Goal: Complete application form

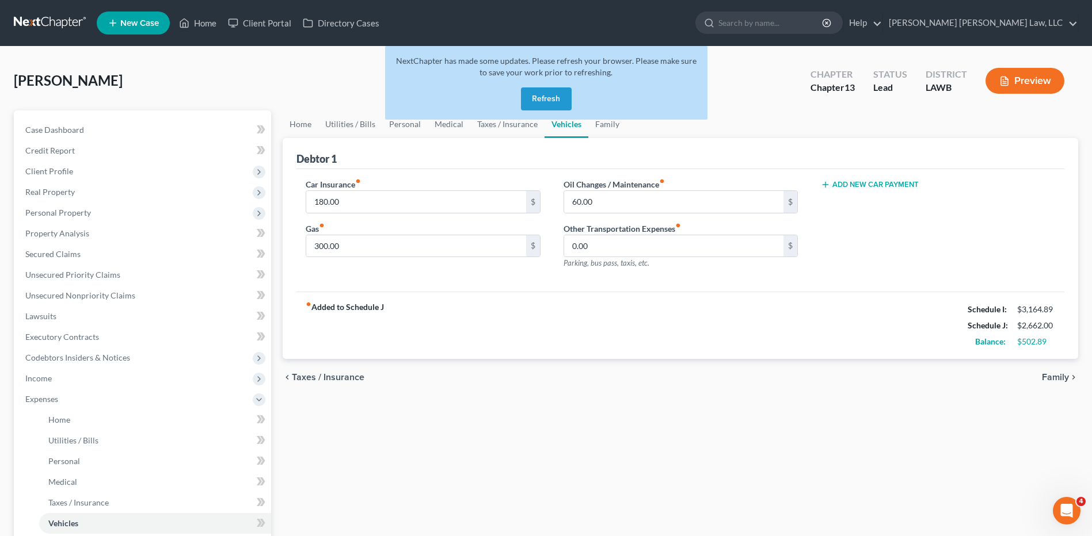
click at [534, 101] on button "Refresh" at bounding box center [546, 98] width 51 height 23
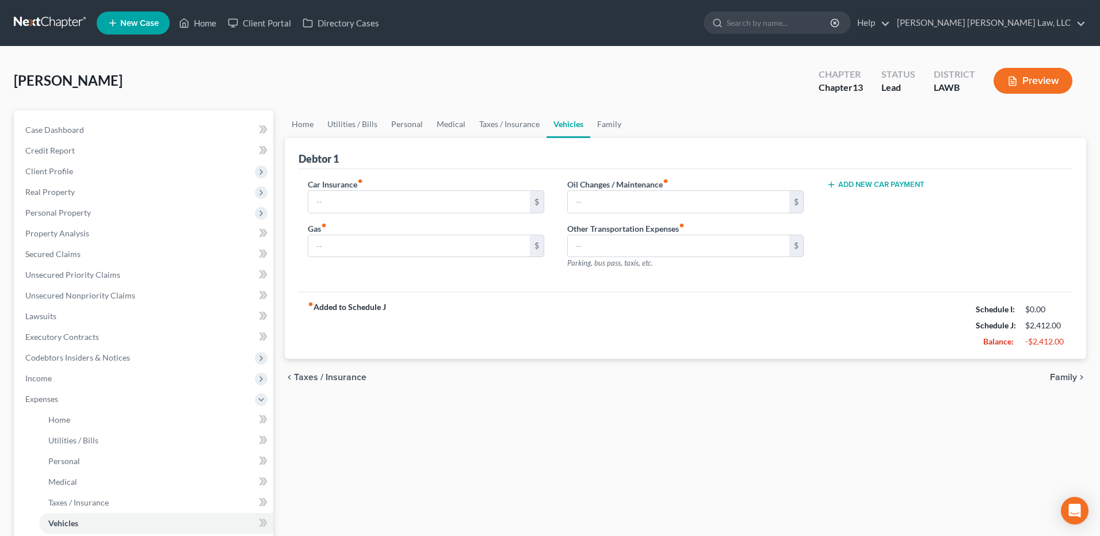
type input "180.00"
type input "300.00"
type input "60.00"
type input "0.00"
click at [301, 126] on link "Home" at bounding box center [301, 124] width 36 height 28
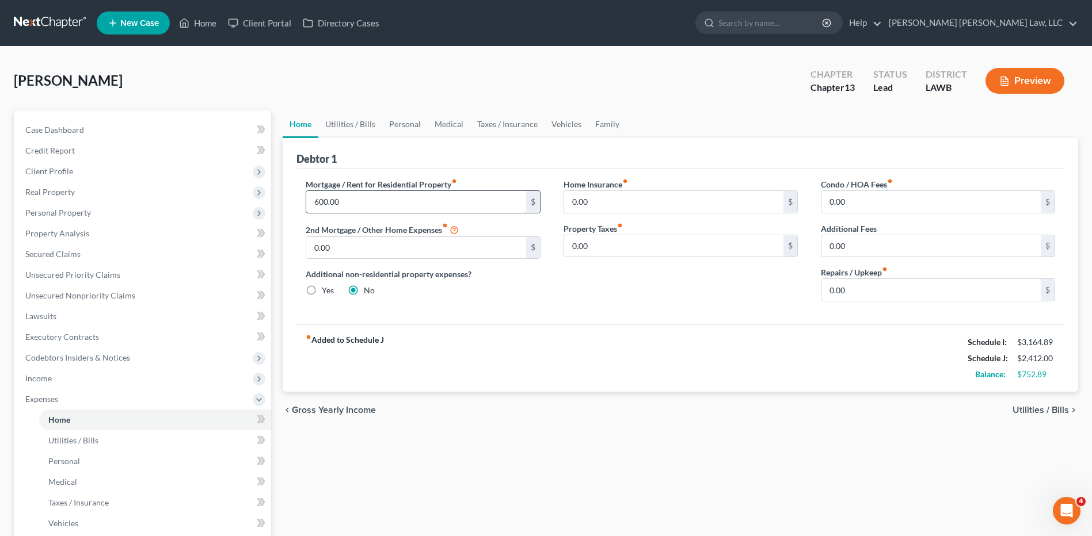
click at [364, 199] on input "600.00" at bounding box center [415, 202] width 219 height 22
type input "800.00"
click at [569, 122] on link "Vehicles" at bounding box center [566, 124] width 44 height 28
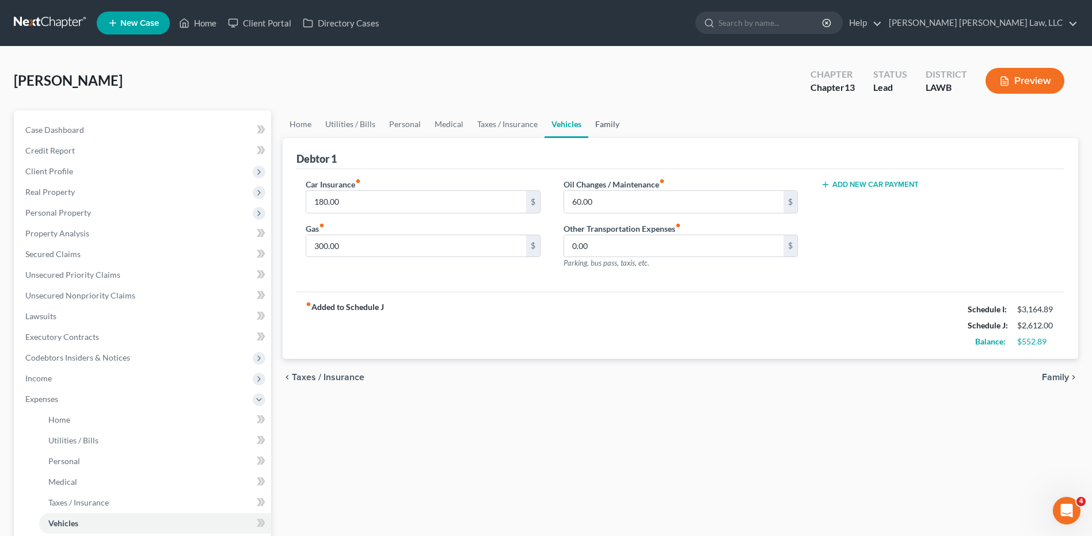
click at [605, 121] on link "Family" at bounding box center [607, 124] width 38 height 28
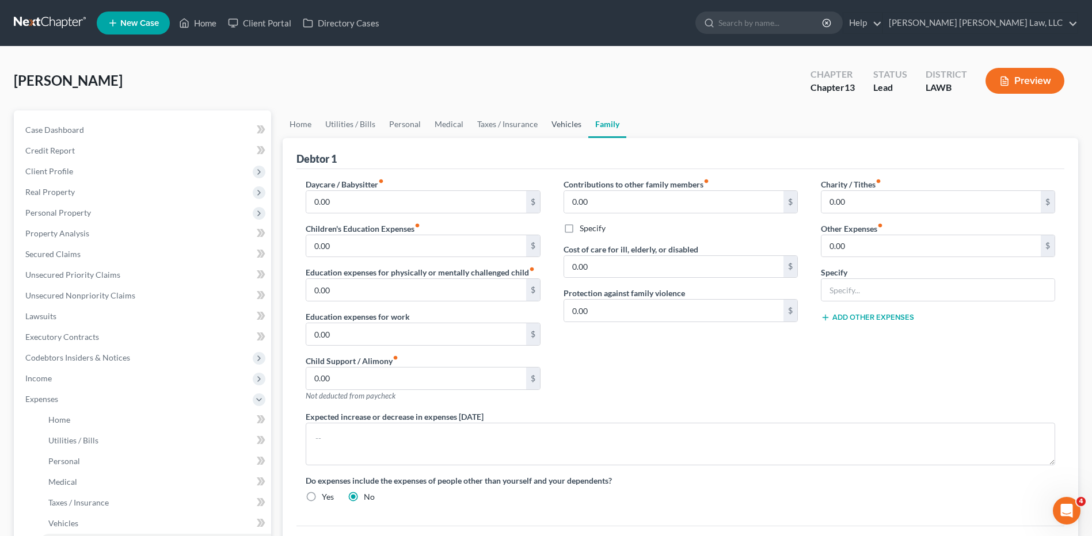
click at [547, 126] on link "Vehicles" at bounding box center [566, 124] width 44 height 28
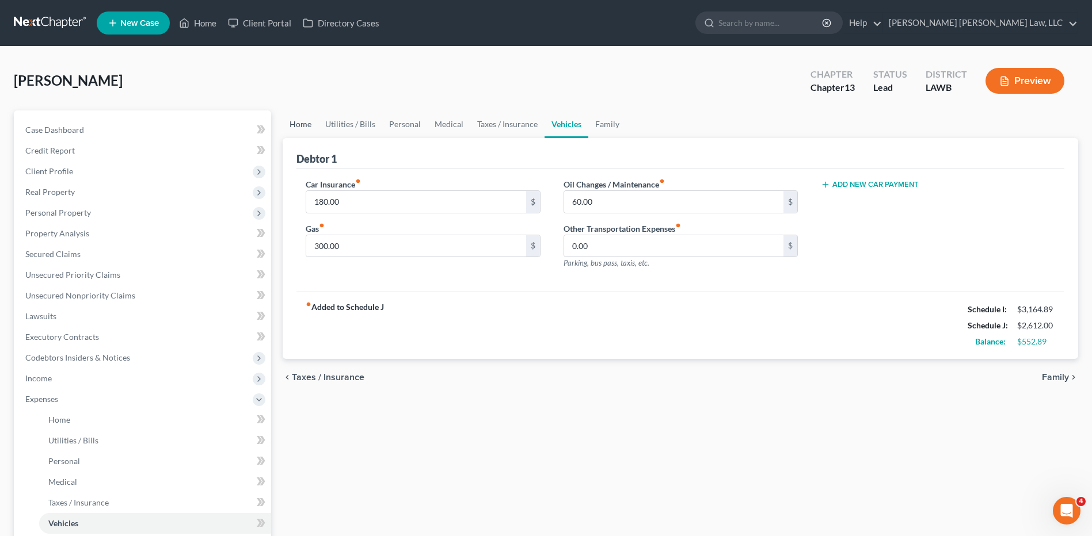
click at [300, 124] on link "Home" at bounding box center [301, 124] width 36 height 28
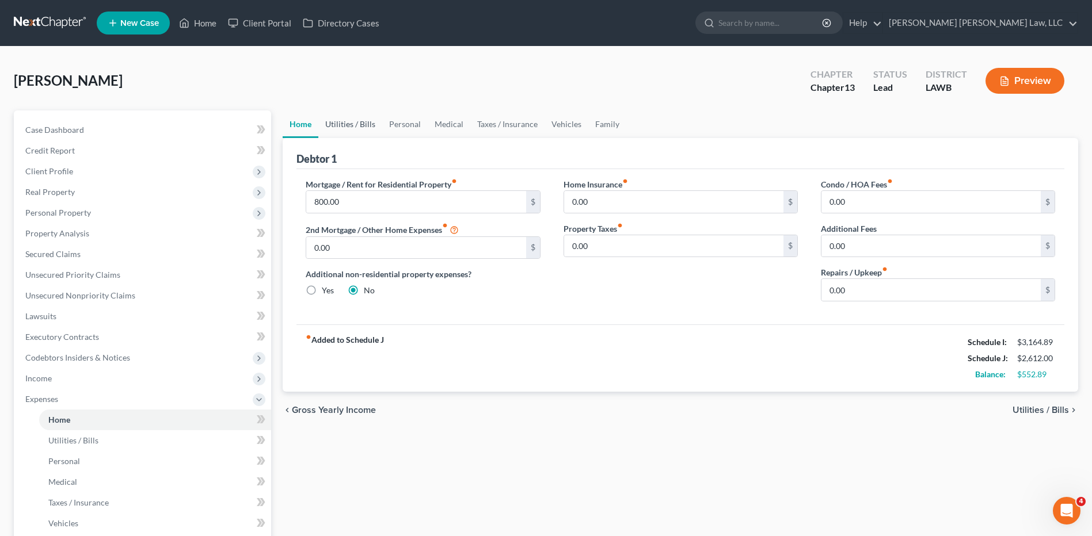
click at [357, 124] on link "Utilities / Bills" at bounding box center [350, 124] width 64 height 28
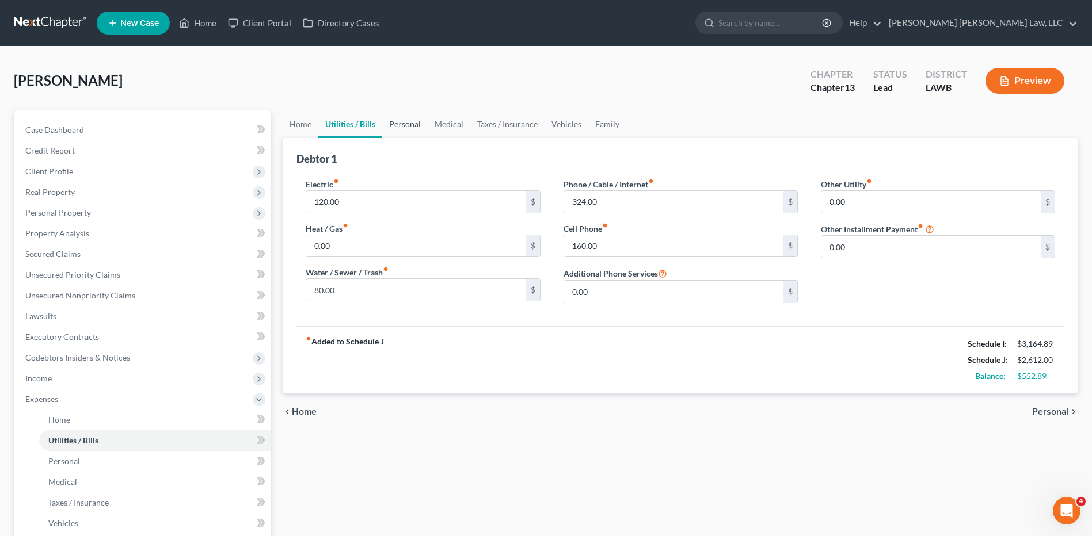
click at [401, 124] on link "Personal" at bounding box center [404, 124] width 45 height 28
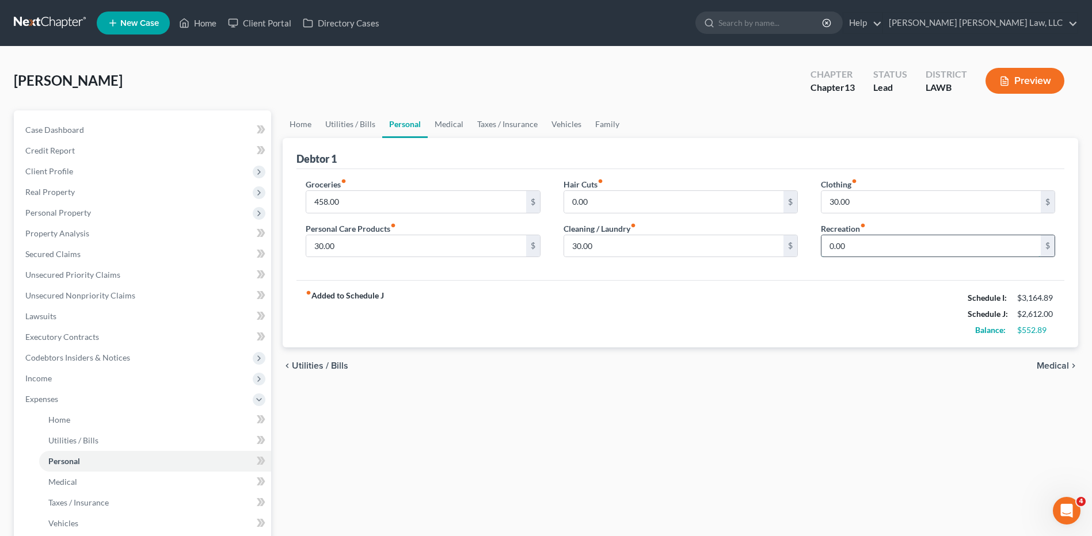
click at [853, 241] on input "0.00" at bounding box center [930, 246] width 219 height 22
type input "25.00"
click at [597, 129] on link "Family" at bounding box center [607, 124] width 38 height 28
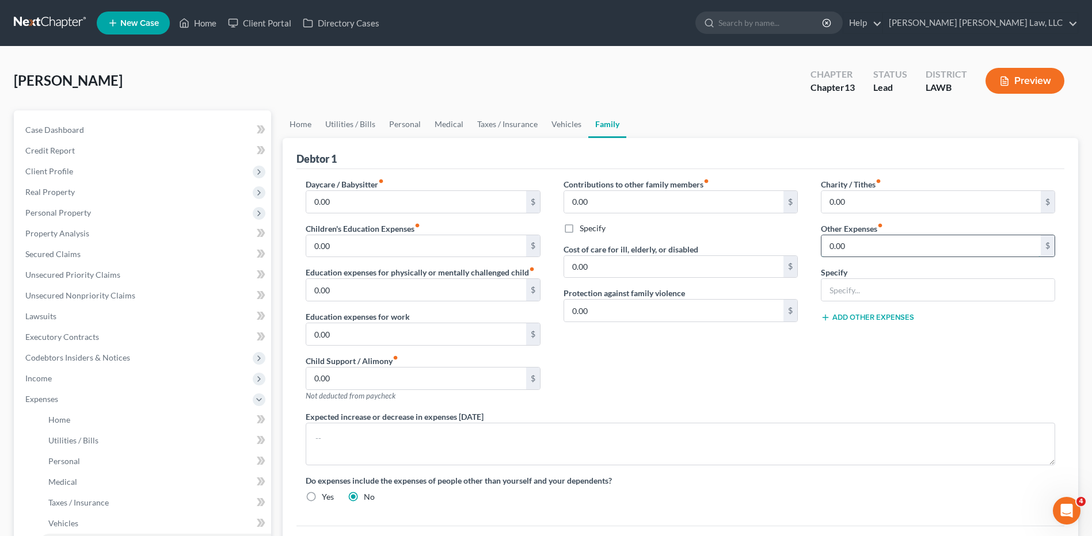
click at [844, 244] on input "0.00" at bounding box center [930, 246] width 219 height 22
type input "25.00"
click at [861, 280] on input "text" at bounding box center [937, 290] width 233 height 22
type input "misc/emergency fund/ plan funding"
click at [868, 314] on button "Add Other Expenses" at bounding box center [867, 317] width 93 height 9
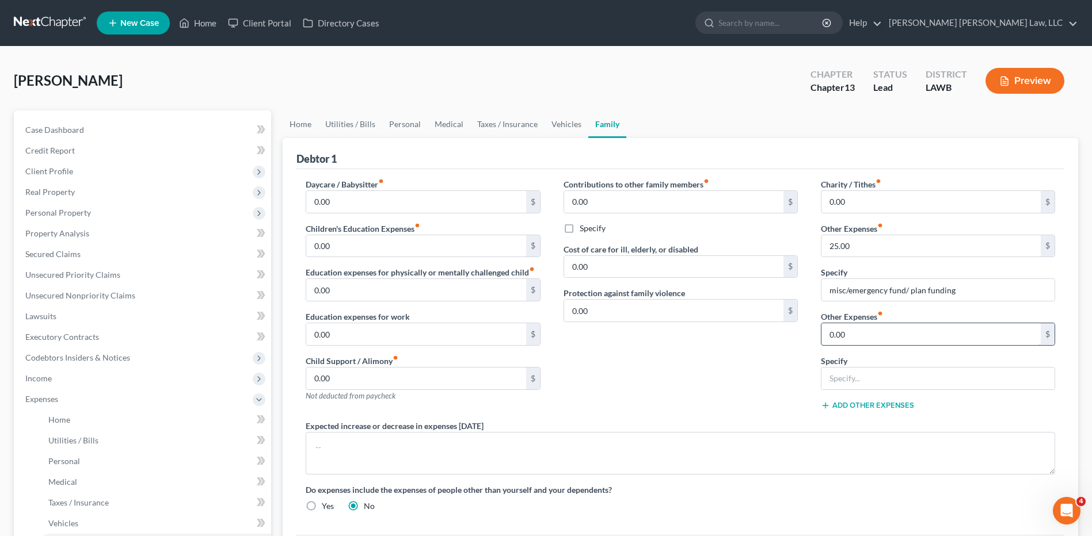
click at [862, 326] on input "0.00" at bounding box center [930, 334] width 219 height 22
type input "996.23"
click at [859, 382] on input "text" at bounding box center [937, 379] width 233 height 22
type input "r"
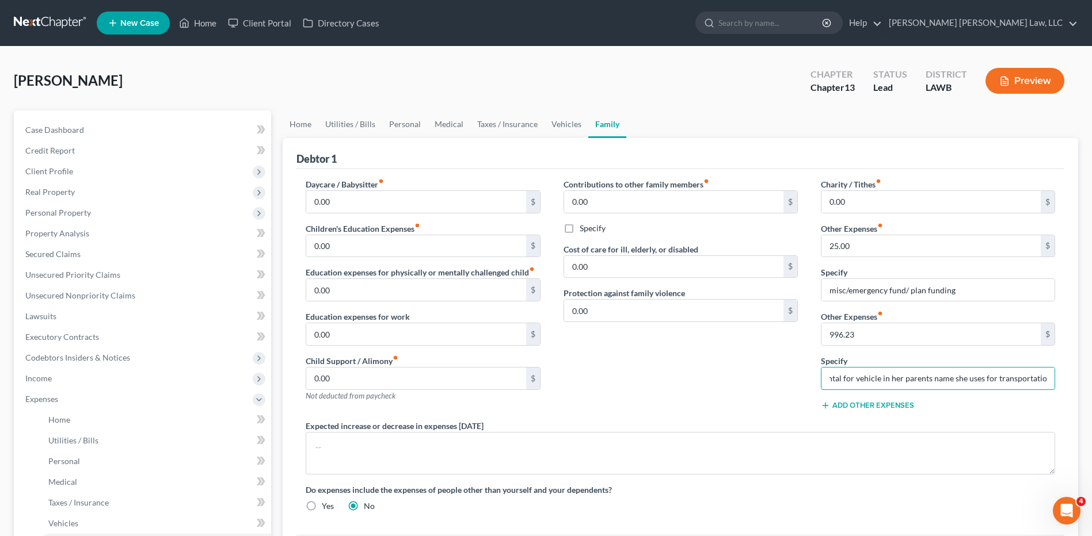
type input "Car Rental for vehicle in her parents name she uses for transportation"
click at [757, 409] on div "Contributions to other family members fiber_manual_record 0.00 $ Specify Cost o…" at bounding box center [680, 299] width 257 height 242
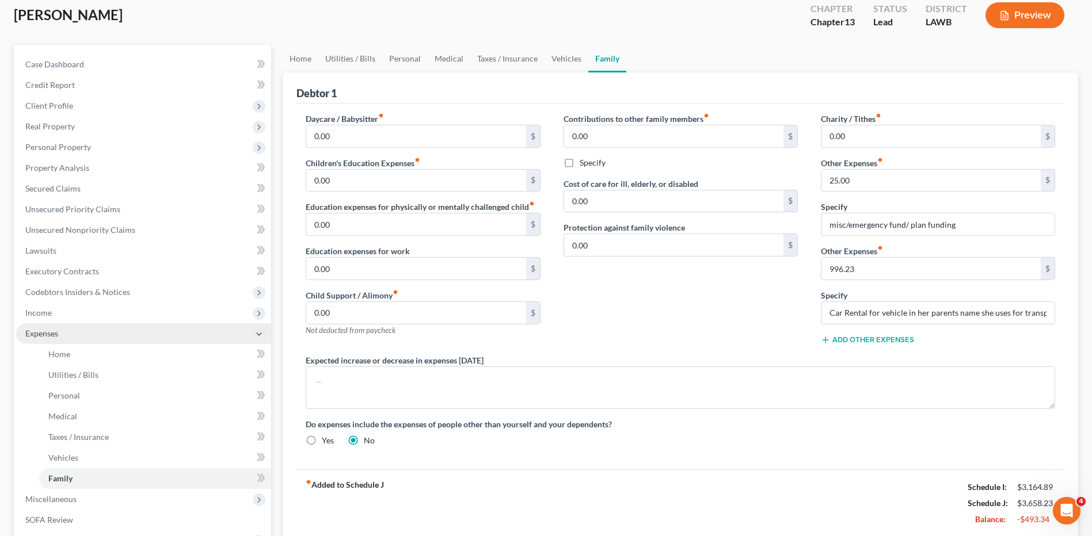
scroll to position [230, 0]
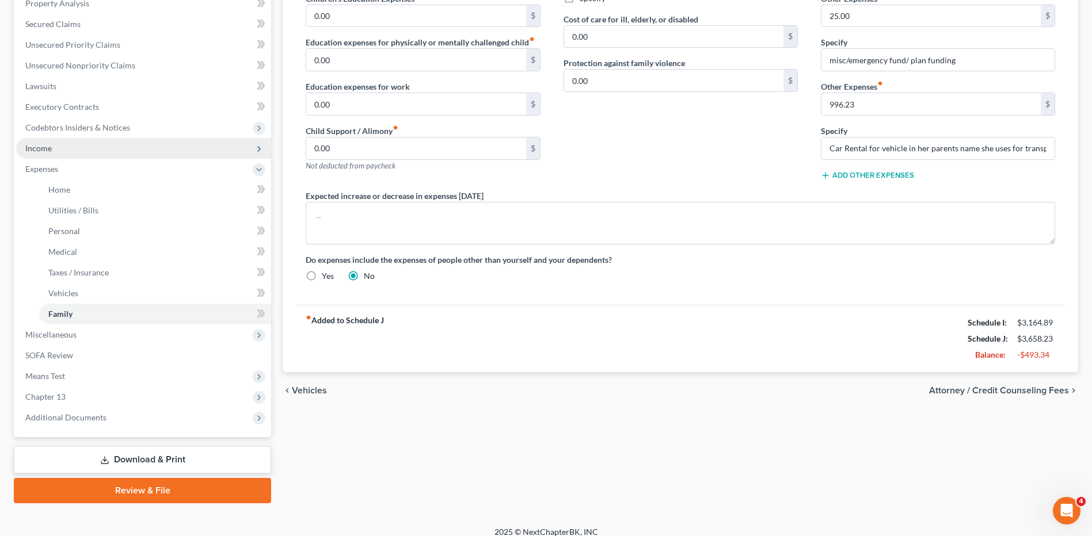
click at [48, 146] on span "Income" at bounding box center [38, 148] width 26 height 10
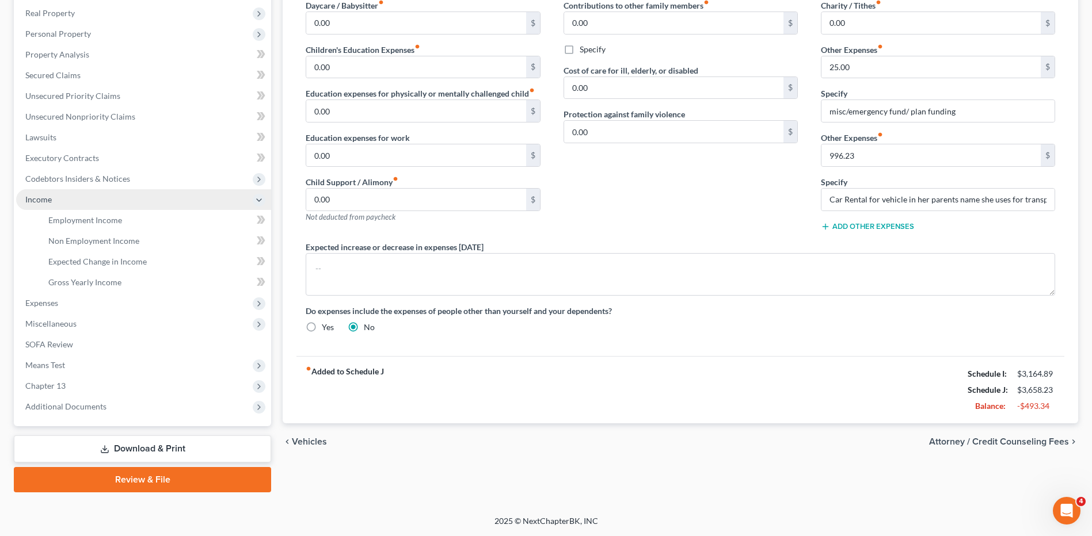
scroll to position [179, 0]
click at [82, 219] on span "Employment Income" at bounding box center [85, 220] width 74 height 10
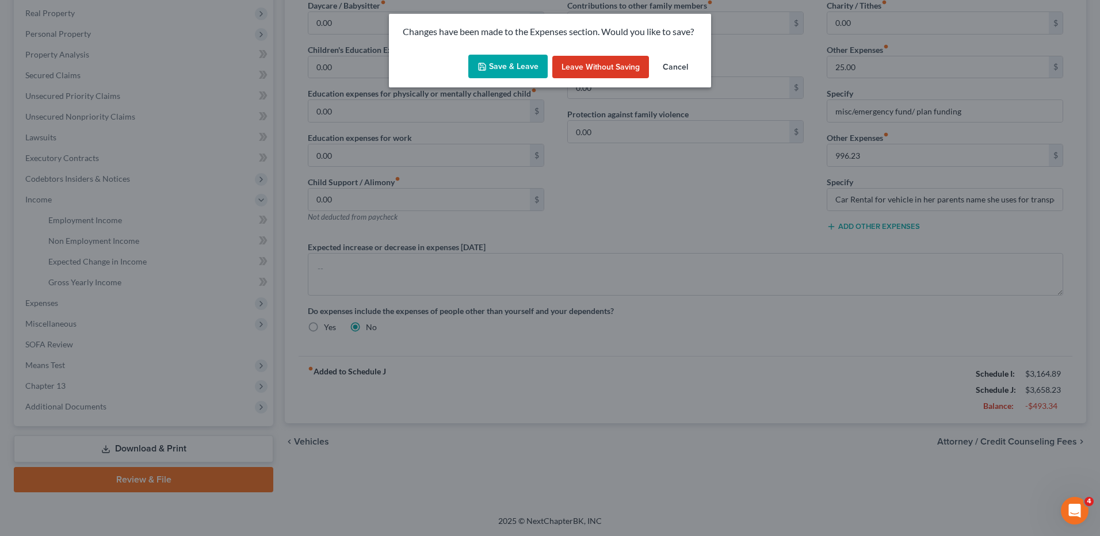
click at [491, 67] on button "Save & Leave" at bounding box center [507, 67] width 79 height 24
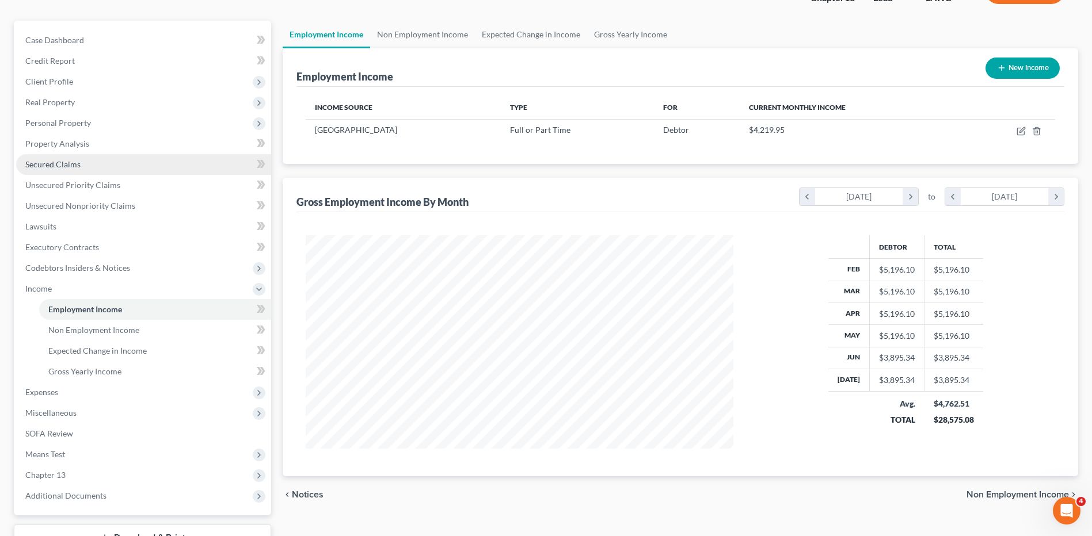
scroll to position [173, 0]
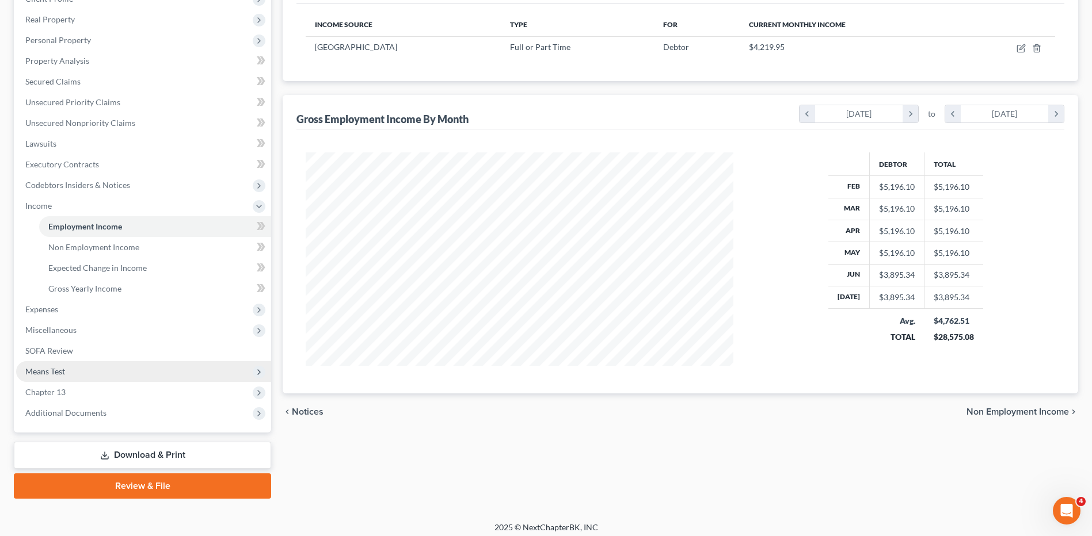
click at [46, 367] on span "Means Test" at bounding box center [45, 372] width 40 height 10
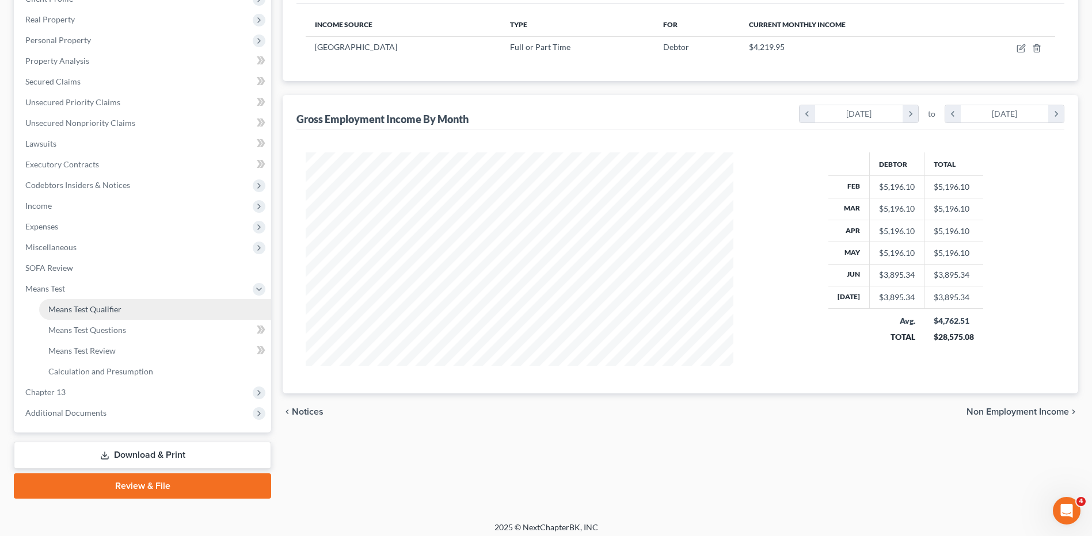
click at [87, 306] on span "Means Test Qualifier" at bounding box center [84, 309] width 73 height 10
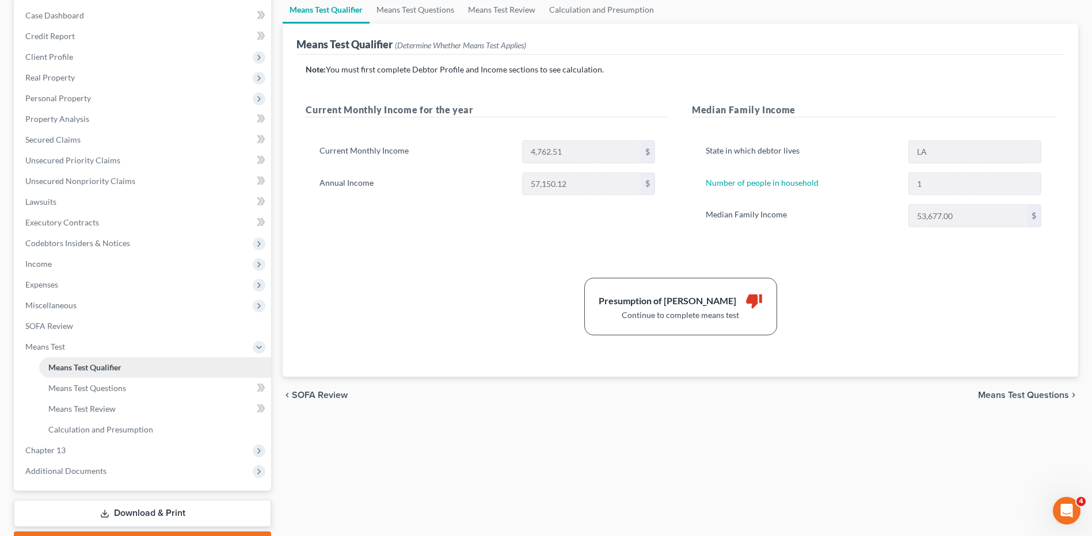
scroll to position [115, 0]
click at [74, 391] on span "Means Test Questions" at bounding box center [87, 388] width 78 height 10
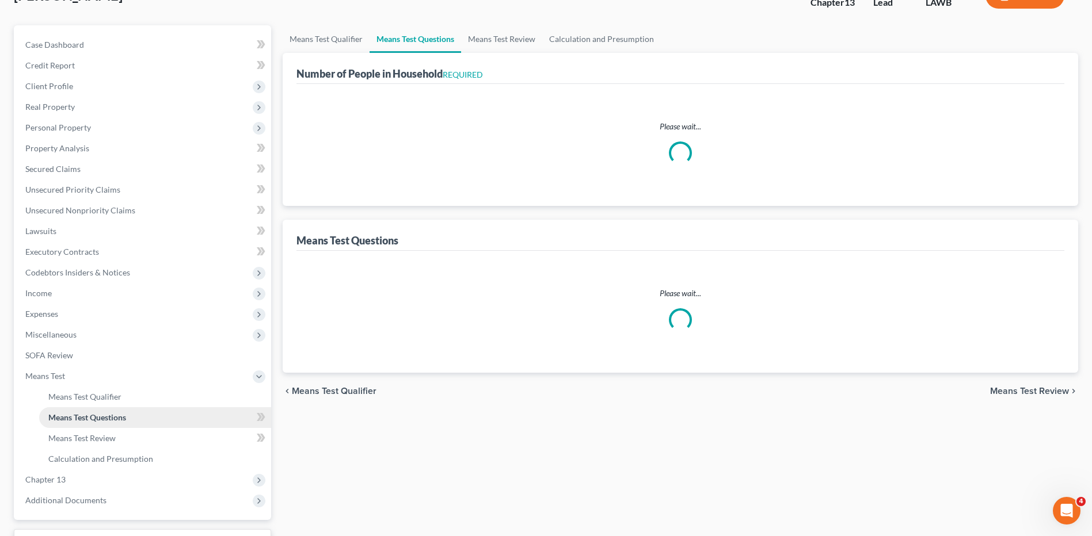
scroll to position [5, 0]
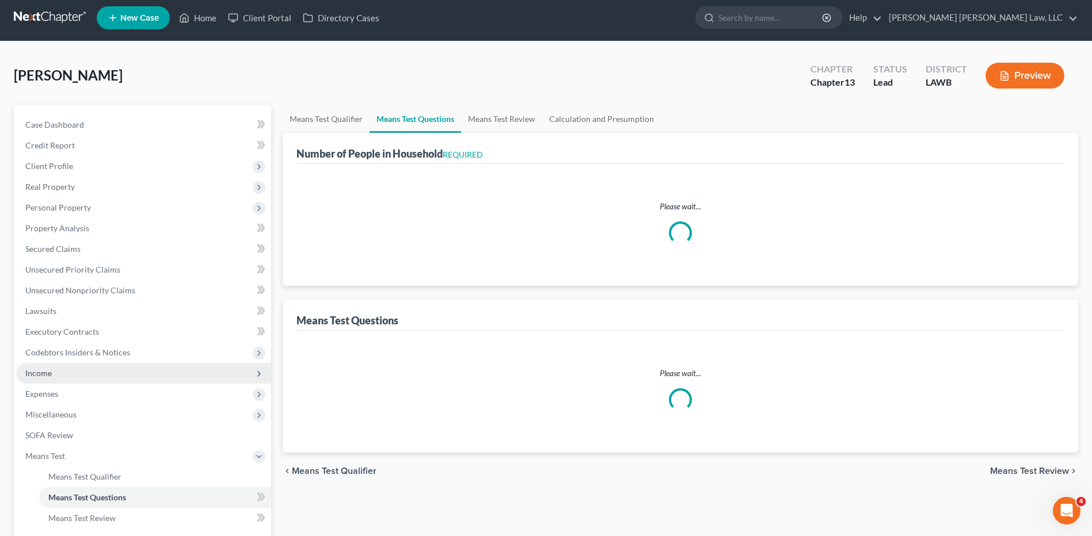
select select "1"
select select "0"
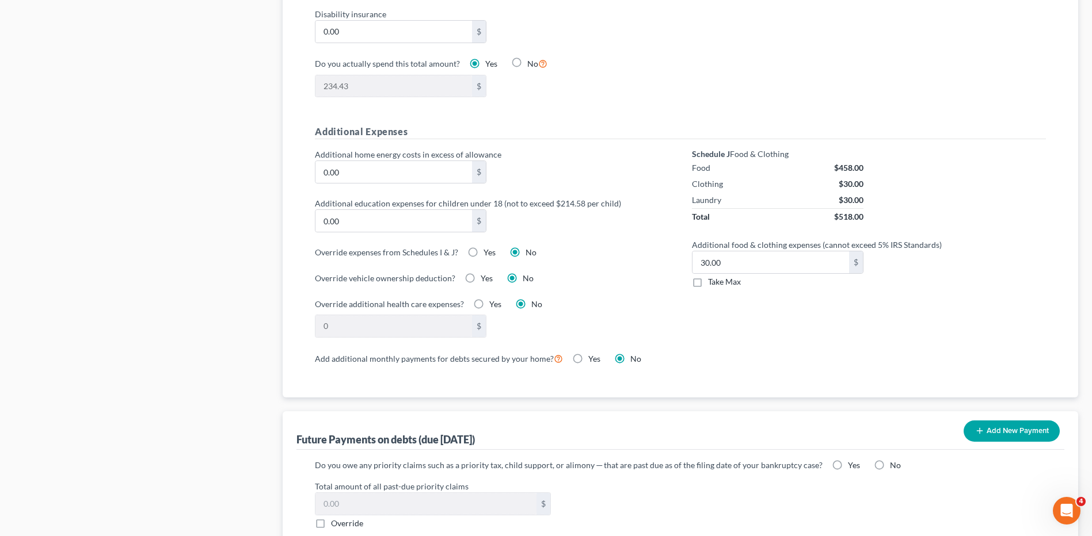
scroll to position [748, 0]
click at [708, 274] on label "Take Max" at bounding box center [724, 280] width 33 height 12
click at [712, 274] on input "Take Max" at bounding box center [715, 277] width 7 height 7
checkbox input "true"
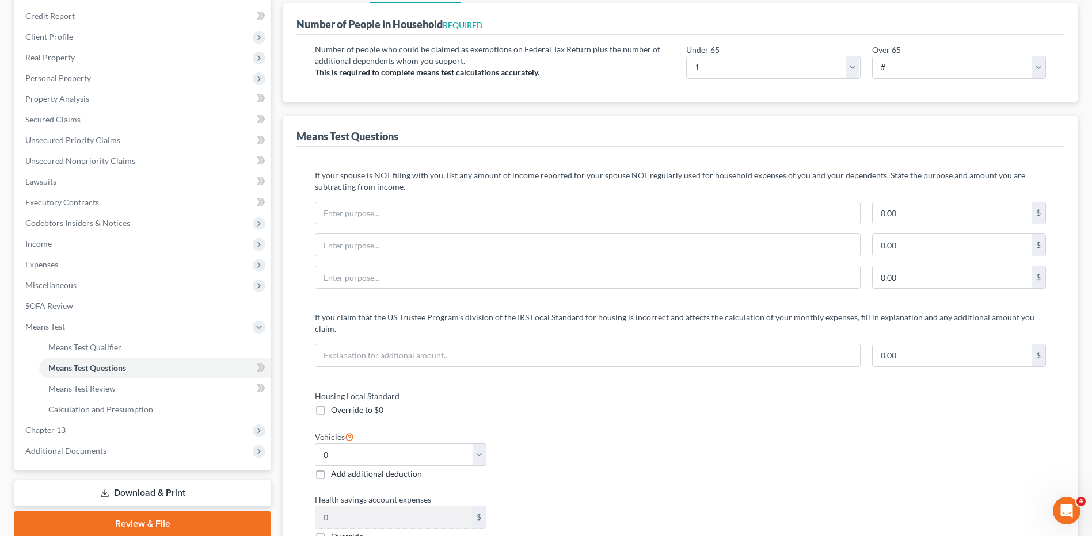
scroll to position [0, 0]
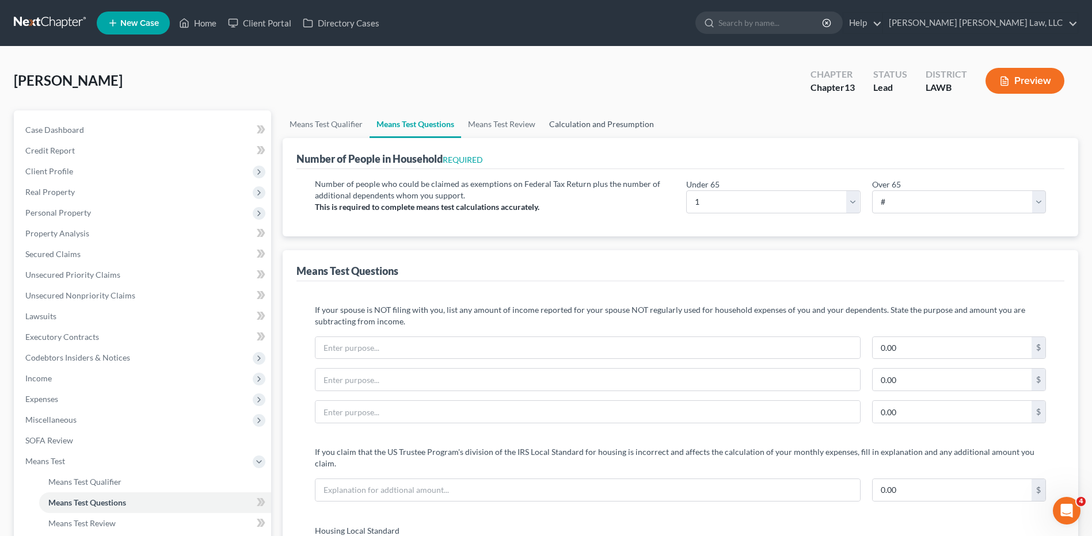
click at [563, 125] on link "Calculation and Presumption" at bounding box center [601, 124] width 119 height 28
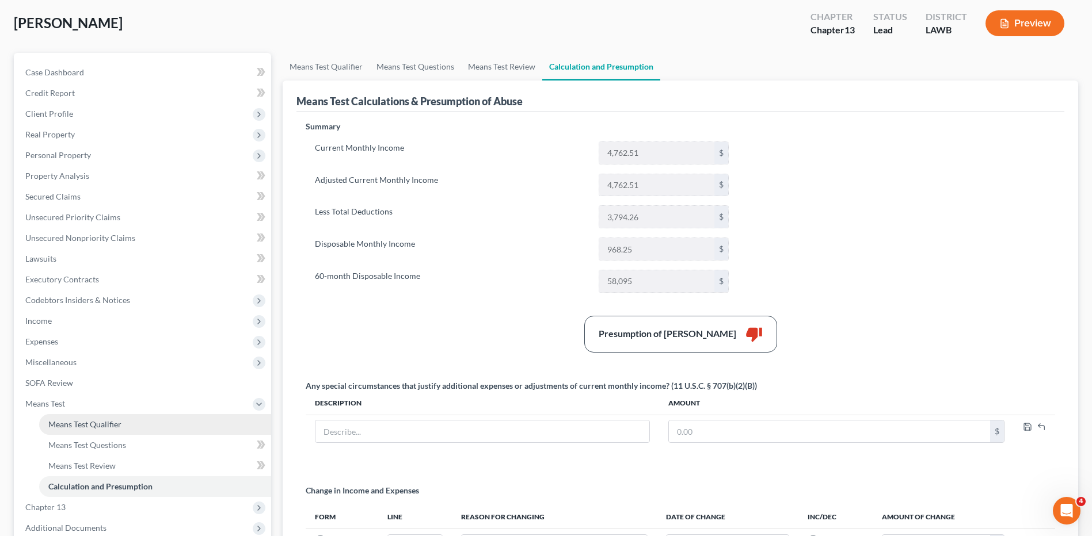
click at [94, 421] on span "Means Test Qualifier" at bounding box center [84, 425] width 73 height 10
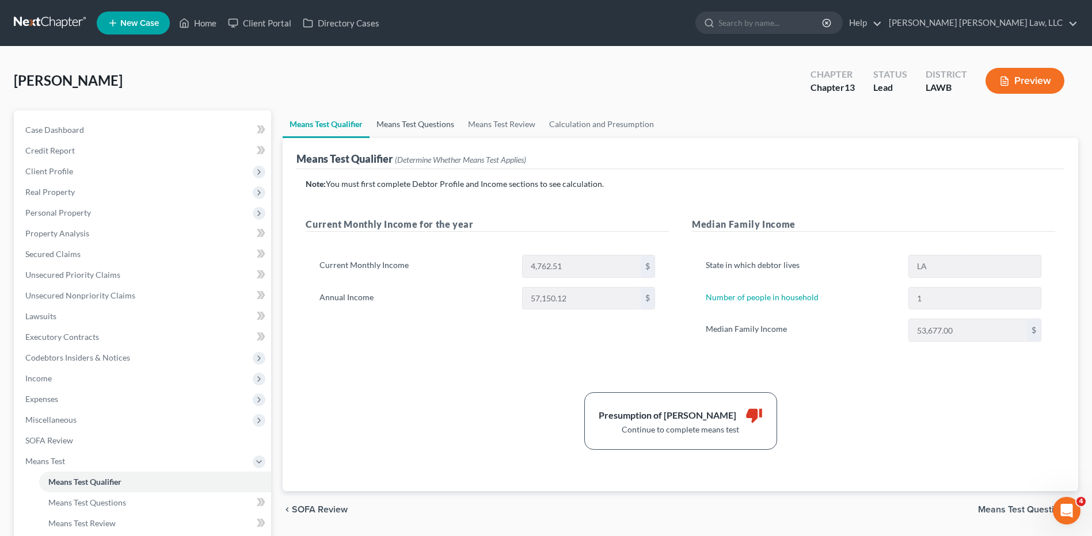
click at [417, 126] on link "Means Test Questions" at bounding box center [414, 124] width 91 height 28
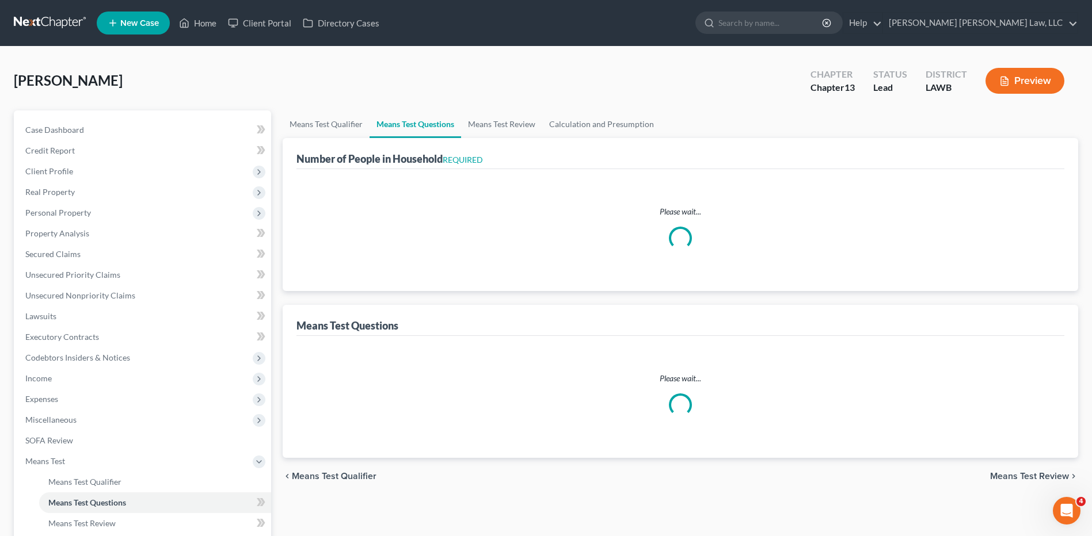
select select "1"
select select "0"
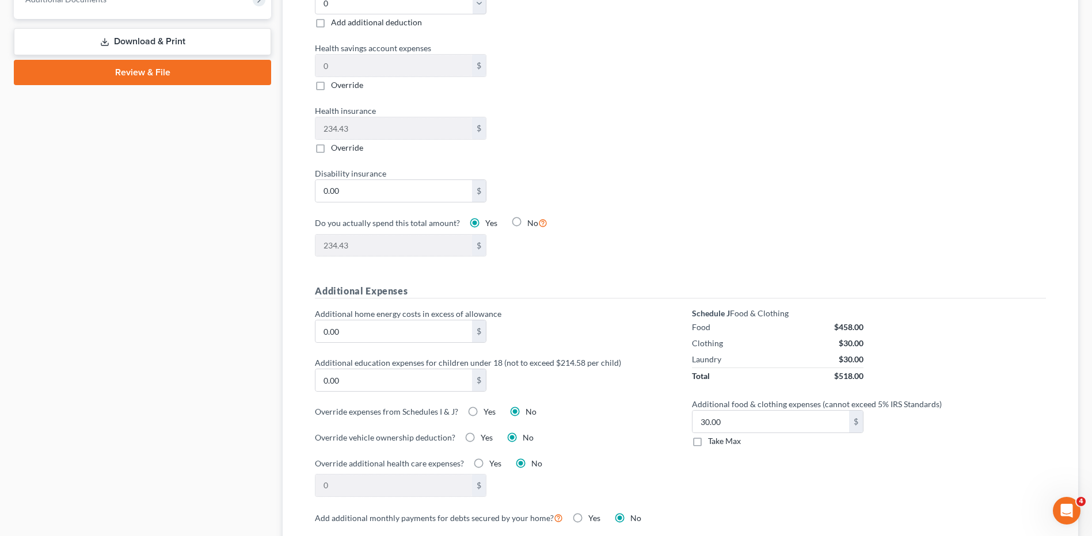
scroll to position [691, 0]
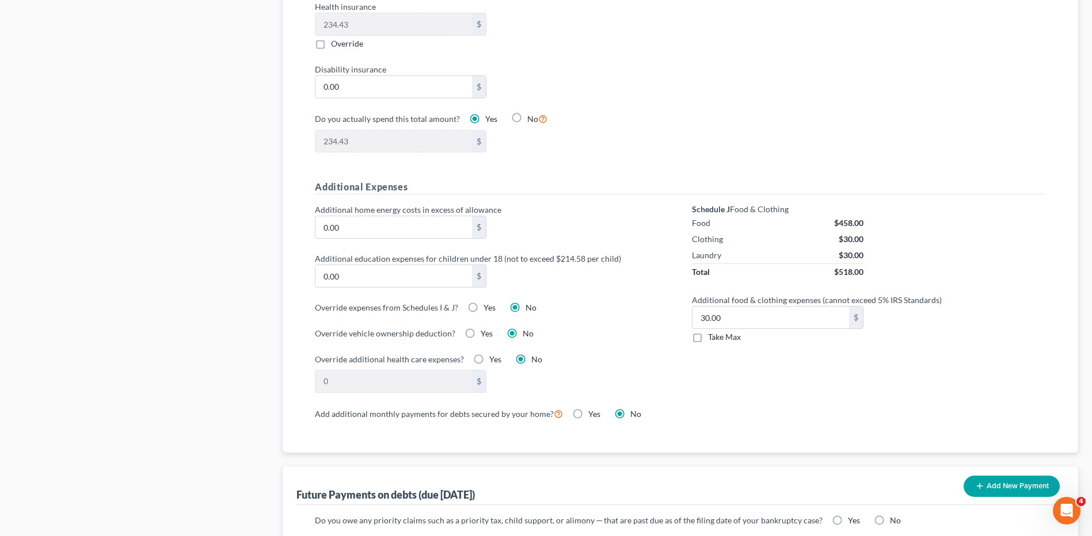
click at [708, 331] on label "Take Max" at bounding box center [724, 337] width 33 height 12
click at [712, 331] on input "Take Max" at bounding box center [715, 334] width 7 height 7
checkbox input "true"
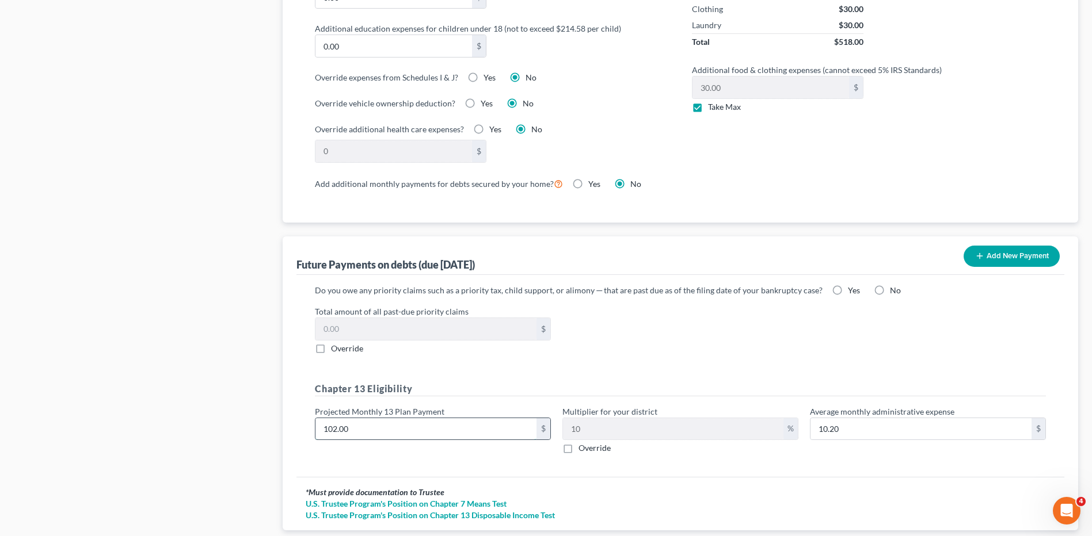
click at [365, 418] on input "102.00" at bounding box center [425, 429] width 221 height 22
type input "1"
type input "0.10"
type input "11"
type input "1.10"
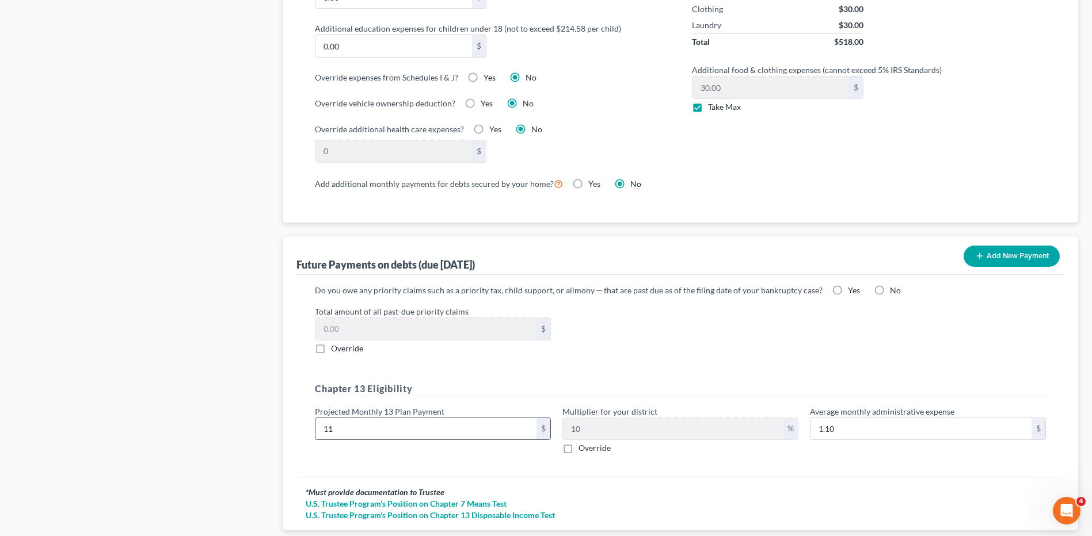
type input "118"
type input "11.80"
type input "1,189"
type input "118.90"
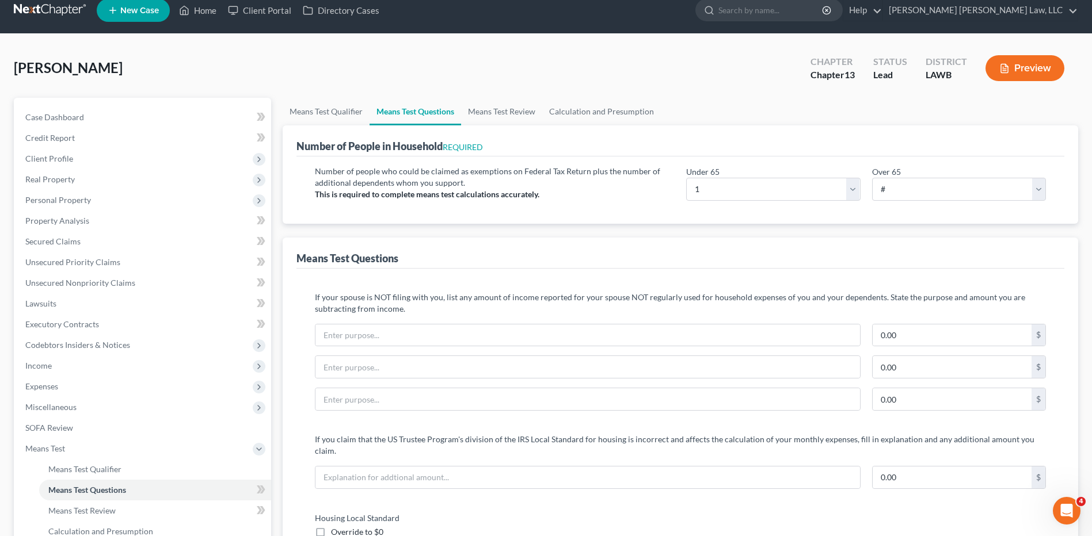
scroll to position [0, 0]
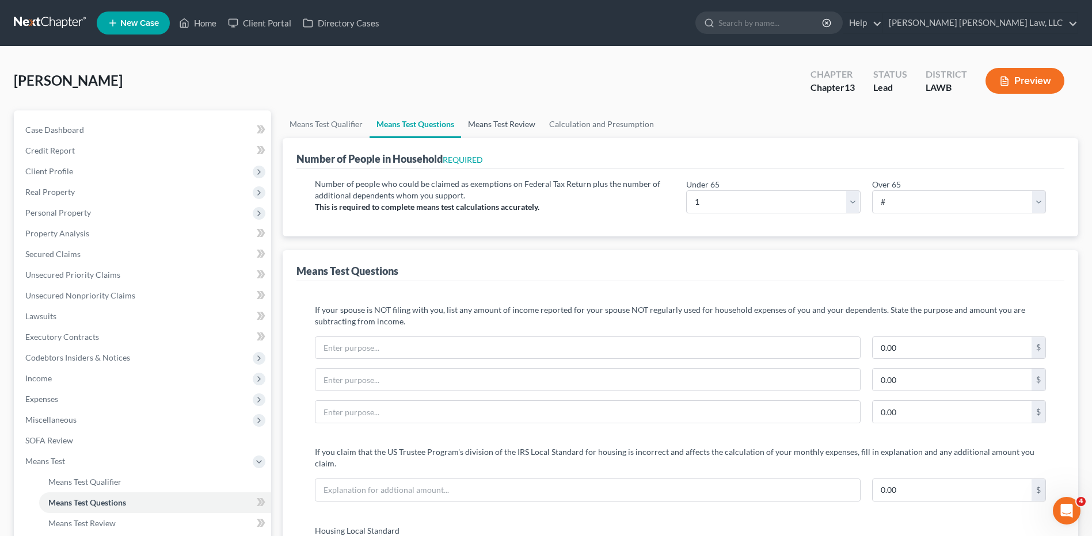
type input "1,189.00"
click at [488, 121] on link "Means Test Review" at bounding box center [501, 124] width 81 height 28
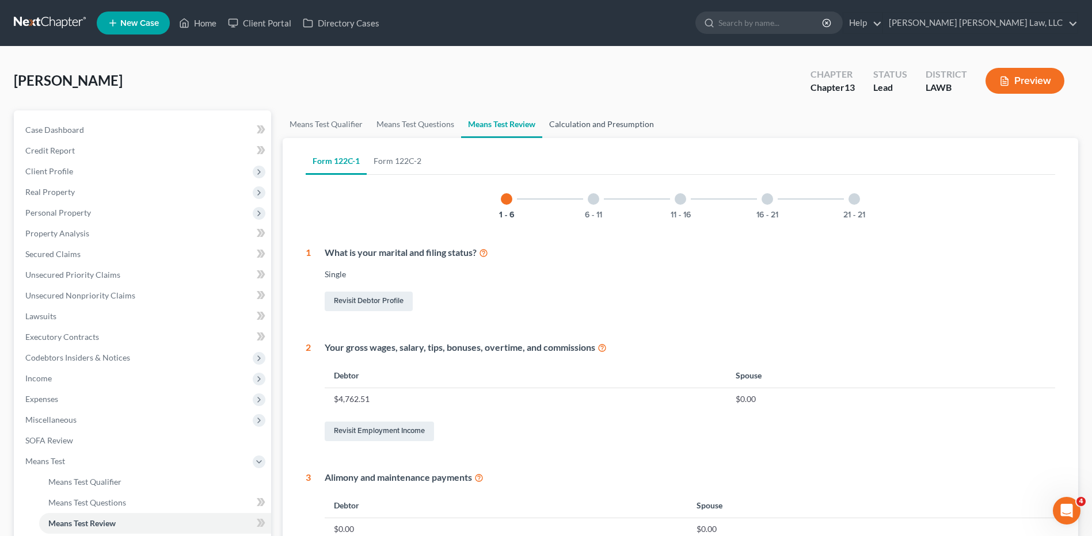
click at [601, 121] on link "Calculation and Presumption" at bounding box center [601, 124] width 119 height 28
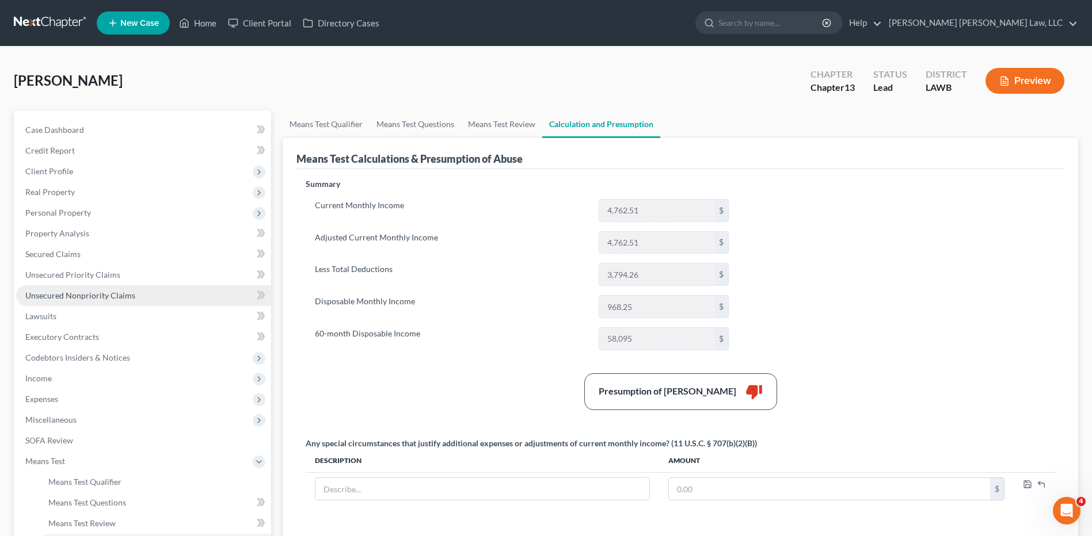
click at [86, 295] on span "Unsecured Nonpriority Claims" at bounding box center [80, 296] width 110 height 10
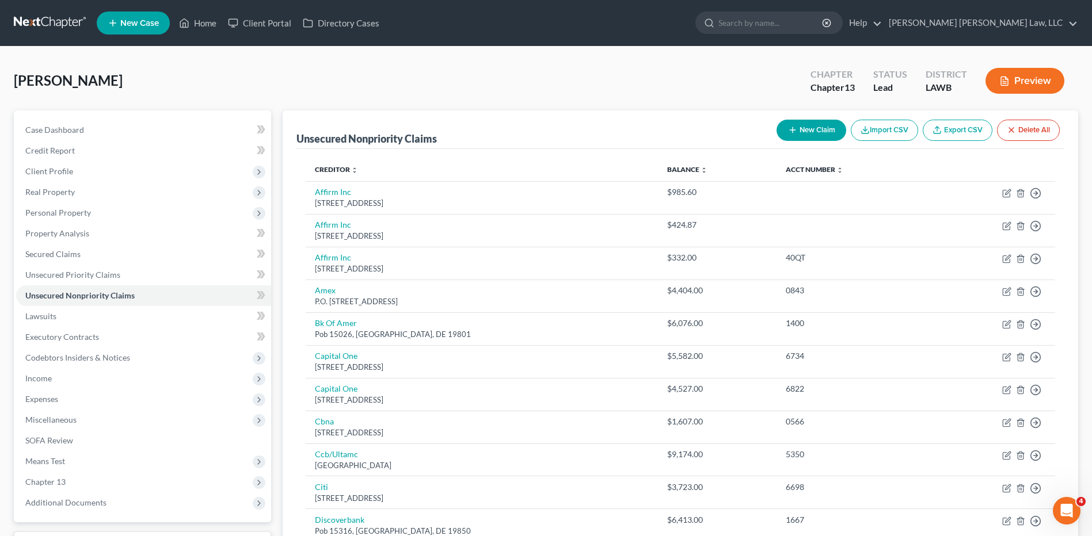
click at [803, 131] on button "New Claim" at bounding box center [811, 130] width 70 height 21
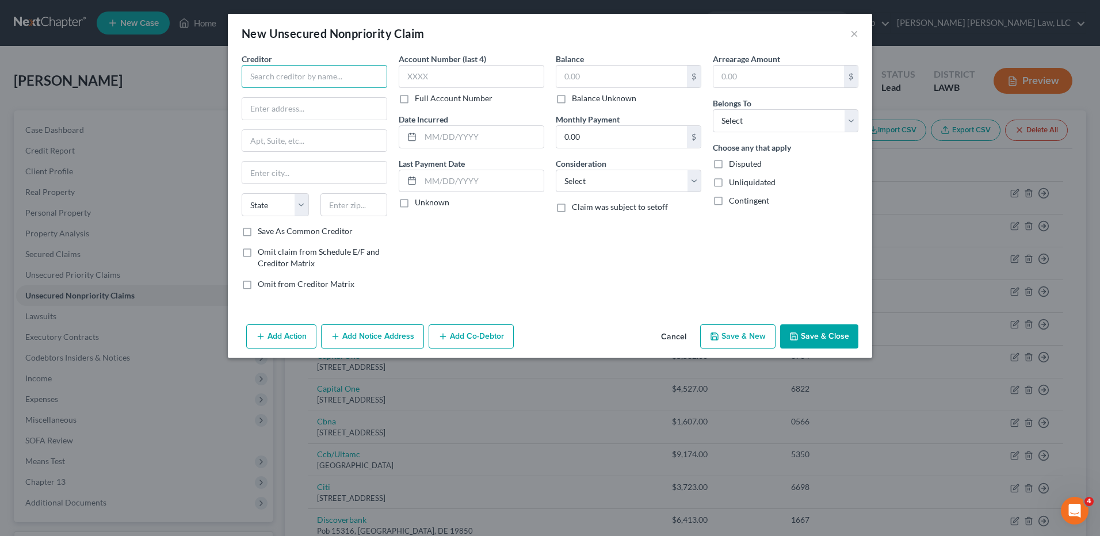
click at [303, 79] on input "text" at bounding box center [315, 76] width 146 height 23
type input "y"
click at [307, 98] on div "THE ORTHOPAEDIC CLINIC" at bounding box center [311, 97] width 120 height 12
type input "THE ORTHOPAEDIC CLINIC"
type input "1501 Louisville Ave"
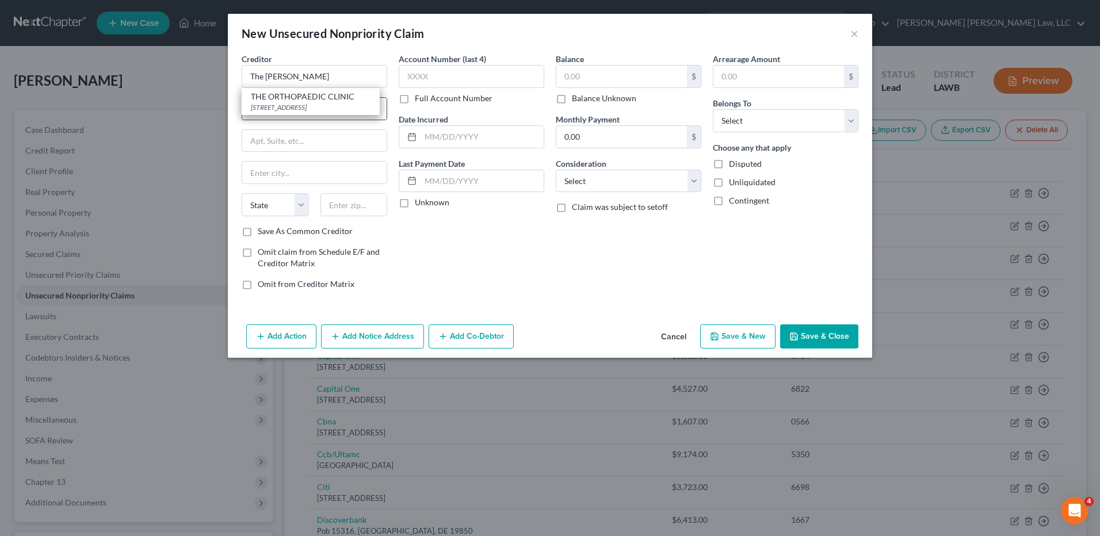
type input "Monroe"
select select "19"
type input "71201"
click at [467, 80] on input "text" at bounding box center [472, 76] width 146 height 23
click at [679, 335] on button "Cancel" at bounding box center [674, 337] width 44 height 23
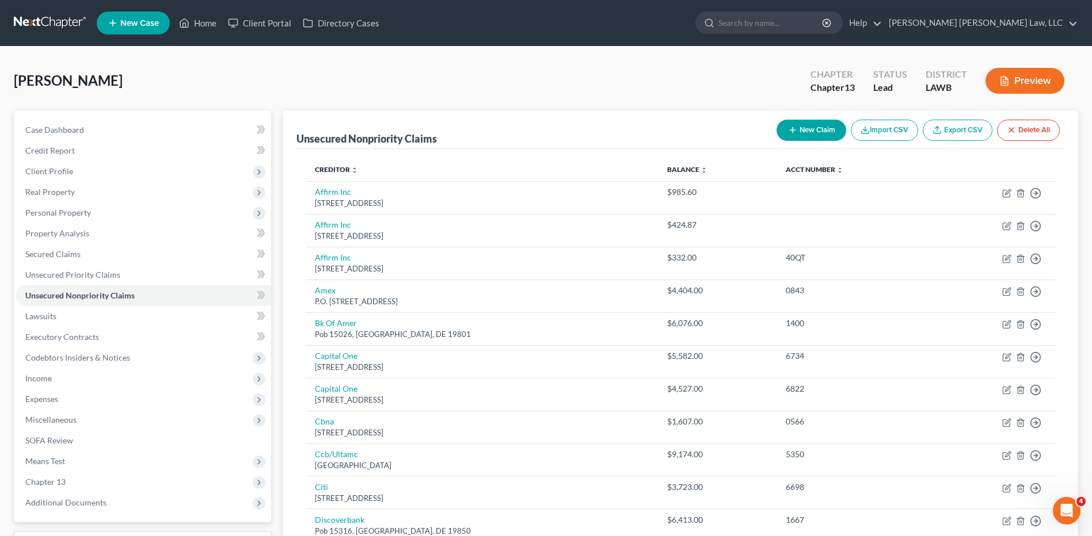
click at [52, 24] on link at bounding box center [51, 23] width 74 height 21
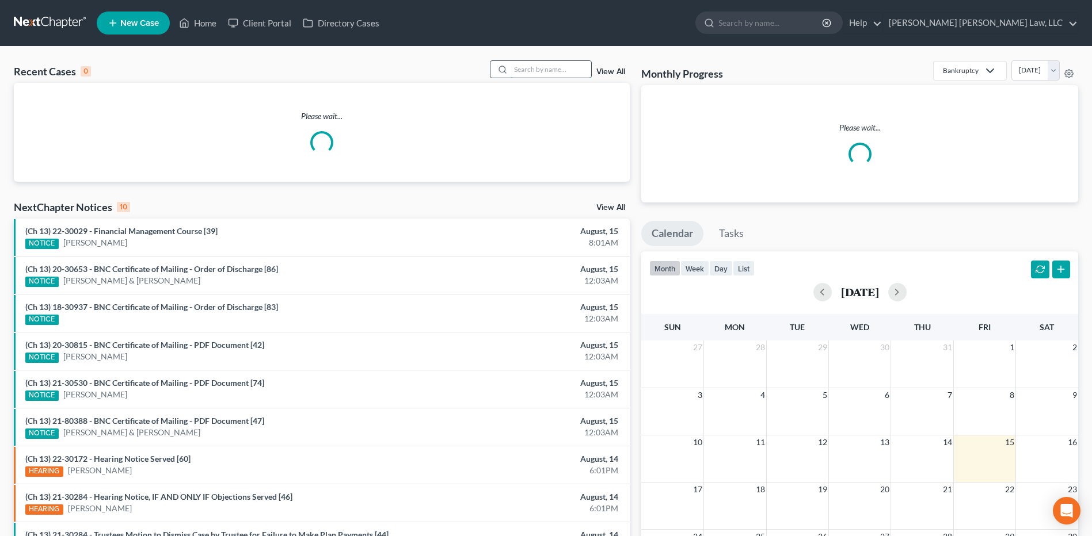
click at [565, 67] on input "search" at bounding box center [550, 69] width 81 height 17
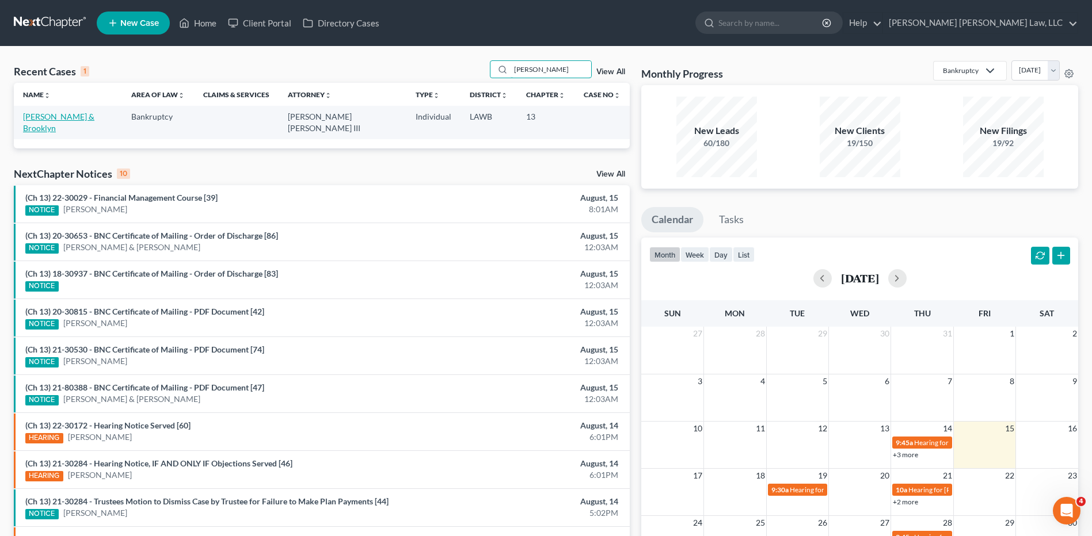
type input "cline"
click at [94, 119] on link "[PERSON_NAME] & Brooklyn" at bounding box center [58, 122] width 71 height 21
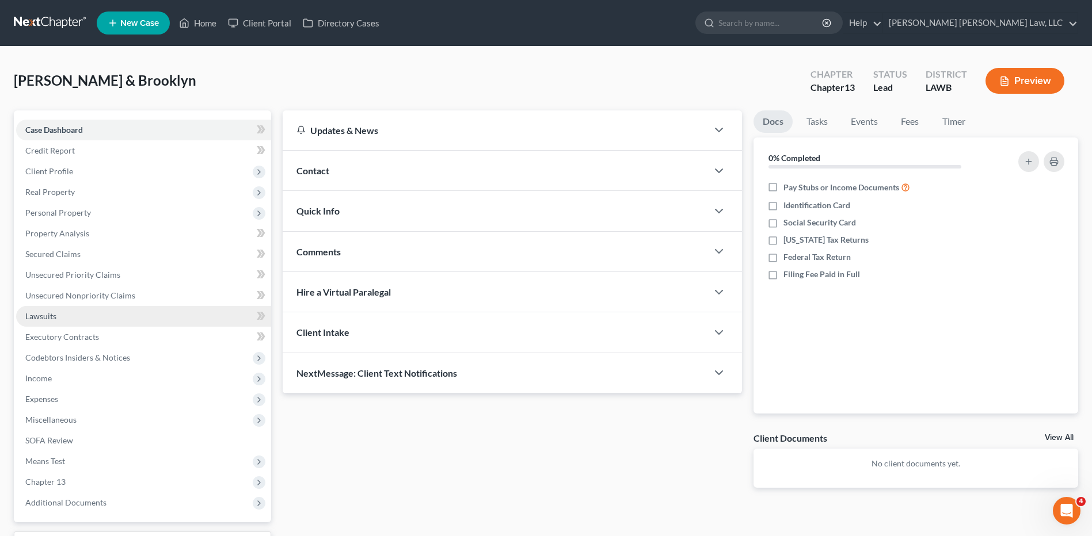
click at [42, 321] on link "Lawsuits" at bounding box center [143, 316] width 255 height 21
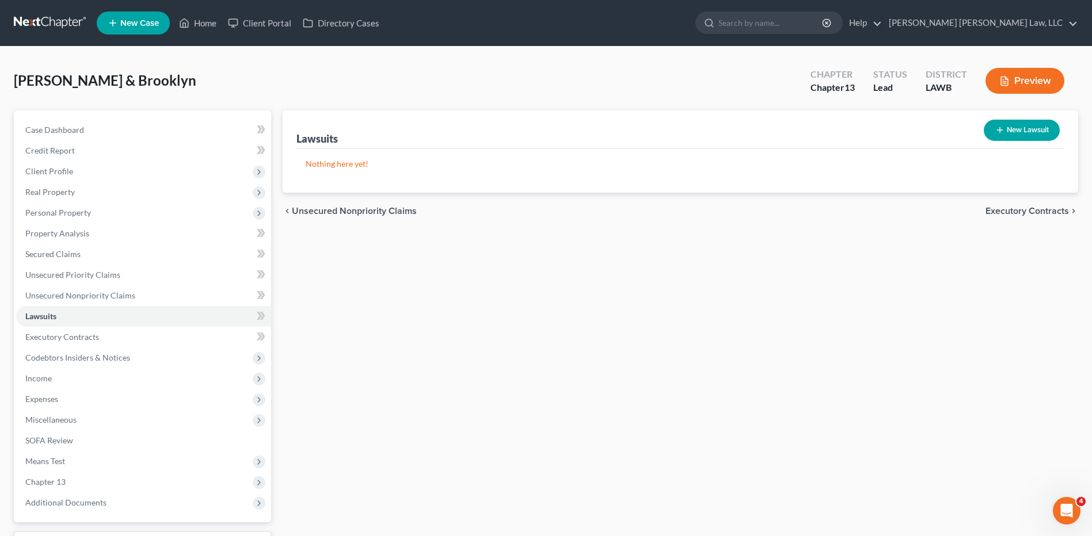
click at [1006, 128] on button "New Lawsuit" at bounding box center [1021, 130] width 76 height 21
select select "0"
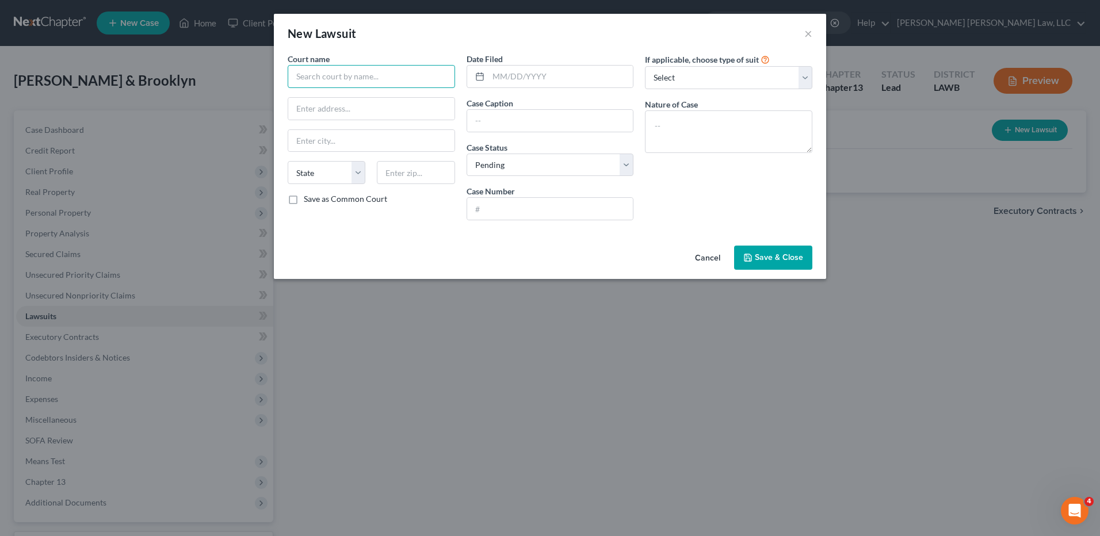
click at [338, 74] on input "text" at bounding box center [371, 76] width 167 height 23
type input "Parish of Calcasieu 14th District State of Louisiana"
click at [391, 109] on input "text" at bounding box center [371, 109] width 166 height 22
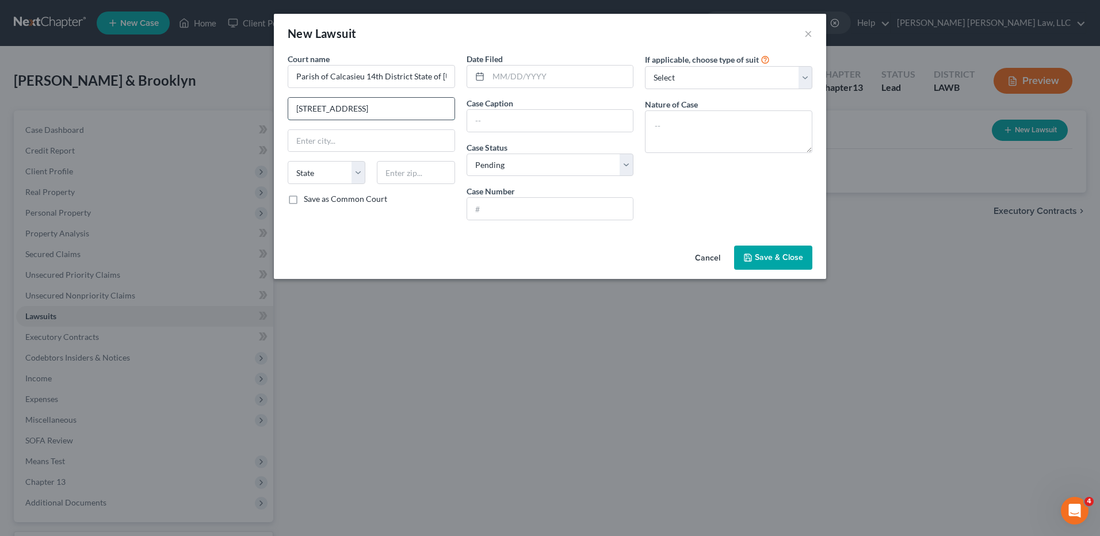
type input "1001 Lakeshore Dr. Ste 300"
type input "70601"
type input "Lake Charles"
select select "19"
click at [504, 81] on input "text" at bounding box center [561, 77] width 145 height 22
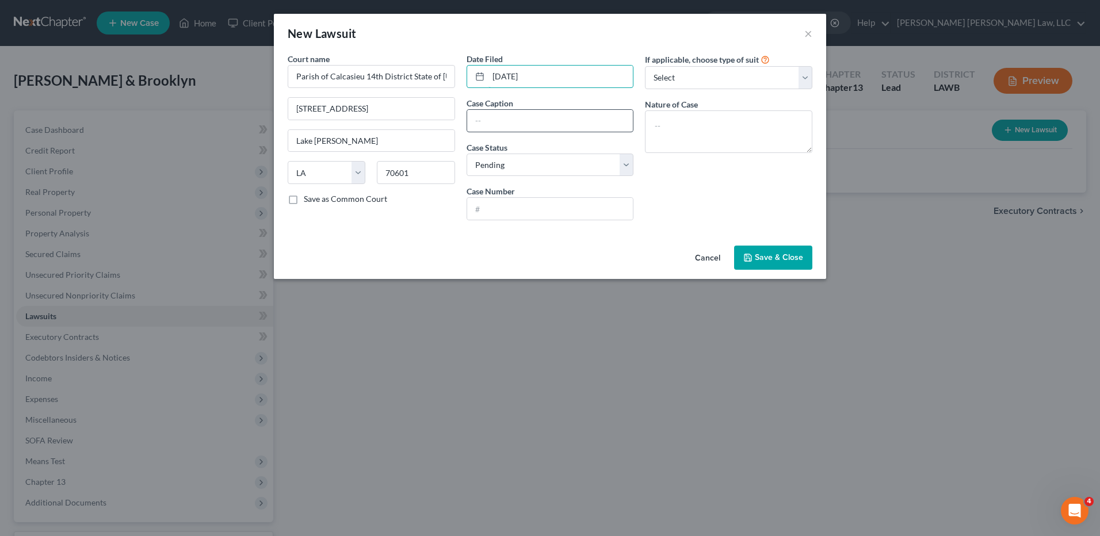
type input "7/13/23"
click at [501, 113] on input "text" at bounding box center [550, 121] width 166 height 22
drag, startPoint x: 584, startPoint y: 121, endPoint x: 651, endPoint y: 126, distance: 67.5
click at [651, 126] on div "Court name * Parish of Calcasieu 14th District State of Louisiana 1001 Lakeshor…" at bounding box center [550, 141] width 536 height 177
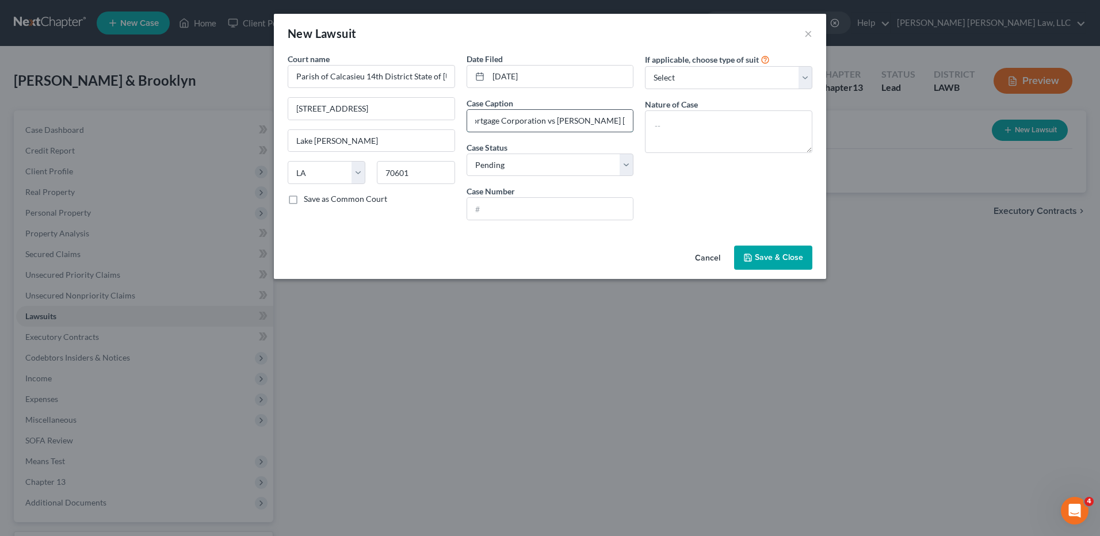
scroll to position [0, 36]
type input "21st Mortgage Corporation vs Stanley McClesh Cline"
click at [504, 216] on input "text" at bounding box center [550, 209] width 166 height 22
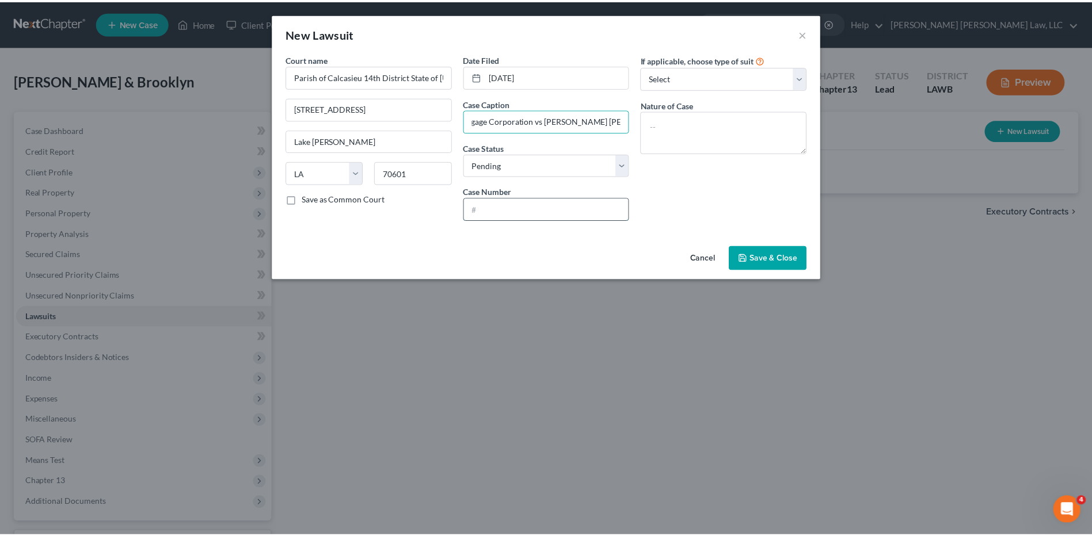
scroll to position [0, 0]
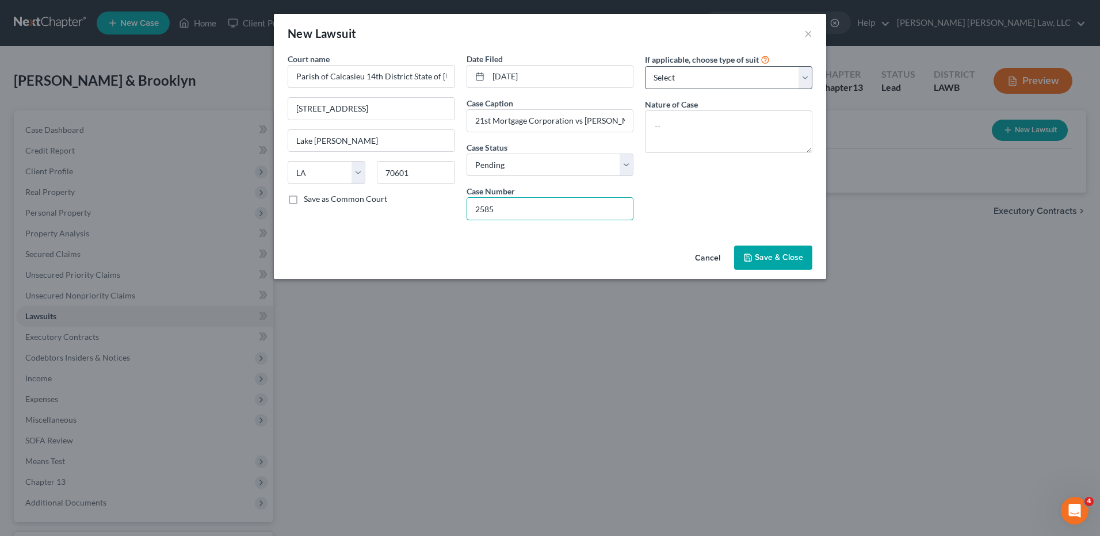
type input "2585"
click at [672, 79] on select "Select Repossession Garnishment Foreclosure Attached, Seized, Or Levied Other" at bounding box center [728, 77] width 167 height 23
select select "2"
click at [645, 66] on select "Select Repossession Garnishment Foreclosure Attached, Seized, Or Levied Other" at bounding box center [728, 77] width 167 height 23
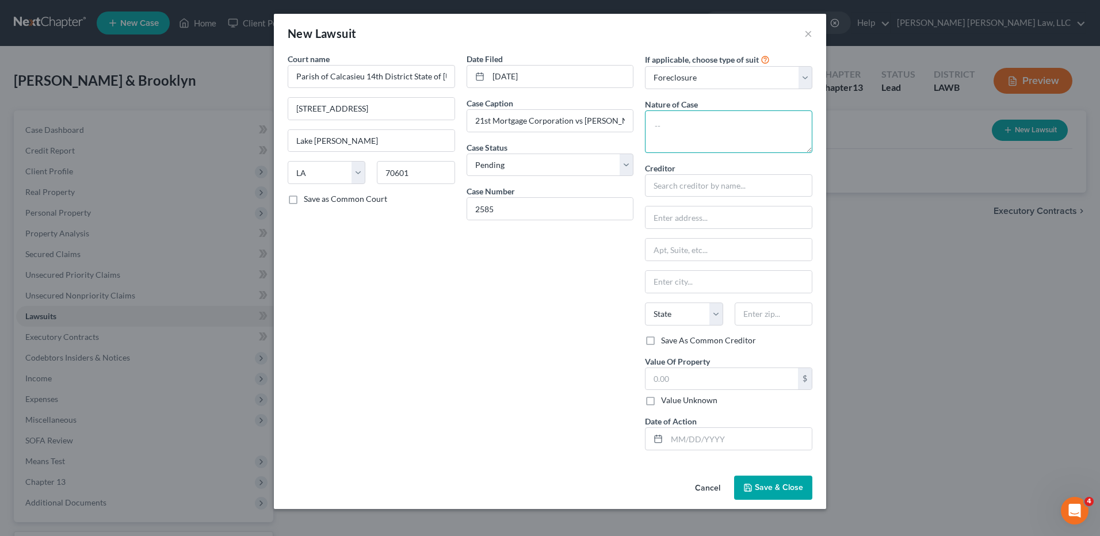
click at [673, 125] on textarea at bounding box center [728, 131] width 167 height 43
type textarea "Order of Seizure Sale"
click at [674, 184] on input "text" at bounding box center [728, 185] width 167 height 23
click at [671, 203] on div "21st Mortgage Corp" at bounding box center [714, 206] width 120 height 12
type input "21st Mortgage Corp"
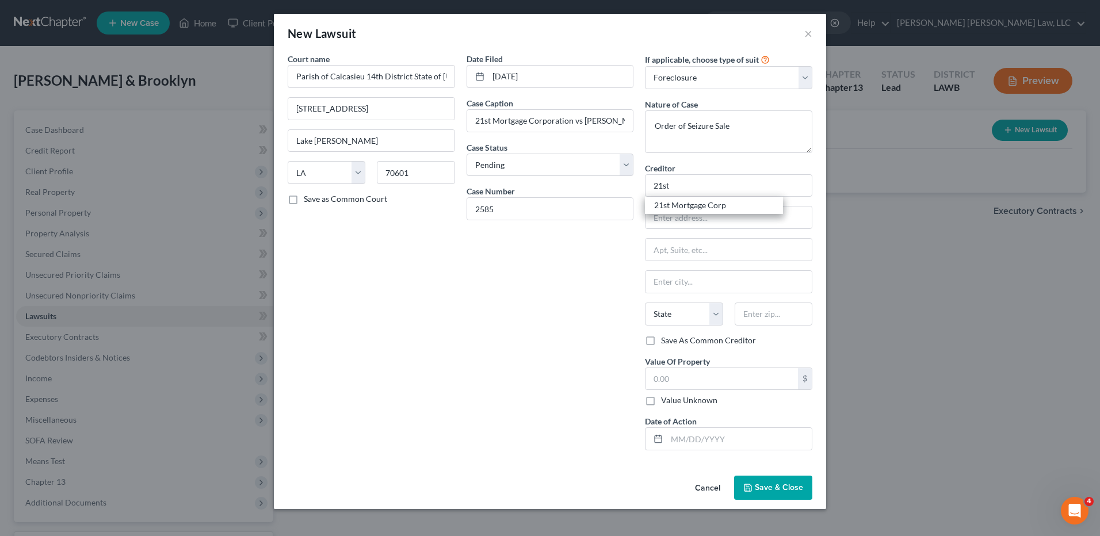
type input "Po Box 477 Knoxville"
type input "Knoxville"
select select "44"
type input "37901"
click at [670, 440] on input "text" at bounding box center [739, 439] width 145 height 22
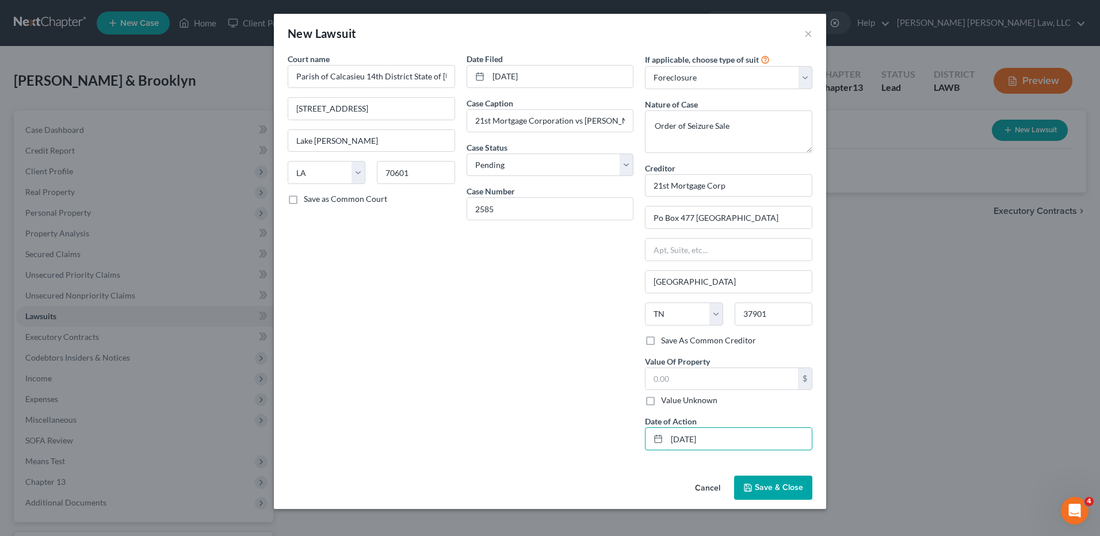
type input "7/13/23"
click at [762, 481] on button "Save & Close" at bounding box center [773, 488] width 78 height 24
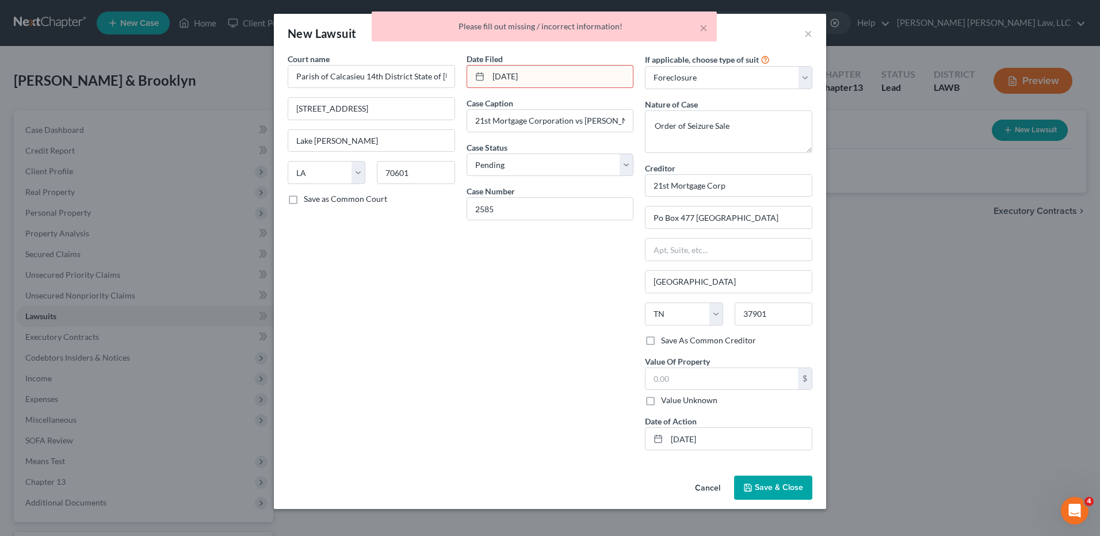
click at [532, 75] on input "7/13/23" at bounding box center [561, 77] width 145 height 22
type input "7"
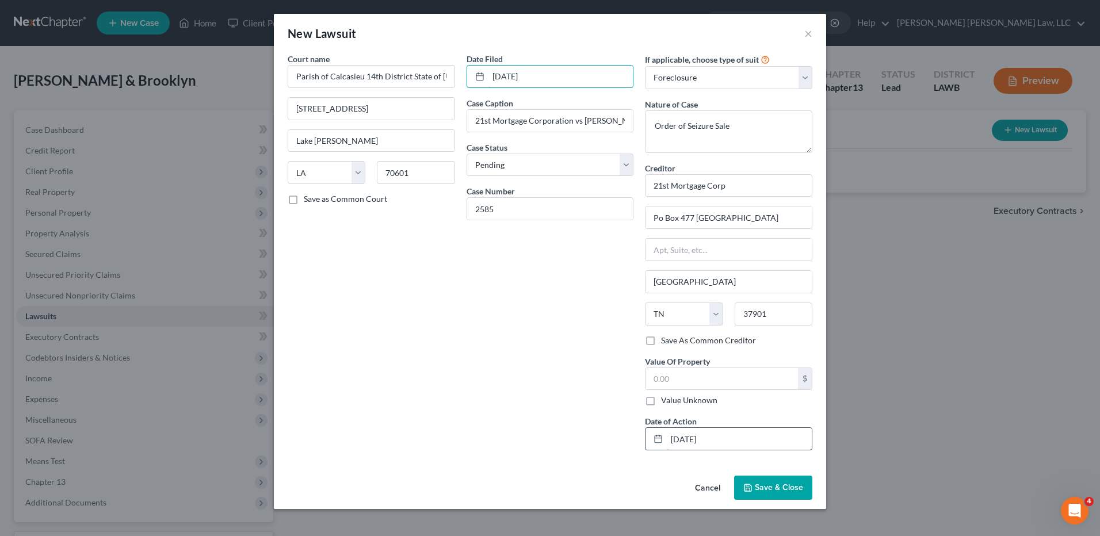
type input "07/13/2023"
click at [697, 441] on input "7/13/23" at bounding box center [739, 439] width 145 height 22
type input "7/13/2023"
click at [780, 489] on span "Save & Close" at bounding box center [779, 488] width 48 height 10
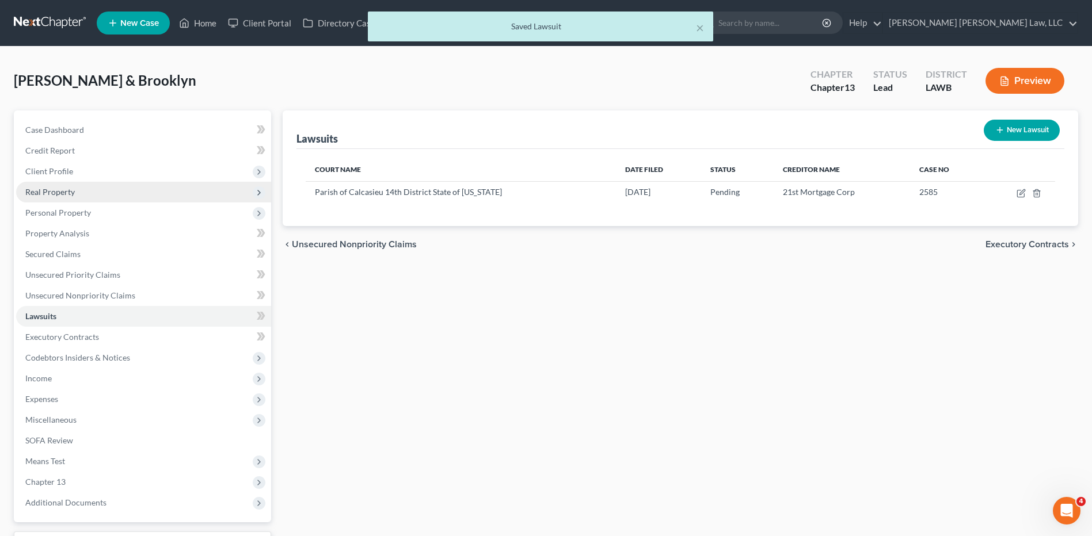
click at [56, 192] on span "Real Property" at bounding box center [49, 192] width 49 height 10
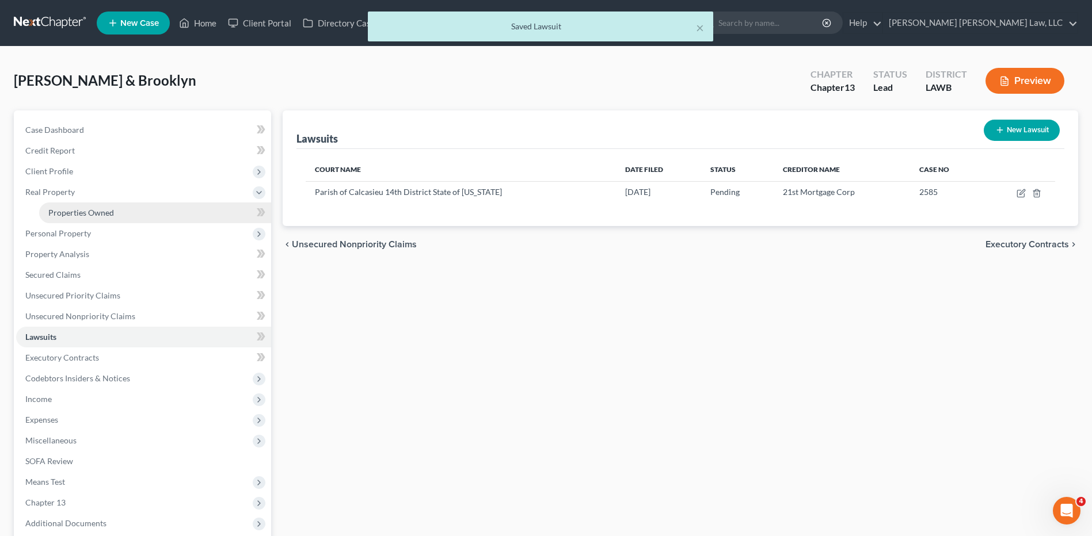
click at [68, 212] on span "Properties Owned" at bounding box center [81, 213] width 66 height 10
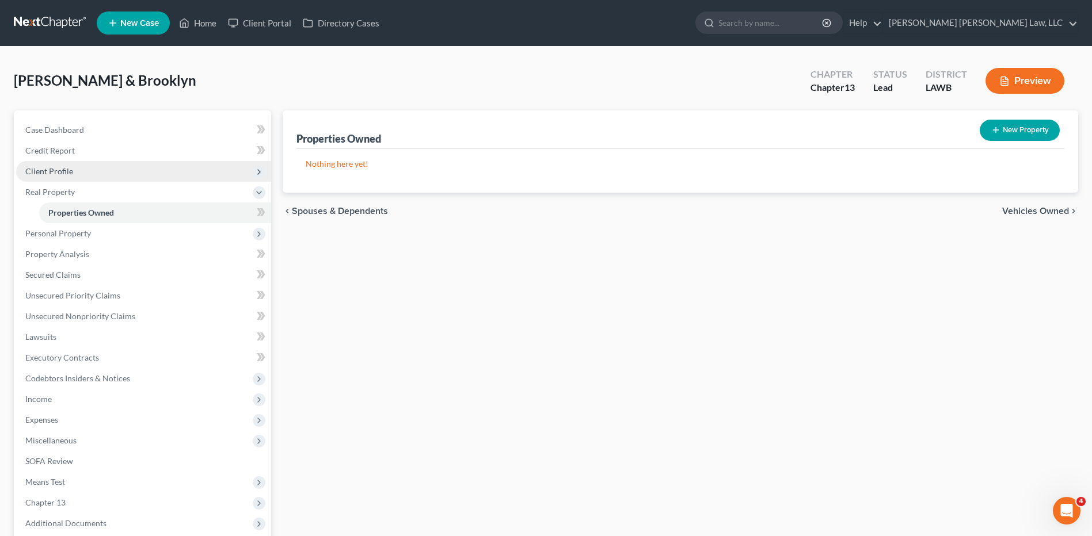
click at [41, 174] on span "Client Profile" at bounding box center [49, 171] width 48 height 10
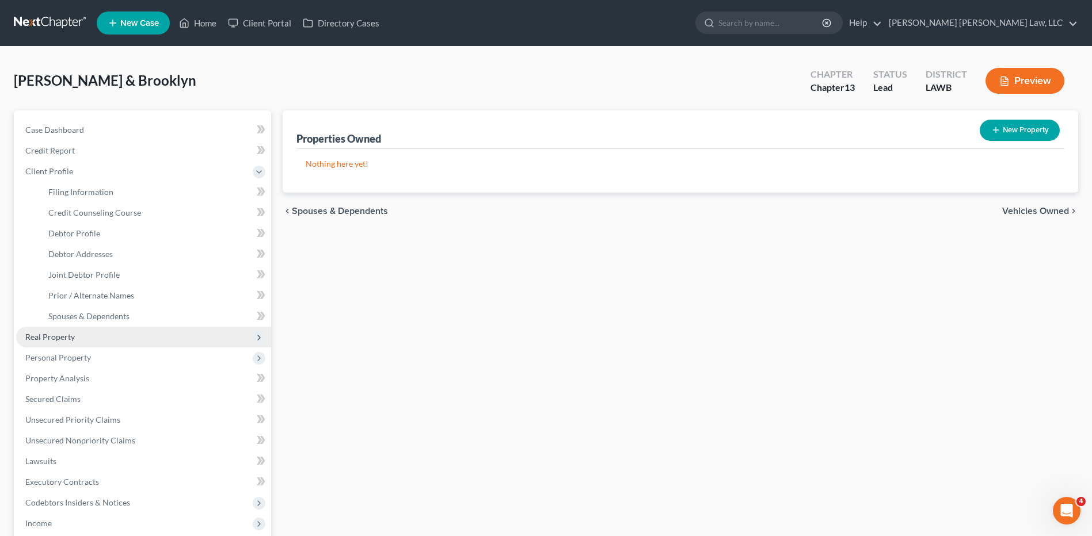
click at [44, 337] on span "Real Property" at bounding box center [49, 337] width 49 height 10
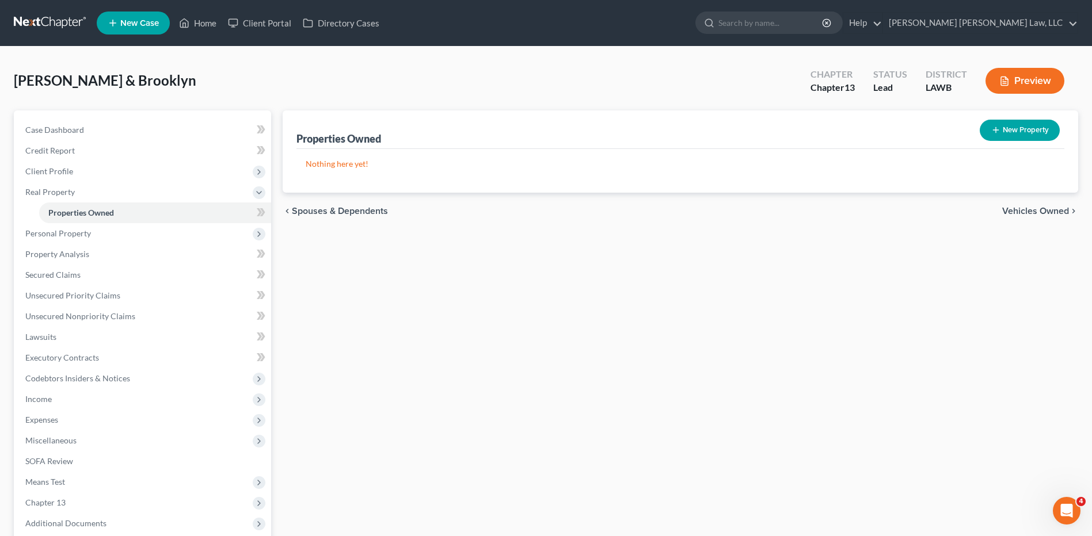
click at [1025, 122] on button "New Property" at bounding box center [1019, 130] width 80 height 21
select select "19"
select select "2"
select select "0"
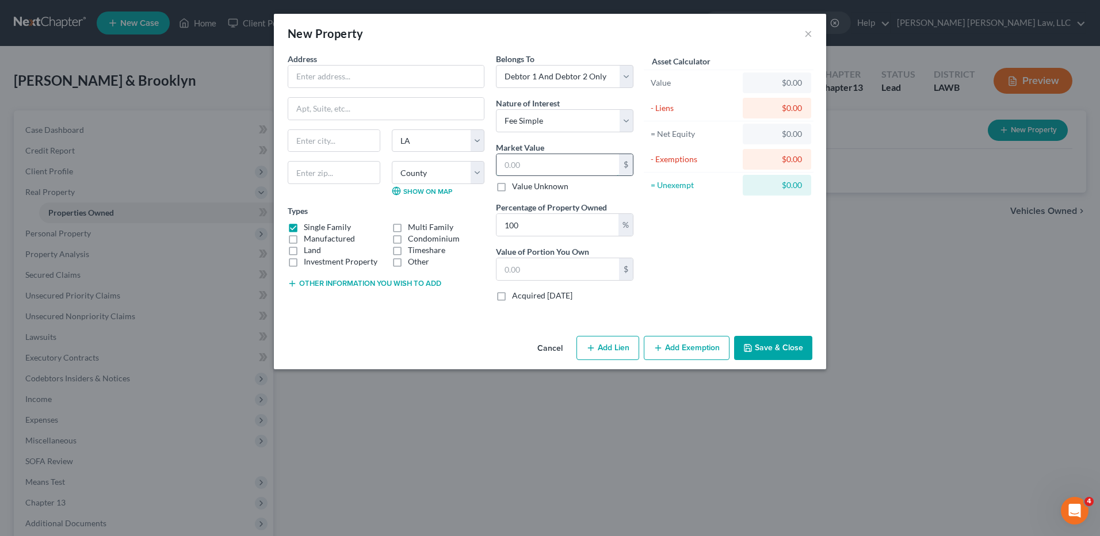
click at [552, 166] on input "text" at bounding box center [558, 165] width 123 height 22
type input "1"
type input "1.00"
type input "18"
type input "18.00"
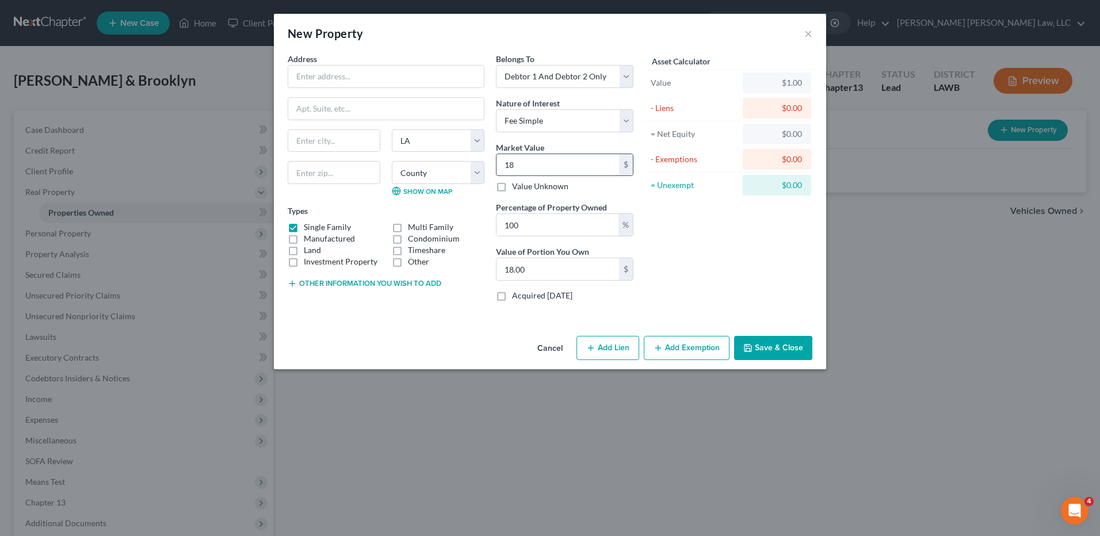
type input "186"
type input "186.00"
type input "1869"
type input "1,869.00"
type input "1,8690"
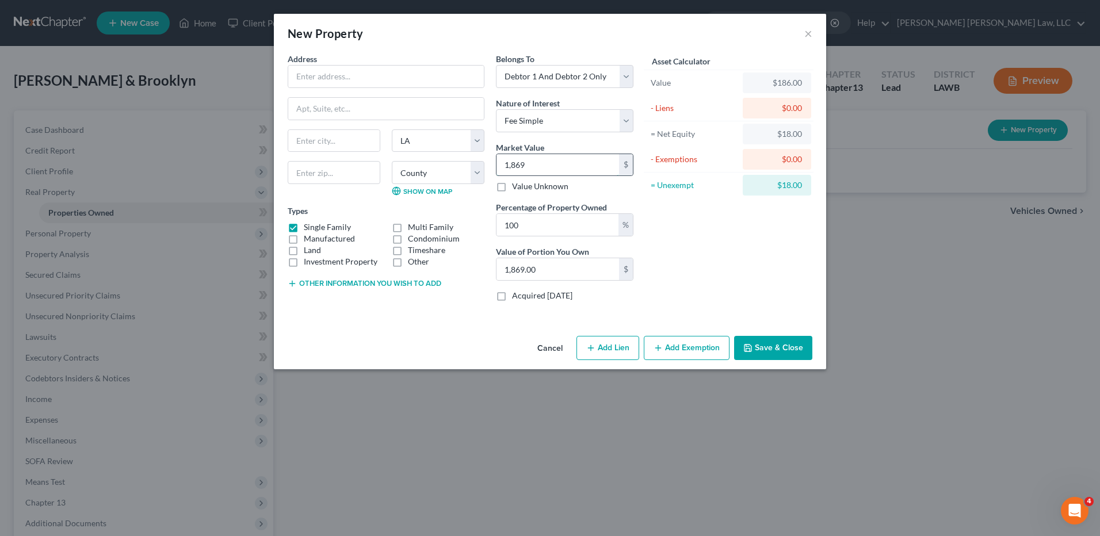
type input "18,690.00"
type input "18,6900"
type input "186,900.00"
type input "186,900"
click at [359, 83] on input "text" at bounding box center [386, 77] width 196 height 22
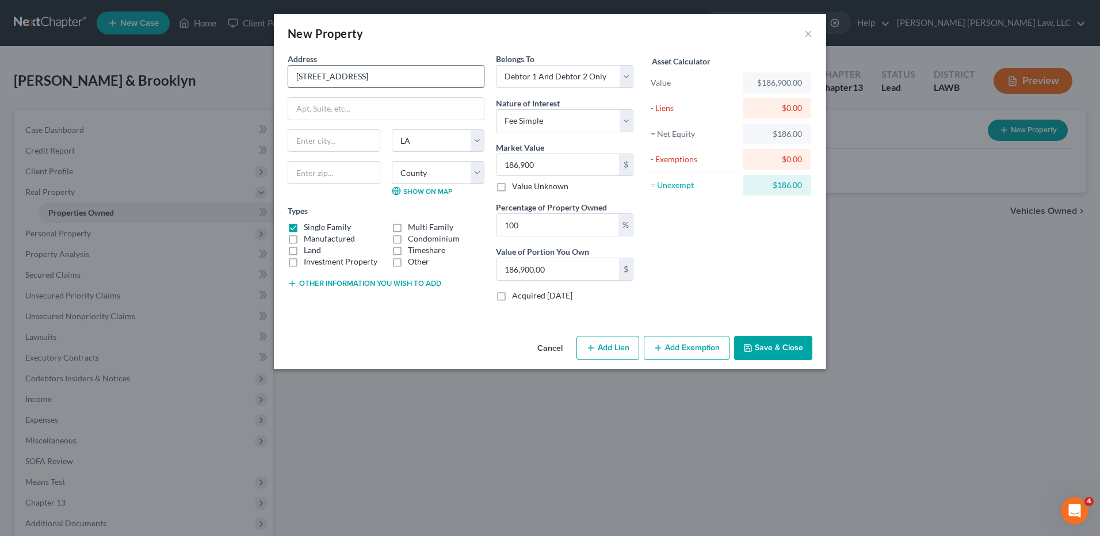
type input "1096 Pioneer Lane"
type input "70611"
type input "Lake Charles"
select select "9"
click at [304, 237] on label "Manufactured" at bounding box center [329, 239] width 51 height 12
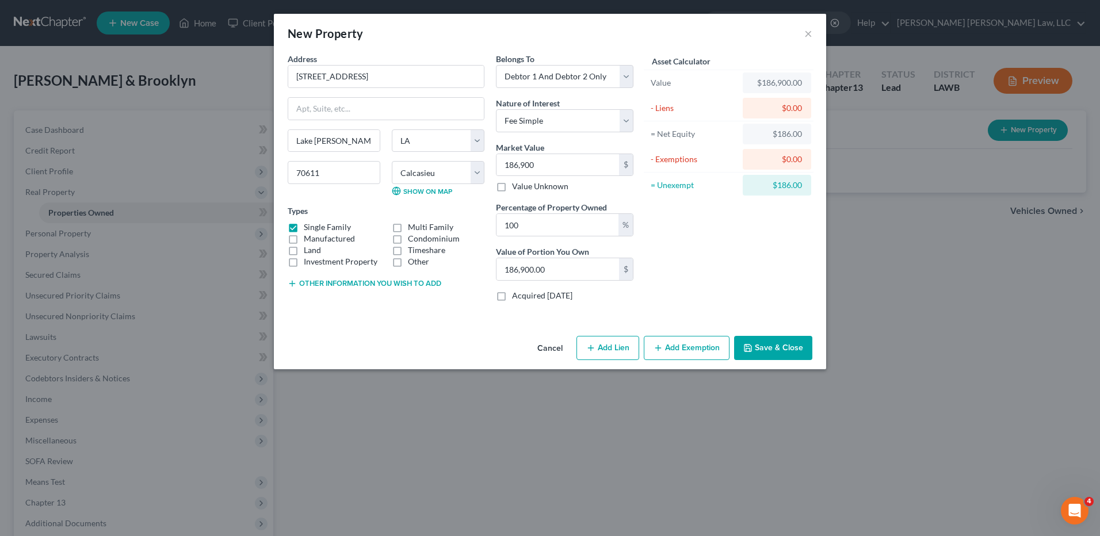
click at [308, 237] on input "Manufactured" at bounding box center [311, 236] width 7 height 7
click at [304, 233] on label "Manufactured" at bounding box center [329, 239] width 51 height 12
click at [308, 233] on input "Manufactured" at bounding box center [311, 236] width 7 height 7
click at [304, 233] on label "Manufactured" at bounding box center [329, 239] width 51 height 12
click at [308, 233] on input "Manufactured" at bounding box center [311, 236] width 7 height 7
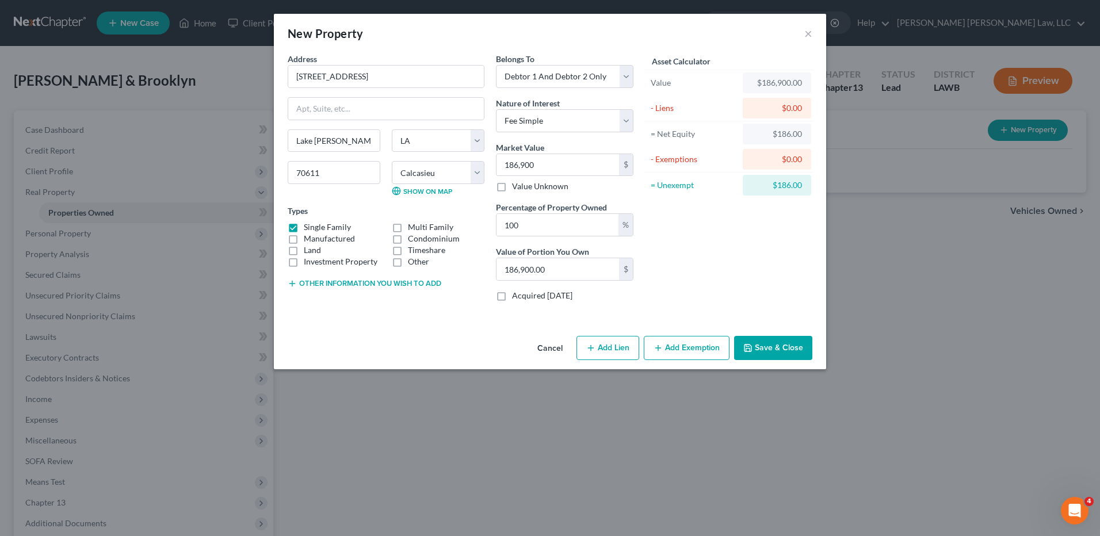
checkbox input "true"
click at [304, 229] on label "Single Family" at bounding box center [327, 228] width 47 height 12
click at [308, 229] on input "Single Family" at bounding box center [311, 225] width 7 height 7
checkbox input "false"
click at [771, 345] on button "Save & Close" at bounding box center [773, 348] width 78 height 24
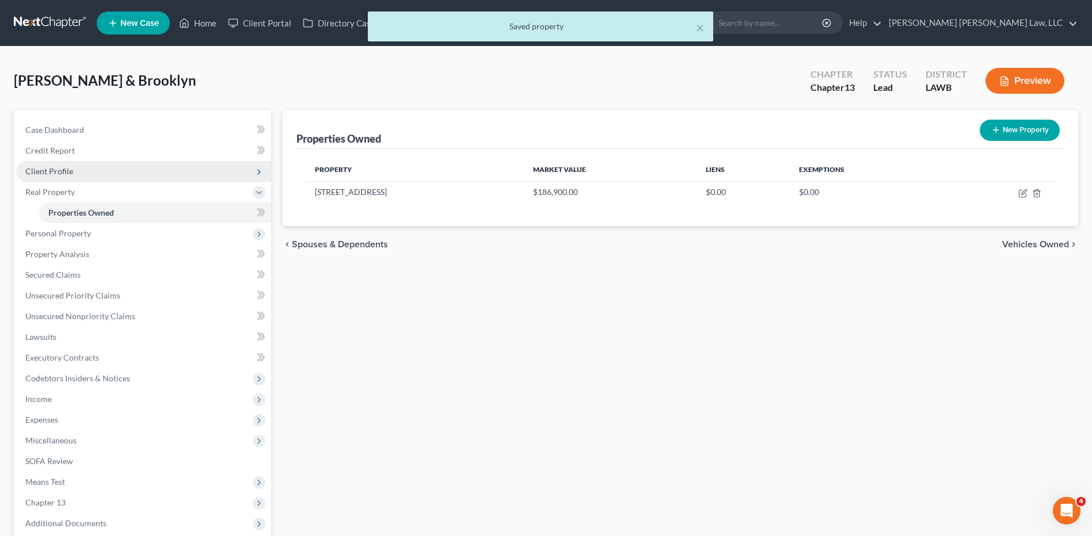
click at [44, 172] on span "Client Profile" at bounding box center [49, 171] width 48 height 10
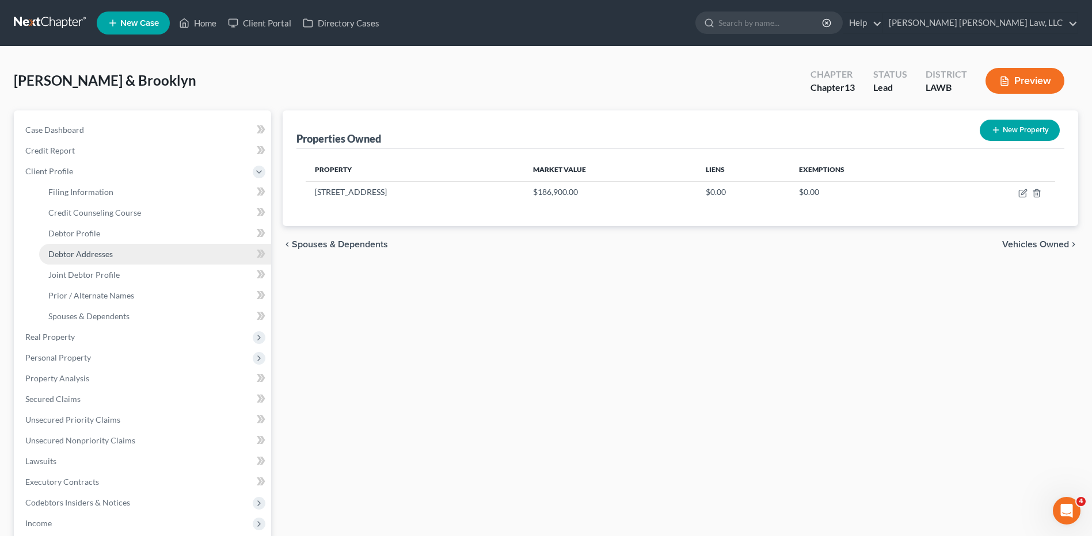
click at [82, 252] on span "Debtor Addresses" at bounding box center [80, 254] width 64 height 10
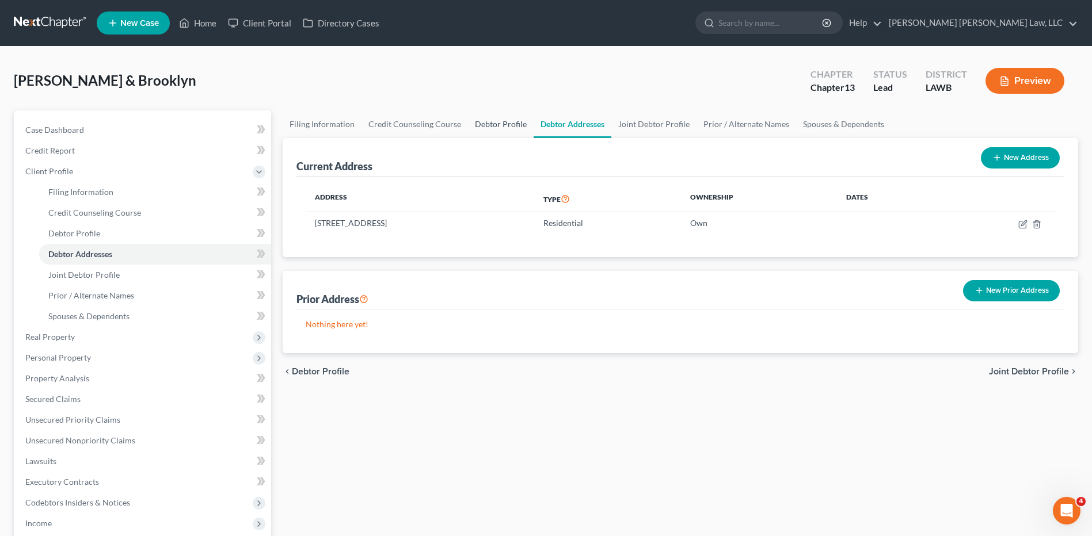
click at [488, 123] on link "Debtor Profile" at bounding box center [501, 124] width 66 height 28
select select "1"
select select "3"
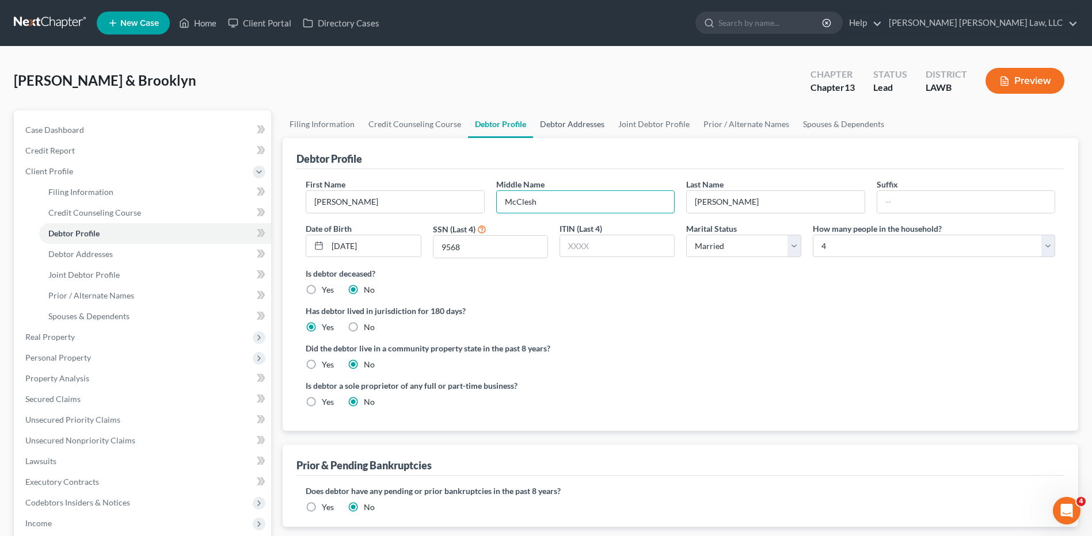
type input "McClesh"
click at [560, 119] on link "Debtor Addresses" at bounding box center [572, 124] width 78 height 28
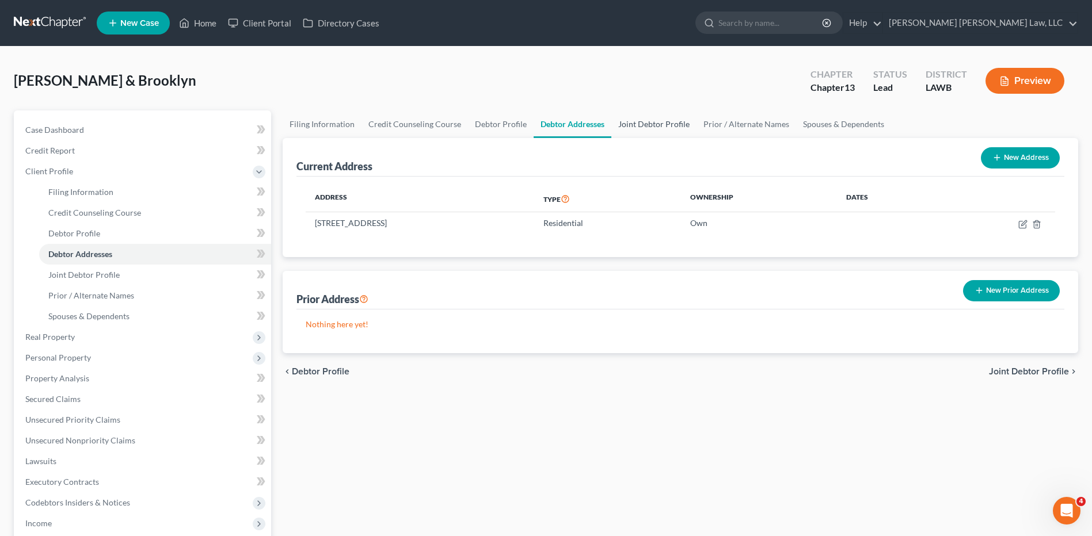
click at [634, 125] on link "Joint Debtor Profile" at bounding box center [653, 124] width 85 height 28
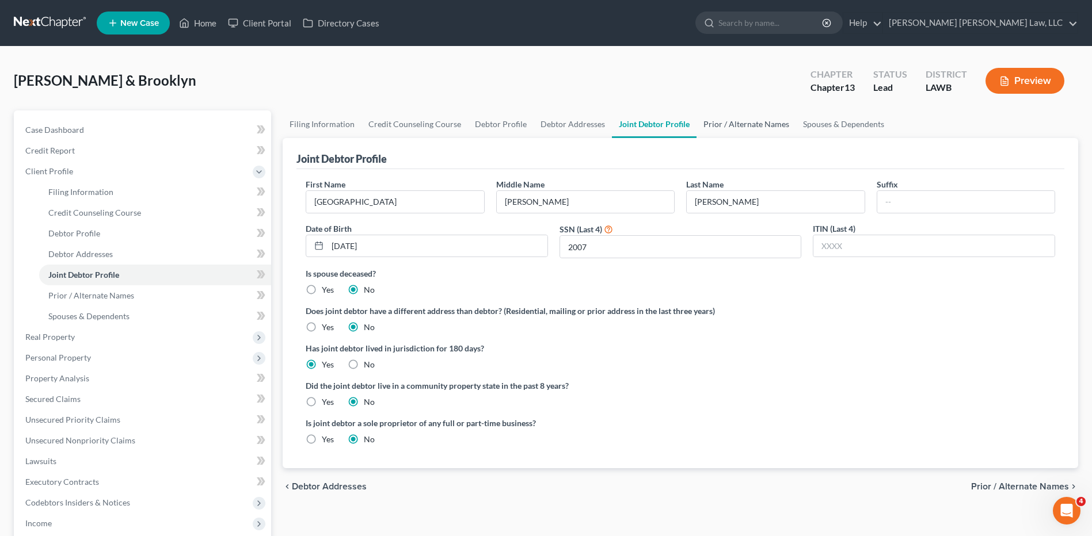
click at [699, 125] on link "Prior / Alternate Names" at bounding box center [746, 124] width 100 height 28
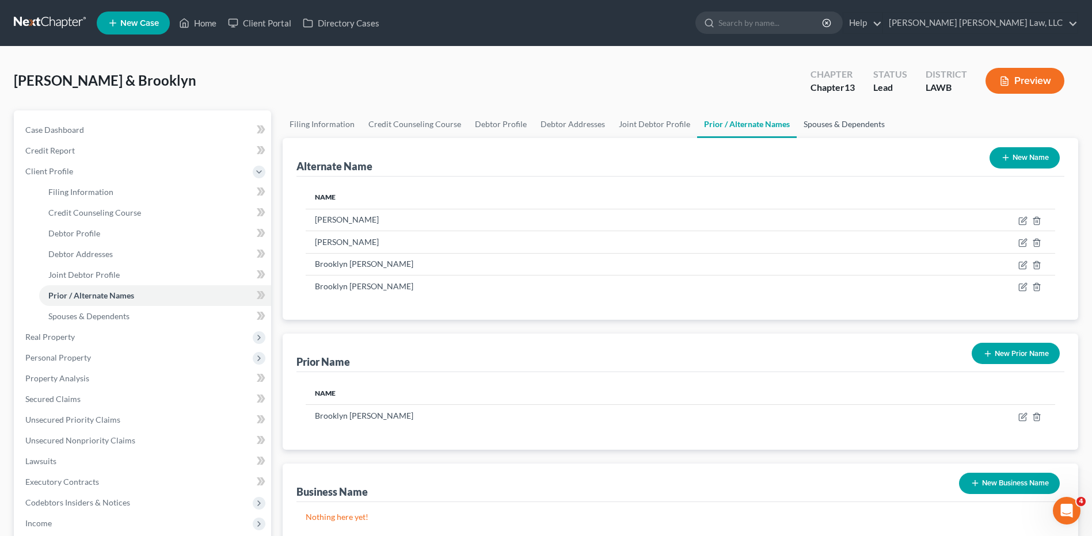
click at [831, 120] on link "Spouses & Dependents" at bounding box center [843, 124] width 95 height 28
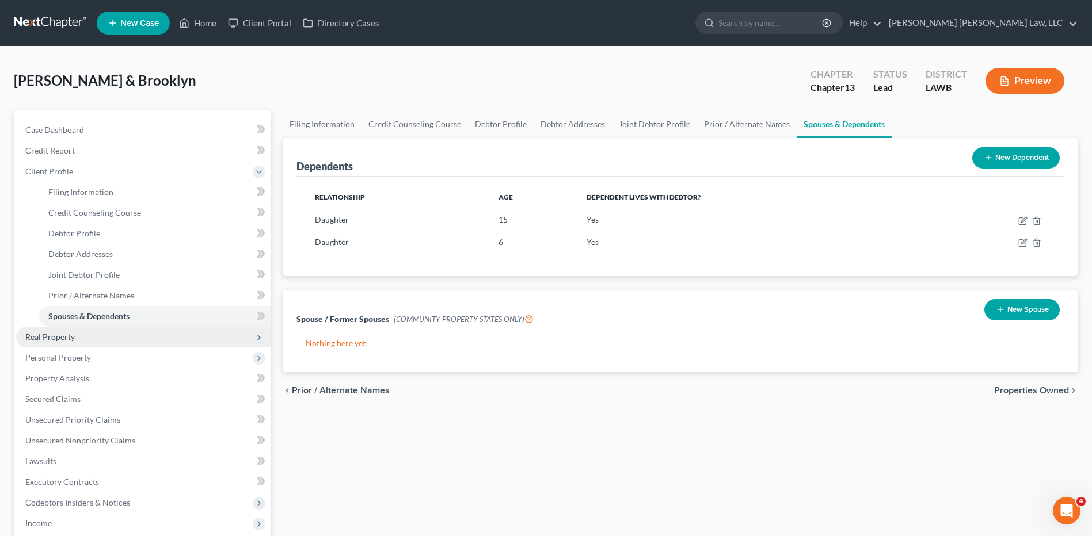
click at [43, 338] on span "Real Property" at bounding box center [49, 337] width 49 height 10
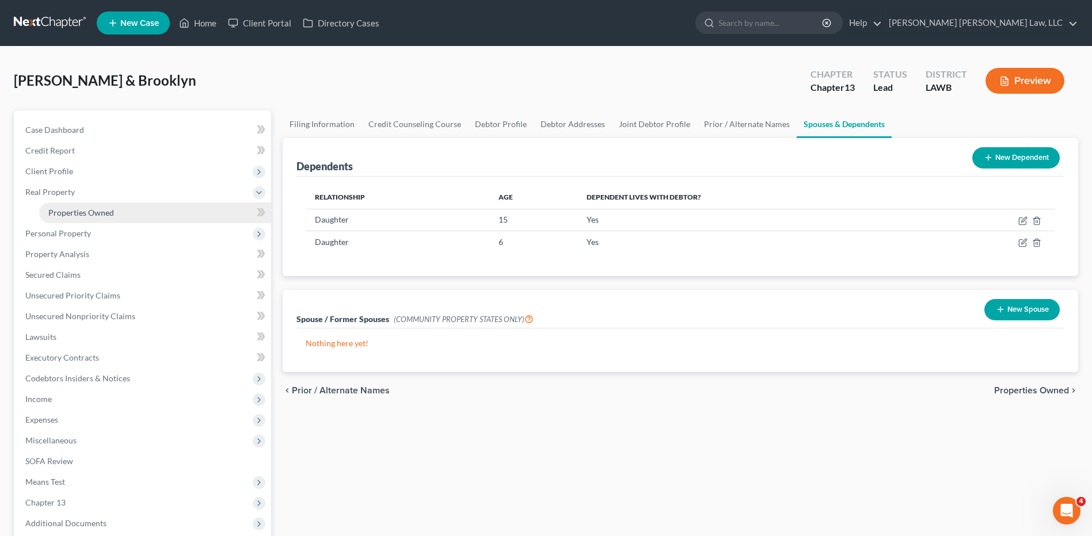
click at [72, 217] on span "Properties Owned" at bounding box center [81, 213] width 66 height 10
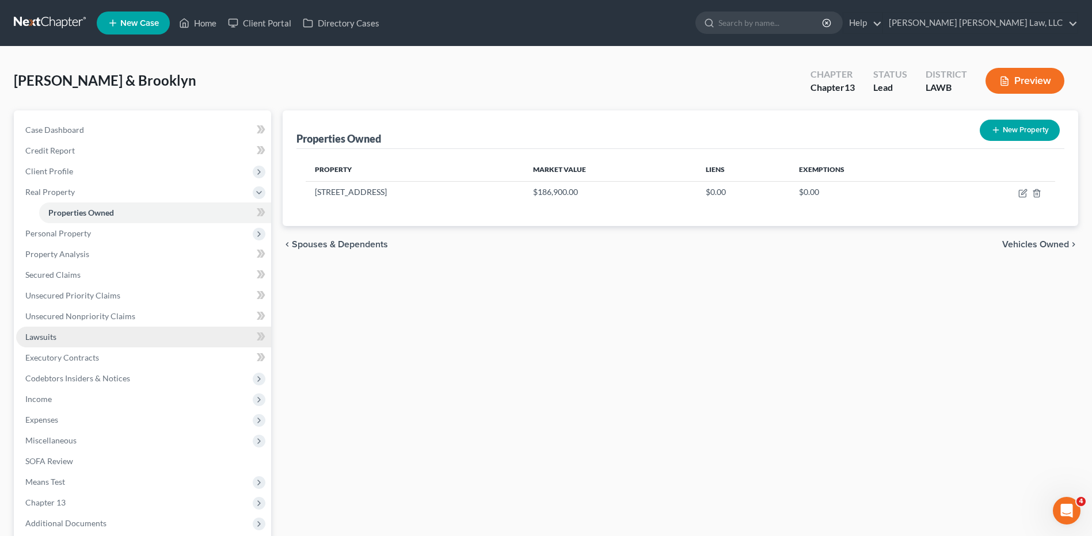
click at [47, 337] on span "Lawsuits" at bounding box center [40, 337] width 31 height 10
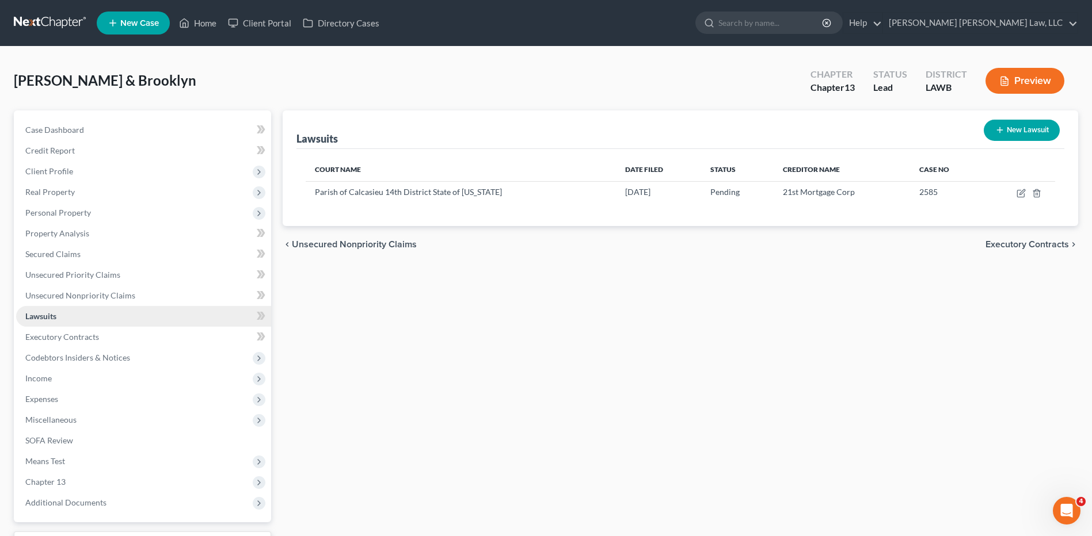
click at [44, 316] on span "Lawsuits" at bounding box center [40, 316] width 31 height 10
click at [1017, 192] on icon "button" at bounding box center [1020, 193] width 7 height 7
select select "19"
select select "0"
select select "2"
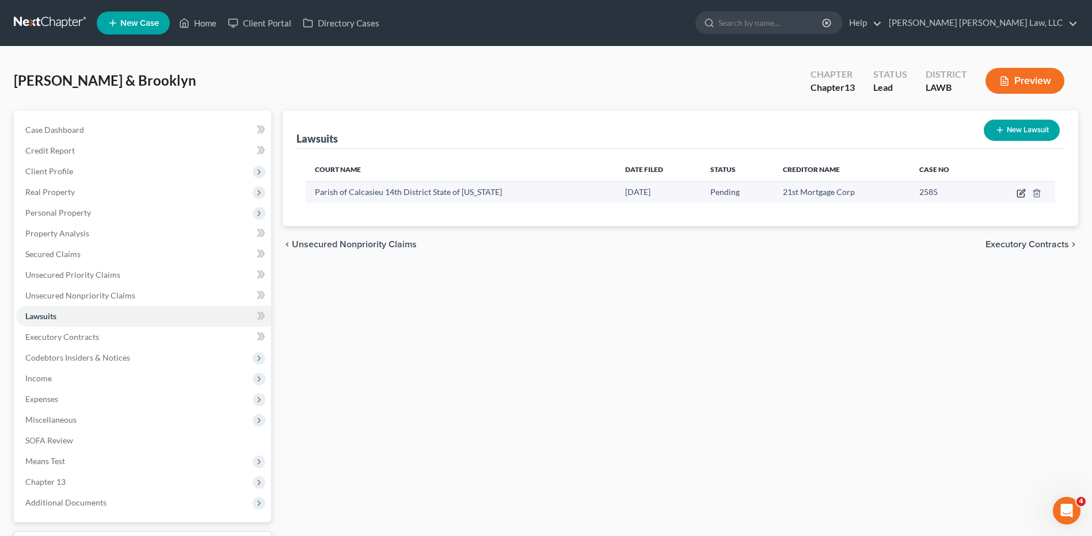
select select "44"
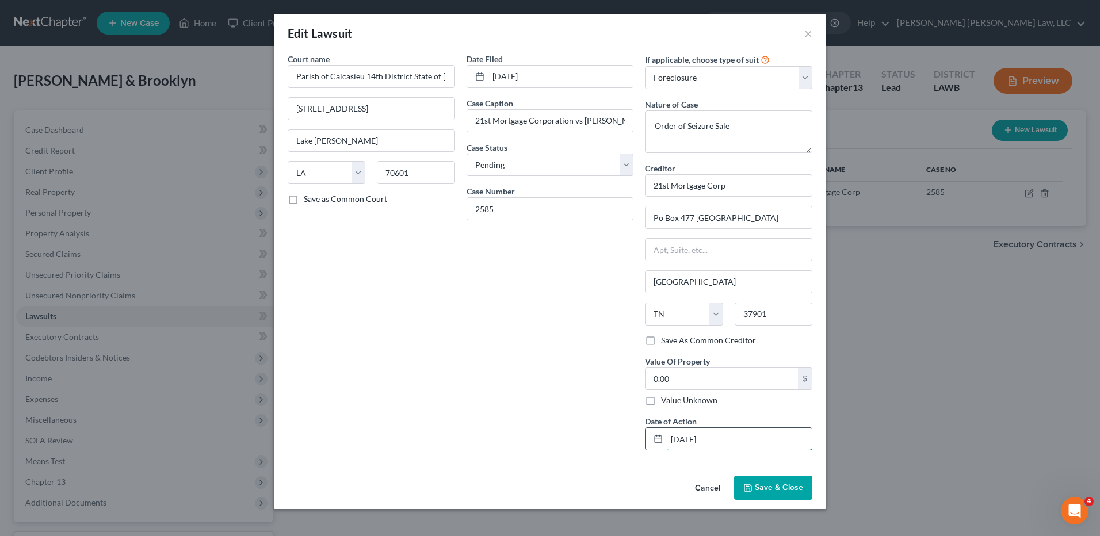
drag, startPoint x: 718, startPoint y: 442, endPoint x: 659, endPoint y: 441, distance: 58.7
click at [659, 441] on div "07/13/2023" at bounding box center [728, 439] width 167 height 23
type input "10/01/2025"
click at [695, 371] on input "0.00" at bounding box center [722, 379] width 152 height 22
click at [687, 384] on input "0.00" at bounding box center [722, 379] width 152 height 22
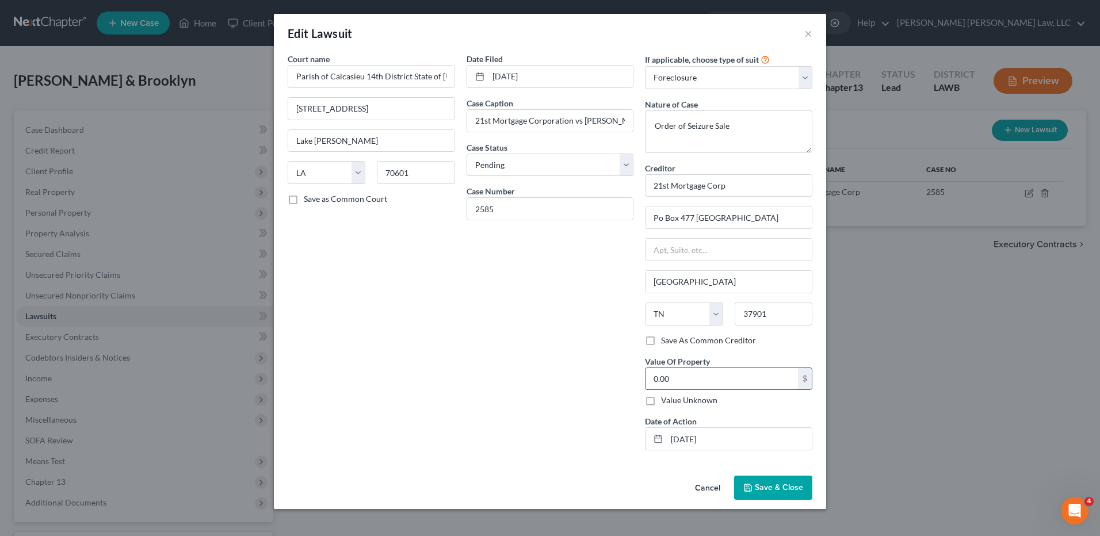
drag, startPoint x: 677, startPoint y: 383, endPoint x: 645, endPoint y: 382, distance: 31.7
click at [645, 382] on div "0.00 $" at bounding box center [728, 379] width 167 height 23
type input "186,900.00"
click at [775, 491] on span "Save & Close" at bounding box center [779, 488] width 48 height 10
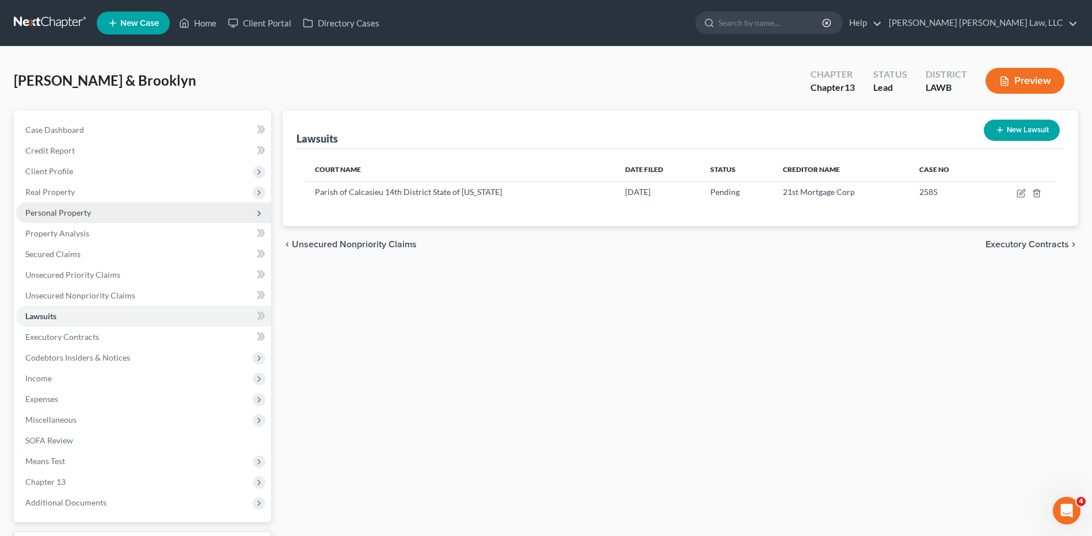
click at [52, 213] on span "Personal Property" at bounding box center [58, 213] width 66 height 10
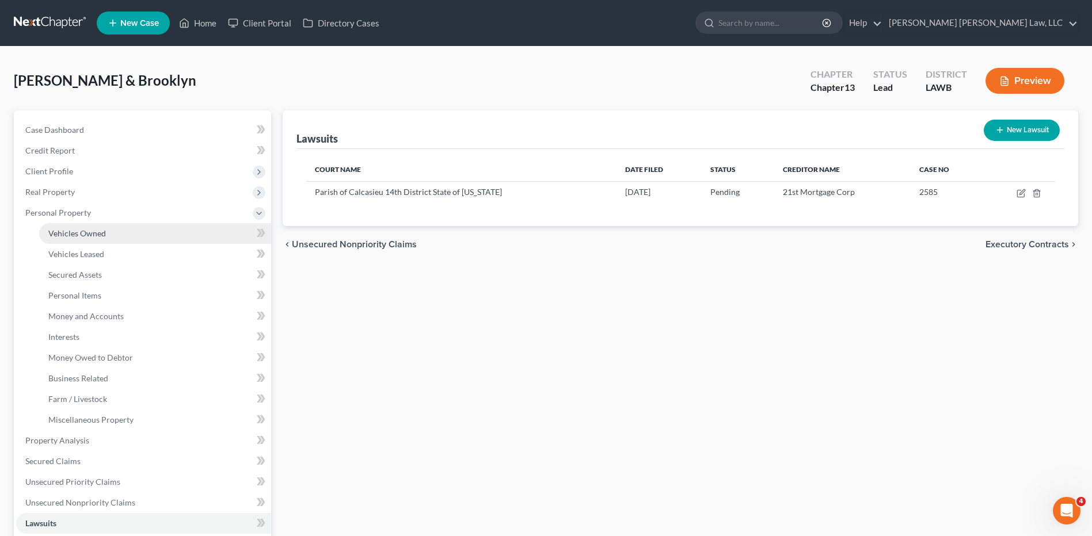
click at [59, 235] on span "Vehicles Owned" at bounding box center [77, 233] width 58 height 10
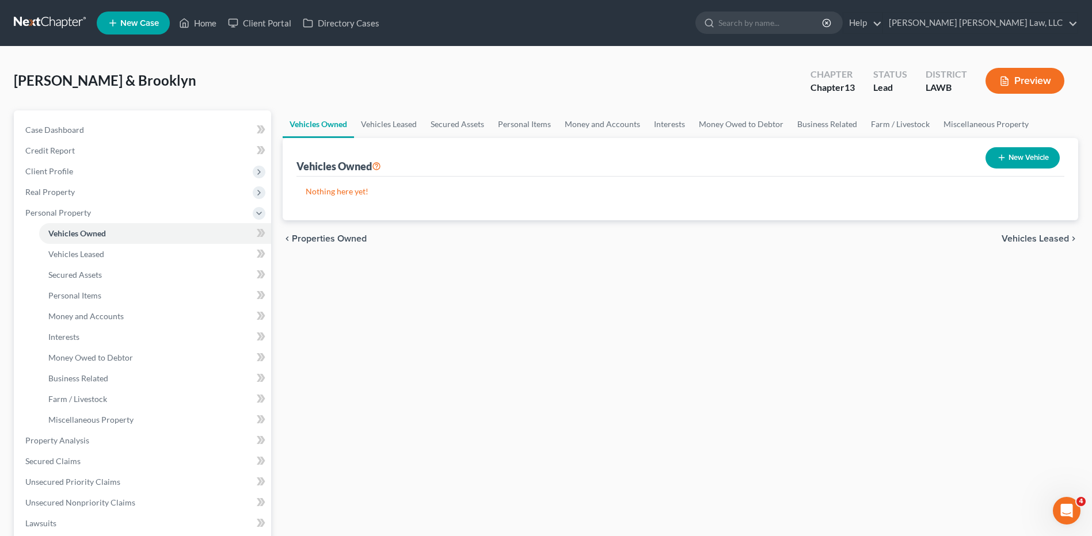
click at [1017, 154] on button "New Vehicle" at bounding box center [1022, 157] width 74 height 21
select select "0"
select select "2"
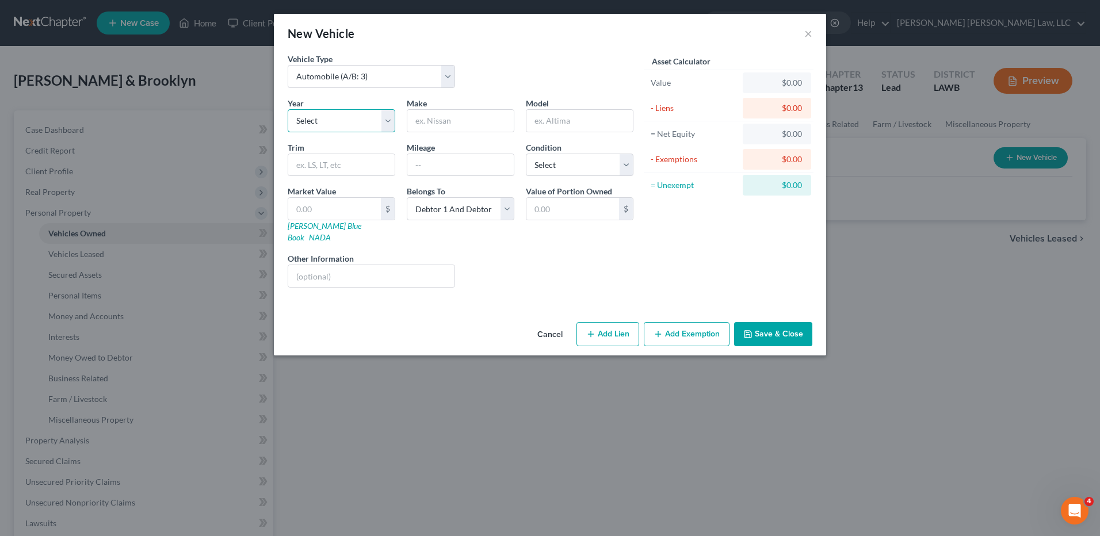
click at [332, 129] on select "Select 2026 2025 2024 2023 2022 2021 2020 2019 2018 2017 2016 2015 2014 2013 20…" at bounding box center [342, 120] width 108 height 23
select select "11"
click at [461, 123] on input "text" at bounding box center [460, 121] width 106 height 22
type input "Dodge"
type input "Charger"
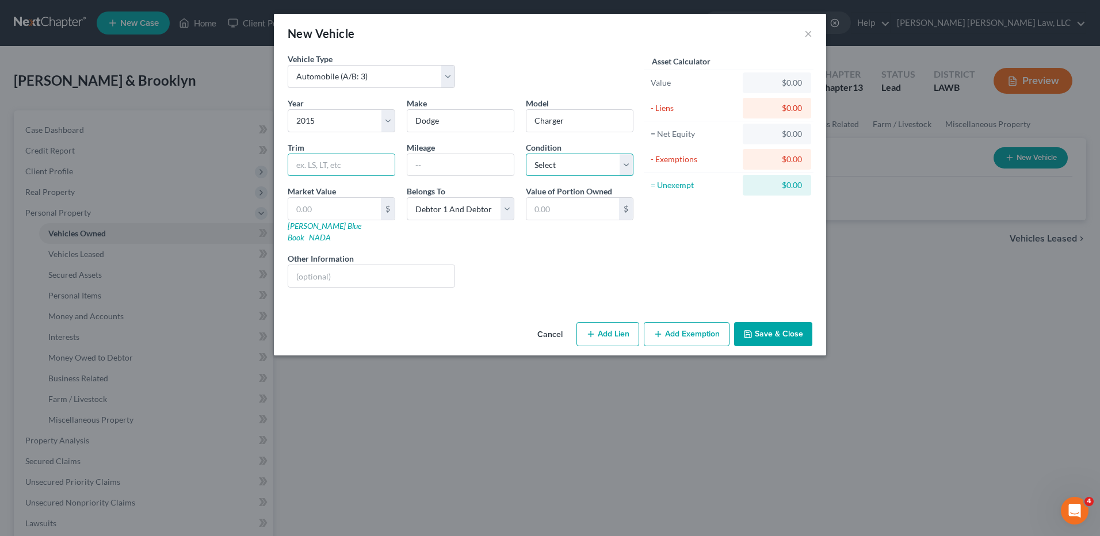
click at [553, 167] on select "Select Excellent Very Good Good Fair Poor" at bounding box center [580, 165] width 108 height 23
select select "2"
click at [526, 154] on select "Select Excellent Very Good Good Fair Poor" at bounding box center [580, 165] width 108 height 23
click at [468, 167] on input "text" at bounding box center [460, 165] width 106 height 22
type input "82,628"
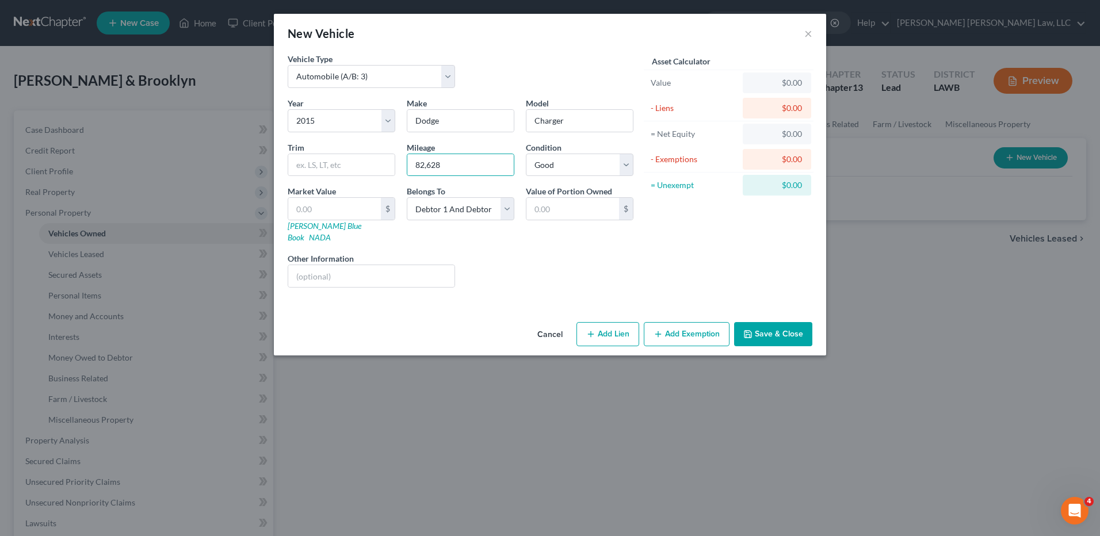
click at [771, 322] on button "Save & Close" at bounding box center [773, 334] width 78 height 24
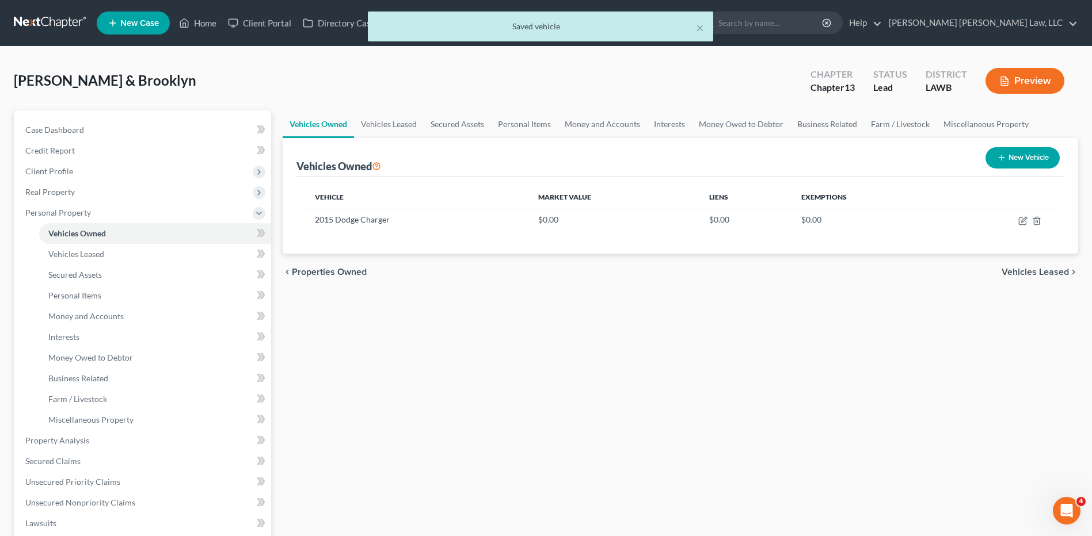
click at [1029, 155] on button "New Vehicle" at bounding box center [1022, 157] width 74 height 21
select select "0"
select select "2"
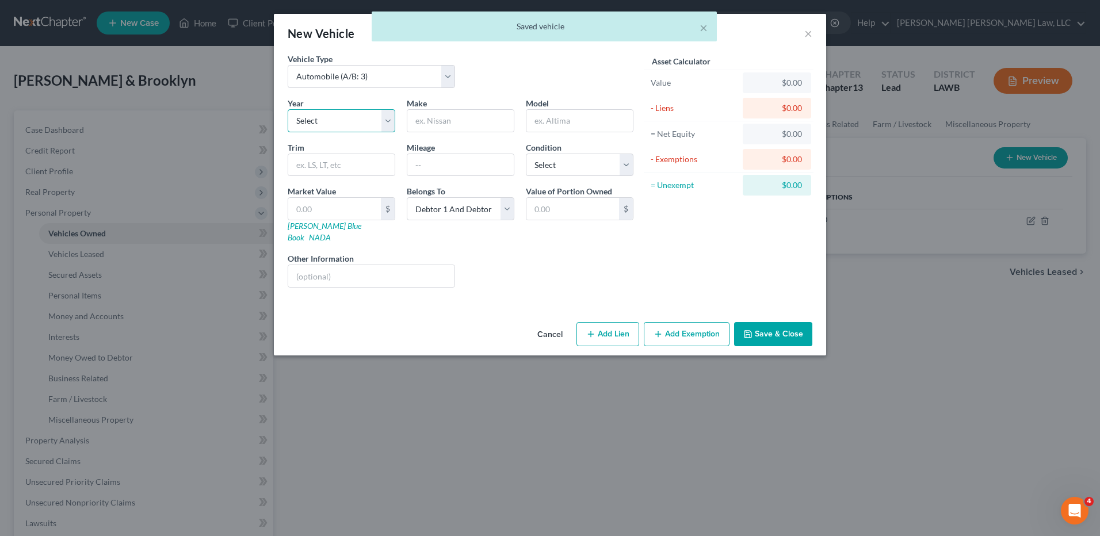
click at [352, 120] on select "Select 2026 2025 2024 2023 2022 2021 2020 2019 2018 2017 2016 2015 2014 2013 20…" at bounding box center [342, 120] width 108 height 23
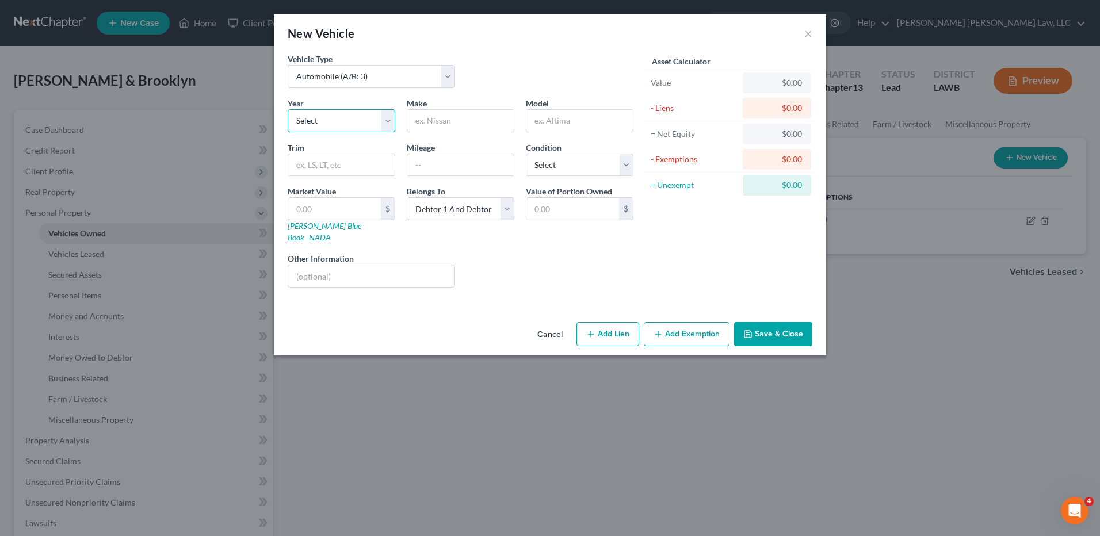
select select "14"
click at [288, 109] on select "Select 2026 2025 2024 2023 2022 2021 2020 2019 2018 2017 2016 2015 2014 2013 20…" at bounding box center [342, 120] width 108 height 23
click at [442, 119] on input "text" at bounding box center [460, 121] width 106 height 22
type input "Dodge"
type input "Ram"
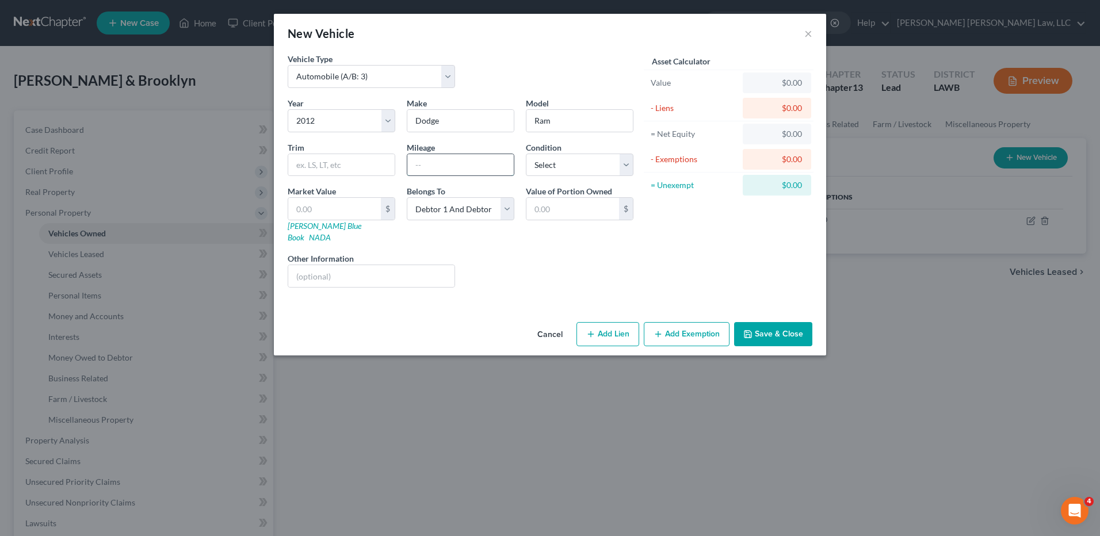
click at [441, 166] on input "text" at bounding box center [460, 165] width 106 height 22
type input "172,000"
click at [563, 169] on select "Select Excellent Very Good Good Fair Poor" at bounding box center [580, 165] width 108 height 23
select select "2"
click at [526, 154] on select "Select Excellent Very Good Good Fair Poor" at bounding box center [580, 165] width 108 height 23
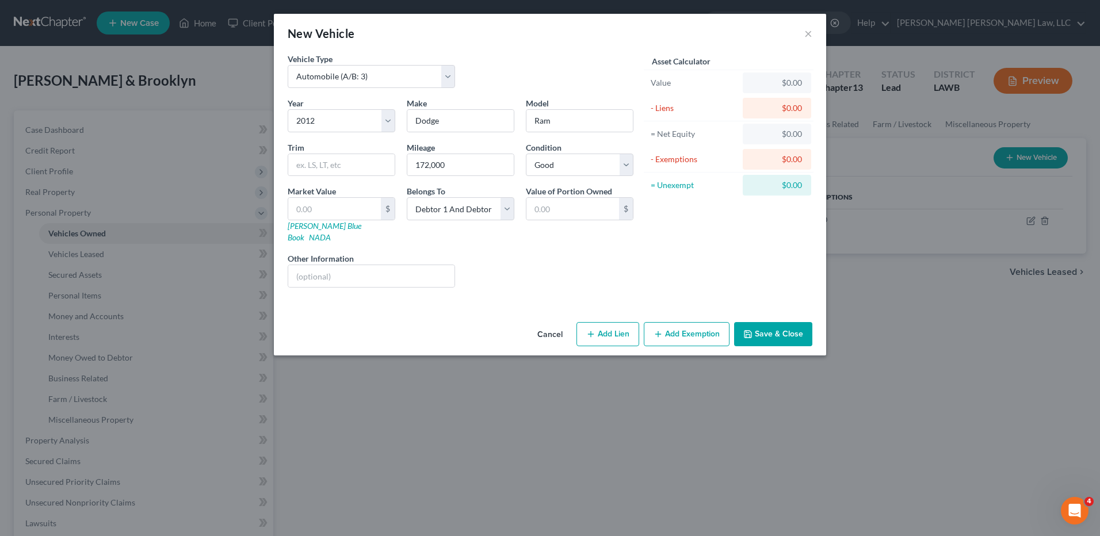
click at [767, 326] on button "Save & Close" at bounding box center [773, 334] width 78 height 24
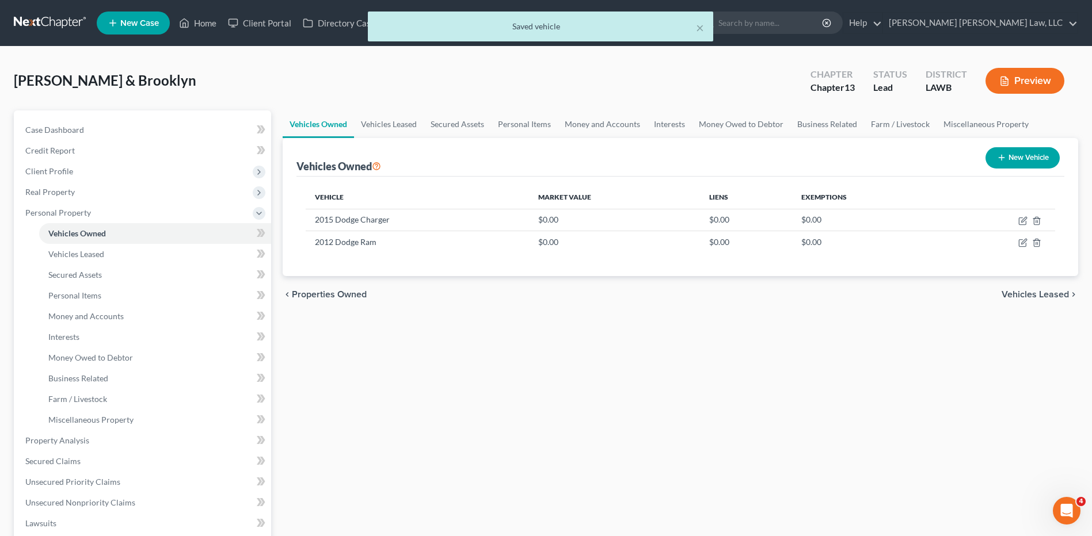
click at [1012, 161] on button "New Vehicle" at bounding box center [1022, 157] width 74 height 21
select select "0"
select select "2"
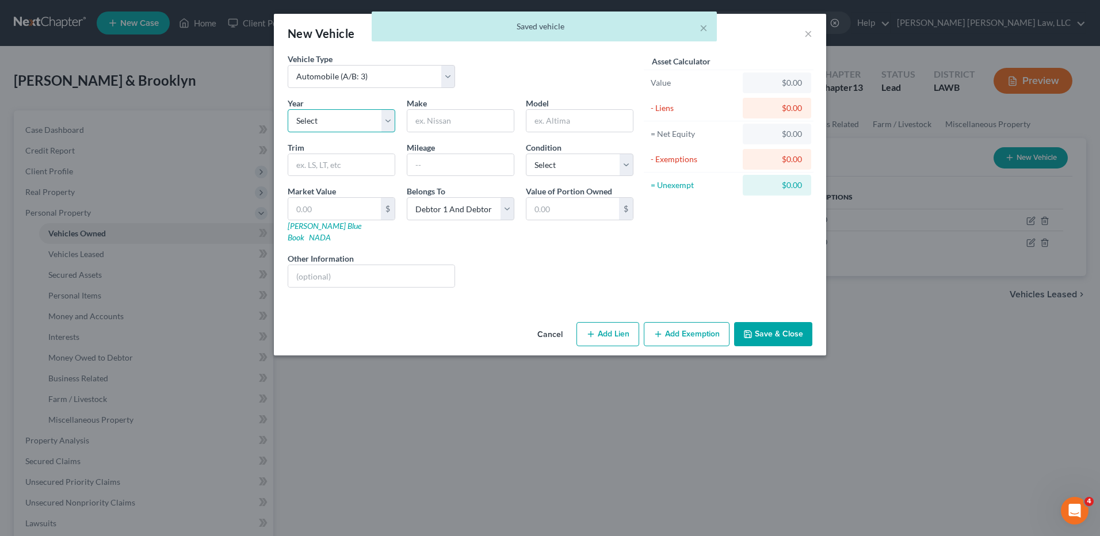
click at [347, 123] on select "Select 2026 2025 2024 2023 2022 2021 2020 2019 2018 2017 2016 2015 2014 2013 20…" at bounding box center [342, 120] width 108 height 23
select select "8"
click at [288, 109] on select "Select 2026 2025 2024 2023 2022 2021 2020 2019 2018 2017 2016 2015 2014 2013 20…" at bounding box center [342, 120] width 108 height 23
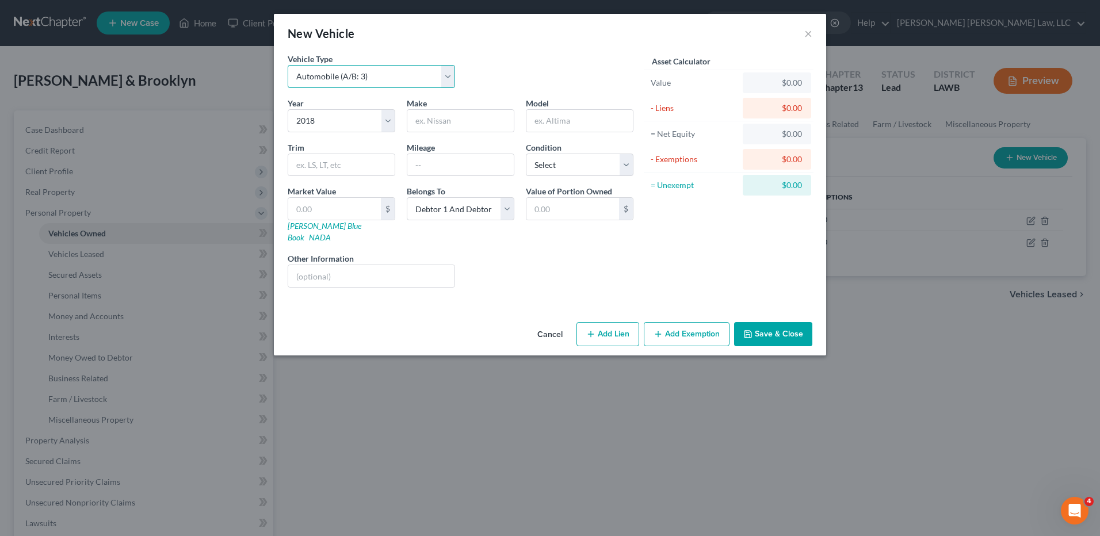
click at [338, 81] on select "Select Automobile (A/B: 3) Truck (A/B: 3) Trailer (A/B: 4) Watercraft (A/B: 4) …" at bounding box center [371, 76] width 167 height 23
select select "5"
click at [288, 65] on select "Select Automobile (A/B: 3) Truck (A/B: 3) Trailer (A/B: 4) Watercraft (A/B: 4) …" at bounding box center [371, 76] width 167 height 23
click at [425, 124] on input "text" at bounding box center [460, 121] width 106 height 22
type input "Paomino Puma Park"
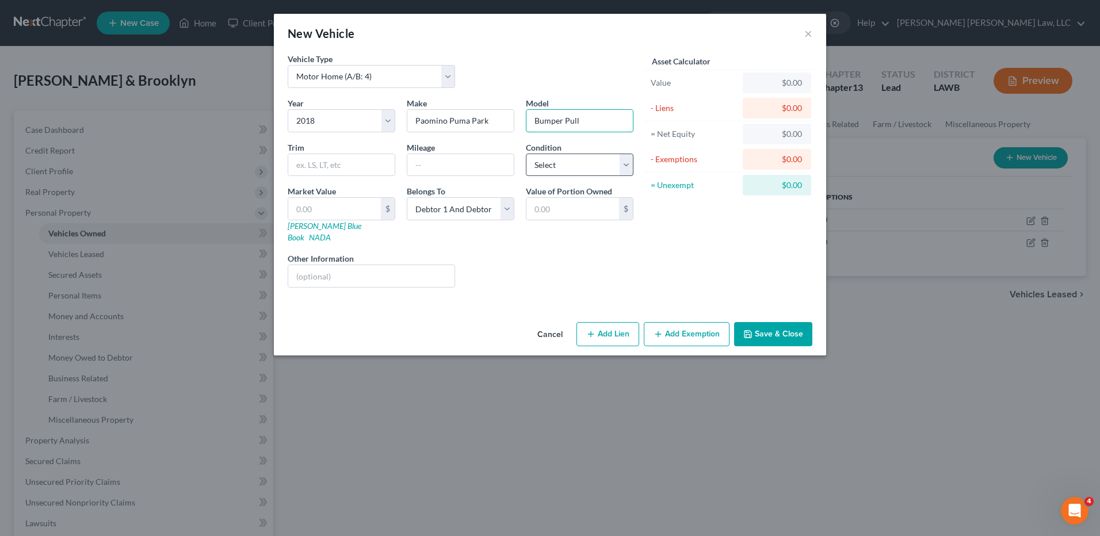
type input "Bumper Pull"
click at [556, 169] on select "Select Excellent Very Good Good Fair Poor" at bounding box center [580, 165] width 108 height 23
select select "2"
click at [526, 154] on select "Select Excellent Very Good Good Fair Poor" at bounding box center [580, 165] width 108 height 23
click at [781, 322] on button "Save & Close" at bounding box center [773, 334] width 78 height 24
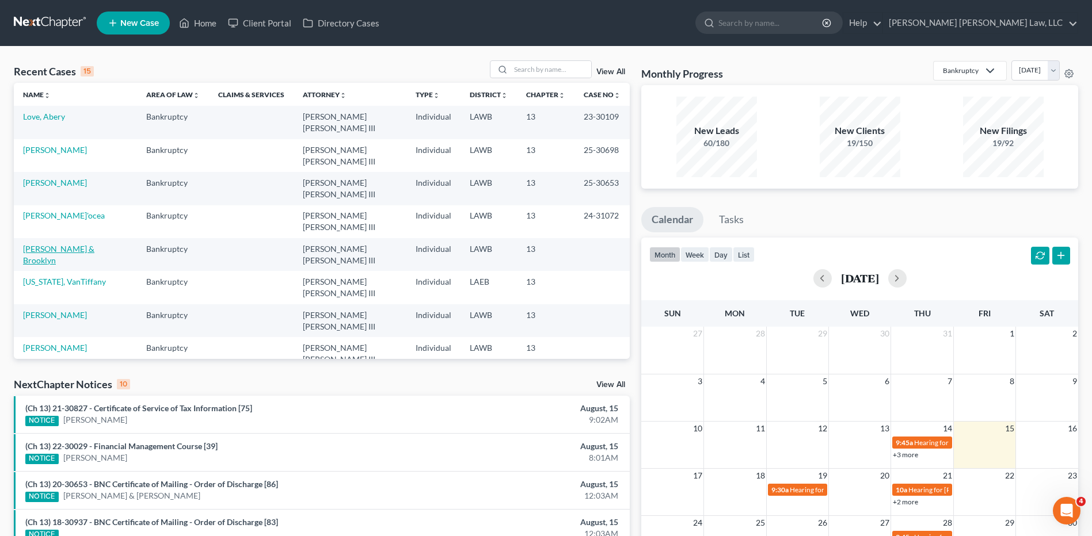
click at [62, 244] on link "Cline, Stanley & Brooklyn" at bounding box center [58, 254] width 71 height 21
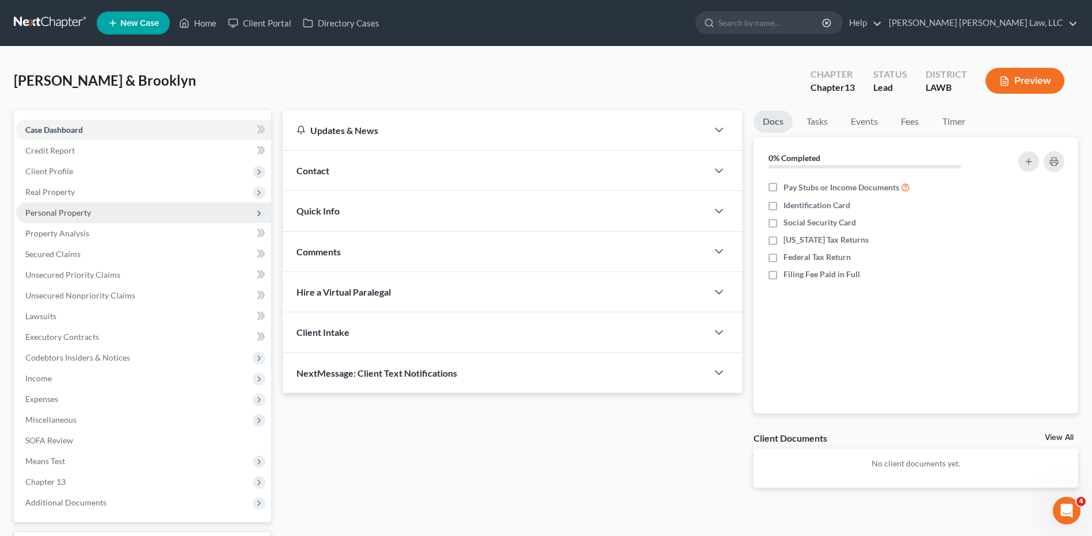
click at [60, 213] on span "Personal Property" at bounding box center [58, 213] width 66 height 10
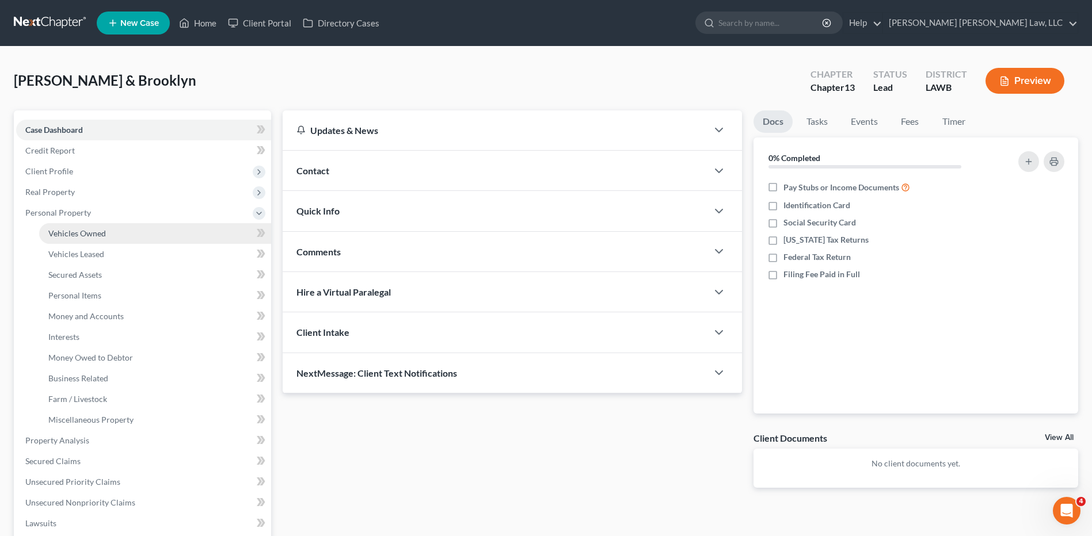
click at [74, 237] on span "Vehicles Owned" at bounding box center [77, 233] width 58 height 10
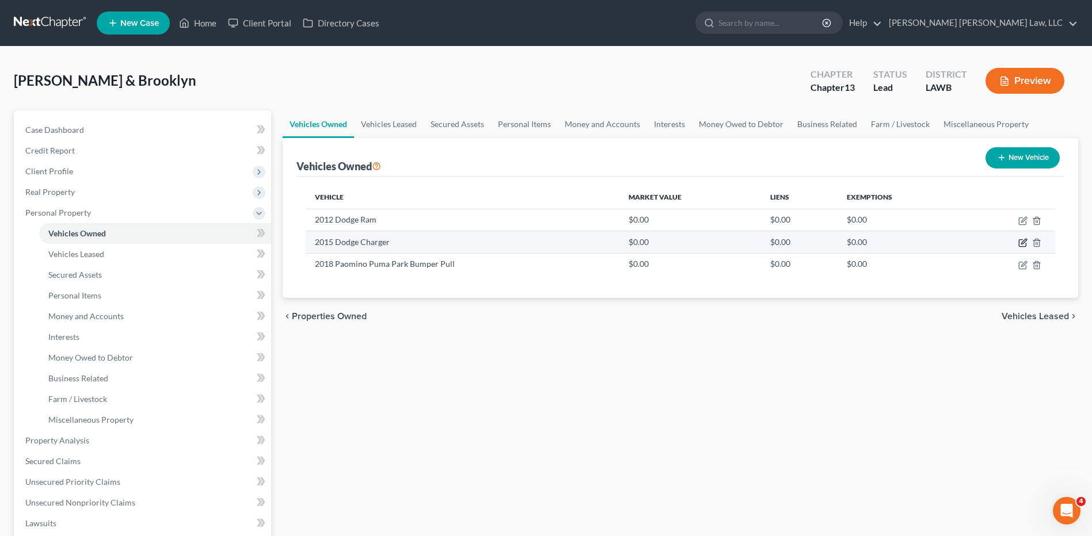
click at [1021, 242] on icon "button" at bounding box center [1022, 242] width 9 height 9
select select "0"
select select "11"
select select "2"
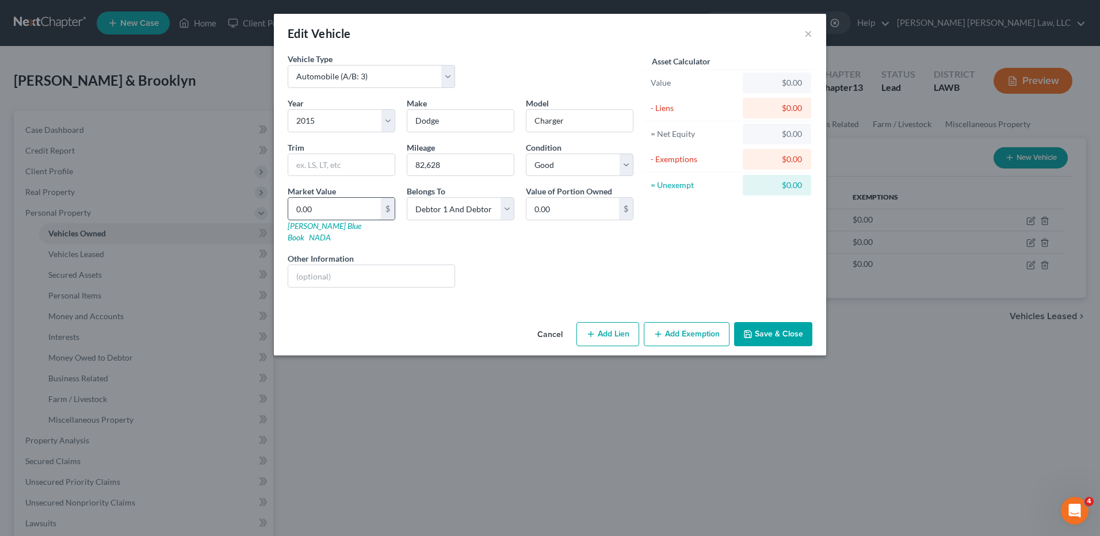
click at [325, 201] on input "0.00" at bounding box center [334, 209] width 93 height 22
type input "1"
type input "1.00"
type input "18"
type input "18.00"
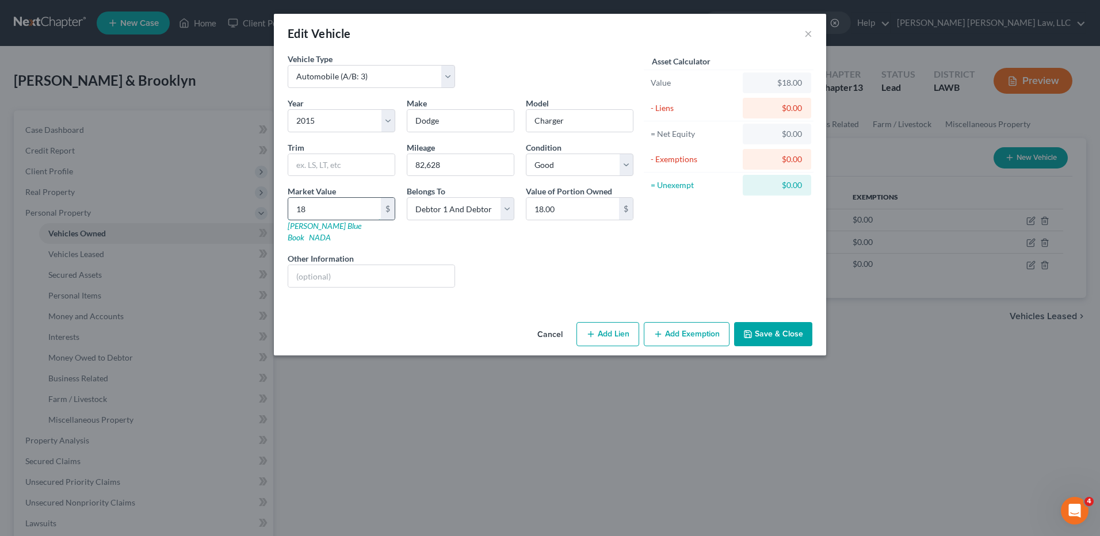
type input "181"
type input "181.00"
type input "1811"
type input "1,811.00"
type input "1,8112"
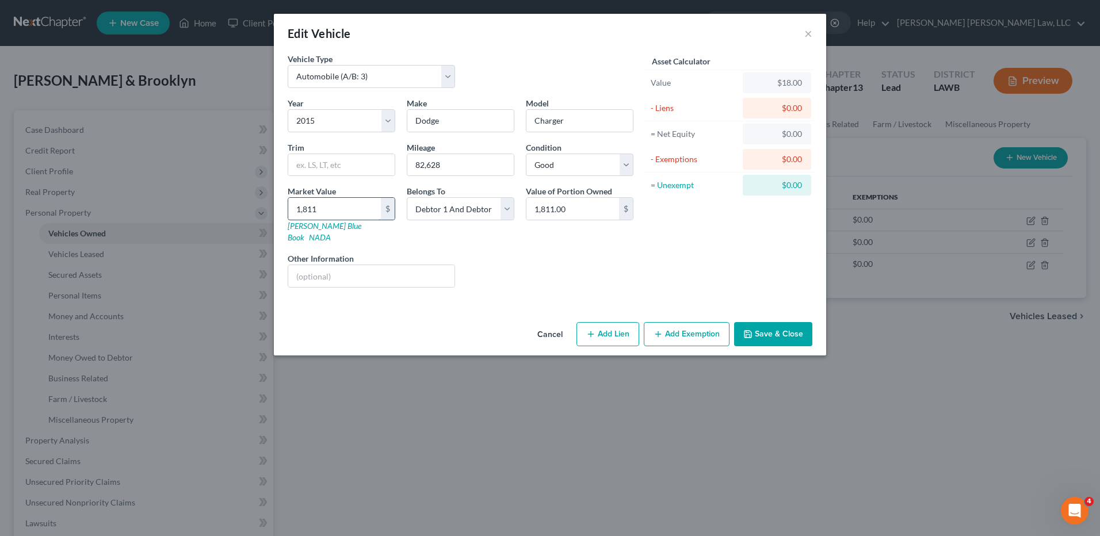
type input "18,112.00"
type input "18,112.5"
type input "18,112.50"
click at [782, 322] on button "Save & Close" at bounding box center [773, 334] width 78 height 24
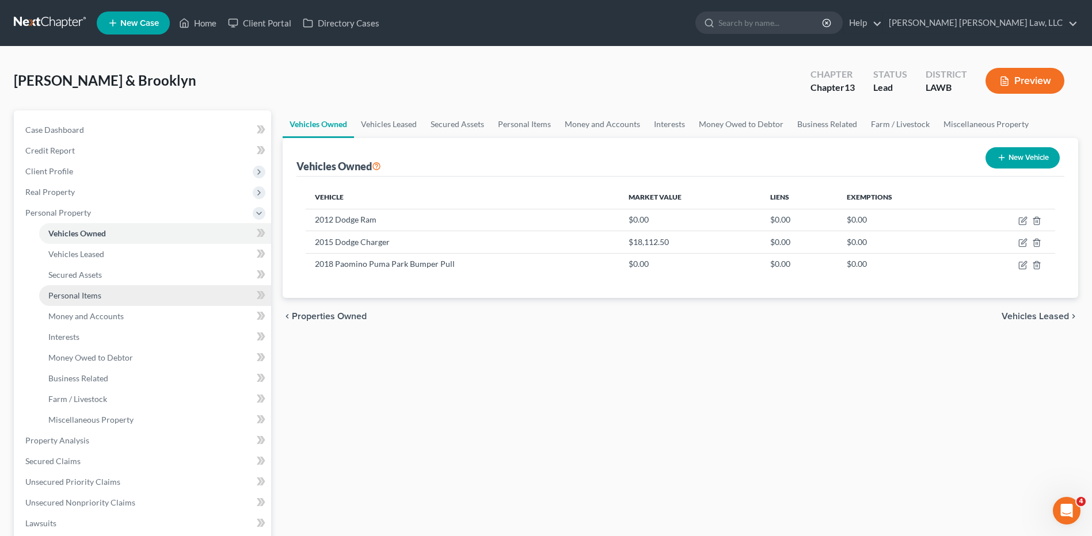
click at [70, 293] on span "Personal Items" at bounding box center [74, 296] width 53 height 10
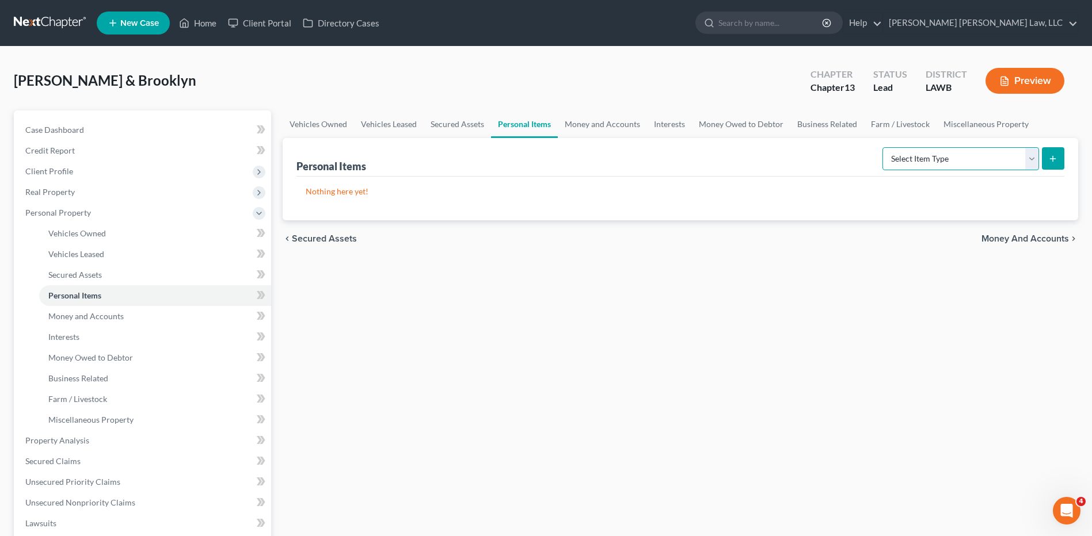
click at [903, 163] on select "Select Item Type Clothing (A/B: 11) Collectibles Of Value (A/B: 8) Electronics …" at bounding box center [960, 158] width 157 height 23
select select "clothing"
click at [884, 147] on select "Select Item Type Clothing (A/B: 11) Collectibles Of Value (A/B: 8) Electronics …" at bounding box center [960, 158] width 157 height 23
click at [1049, 157] on icon "submit" at bounding box center [1052, 158] width 9 height 9
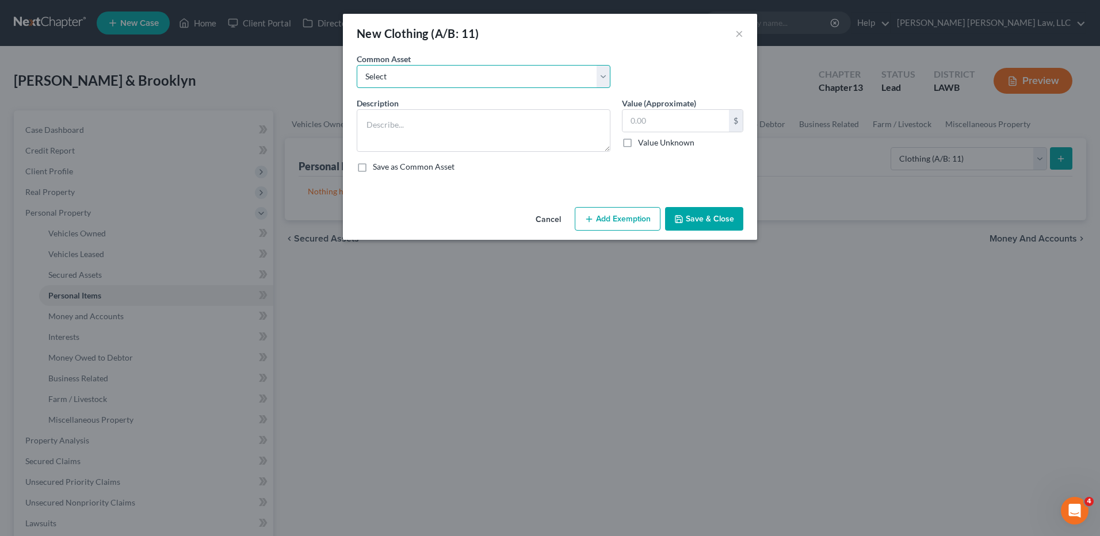
click at [365, 74] on select "Select Clothes Clothes" at bounding box center [484, 76] width 254 height 23
select select "0"
click at [357, 65] on select "Select Clothes Clothes" at bounding box center [484, 76] width 254 height 23
type textarea "Clothes"
type input "300.00"
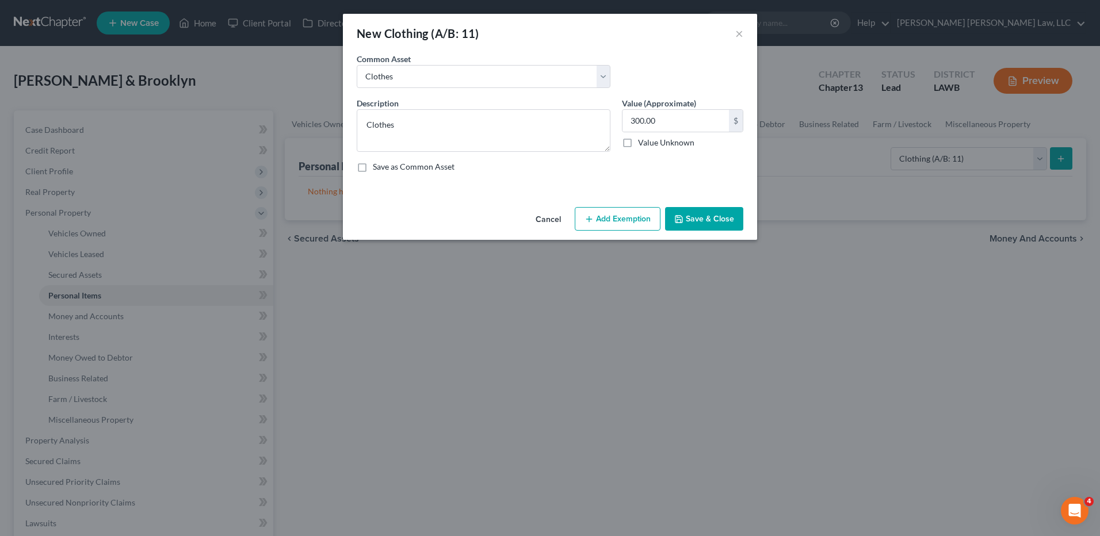
click at [616, 222] on button "Add Exemption" at bounding box center [618, 219] width 86 height 24
select select "2"
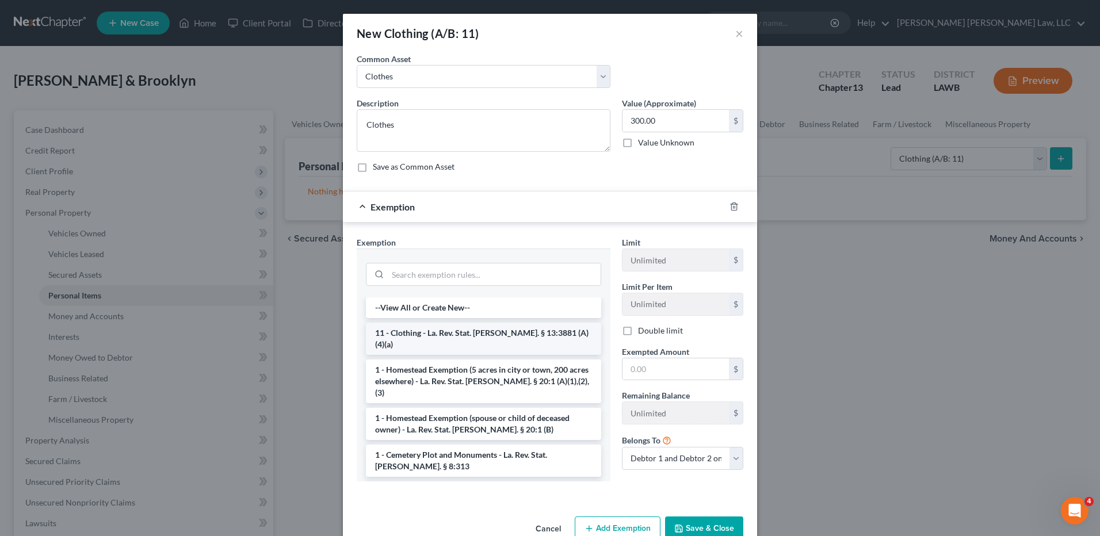
click at [391, 333] on li "11 - Clothing - La. Rev. Stat. Ann. § 13:3881 (A)(4)(a)" at bounding box center [483, 339] width 235 height 32
click at [391, 332] on div "Exemption Set must be selected for CA. Exemption * --View All or Create New-- 1…" at bounding box center [483, 364] width 265 height 254
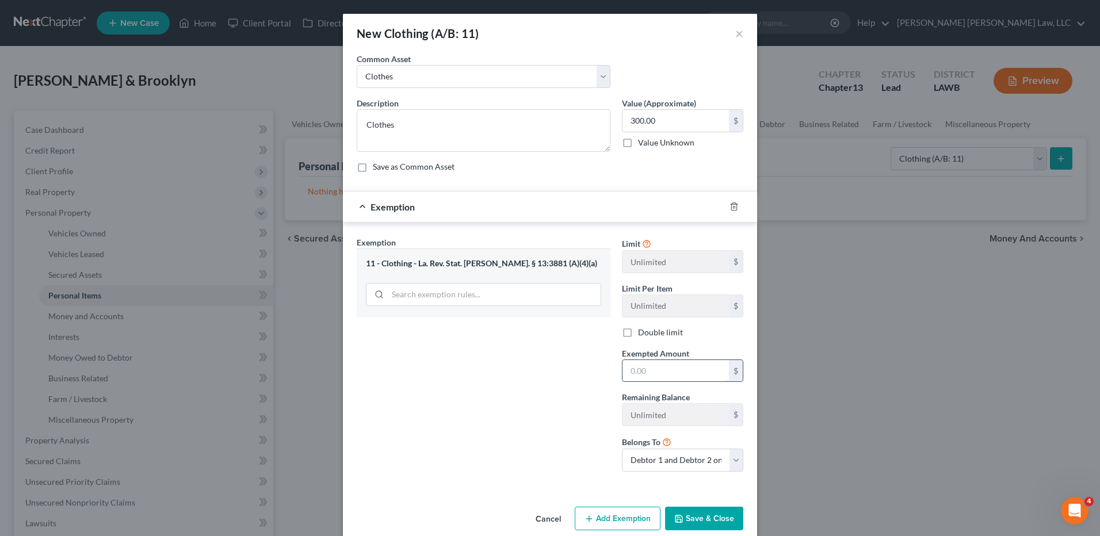
click at [646, 377] on input "text" at bounding box center [676, 371] width 106 height 22
type input "300.00"
click at [706, 523] on button "Save & Close" at bounding box center [704, 519] width 78 height 24
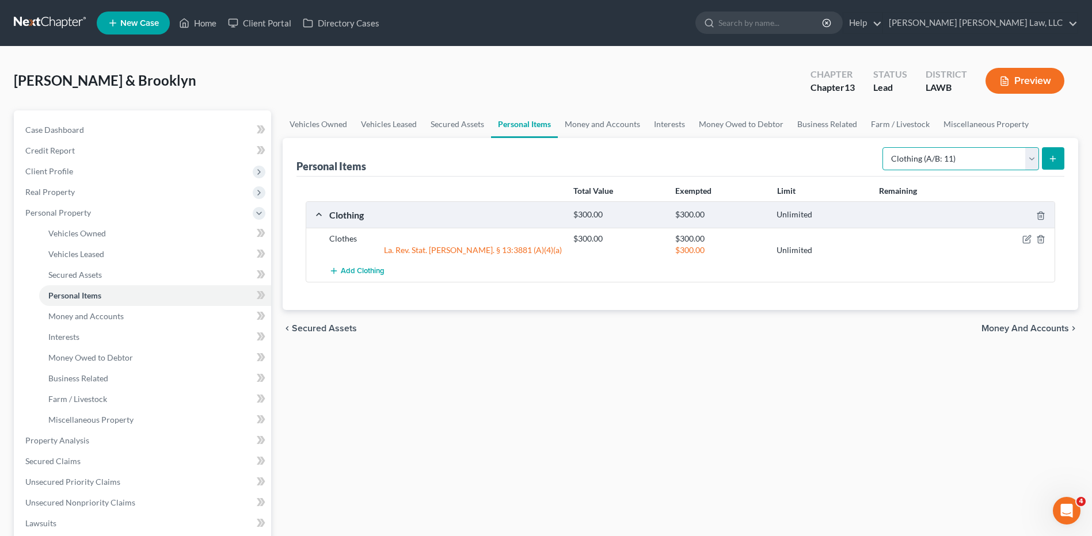
click at [941, 168] on select "Select Item Type Clothing (A/B: 11) Collectibles Of Value (A/B: 8) Electronics …" at bounding box center [960, 158] width 157 height 23
select select "household_goods"
click at [884, 147] on select "Select Item Type Clothing (A/B: 11) Collectibles Of Value (A/B: 8) Electronics …" at bounding box center [960, 158] width 157 height 23
click at [1050, 165] on button "submit" at bounding box center [1053, 158] width 22 height 22
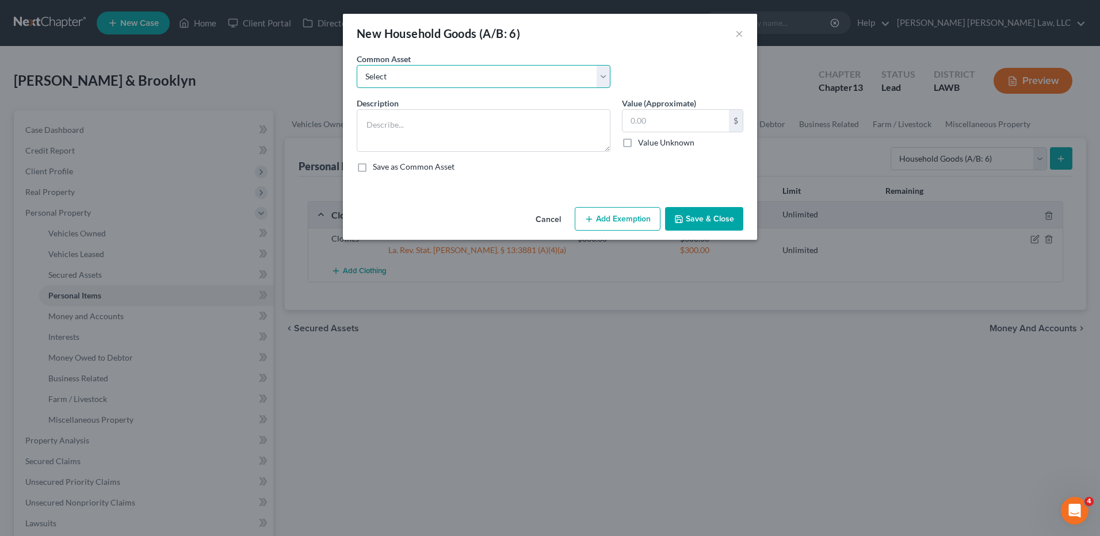
click at [399, 79] on select "Select Furniture Movables 2002 Chevy Tahoe 231,000 miles Movables Movables Mova…" at bounding box center [484, 76] width 254 height 23
select select "0"
click at [357, 65] on select "Select Furniture Movables 2002 Chevy Tahoe 231,000 miles Movables Movables Mova…" at bounding box center [484, 76] width 254 height 23
type textarea "Furniture"
type input "1,200.00"
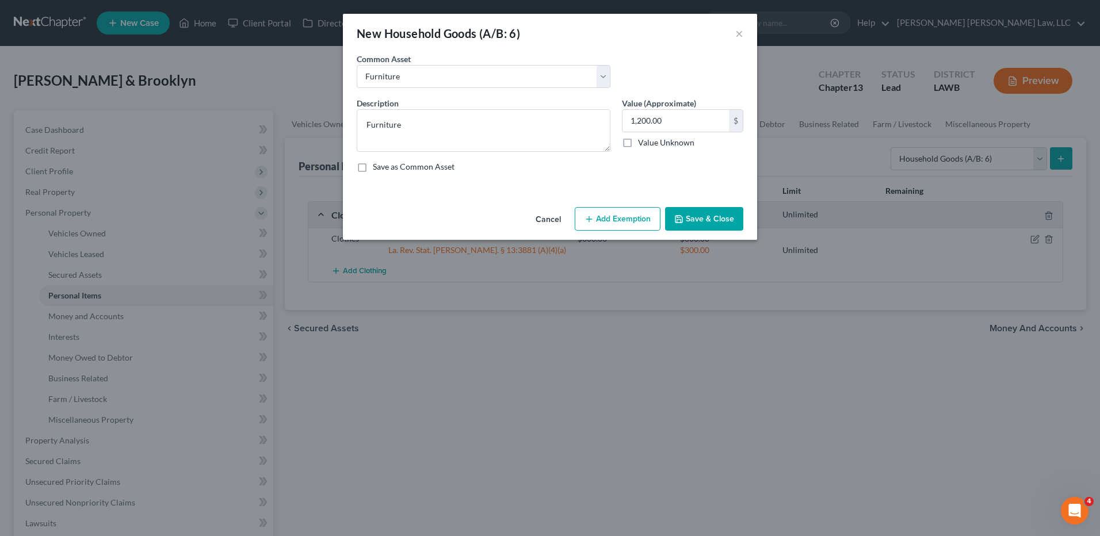
click at [605, 223] on button "Add Exemption" at bounding box center [618, 219] width 86 height 24
select select "2"
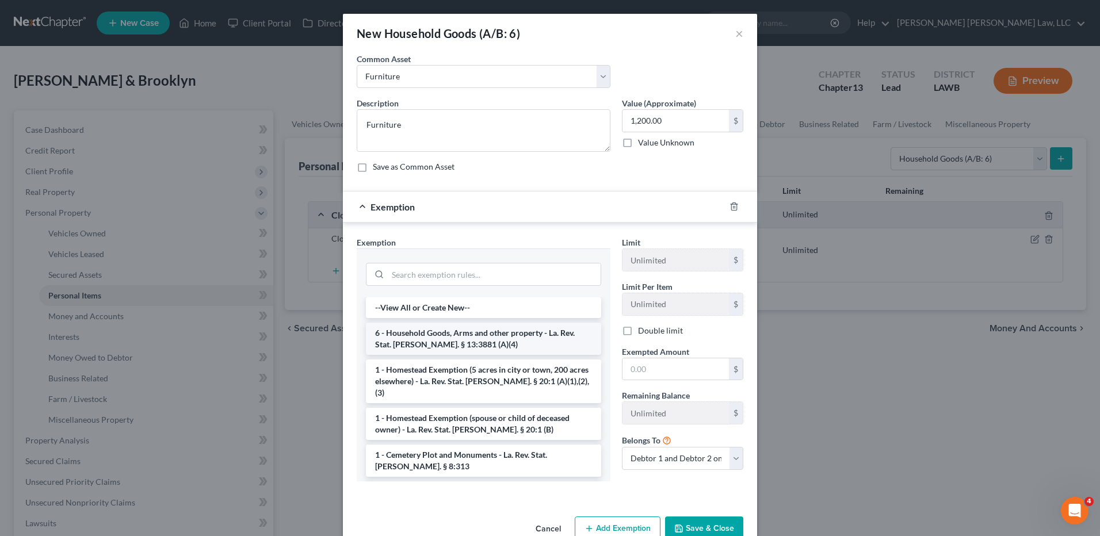
click at [421, 345] on li "6 - Household Goods, Arms and other property - La. Rev. Stat. Ann. § 13:3881 (A…" at bounding box center [483, 339] width 235 height 32
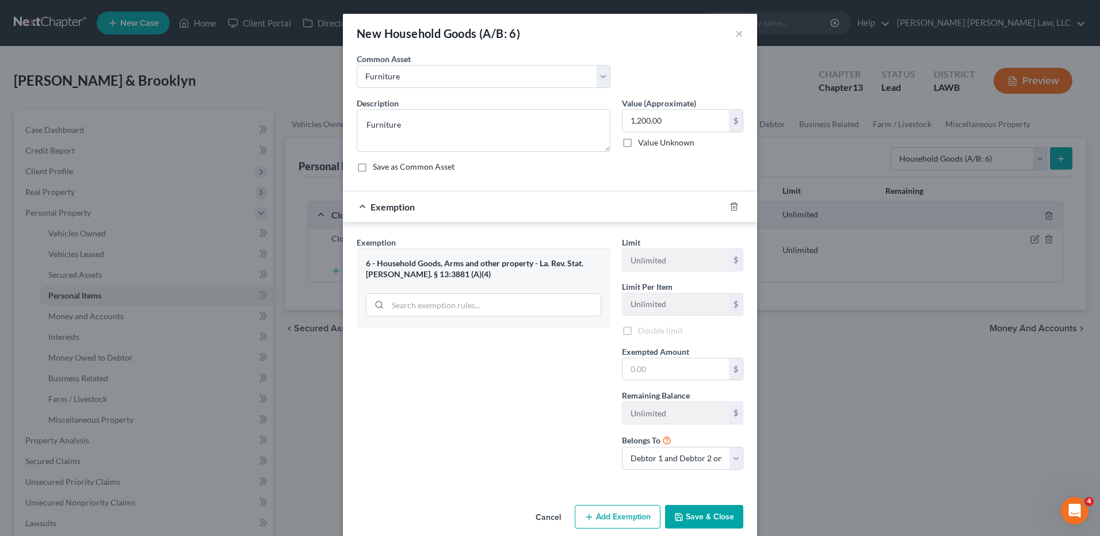
click at [421, 345] on div "Exemption Set must be selected for CA. Exemption * 6 - Household Goods, Arms an…" at bounding box center [483, 358] width 265 height 243
click at [636, 371] on input "text" at bounding box center [676, 371] width 106 height 22
type input "1,200.00"
click at [702, 522] on button "Save & Close" at bounding box center [704, 519] width 78 height 24
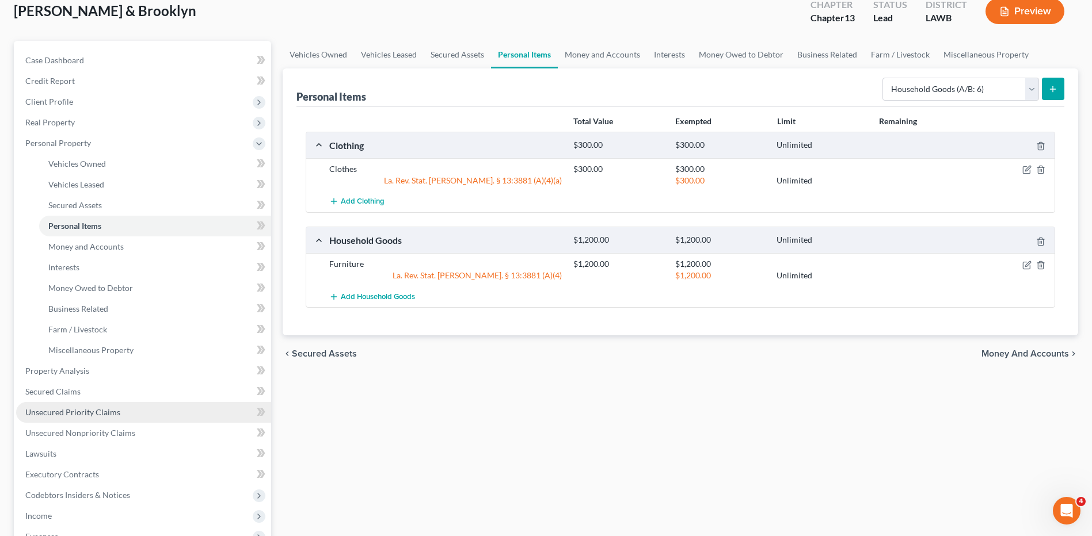
scroll to position [173, 0]
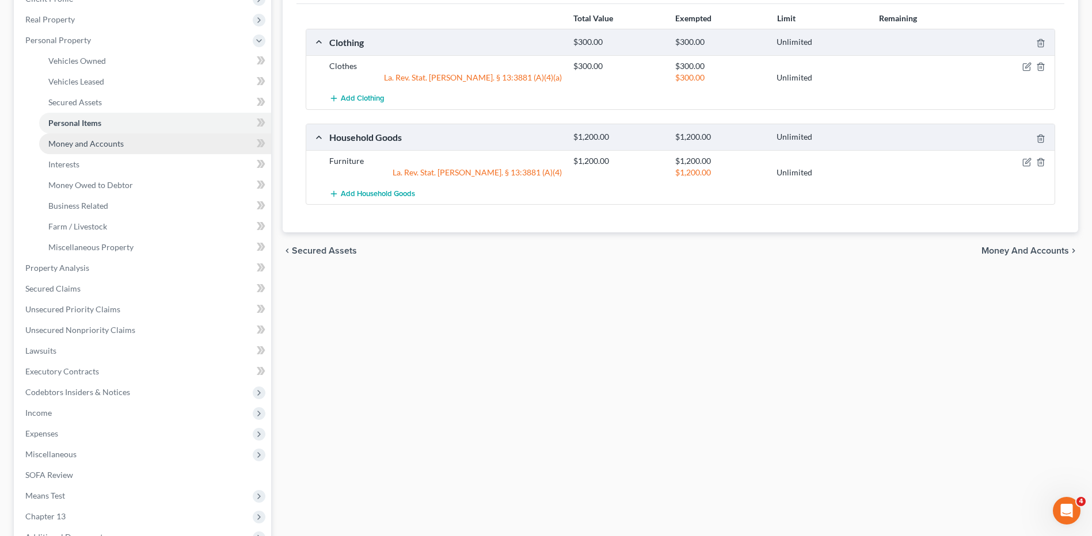
click at [71, 149] on link "Money and Accounts" at bounding box center [155, 144] width 232 height 21
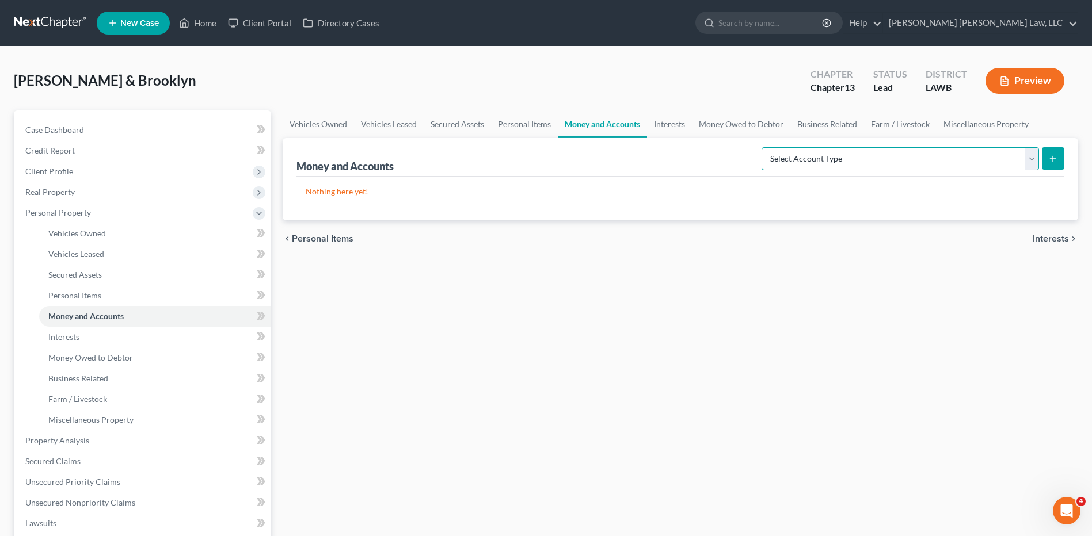
click at [784, 157] on select "Select Account Type Brokerage (A/B: 18, SOFA: 20) Cash on Hand (A/B: 16) Certif…" at bounding box center [899, 158] width 277 height 23
select select "checking"
click at [764, 147] on select "Select Account Type Brokerage (A/B: 18, SOFA: 20) Cash on Hand (A/B: 16) Certif…" at bounding box center [899, 158] width 277 height 23
click at [1055, 164] on button "submit" at bounding box center [1053, 158] width 22 height 22
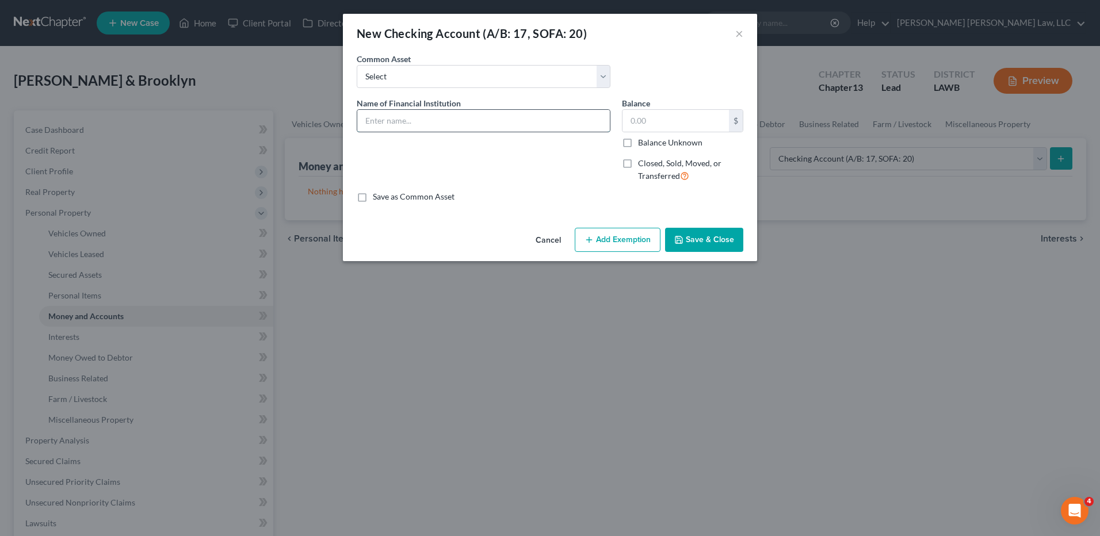
click at [403, 120] on input "text" at bounding box center [483, 121] width 253 height 22
type input "w"
type input "Wisely"
click at [645, 120] on input "text" at bounding box center [676, 121] width 106 height 22
type input "0.00"
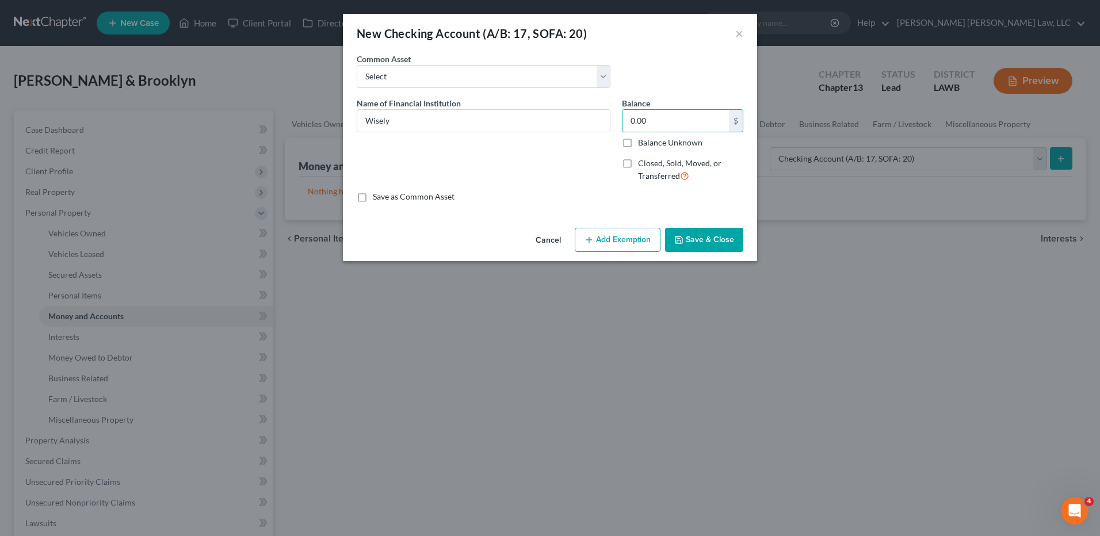
click at [713, 243] on button "Save & Close" at bounding box center [704, 240] width 78 height 24
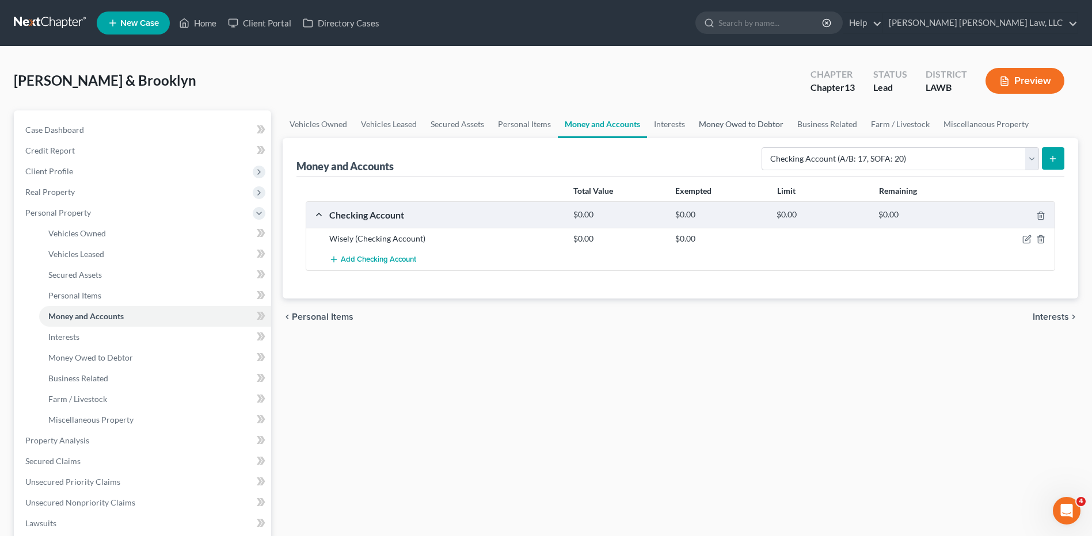
click at [729, 127] on link "Money Owed to Debtor" at bounding box center [741, 124] width 98 height 28
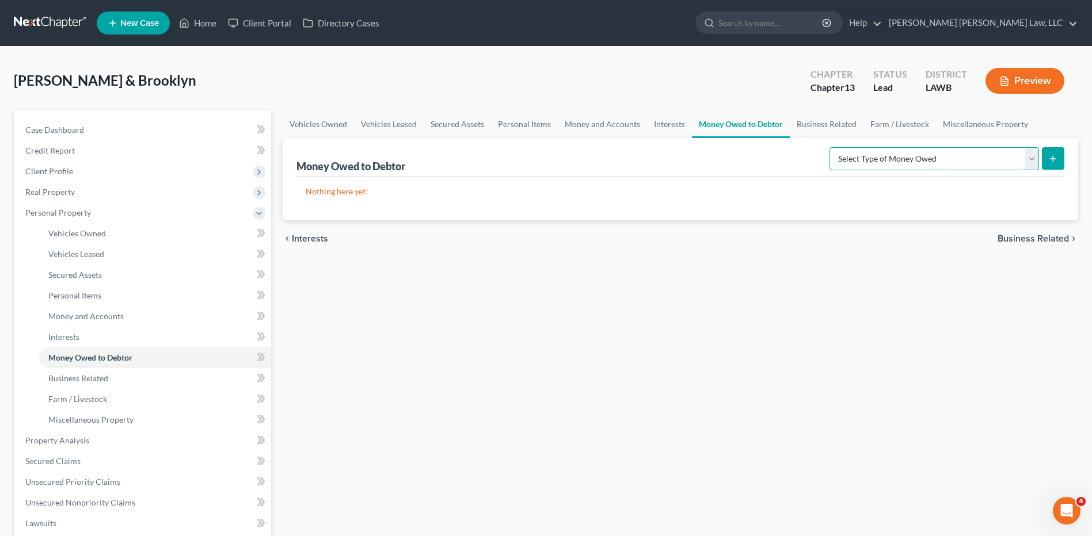
click at [866, 157] on select "Select Type of Money Owed Accounts Receivable (A/B: 38) Alimony (A/B: 29) Child…" at bounding box center [933, 158] width 209 height 23
select select "expected_tax_refund"
click at [832, 147] on select "Select Type of Money Owed Accounts Receivable (A/B: 38) Alimony (A/B: 29) Child…" at bounding box center [933, 158] width 209 height 23
click at [1053, 158] on line "submit" at bounding box center [1053, 158] width 0 height 5
select select "0"
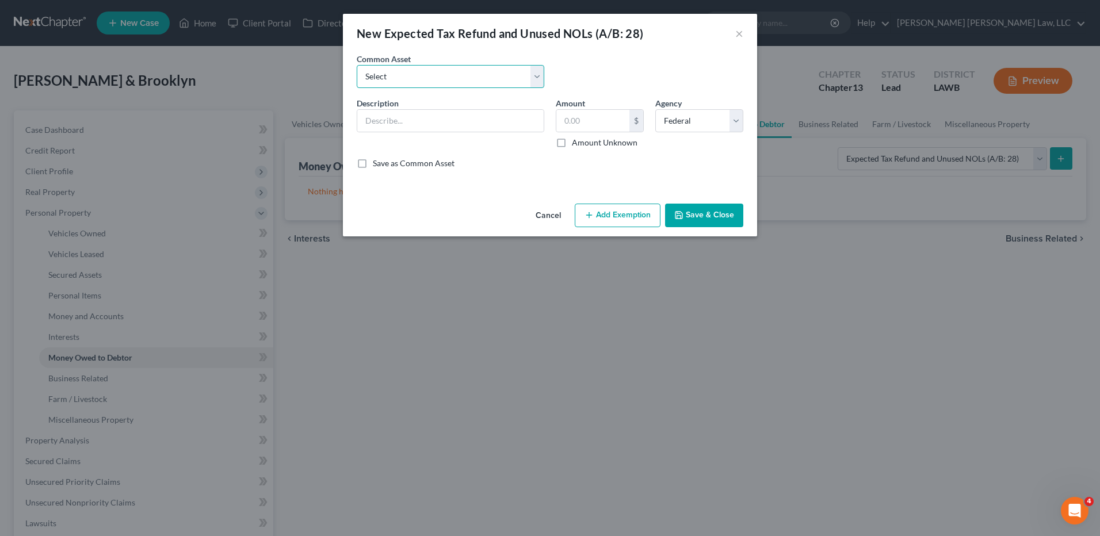
click at [378, 73] on select "Select Pro Rata Refundable Child Tax Credit Pro Rata Earned Income Credit-Feder…" at bounding box center [451, 76] width 188 height 23
select select "2"
click at [357, 65] on select "Select Pro Rata Refundable Child Tax Credit Pro Rata Earned Income Credit-Feder…" at bounding box center [451, 76] width 188 height 23
type input "Anticipated Earned Income Credit Federal"
type input "0.00"
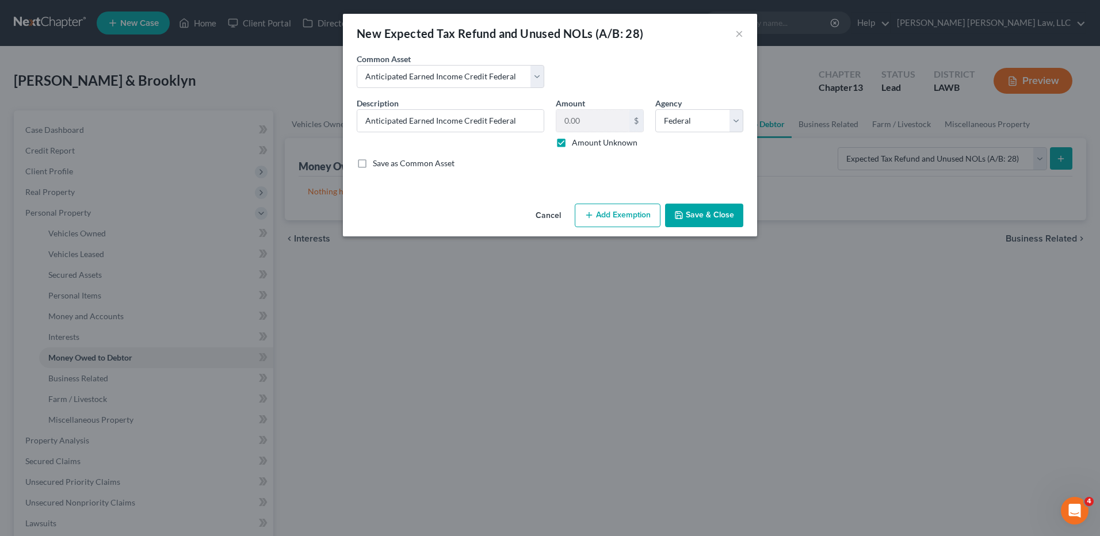
click at [572, 142] on label "Amount Unknown" at bounding box center [605, 143] width 66 height 12
click at [577, 142] on input "Amount Unknown" at bounding box center [580, 140] width 7 height 7
checkbox input "false"
type input "1,913.00"
click at [617, 212] on button "Add Exemption" at bounding box center [618, 216] width 86 height 24
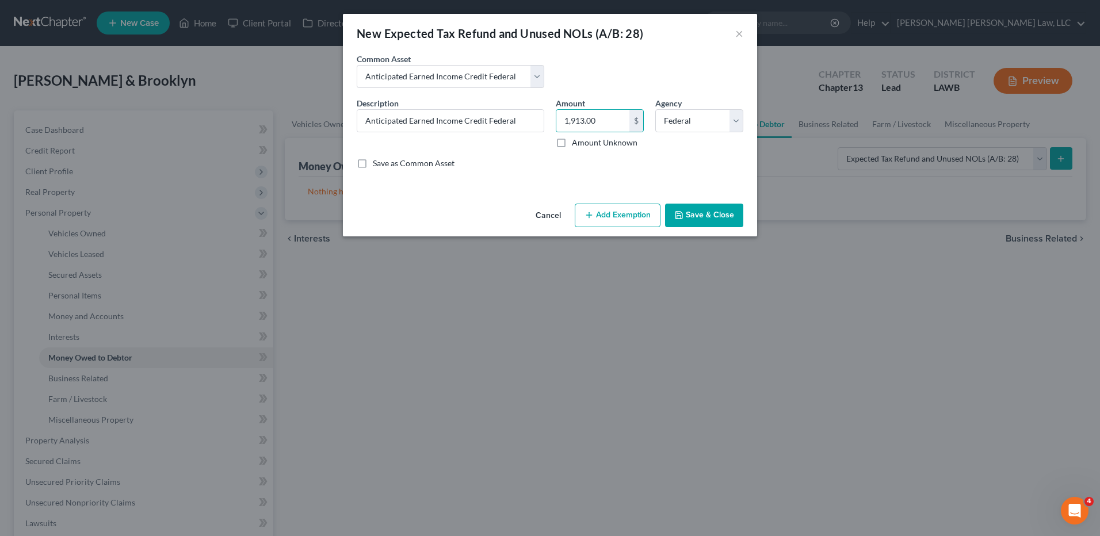
select select "2"
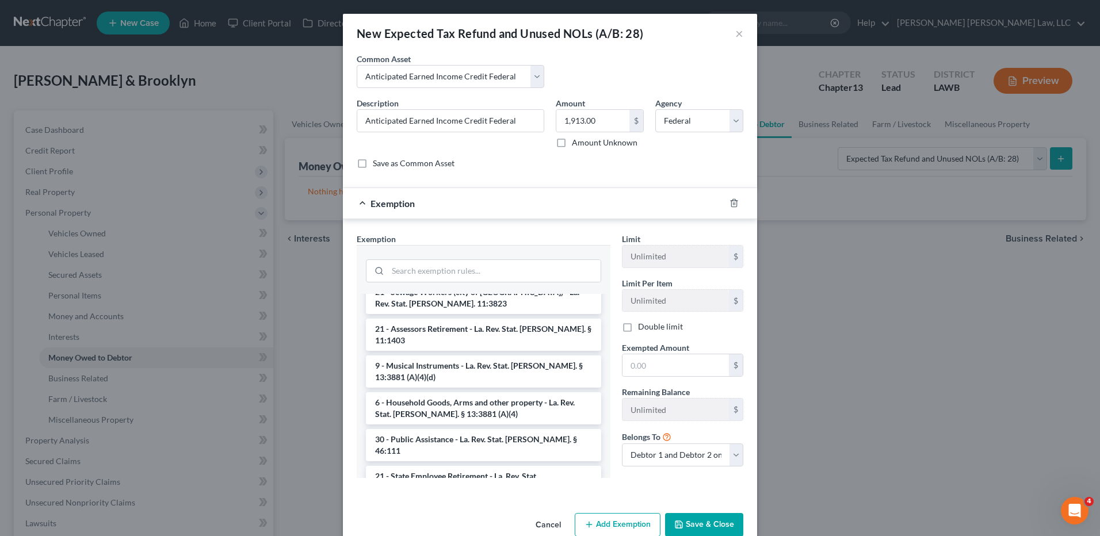
scroll to position [1381, 0]
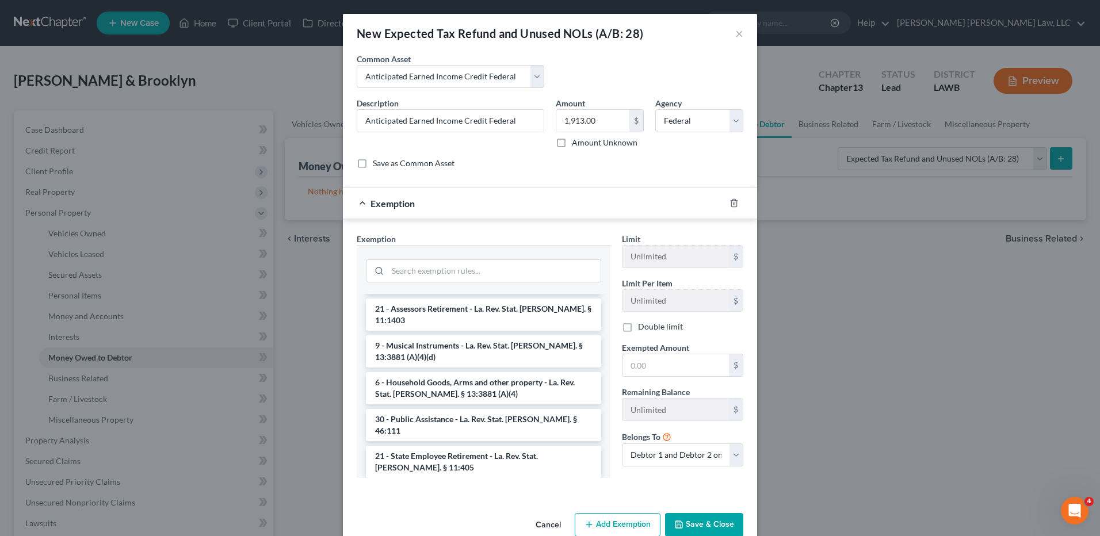
click at [434, 520] on li "30 - Earned Income Tax Credit (Amendment effective 6/11/19) - La. Rev. Stat. An…" at bounding box center [483, 536] width 235 height 32
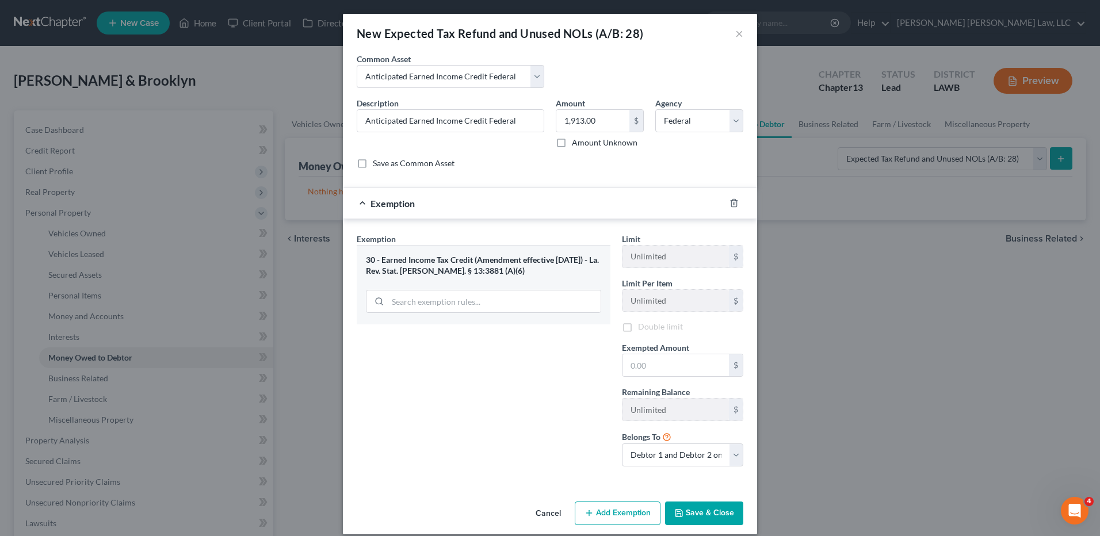
click at [434, 384] on div "Exemption Set must be selected for CA. Exemption * 30 - Earned Income Tax Credi…" at bounding box center [483, 354] width 265 height 243
click at [636, 373] on input "text" at bounding box center [676, 367] width 106 height 22
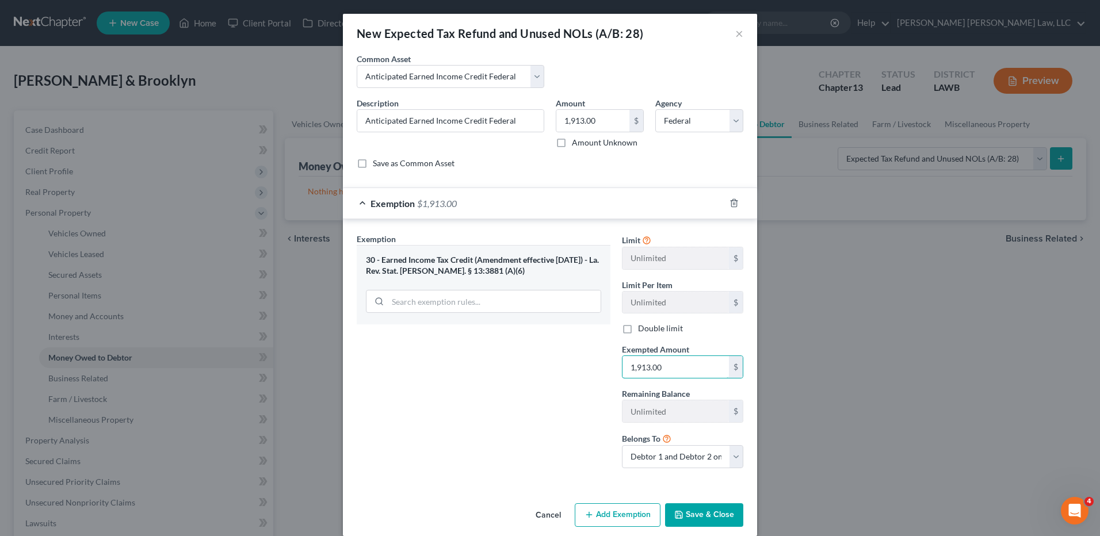
type input "1,913.00"
click at [700, 509] on button "Save & Close" at bounding box center [704, 516] width 78 height 24
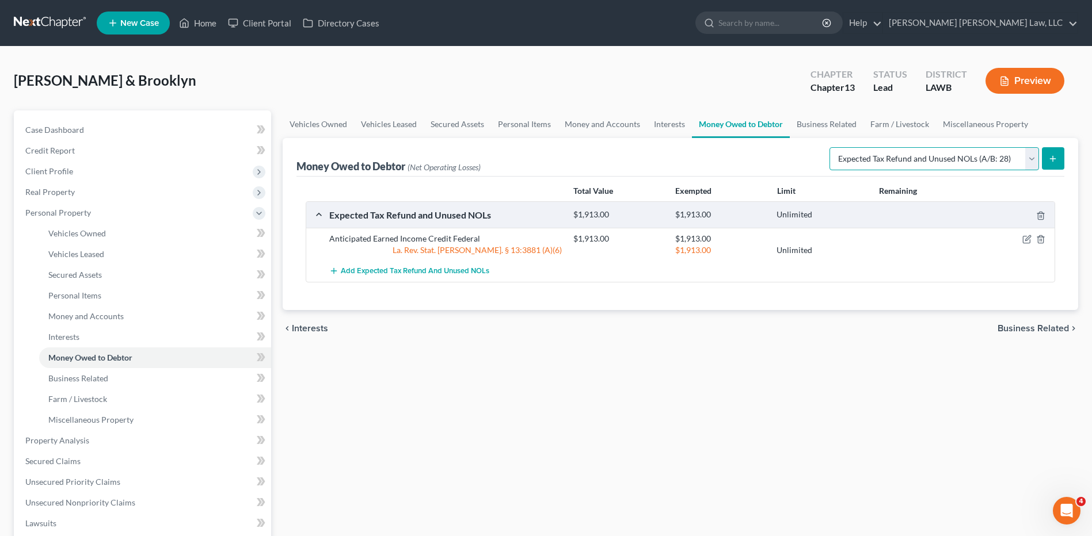
click at [909, 153] on select "Select Type of Money Owed Accounts Receivable (A/B: 38) Alimony (A/B: 29) Child…" at bounding box center [933, 158] width 209 height 23
click at [832, 147] on select "Select Type of Money Owed Accounts Receivable (A/B: 38) Alimony (A/B: 29) Child…" at bounding box center [933, 158] width 209 height 23
click at [1047, 161] on button "submit" at bounding box center [1053, 158] width 22 height 22
select select "0"
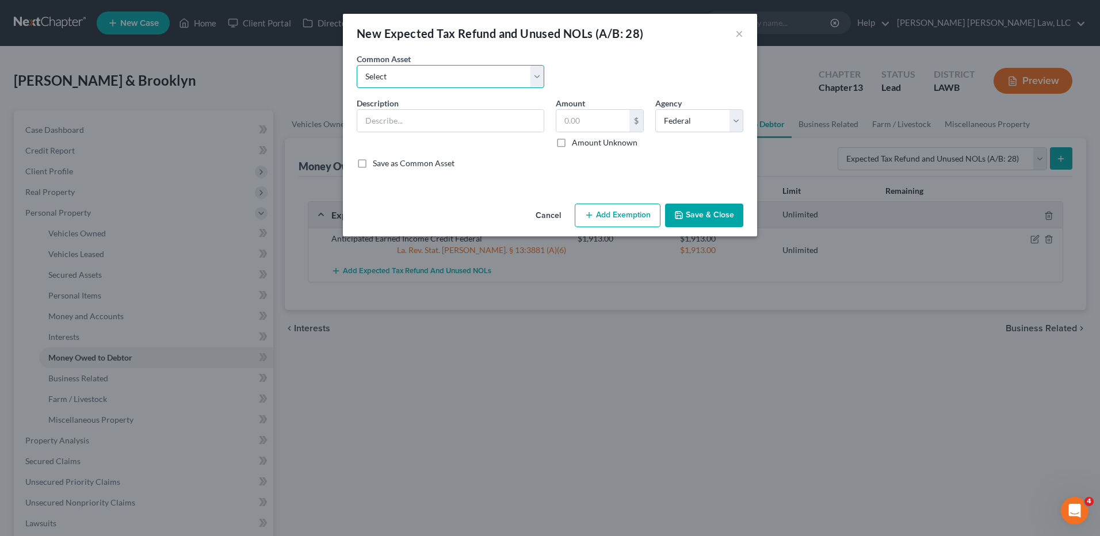
click at [462, 74] on select "Select Pro Rata Refundable Child Tax Credit Pro Rata Earned Income Credit-Feder…" at bounding box center [451, 76] width 188 height 23
select select "4"
click at [357, 65] on select "Select Pro Rata Refundable Child Tax Credit Pro Rata Earned Income Credit-Feder…" at bounding box center [451, 76] width 188 height 23
type input "Anticipated Refundable Child Tax Credit"
type input "0.00"
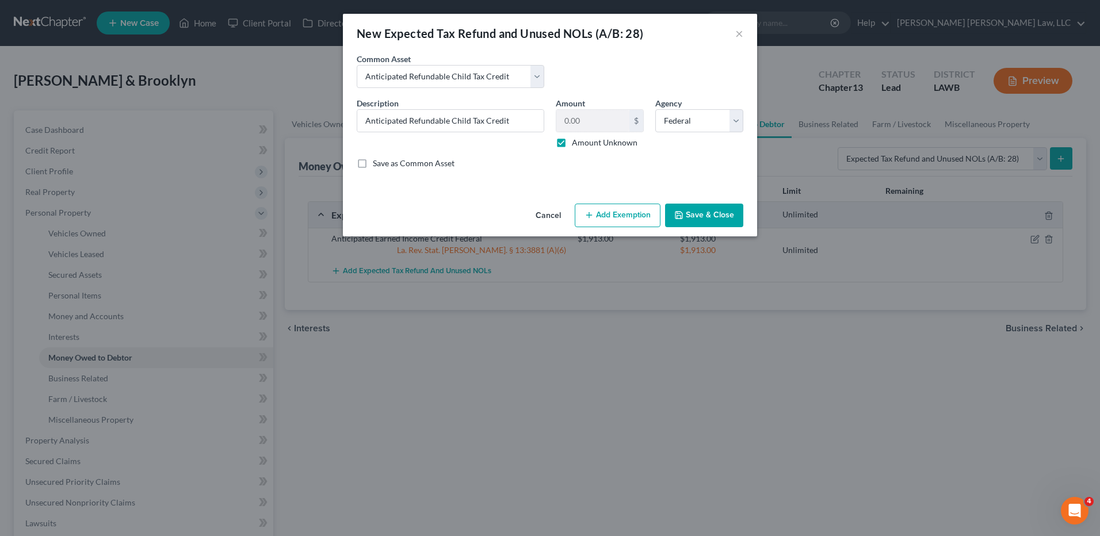
click at [572, 143] on label "Amount Unknown" at bounding box center [605, 143] width 66 height 12
click at [577, 143] on input "Amount Unknown" at bounding box center [580, 140] width 7 height 7
checkbox input "false"
click at [586, 125] on input "0.00" at bounding box center [592, 121] width 73 height 22
type input "468.00"
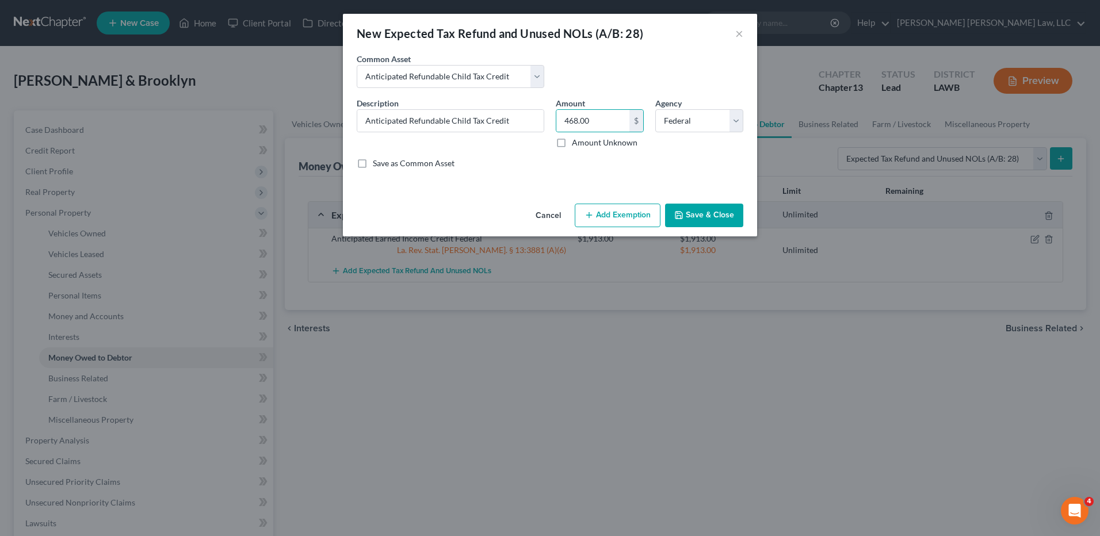
click at [635, 213] on button "Add Exemption" at bounding box center [618, 216] width 86 height 24
select select "2"
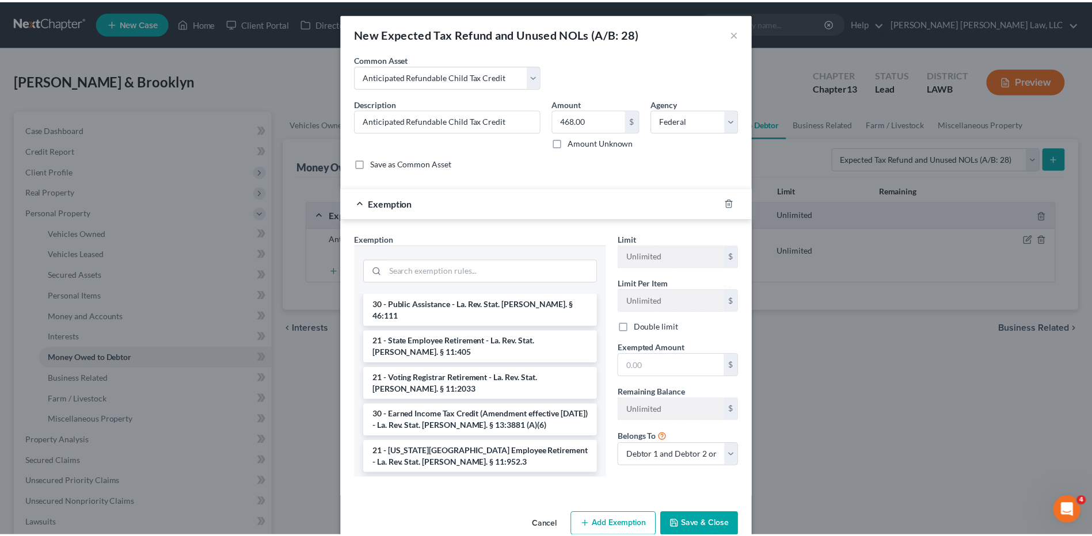
scroll to position [1439, 0]
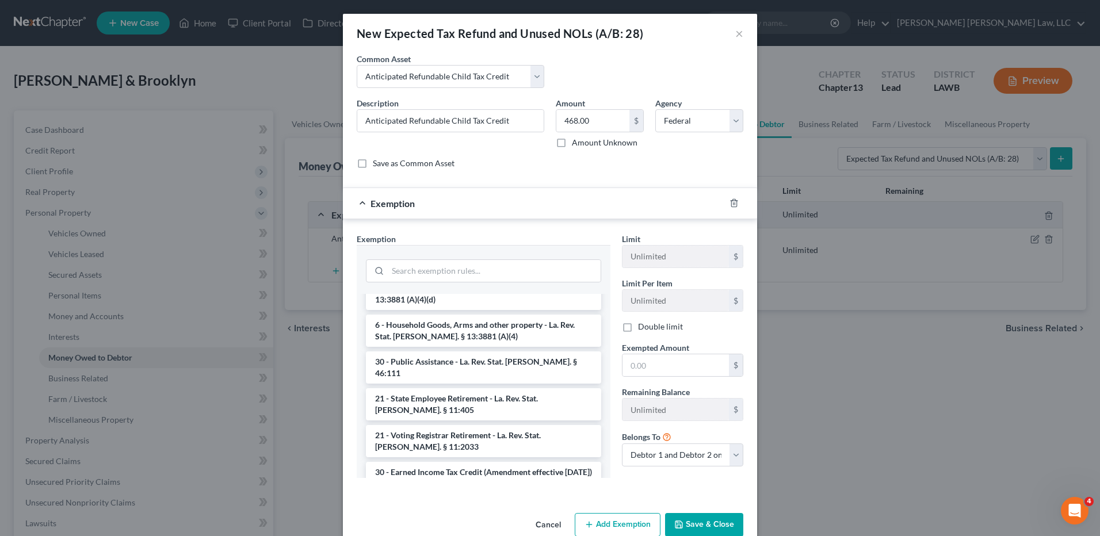
click at [477, 462] on li "30 - Earned Income Tax Credit (Amendment effective 6/11/19) - La. Rev. Stat. An…" at bounding box center [483, 478] width 235 height 32
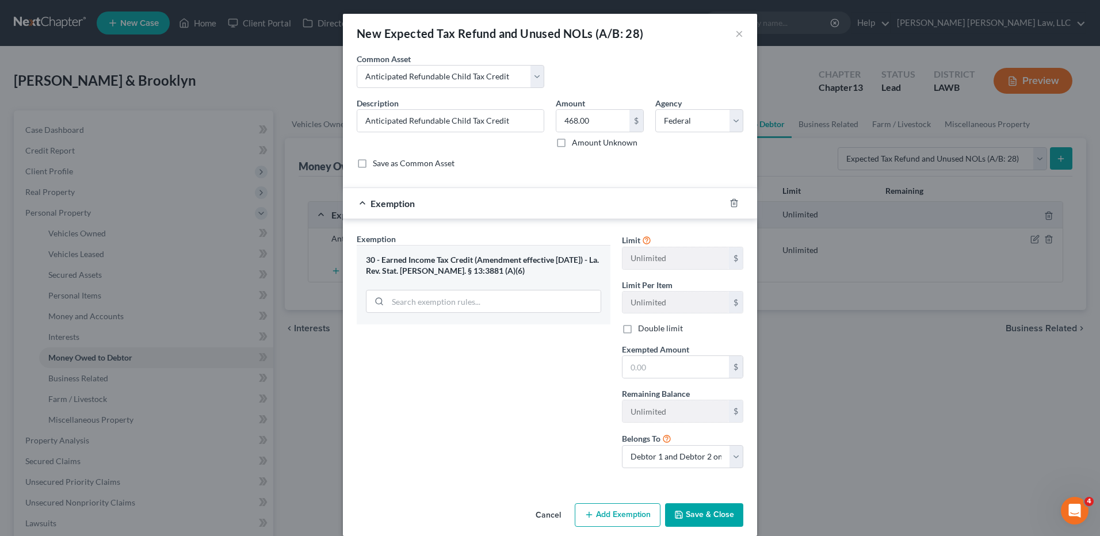
click at [477, 326] on div "Exemption Set must be selected for CA. Exemption * 30 - Earned Income Tax Credi…" at bounding box center [483, 355] width 265 height 245
click at [634, 368] on input "text" at bounding box center [676, 367] width 106 height 22
type input "468.00"
click at [696, 516] on button "Save & Close" at bounding box center [704, 516] width 78 height 24
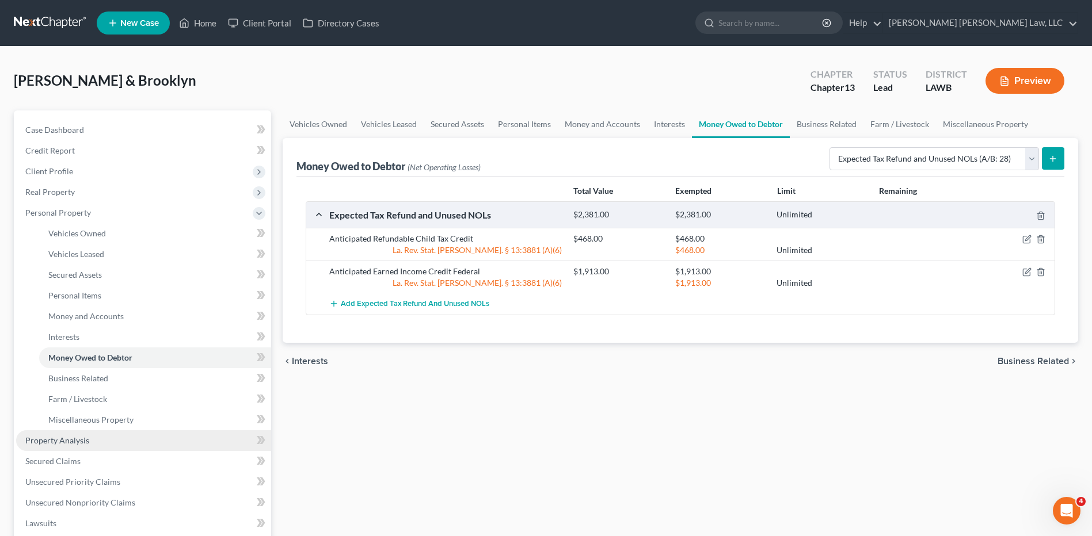
click at [68, 436] on span "Property Analysis" at bounding box center [57, 441] width 64 height 10
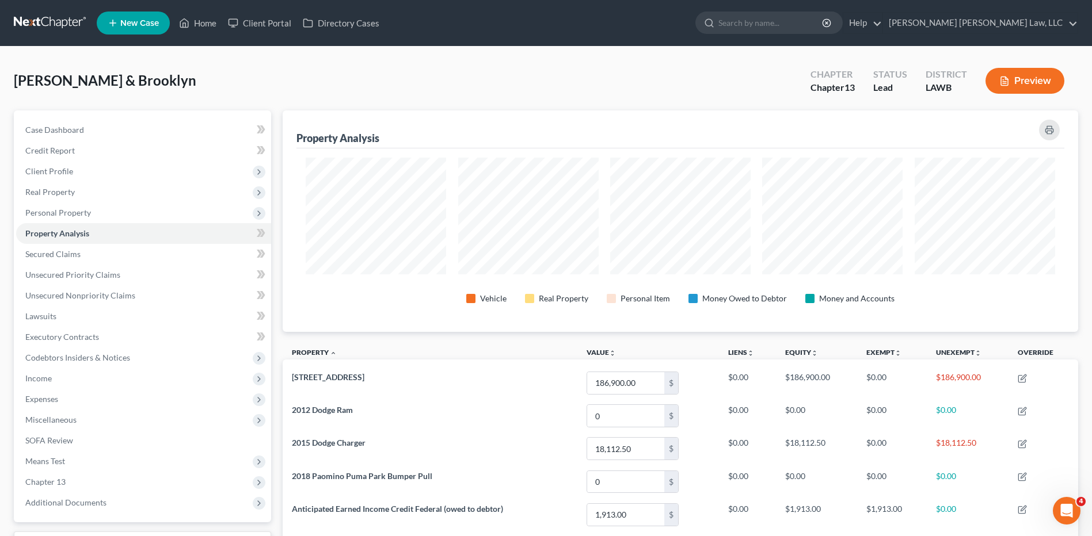
scroll to position [222, 795]
click at [58, 251] on span "Secured Claims" at bounding box center [52, 254] width 55 height 10
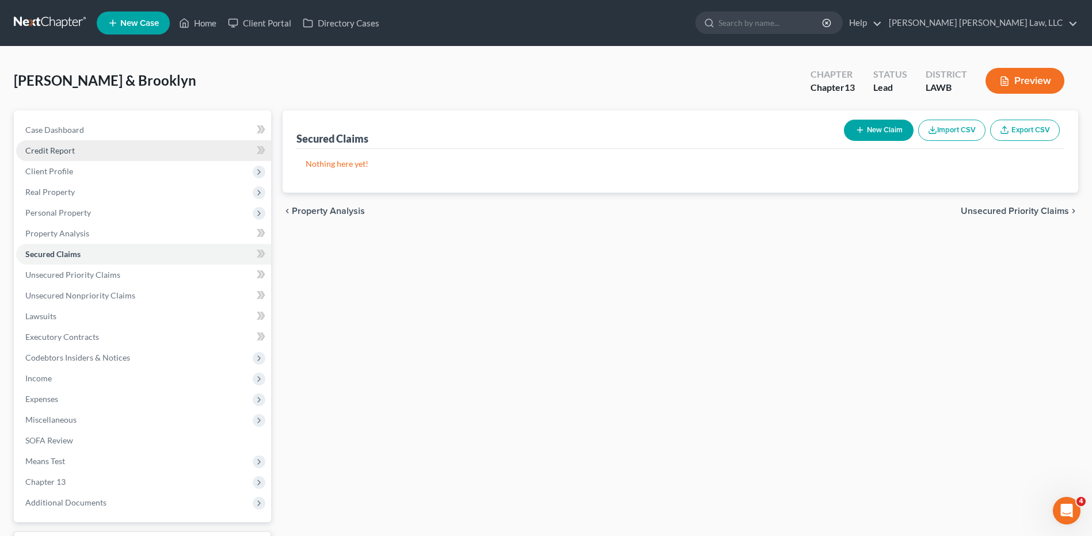
click at [58, 149] on span "Credit Report" at bounding box center [49, 151] width 49 height 10
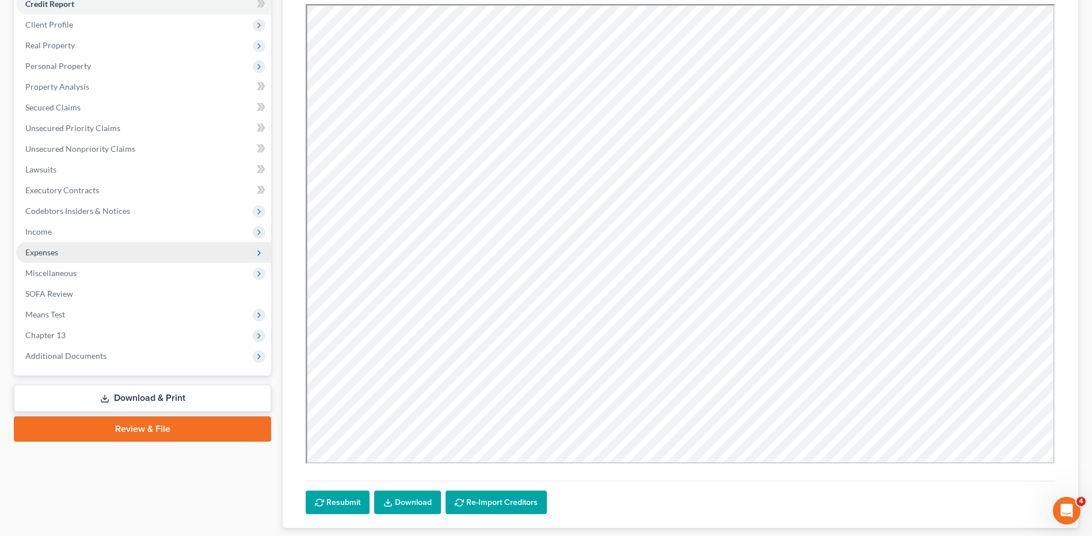
scroll to position [219, 0]
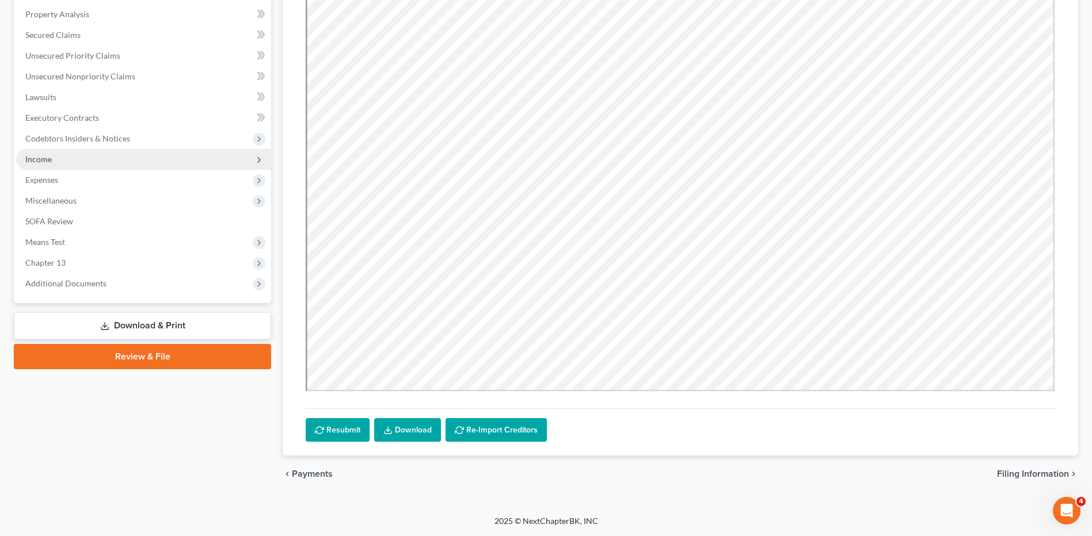
click at [32, 165] on span "Income" at bounding box center [143, 159] width 255 height 21
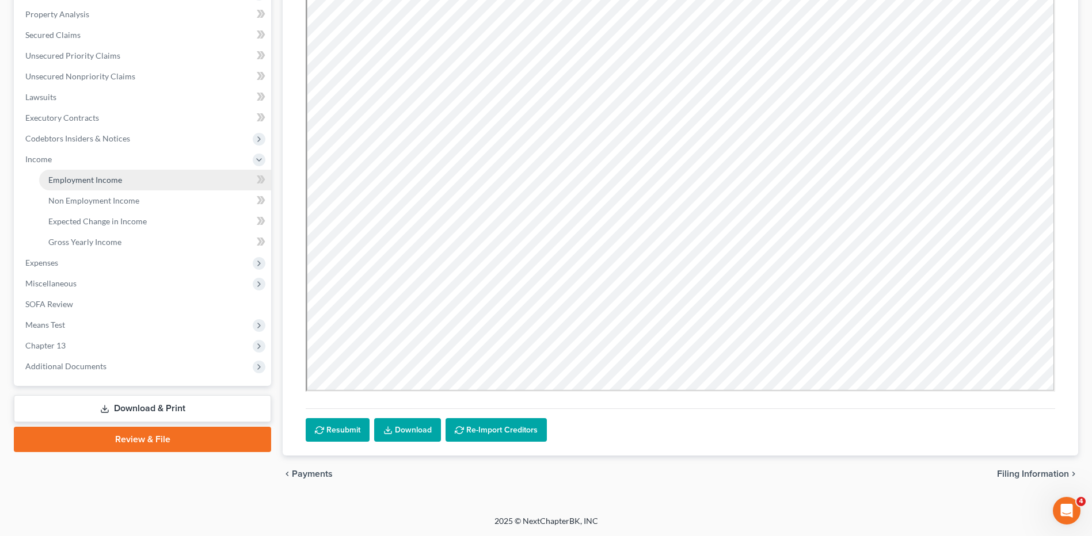
click at [59, 179] on span "Employment Income" at bounding box center [85, 180] width 74 height 10
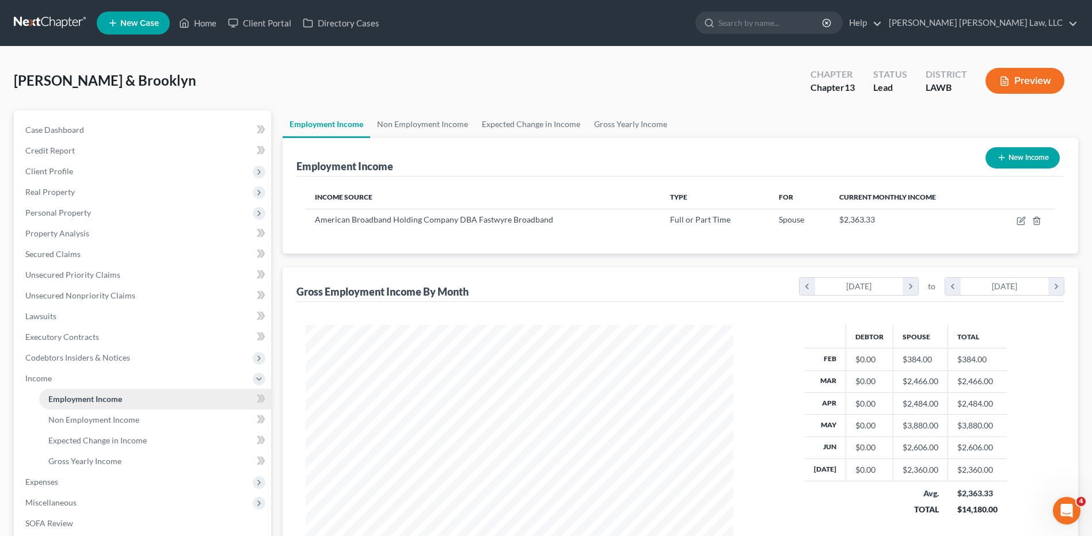
scroll to position [213, 450]
click at [425, 124] on link "Non Employment Income" at bounding box center [422, 124] width 105 height 28
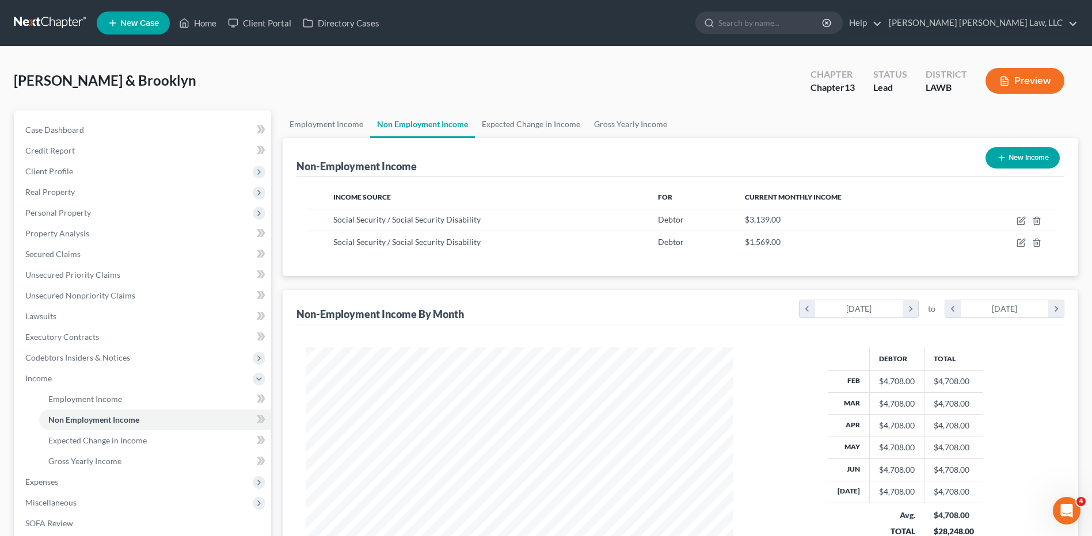
scroll to position [213, 450]
click at [78, 459] on span "Gross Yearly Income" at bounding box center [84, 461] width 73 height 10
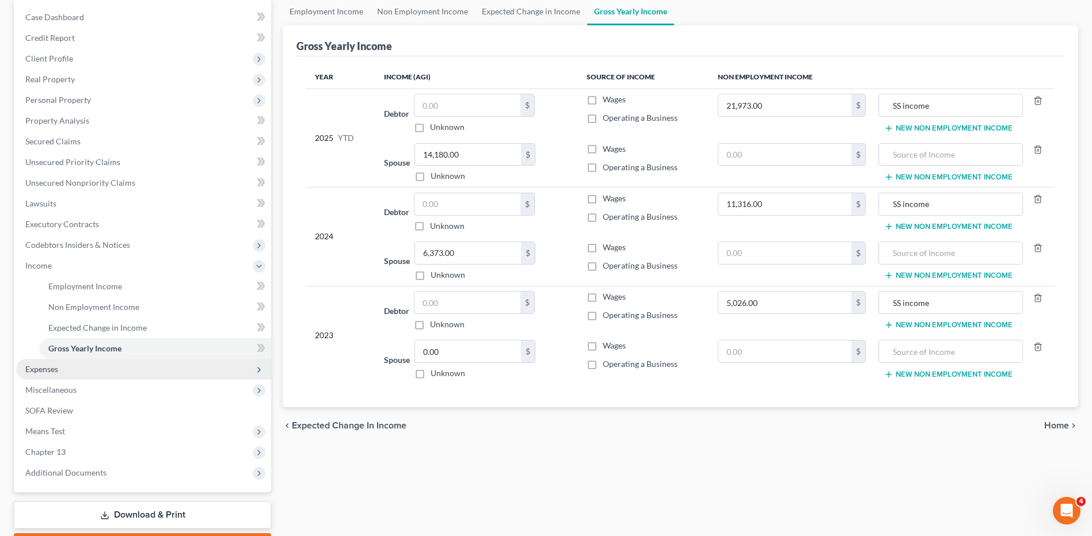
scroll to position [115, 0]
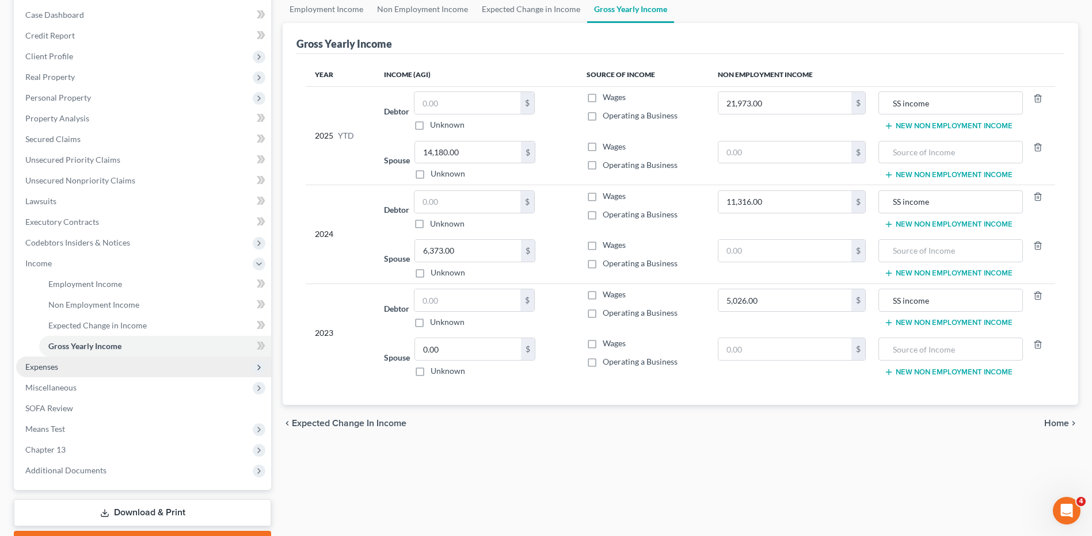
click at [38, 368] on span "Expenses" at bounding box center [41, 367] width 33 height 10
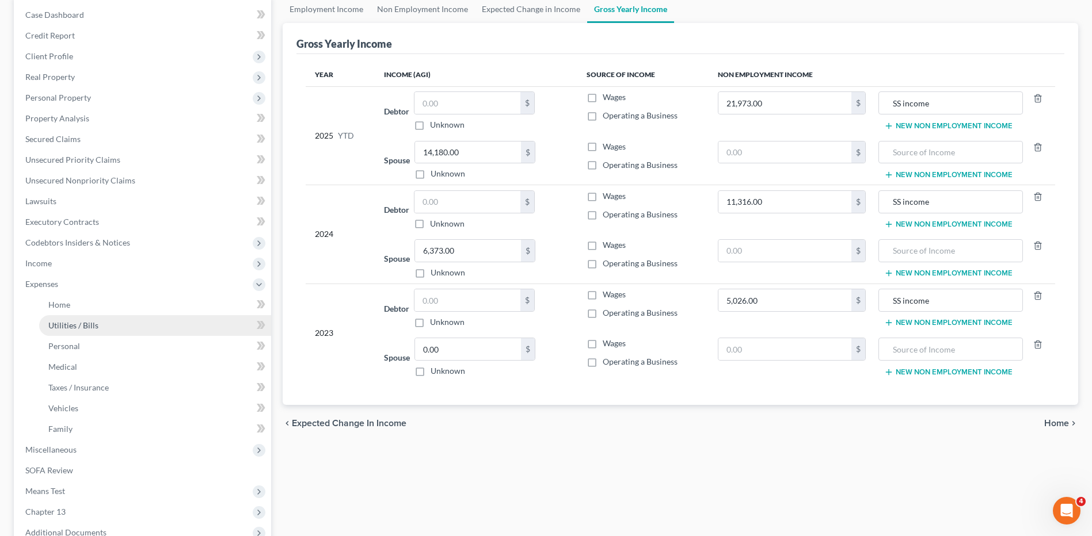
click at [75, 325] on span "Utilities / Bills" at bounding box center [73, 326] width 50 height 10
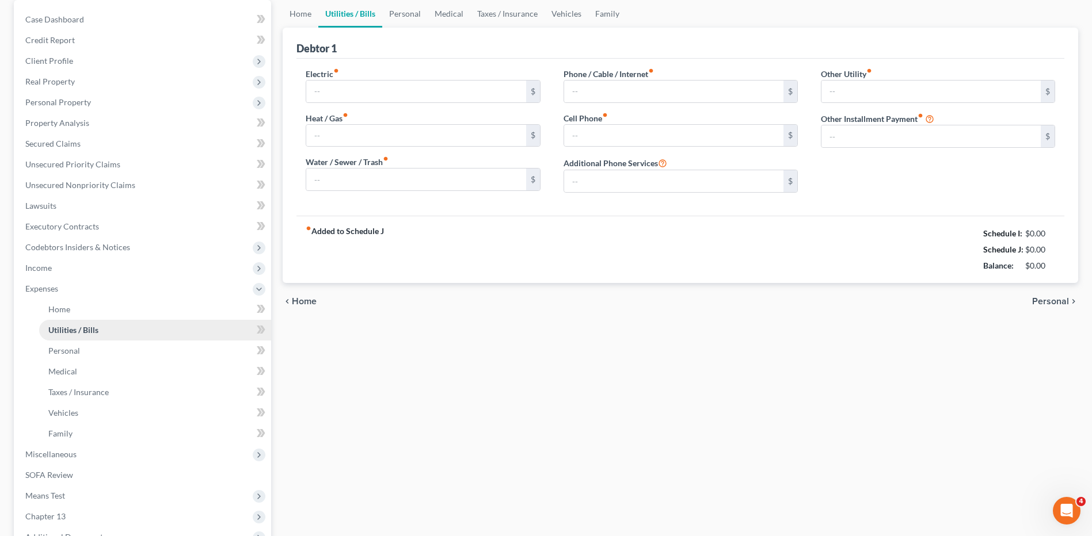
type input "350.00"
type input "0.00"
type input "55.00"
type input "5.00"
type input "85.82"
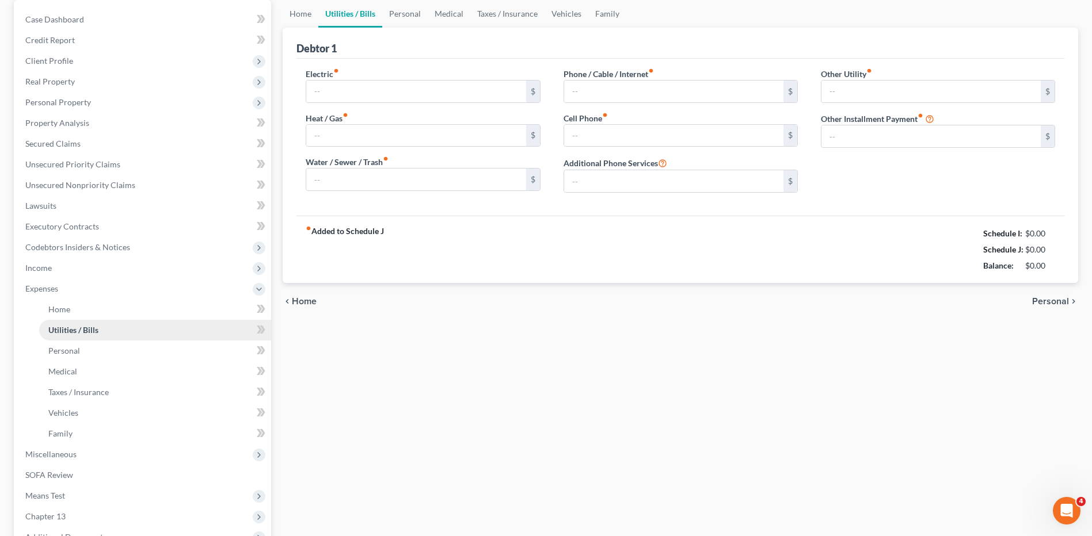
type input "0.00"
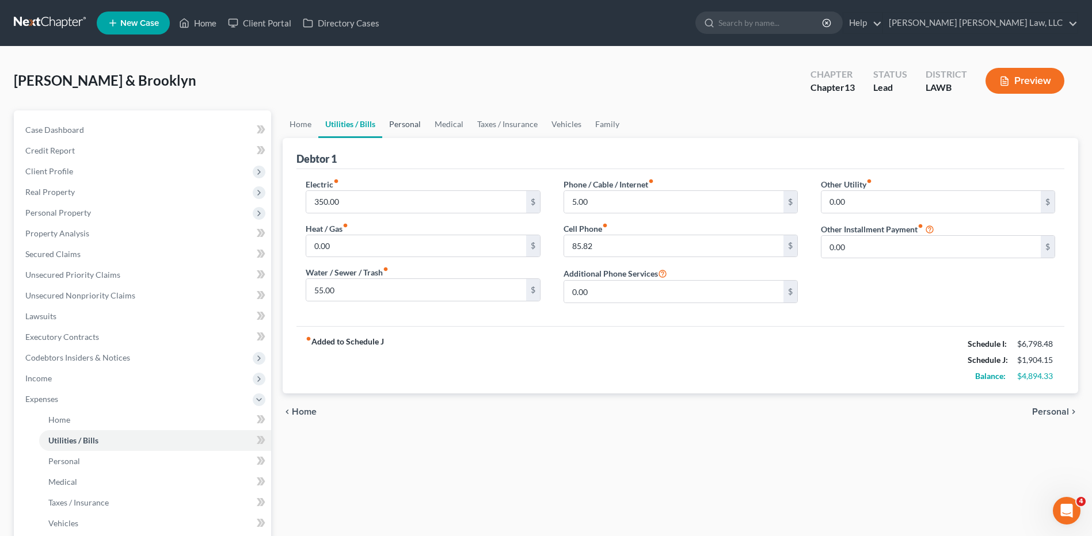
click at [401, 127] on link "Personal" at bounding box center [404, 124] width 45 height 28
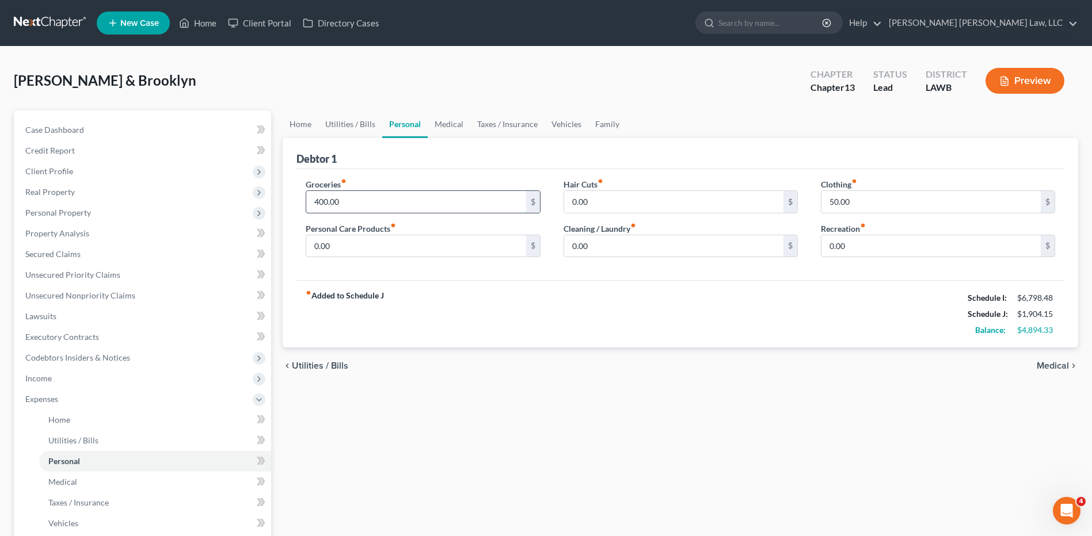
click at [356, 203] on input "400.00" at bounding box center [415, 202] width 219 height 22
type input "1,235.00"
click at [351, 235] on input "0.00" at bounding box center [415, 246] width 219 height 22
type input "117.00"
click at [864, 200] on input "50.00" at bounding box center [930, 202] width 219 height 22
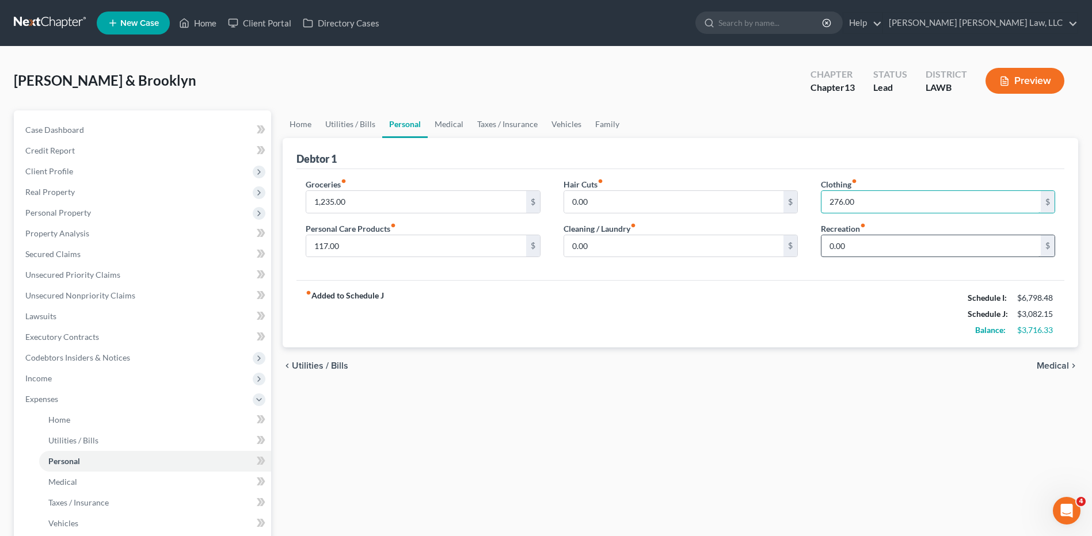
type input "276.00"
click at [859, 242] on input "0.00" at bounding box center [930, 246] width 219 height 22
type input "100.00"
click at [456, 122] on link "Medical" at bounding box center [449, 124] width 43 height 28
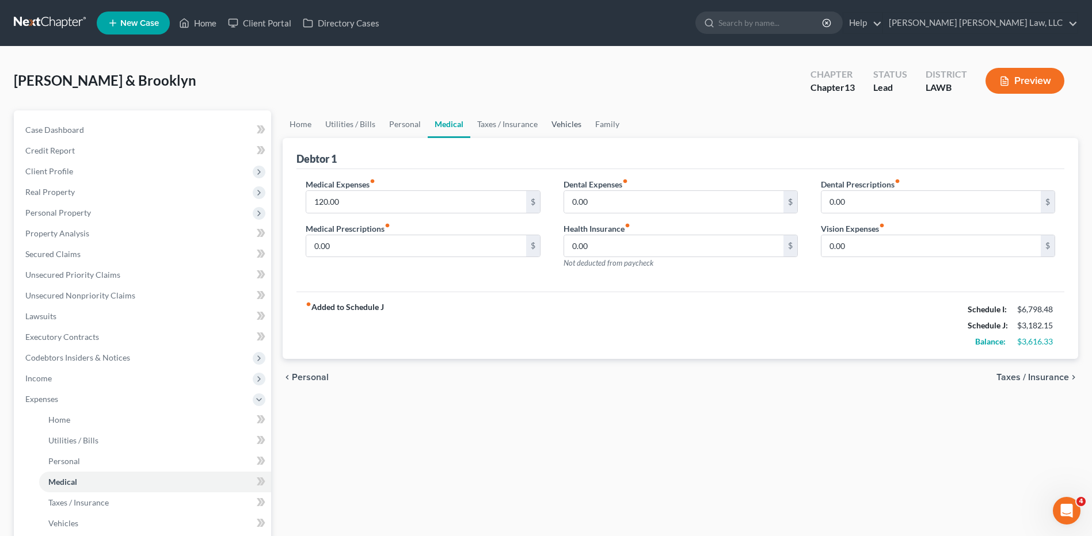
click at [575, 124] on link "Vehicles" at bounding box center [566, 124] width 44 height 28
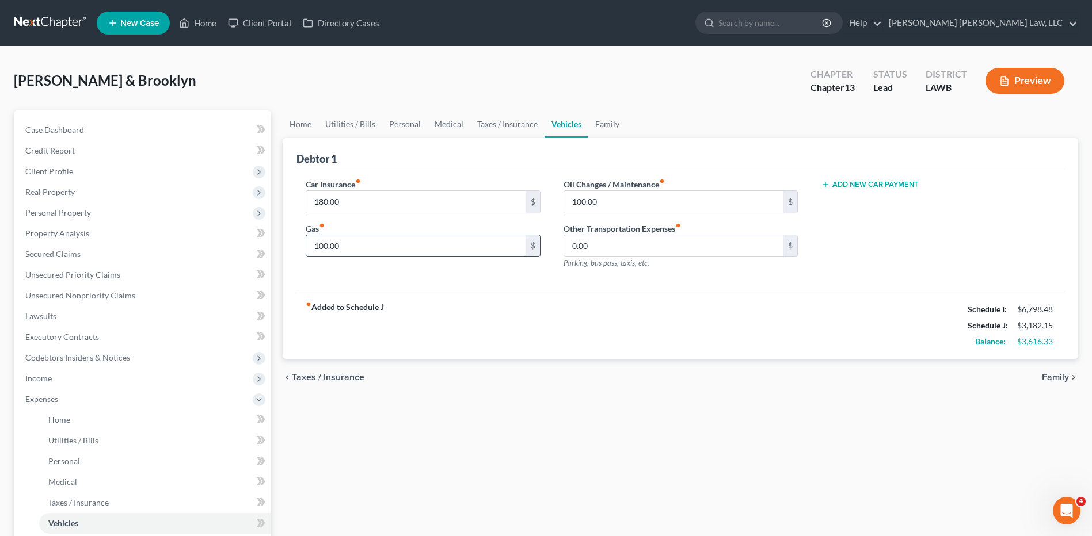
click at [356, 244] on input "100.00" at bounding box center [415, 246] width 219 height 22
type input "300.00"
click at [603, 125] on link "Family" at bounding box center [607, 124] width 38 height 28
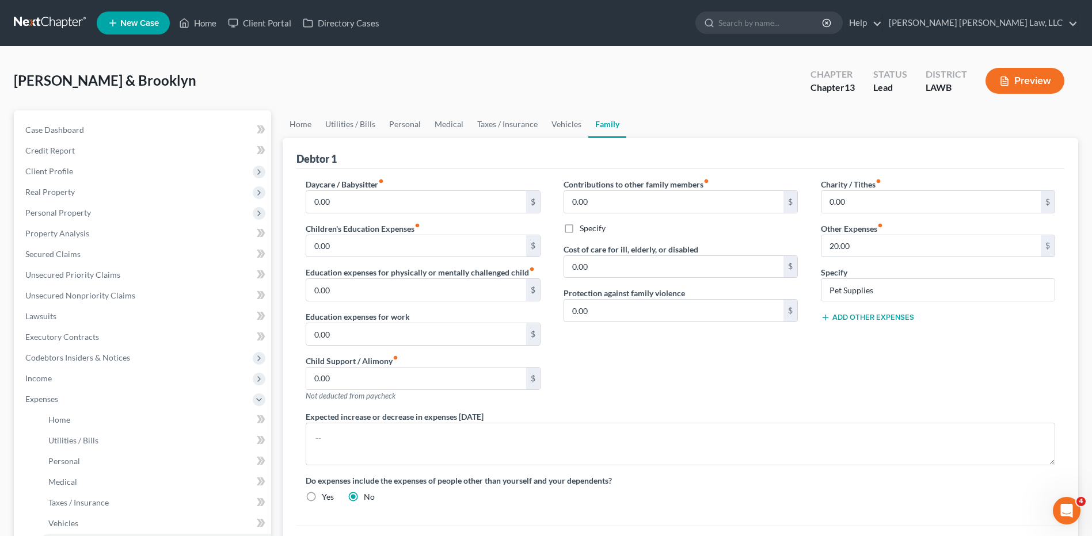
click at [871, 317] on button "Add Other Expenses" at bounding box center [867, 317] width 93 height 9
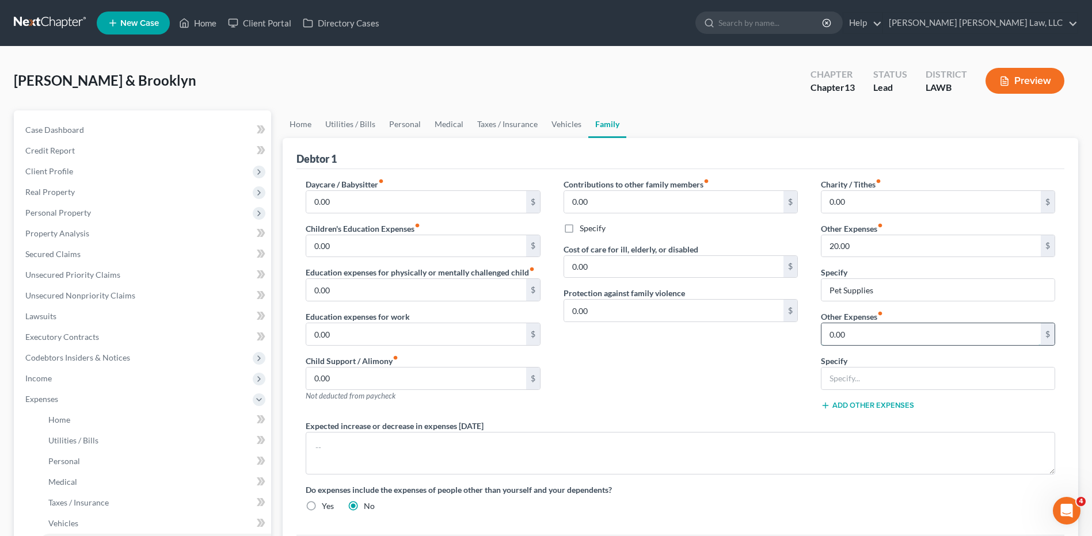
click at [857, 331] on input "0.00" at bounding box center [930, 334] width 219 height 22
type input "100.00"
click at [862, 373] on input "text" at bounding box center [937, 379] width 233 height 22
type input "misc./emergencyfund/plan funding"
click at [360, 124] on link "Utilities / Bills" at bounding box center [350, 124] width 64 height 28
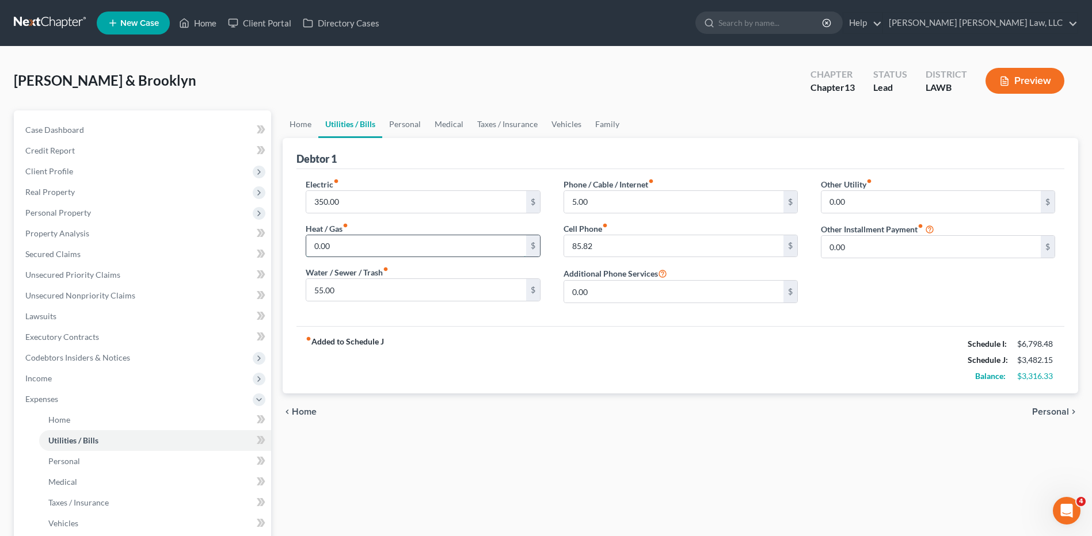
click at [330, 248] on input "0.00" at bounding box center [415, 246] width 219 height 22
type input "85.00"
click at [301, 123] on link "Home" at bounding box center [301, 124] width 36 height 28
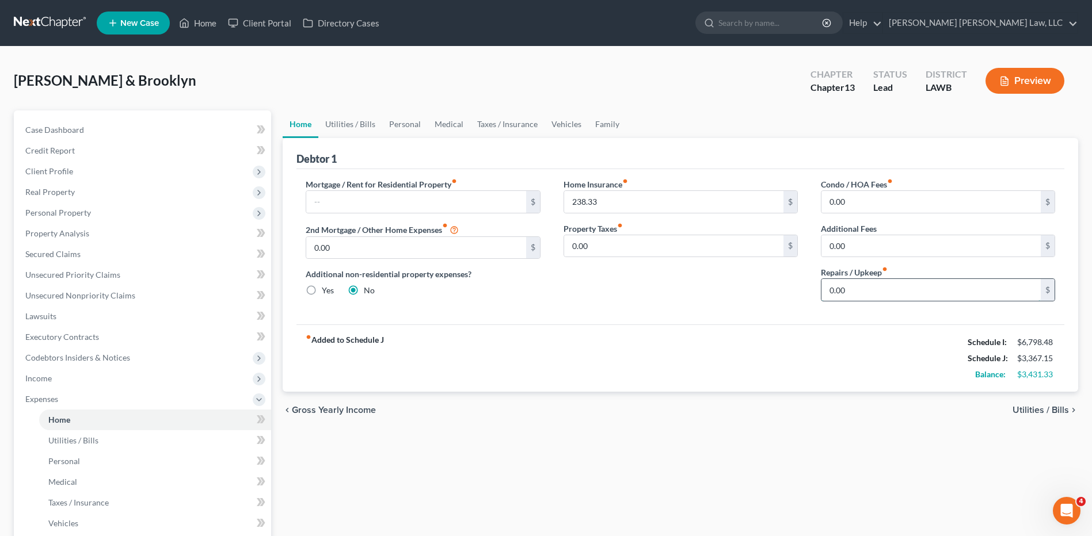
click at [860, 288] on input "0.00" at bounding box center [930, 290] width 219 height 22
click at [849, 249] on input "0.00" at bounding box center [930, 246] width 219 height 22
type input "200.00"
click at [402, 124] on link "Personal" at bounding box center [404, 124] width 45 height 28
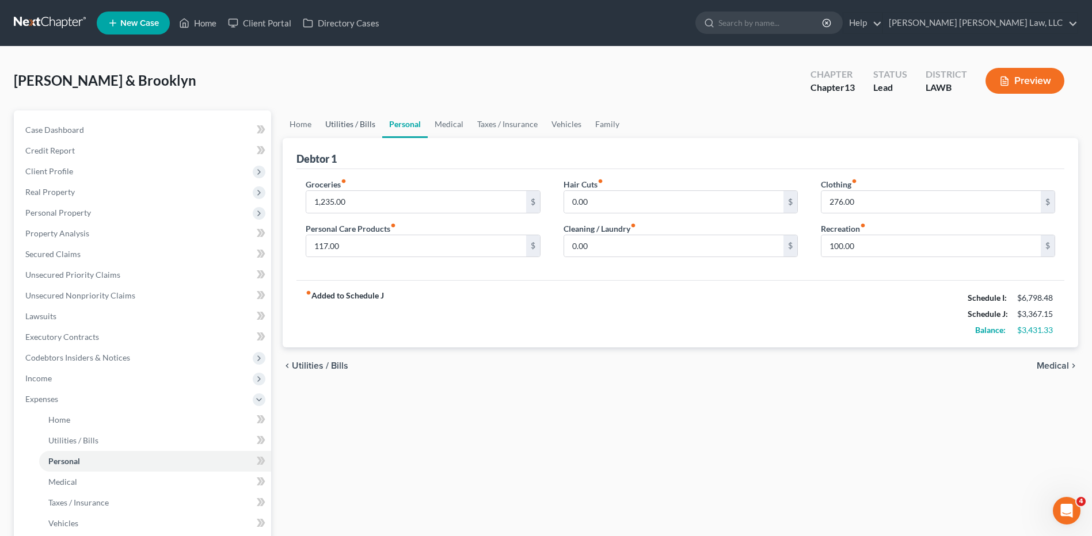
click at [351, 124] on link "Utilities / Bills" at bounding box center [350, 124] width 64 height 28
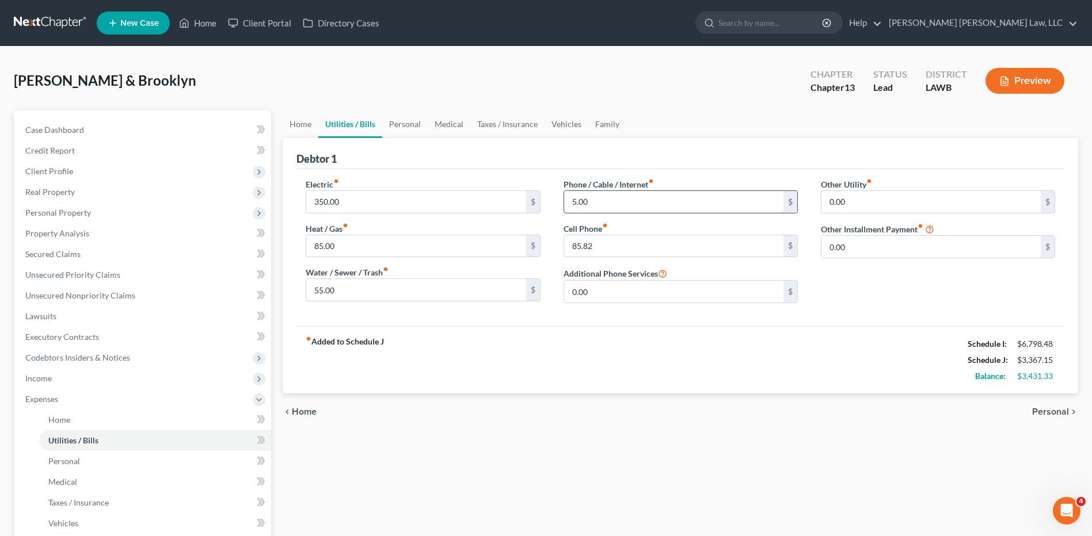
click at [597, 205] on input "5.00" at bounding box center [673, 202] width 219 height 22
type input "55.00"
click at [37, 295] on span "Unsecured Nonpriority Claims" at bounding box center [80, 296] width 110 height 10
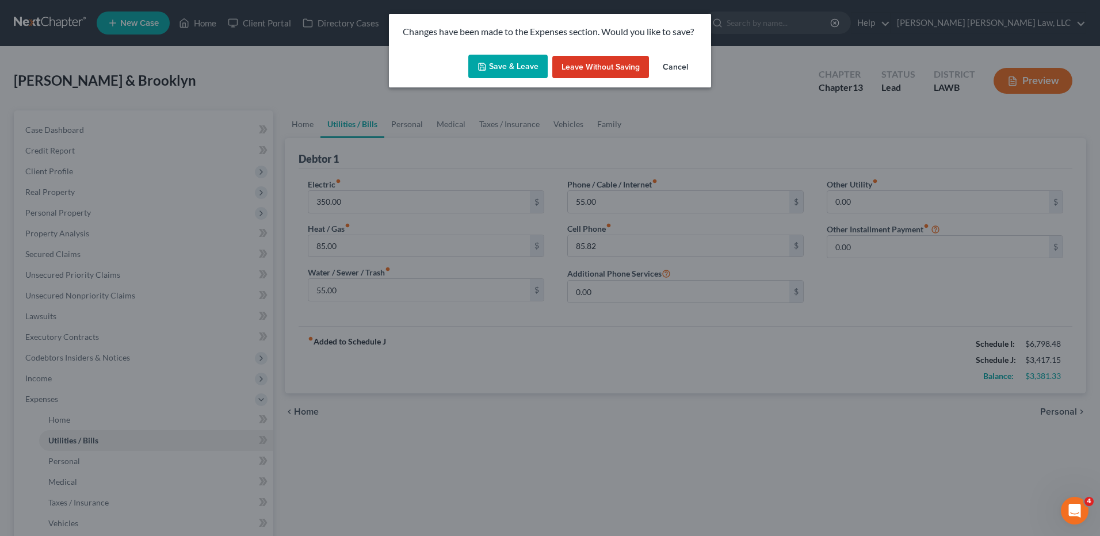
click at [491, 63] on button "Save & Leave" at bounding box center [507, 67] width 79 height 24
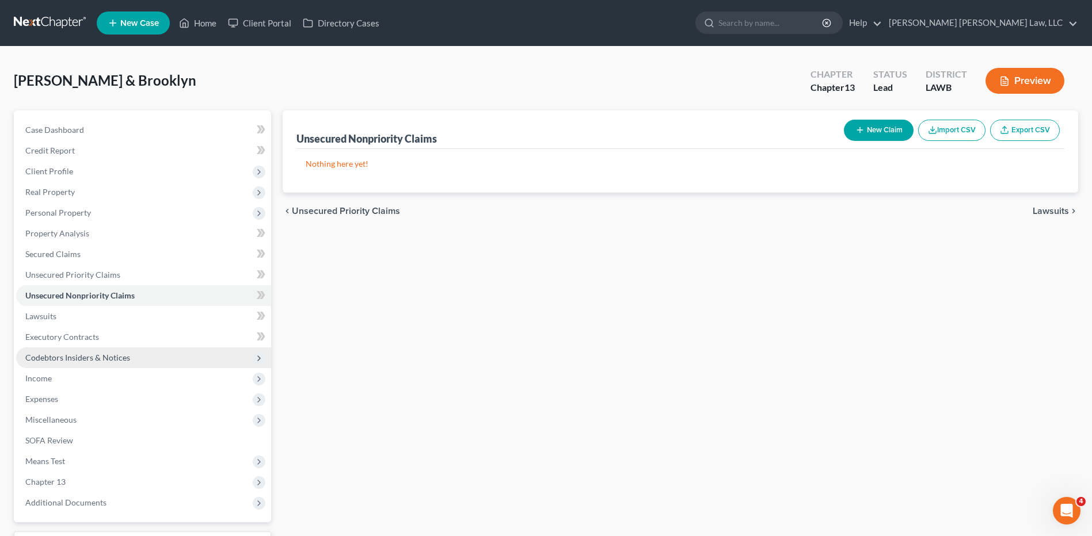
click at [65, 359] on span "Codebtors Insiders & Notices" at bounding box center [77, 358] width 105 height 10
click at [67, 357] on span "Codebtors Insiders & Notices" at bounding box center [77, 358] width 105 height 10
click at [61, 364] on span "Codebtors Insiders & Notices" at bounding box center [143, 358] width 255 height 21
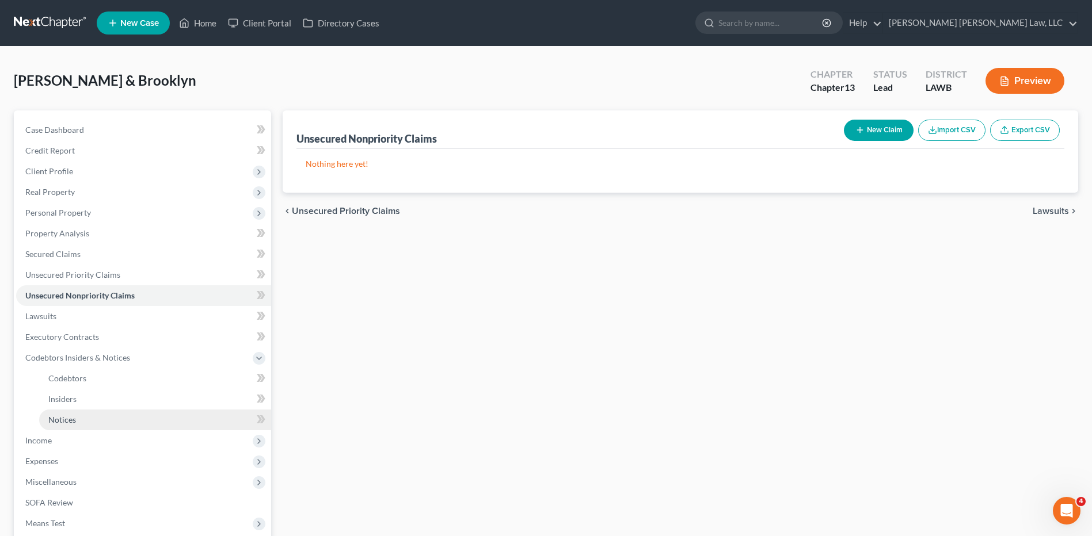
click at [57, 418] on span "Notices" at bounding box center [62, 420] width 28 height 10
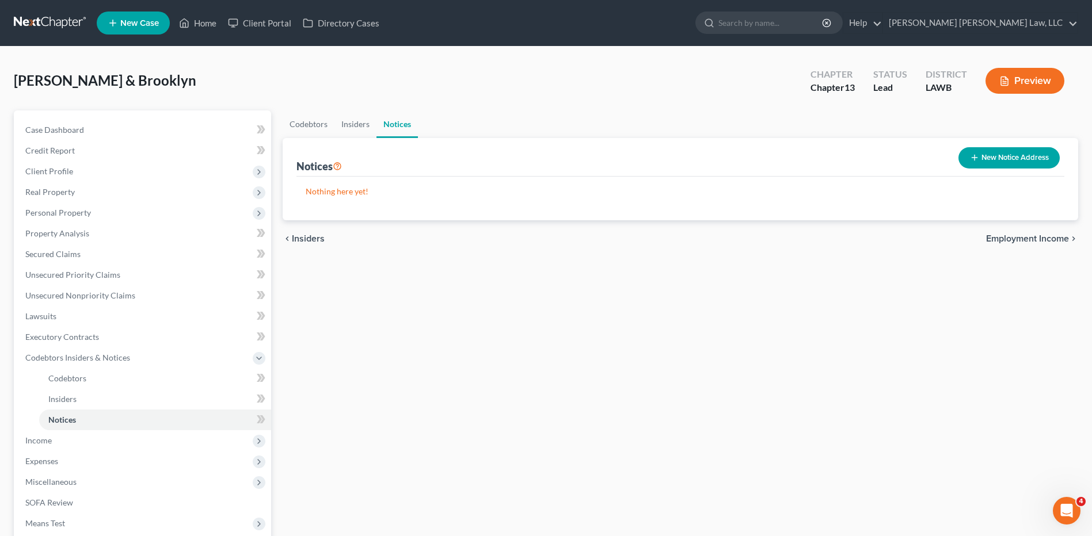
click at [1002, 159] on button "New Notice Address" at bounding box center [1008, 157] width 101 height 21
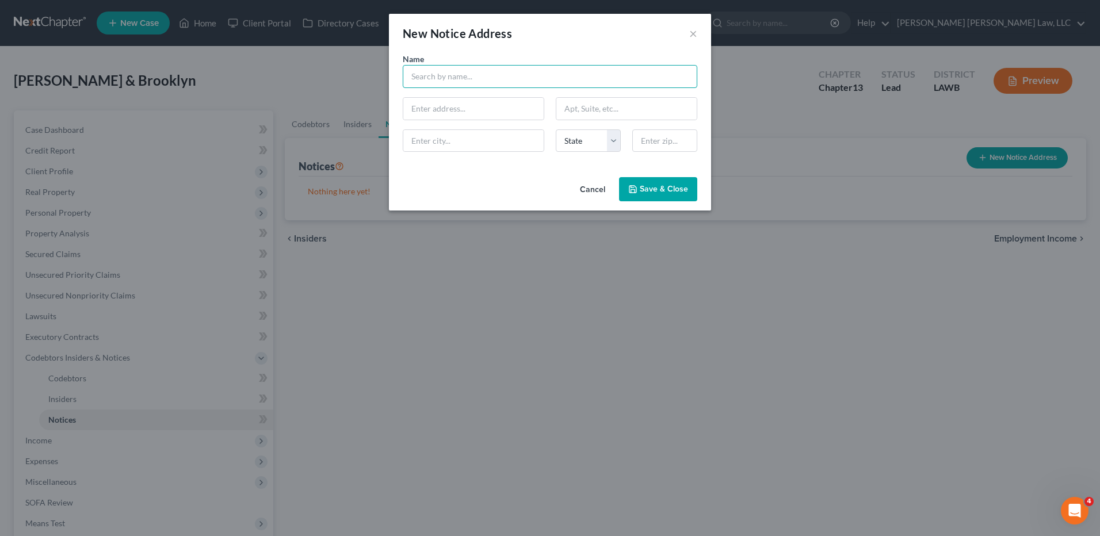
click at [465, 70] on input "text" at bounding box center [550, 76] width 295 height 23
type input "Calcasieu Parish Sherriff"
click at [463, 113] on input "text" at bounding box center [473, 109] width 140 height 22
type input "5400 Broad St."
type input "70615"
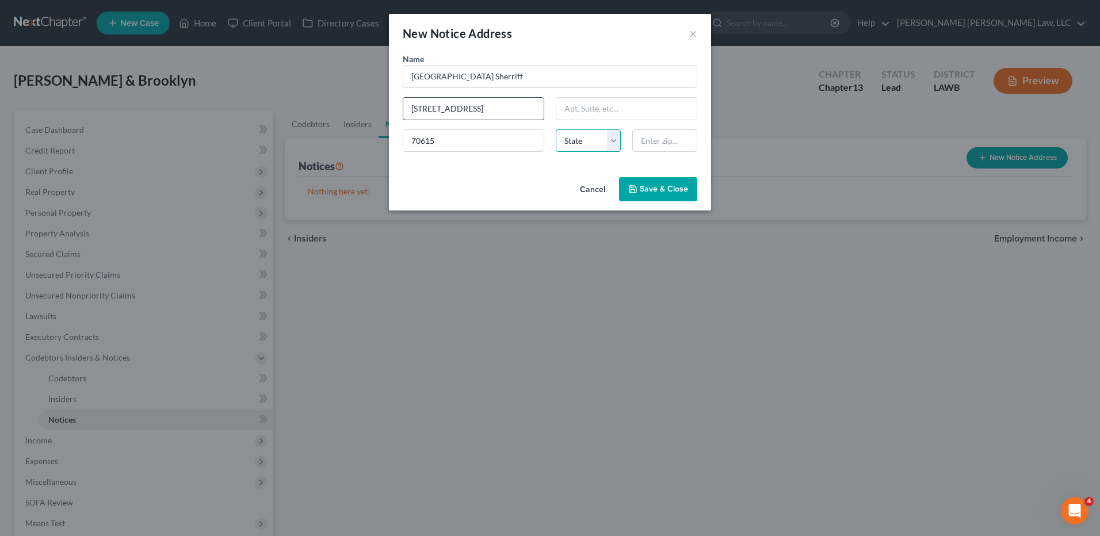
select select "19"
type input "70615"
type input "Lake Charles"
click at [655, 191] on span "Save & Close" at bounding box center [664, 189] width 48 height 10
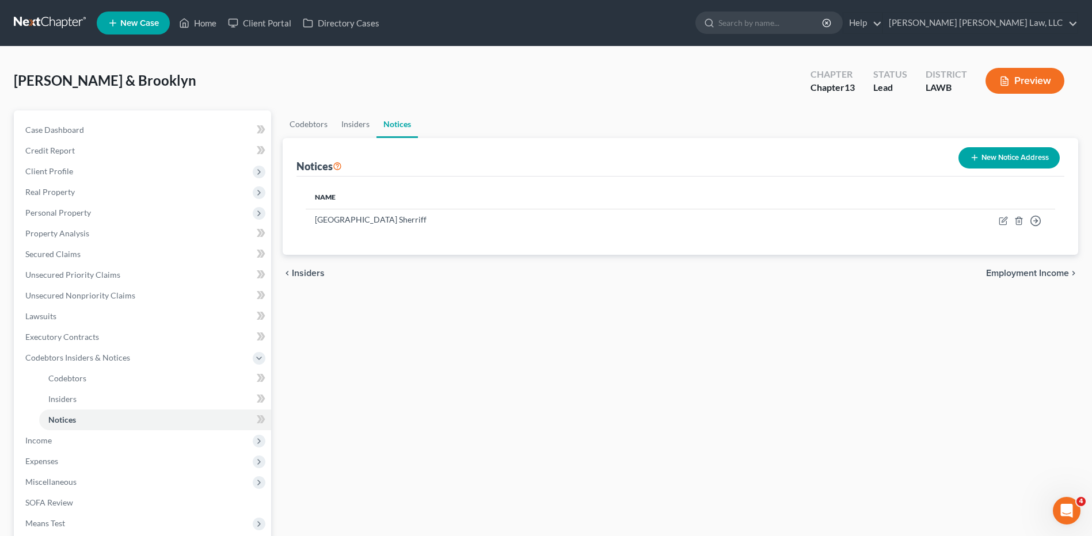
click at [985, 157] on button "New Notice Address" at bounding box center [1008, 157] width 101 height 21
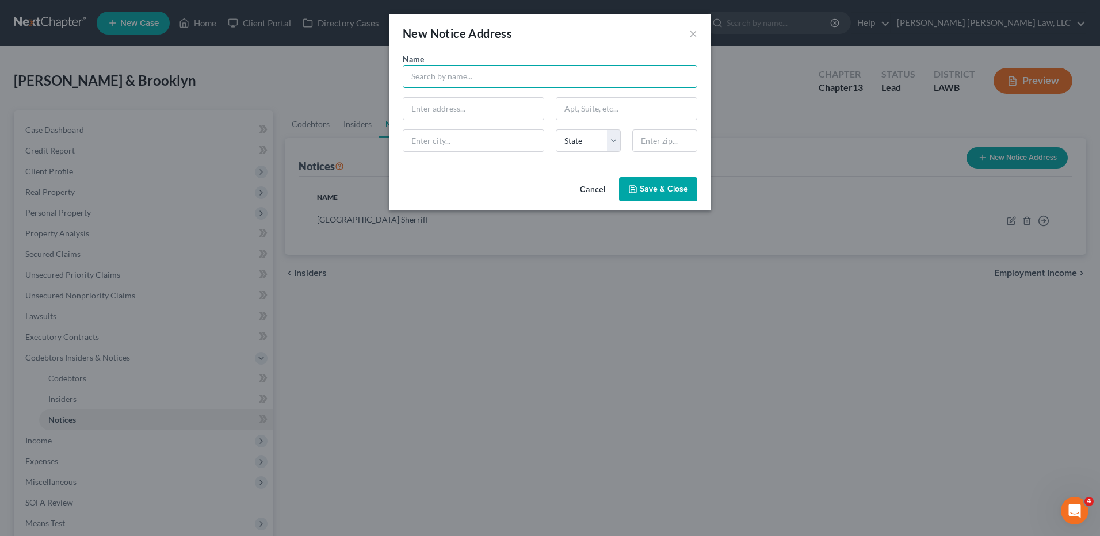
click at [446, 80] on input "text" at bounding box center [550, 76] width 295 height 23
type input "Trevathan Law Firm"
click at [433, 110] on input "text" at bounding box center [473, 109] width 140 height 22
click at [493, 106] on input "8235 YMCA Plaza Dr." at bounding box center [473, 109] width 140 height 22
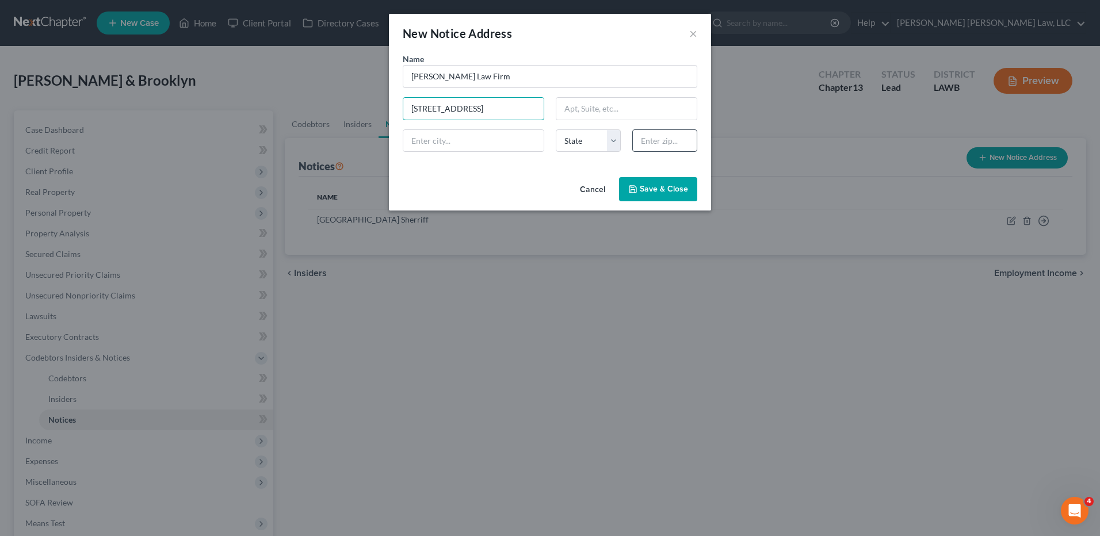
type input "8235 YMCA Plaza Dr. Suite 400"
click at [646, 134] on input "text" at bounding box center [664, 140] width 65 height 23
type input "70810"
click at [533, 165] on div "Name * Trevathan Law Firm 8235 YMCA Plaza Dr. Suite 400 State AL AK AR AZ CA CO…" at bounding box center [550, 113] width 322 height 120
type input "Baton Rouge"
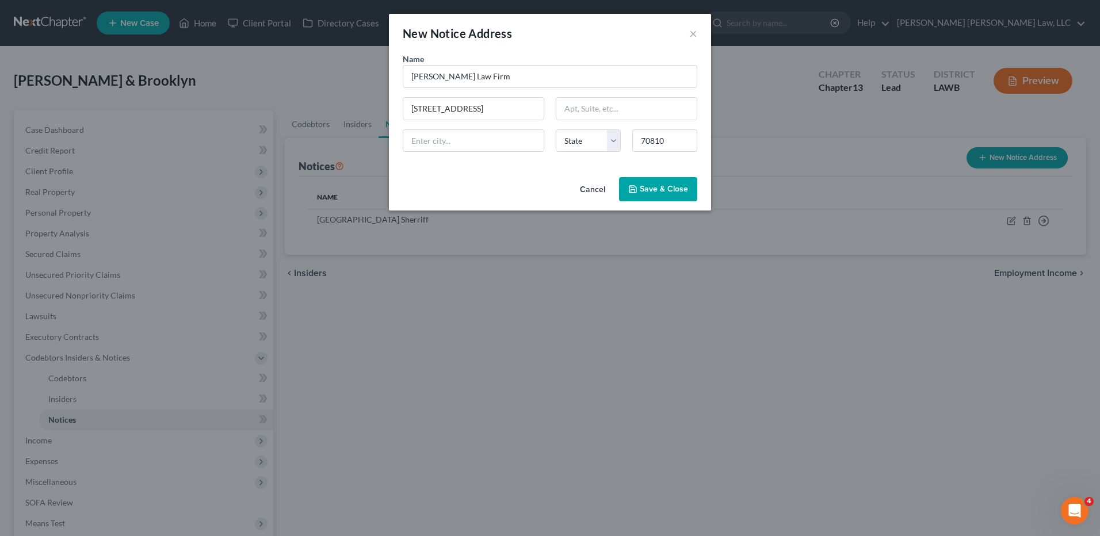
select select "19"
click at [665, 192] on span "Save & Close" at bounding box center [664, 189] width 48 height 10
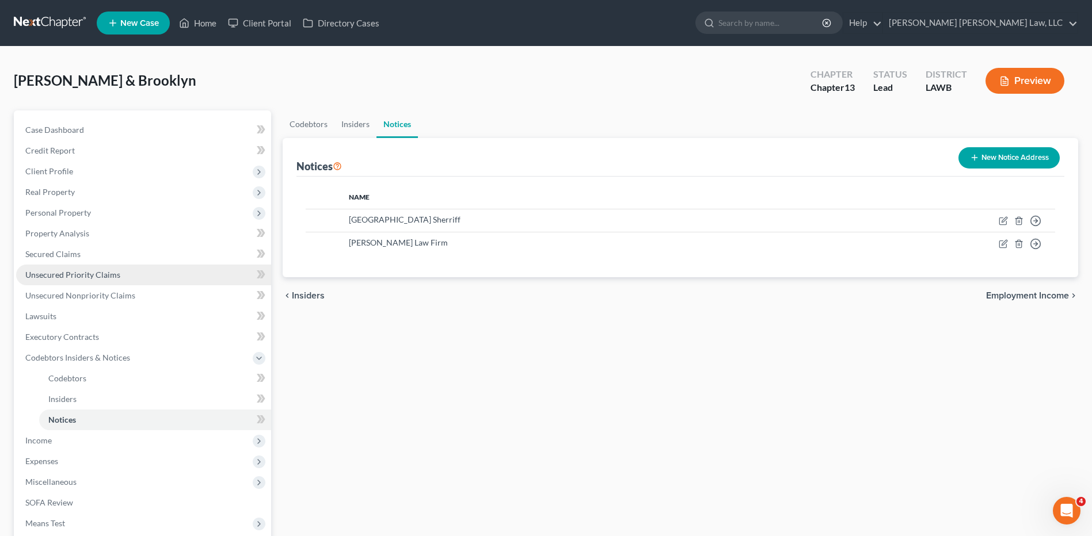
click at [81, 276] on span "Unsecured Priority Claims" at bounding box center [72, 275] width 95 height 10
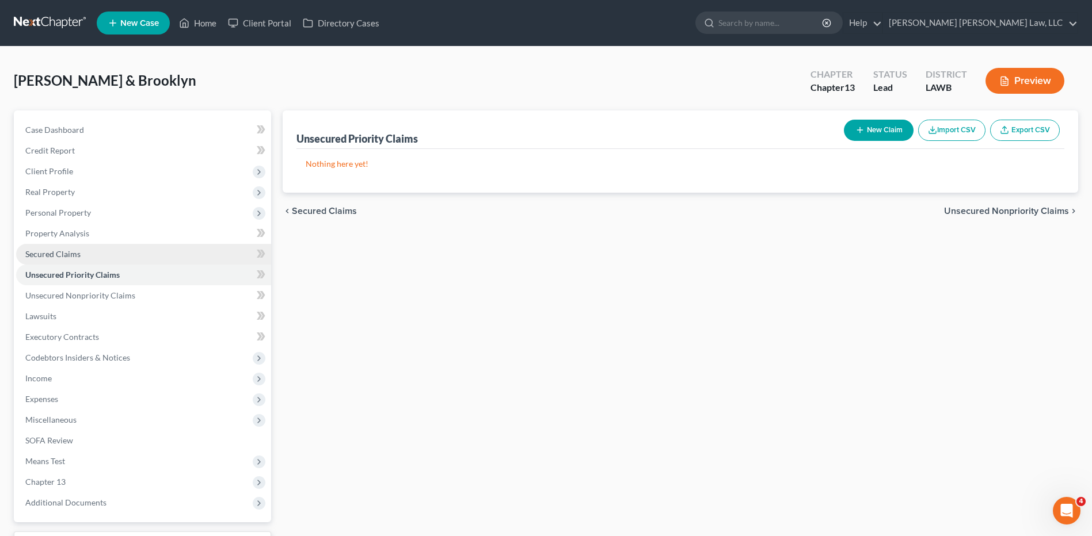
click at [55, 253] on span "Secured Claims" at bounding box center [52, 254] width 55 height 10
click at [876, 125] on button "New Claim" at bounding box center [879, 130] width 70 height 21
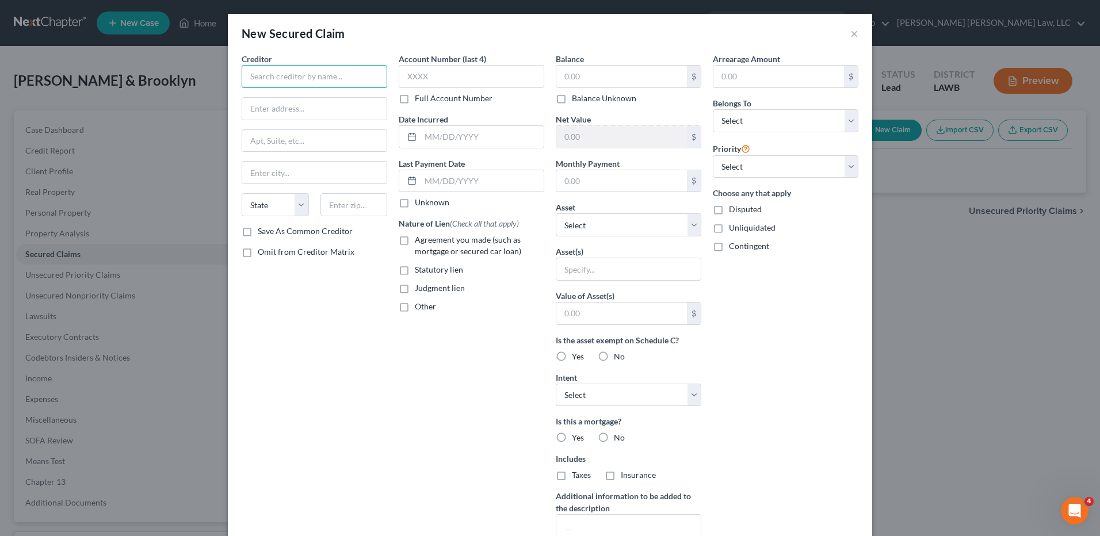
click at [324, 77] on input "text" at bounding box center [315, 76] width 146 height 23
click at [312, 101] on div "21st Mortgage Corp" at bounding box center [311, 97] width 120 height 12
type input "21st Mortgage Corp"
type input "Po Box 477 Knoxville"
type input "Knoxville"
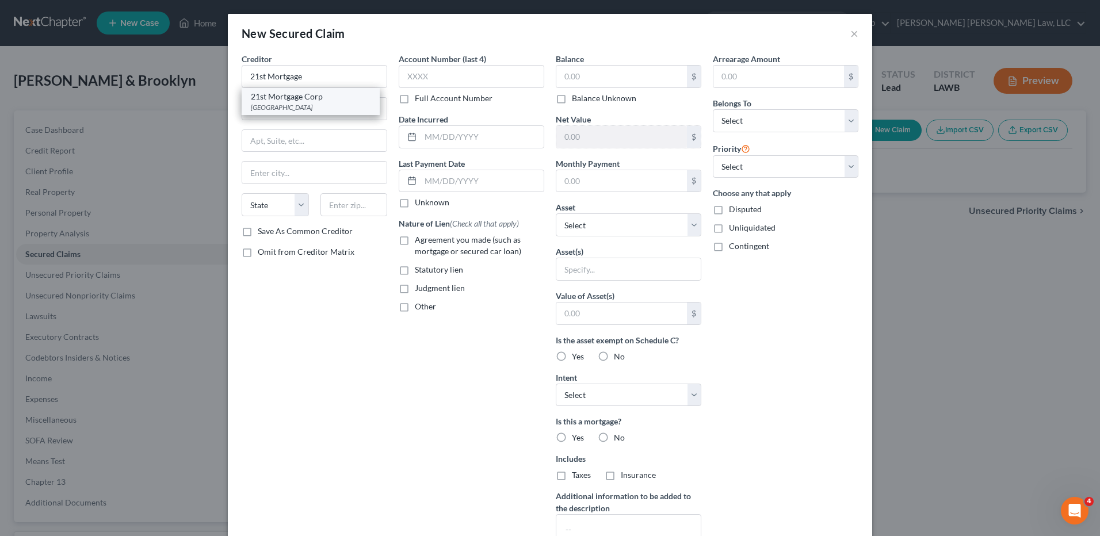
select select "44"
type input "37901"
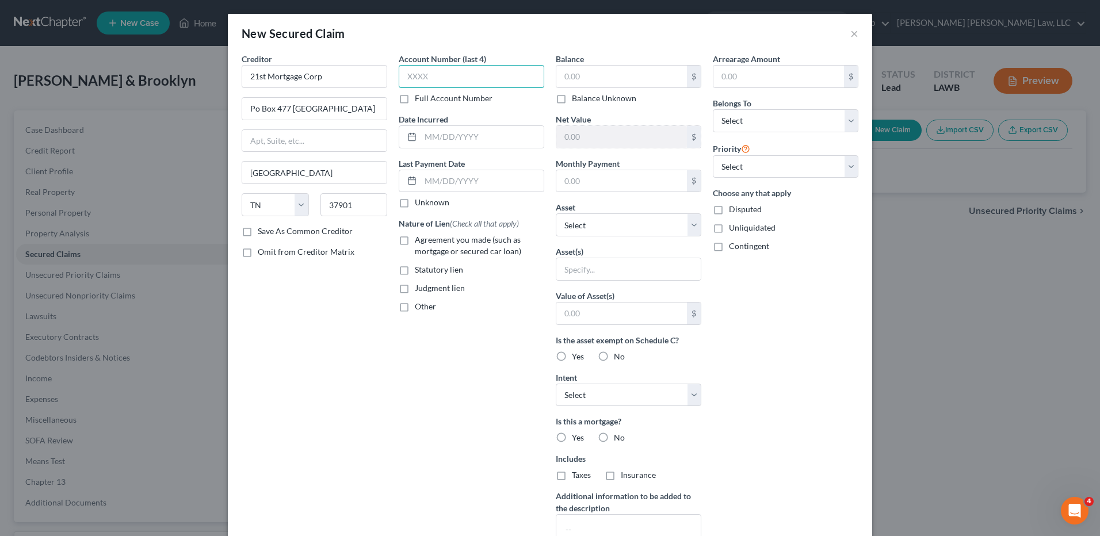
click at [442, 81] on input "text" at bounding box center [472, 76] width 146 height 23
type input "1682"
click at [570, 78] on input "text" at bounding box center [621, 77] width 131 height 22
type input "93,187.00"
click at [415, 238] on label "Agreement you made (such as mortgage or secured car loan)" at bounding box center [479, 245] width 129 height 23
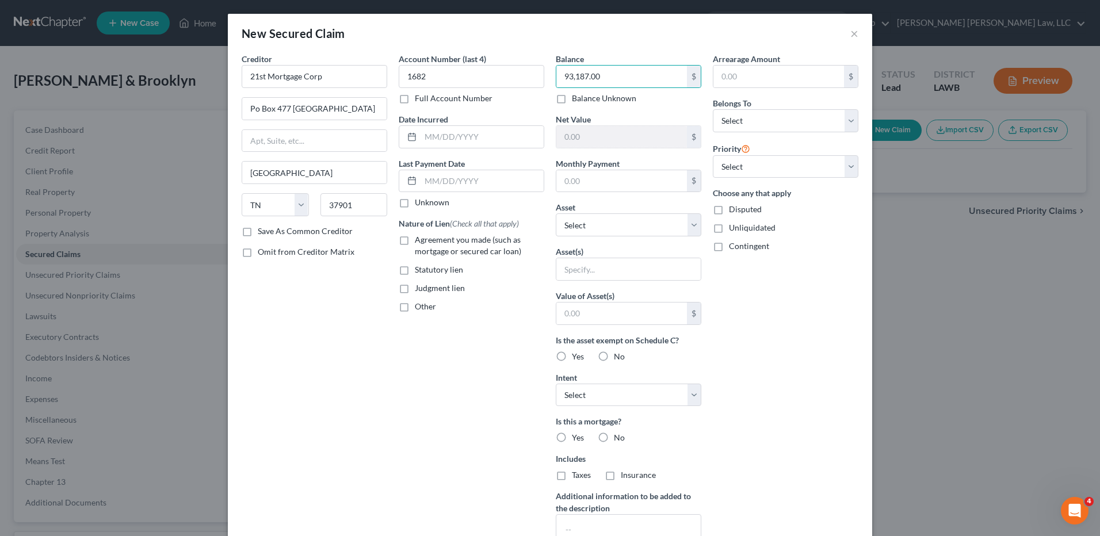
click at [420, 238] on input "Agreement you made (such as mortgage or secured car loan)" at bounding box center [423, 237] width 7 height 7
checkbox input "true"
click at [734, 123] on select "Select Debtor 1 Only Debtor 2 Only Debtor 1 And Debtor 2 Only At Least One Of T…" at bounding box center [786, 120] width 146 height 23
select select "4"
click at [713, 109] on select "Select Debtor 1 Only Debtor 2 Only Debtor 1 And Debtor 2 Only At Least One Of T…" at bounding box center [786, 120] width 146 height 23
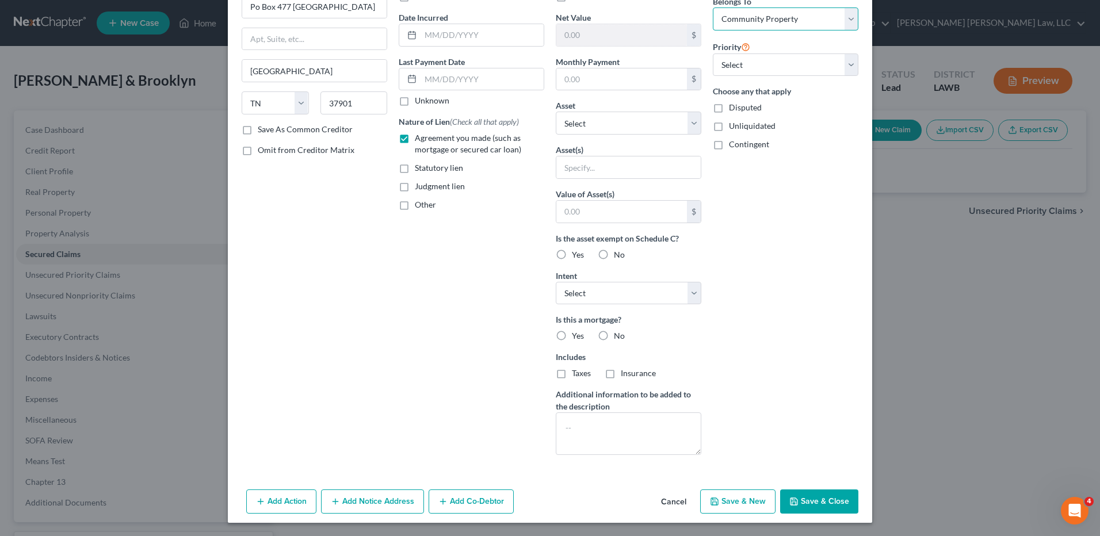
scroll to position [102, 0]
click at [572, 336] on label "Yes" at bounding box center [578, 336] width 12 height 12
click at [577, 336] on input "Yes" at bounding box center [580, 333] width 7 height 7
radio input "true"
click at [572, 371] on label "Taxes" at bounding box center [581, 373] width 19 height 12
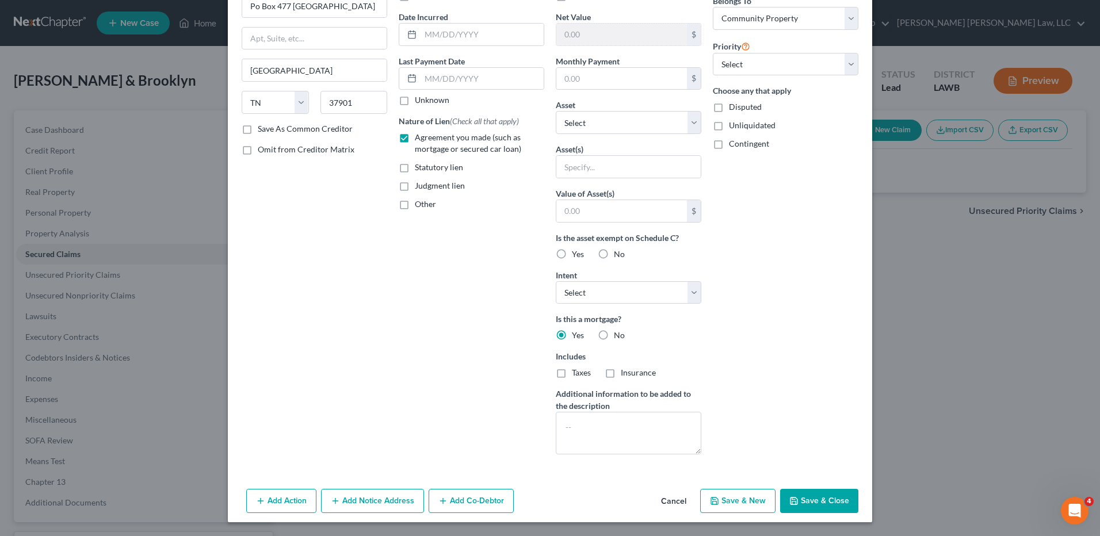
click at [577, 371] on input "Taxes" at bounding box center [580, 370] width 7 height 7
checkbox input "true"
click at [621, 369] on label "Insurance" at bounding box center [638, 373] width 35 height 12
click at [626, 369] on input "Insurance" at bounding box center [629, 370] width 7 height 7
checkbox input "true"
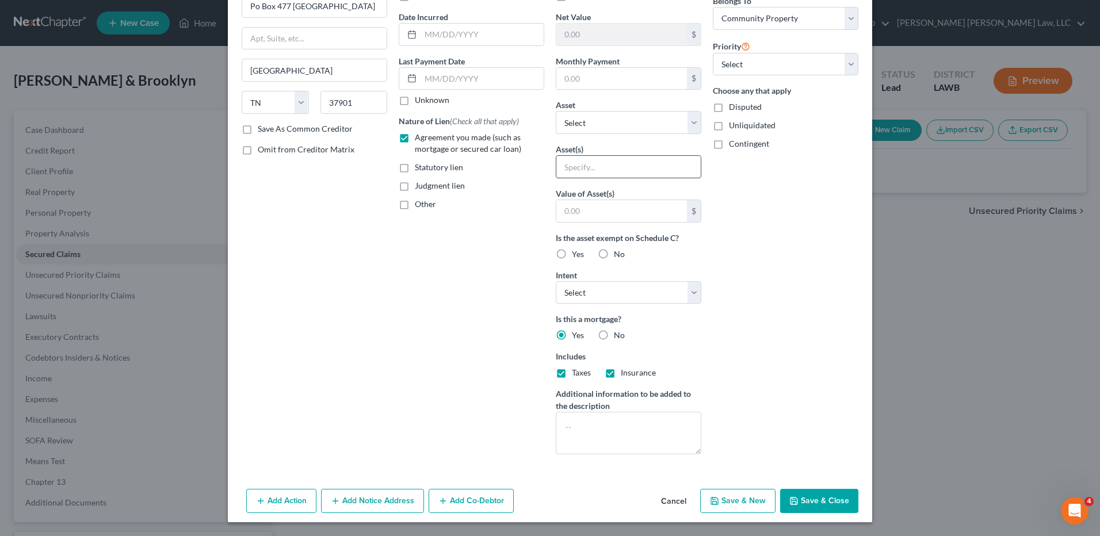
click at [604, 169] on input "text" at bounding box center [628, 167] width 144 height 22
click at [607, 120] on select "Select Other Multiple Assets 2012 Dodge Ram - $0.0 1096 Pioneer Lane - $186900.…" at bounding box center [629, 122] width 146 height 23
select select "3"
click at [556, 134] on select "Select Other Multiple Assets 2012 Dodge Ram - $0.0 1096 Pioneer Lane - $186900.…" at bounding box center [629, 122] width 146 height 23
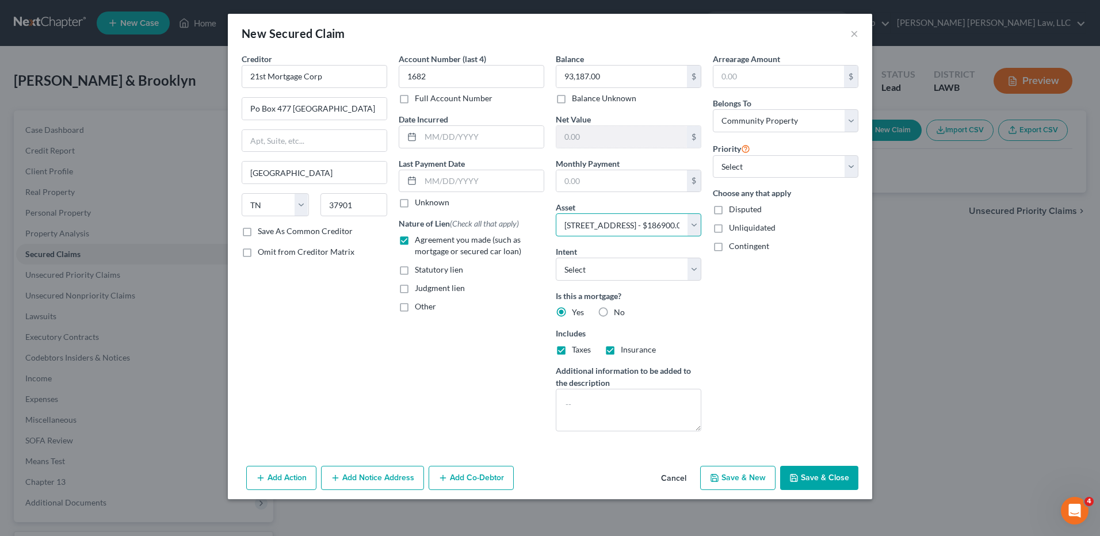
scroll to position [0, 0]
click at [814, 470] on button "Save & Close" at bounding box center [819, 478] width 78 height 24
select select
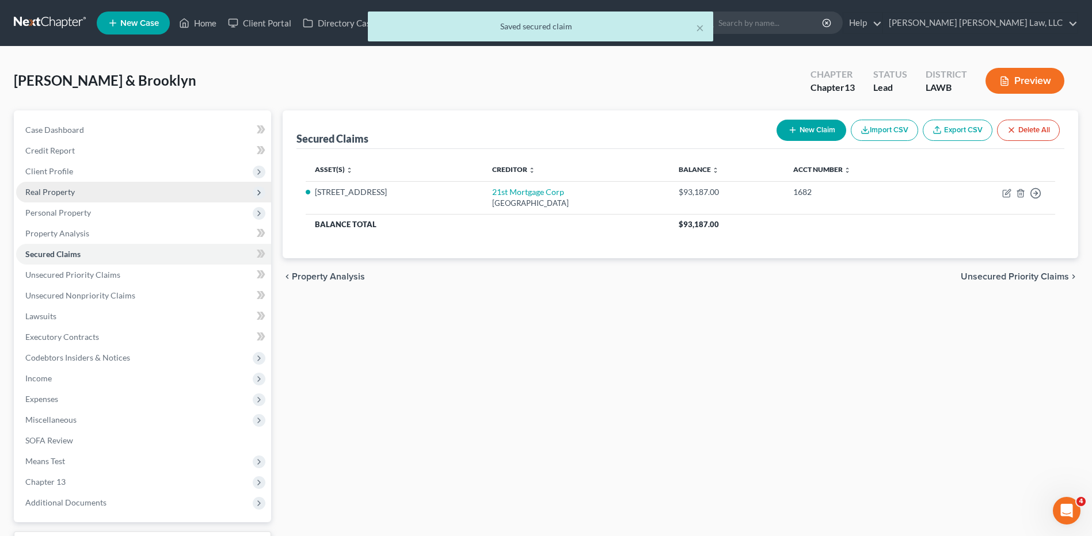
click at [43, 191] on span "Real Property" at bounding box center [49, 192] width 49 height 10
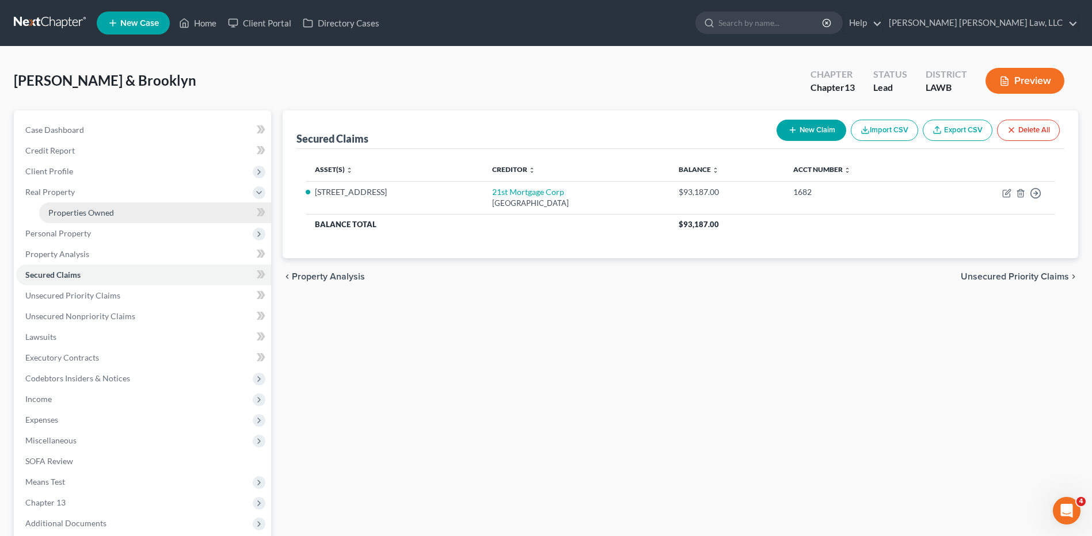
click at [68, 208] on span "Properties Owned" at bounding box center [81, 213] width 66 height 10
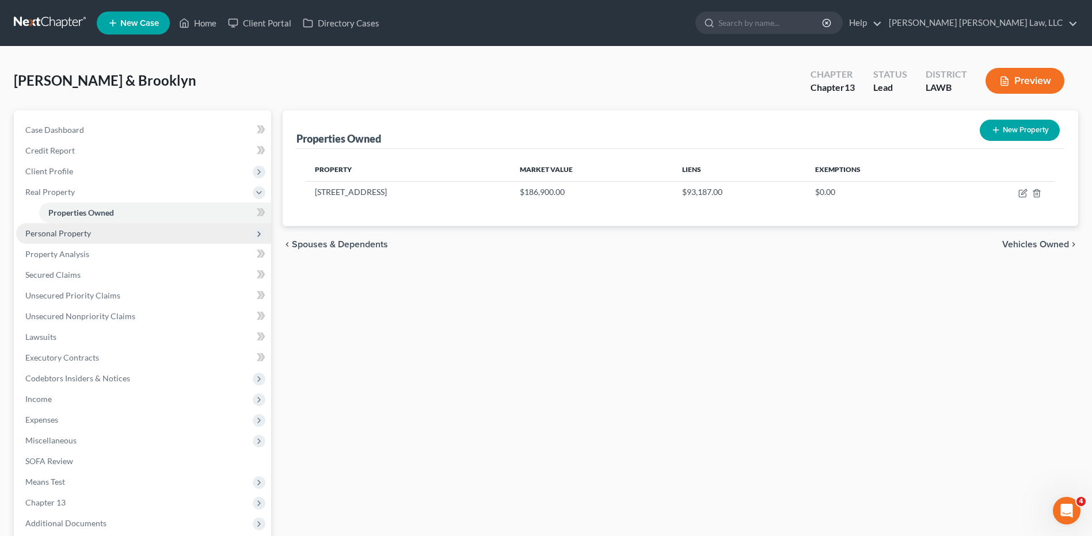
click at [75, 232] on span "Personal Property" at bounding box center [58, 233] width 66 height 10
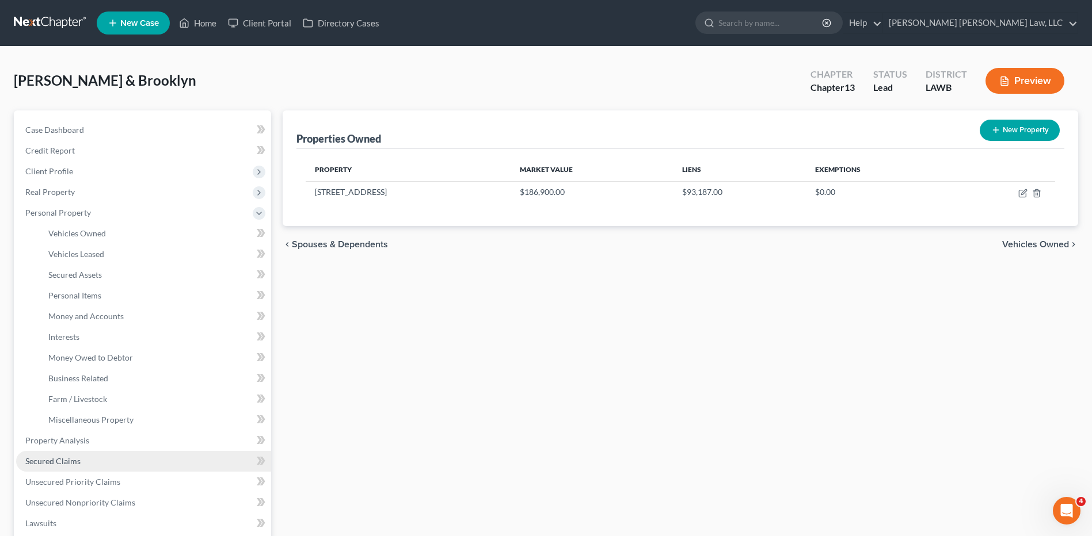
click at [37, 464] on span "Secured Claims" at bounding box center [52, 461] width 55 height 10
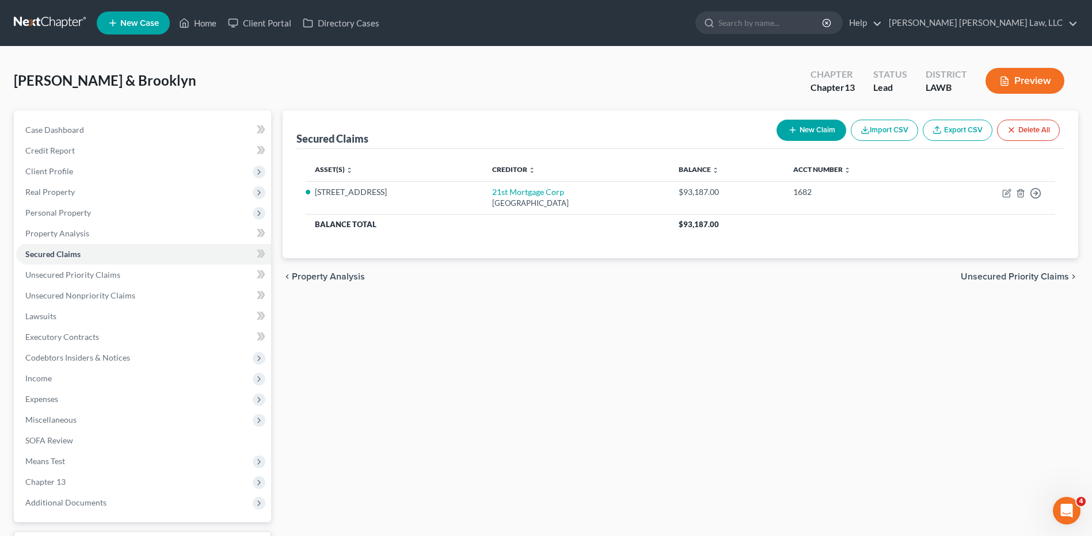
click at [780, 129] on button "New Claim" at bounding box center [811, 130] width 70 height 21
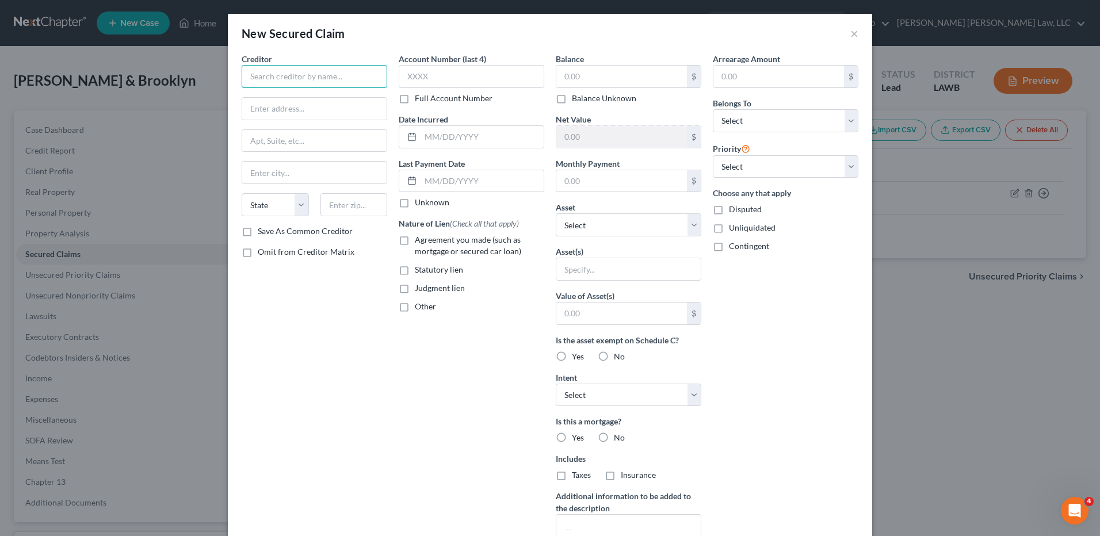
click at [299, 82] on input "text" at bounding box center [315, 76] width 146 height 23
type input "Southwest Federal Credit Union"
type input "4056 Ryan Street"
type input "70605"
type input "Lake Charles"
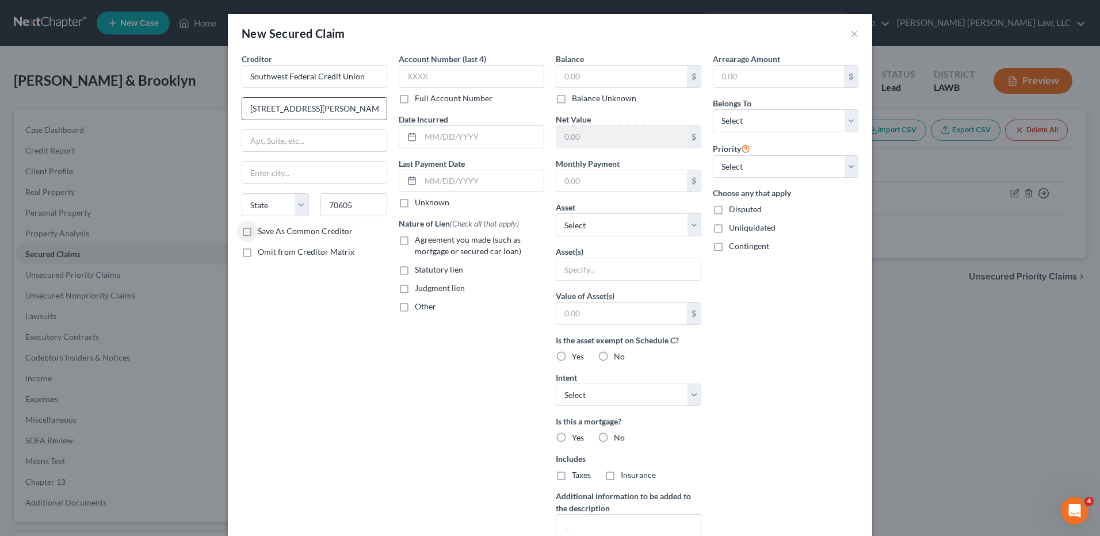
select select "19"
click at [421, 78] on input "text" at bounding box center [472, 76] width 146 height 23
click at [576, 71] on input "text" at bounding box center [621, 77] width 131 height 22
type input "12,259.49"
click at [730, 123] on select "Select Debtor 1 Only Debtor 2 Only Debtor 1 And Debtor 2 Only At Least One Of T…" at bounding box center [786, 120] width 146 height 23
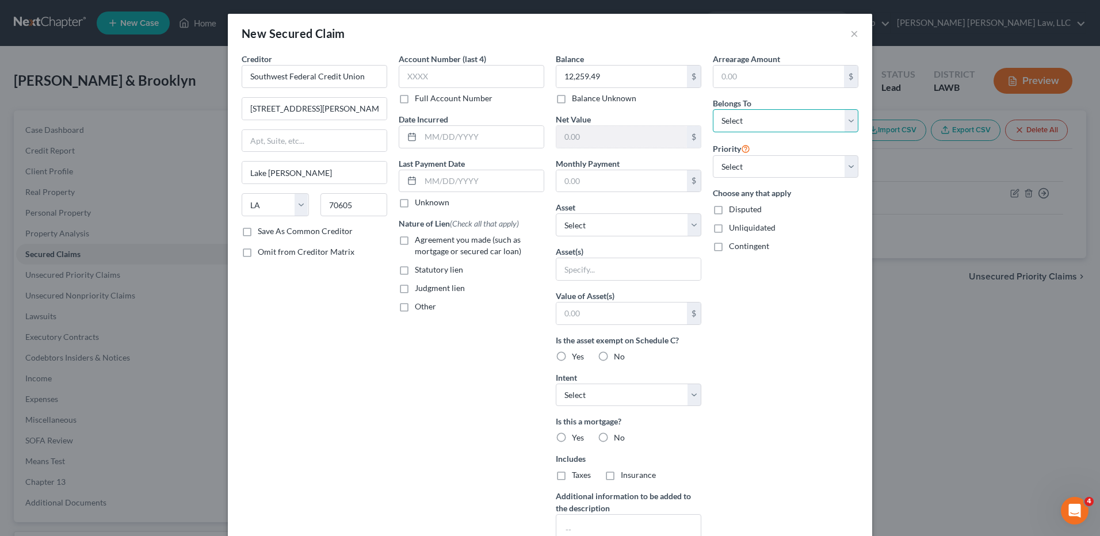
select select "3"
click at [713, 109] on select "Select Debtor 1 Only Debtor 2 Only Debtor 1 And Debtor 2 Only At Least One Of T…" at bounding box center [786, 120] width 146 height 23
click at [580, 231] on select "Select Other Multiple Assets 2012 Dodge Ram - $0.0 1096 Pioneer Lane - $186900.…" at bounding box center [629, 224] width 146 height 23
select select "4"
click at [556, 213] on select "Select Other Multiple Assets 2012 Dodge Ram - $0.0 1096 Pioneer Lane - $186900.…" at bounding box center [629, 224] width 146 height 23
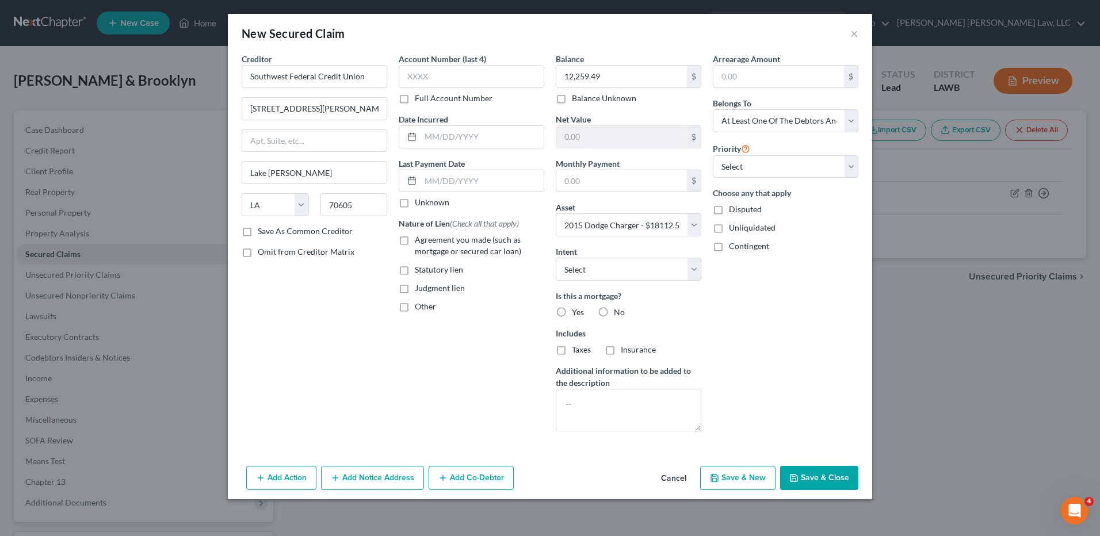
click at [614, 313] on label "No" at bounding box center [619, 313] width 11 height 12
click at [619, 313] on input "No" at bounding box center [622, 310] width 7 height 7
radio input "true"
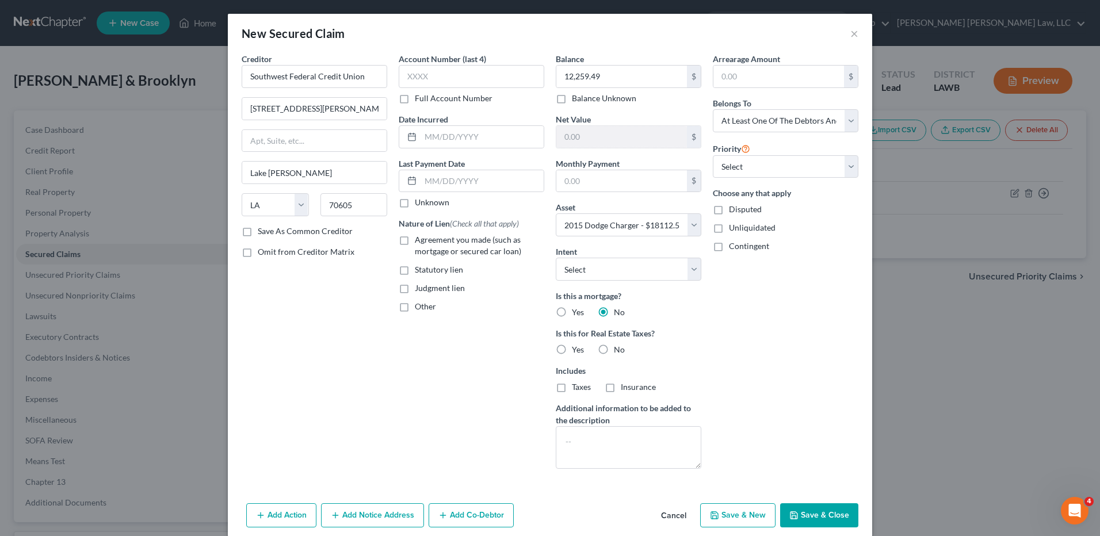
click at [415, 241] on label "Agreement you made (such as mortgage or secured car loan)" at bounding box center [479, 245] width 129 height 23
click at [420, 241] on input "Agreement you made (such as mortgage or secured car loan)" at bounding box center [423, 237] width 7 height 7
checkbox input "true"
click at [817, 514] on button "Save & Close" at bounding box center [819, 516] width 78 height 24
select select
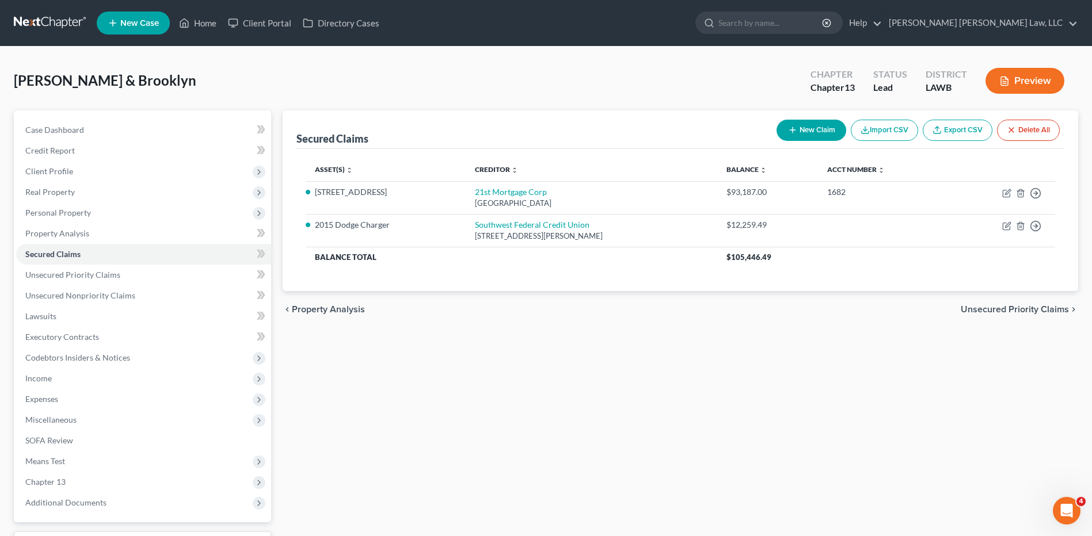
click at [809, 131] on button "New Claim" at bounding box center [811, 130] width 70 height 21
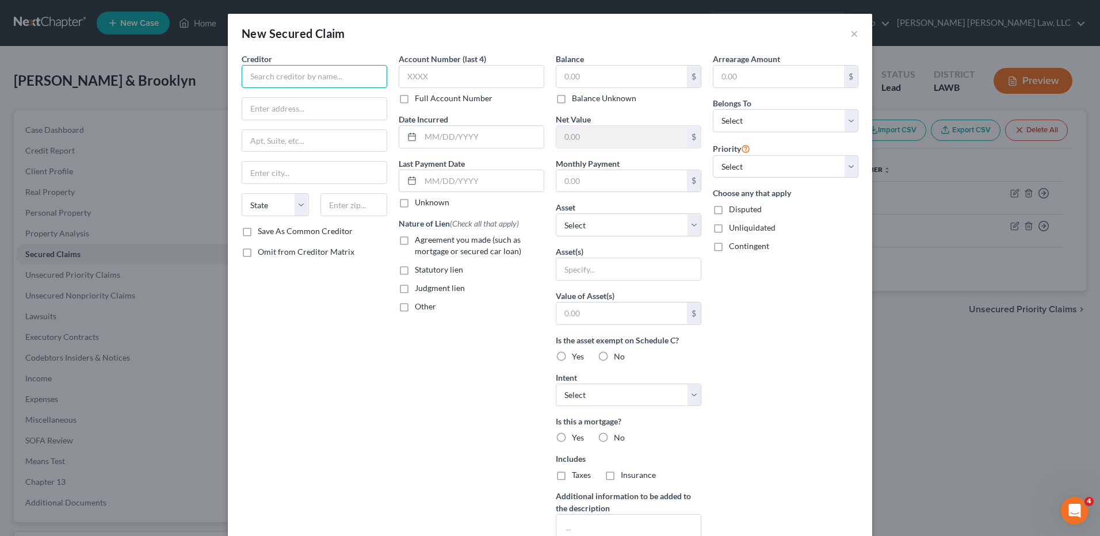
click at [293, 76] on input "text" at bounding box center [315, 76] width 146 height 23
type input "Southwest Federal Credit Union"
click at [269, 113] on input "text" at bounding box center [314, 109] width 144 height 22
type input "4056 Ryan Street"
click at [334, 207] on input "text" at bounding box center [354, 204] width 67 height 23
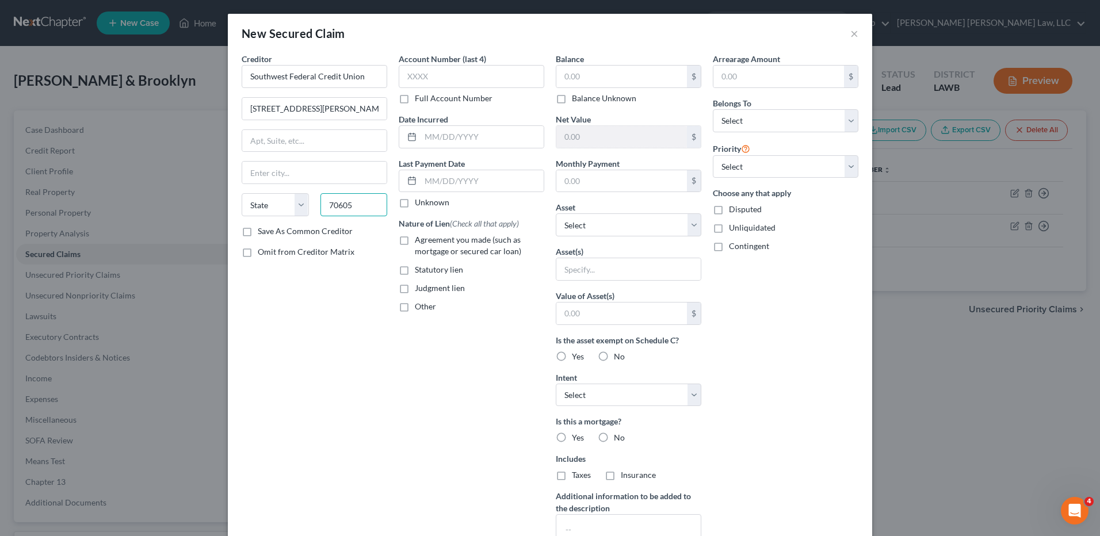
type input "70605"
type input "Lake Charles"
select select "19"
click at [576, 79] on input "text" at bounding box center [621, 77] width 131 height 22
type input "20,953.73"
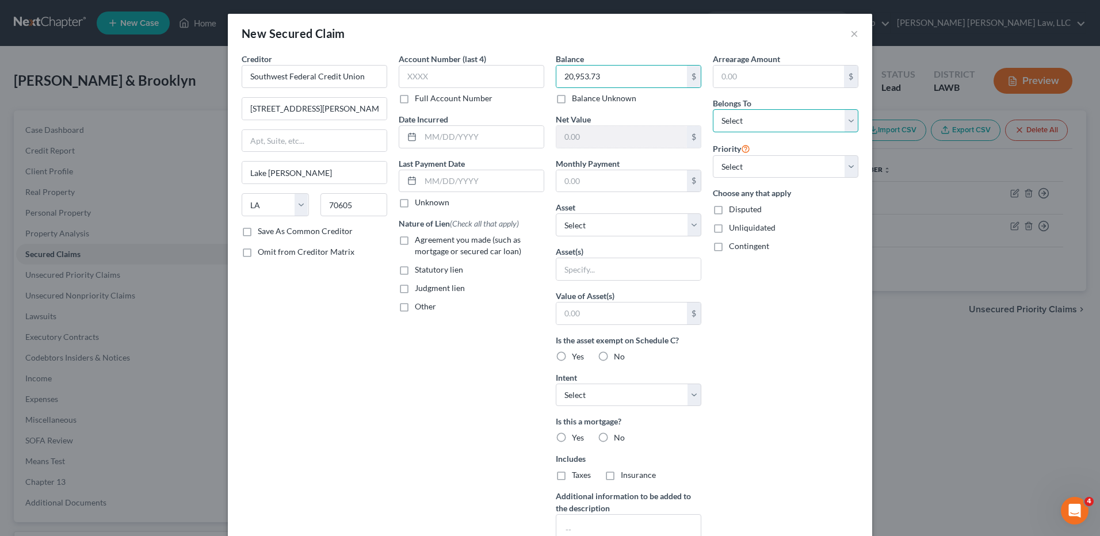
click at [717, 114] on select "Select Debtor 1 Only Debtor 2 Only Debtor 1 And Debtor 2 Only At Least One Of T…" at bounding box center [786, 120] width 146 height 23
click at [713, 109] on select "Select Debtor 1 Only Debtor 2 Only Debtor 1 And Debtor 2 Only At Least One Of T…" at bounding box center [786, 120] width 146 height 23
click at [763, 121] on select "Select Debtor 1 Only Debtor 2 Only Debtor 1 And Debtor 2 Only At Least One Of T…" at bounding box center [786, 120] width 146 height 23
select select "4"
click at [713, 109] on select "Select Debtor 1 Only Debtor 2 Only Debtor 1 And Debtor 2 Only At Least One Of T…" at bounding box center [786, 120] width 146 height 23
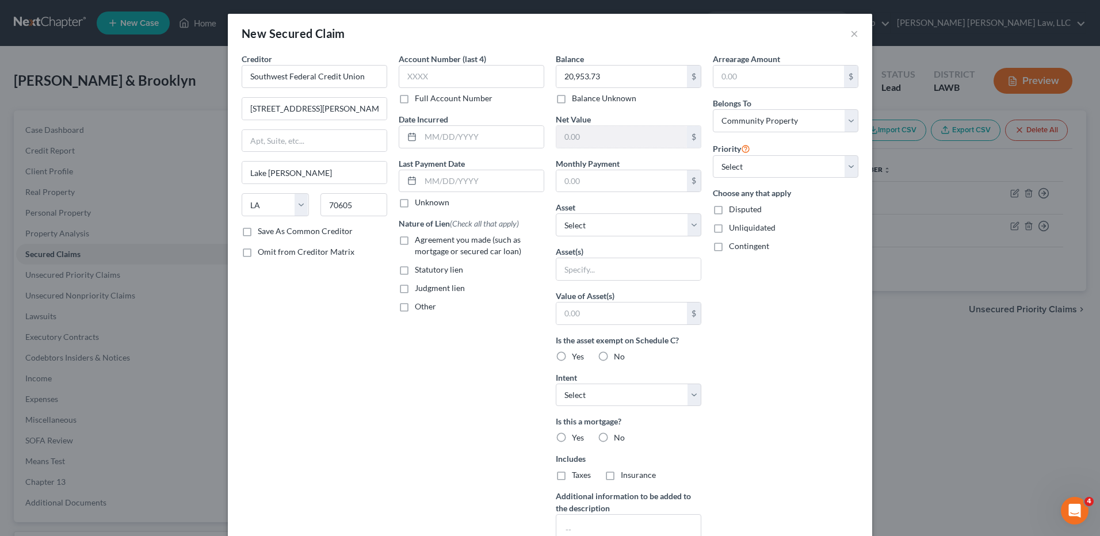
click at [415, 305] on label "Other" at bounding box center [425, 307] width 21 height 12
click at [420, 305] on input "Other" at bounding box center [423, 304] width 7 height 7
checkbox input "true"
click at [407, 332] on input "text" at bounding box center [471, 333] width 144 height 22
type input "C"
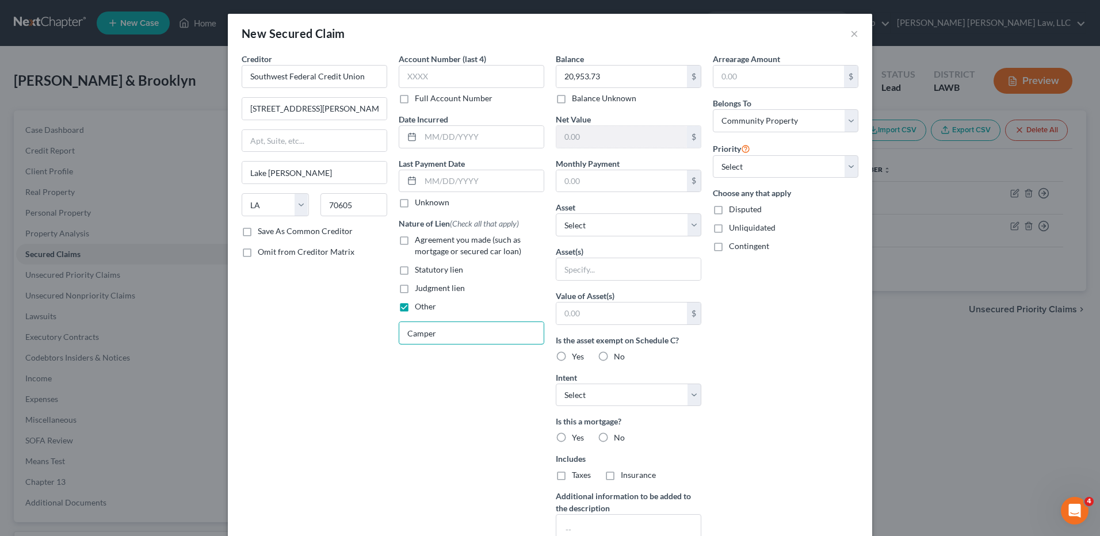
type input "Camper"
click at [614, 439] on label "No" at bounding box center [619, 438] width 11 height 12
click at [619, 439] on input "No" at bounding box center [622, 435] width 7 height 7
radio input "true"
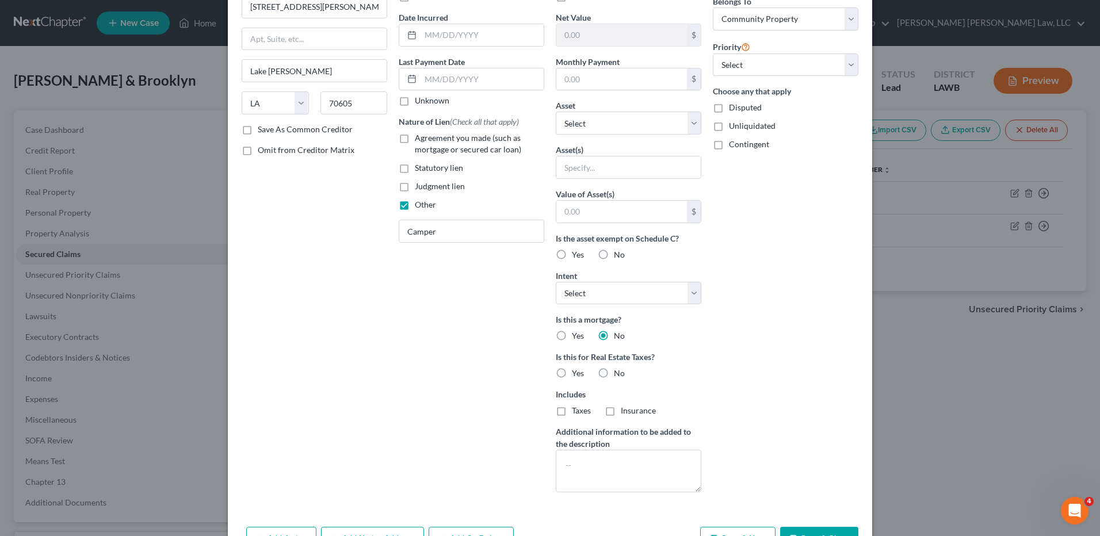
scroll to position [102, 0]
click at [805, 529] on button "Save & Close" at bounding box center [819, 539] width 78 height 24
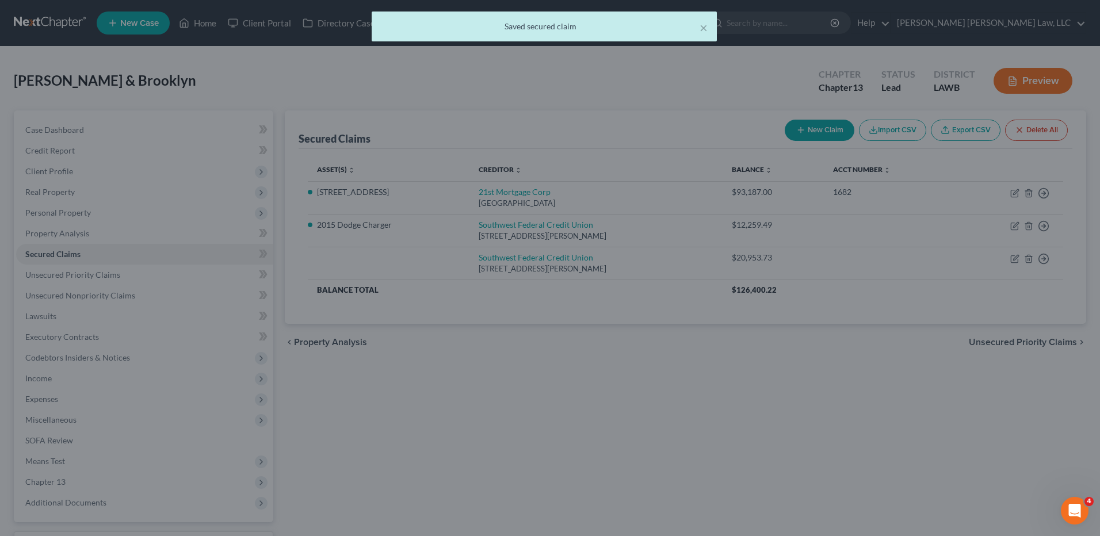
scroll to position [0, 0]
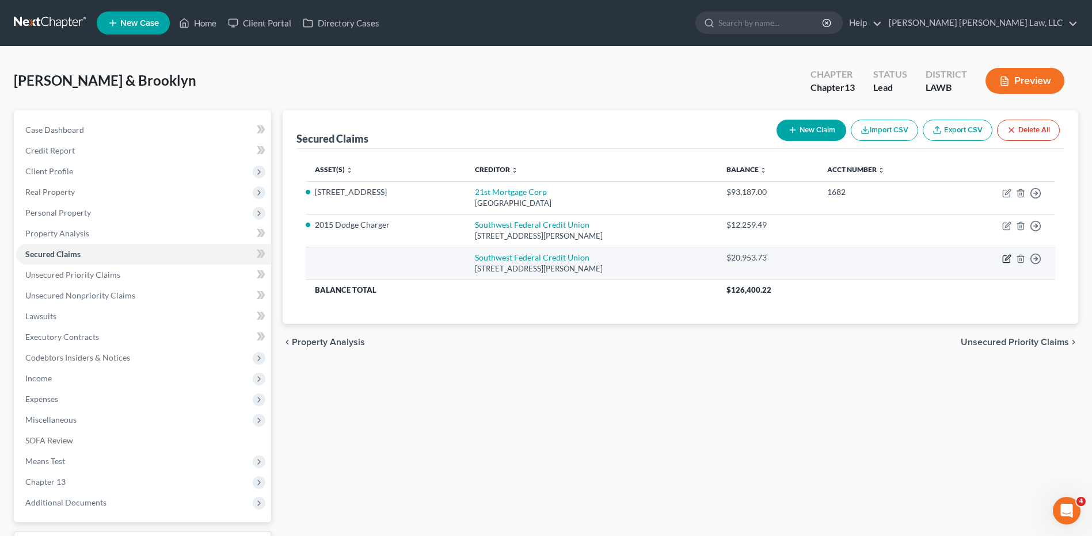
click at [1005, 256] on icon "button" at bounding box center [1005, 259] width 7 height 7
select select "19"
select select "4"
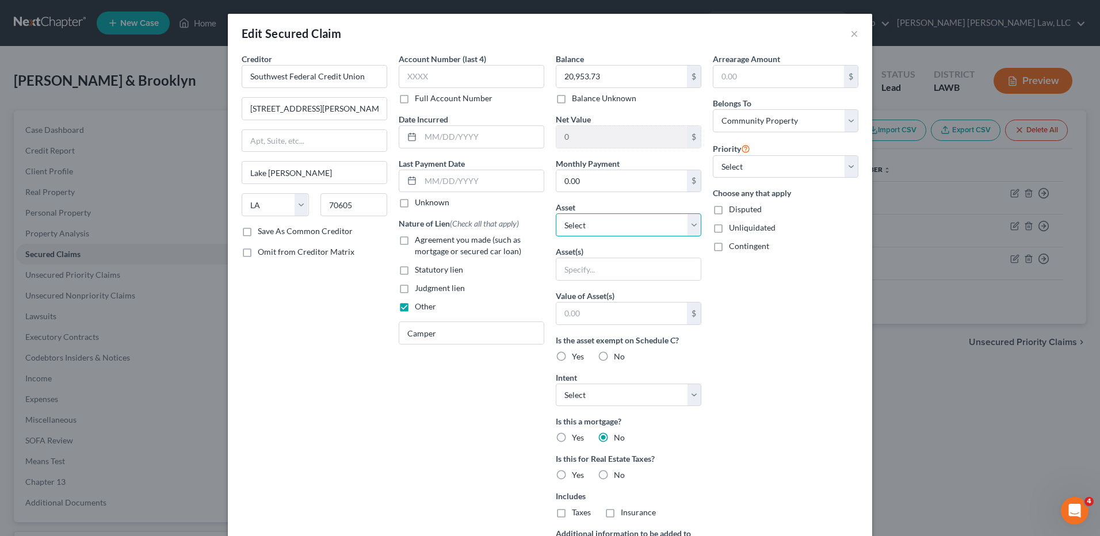
click at [584, 226] on select "Select Other Multiple Assets 2012 Dodge Ram - $0.0 1096 Pioneer Lane - $186900.…" at bounding box center [629, 224] width 146 height 23
select select "5"
click at [556, 213] on select "Select Other Multiple Assets 2012 Dodge Ram - $0.0 1096 Pioneer Lane - $186900.…" at bounding box center [629, 224] width 146 height 23
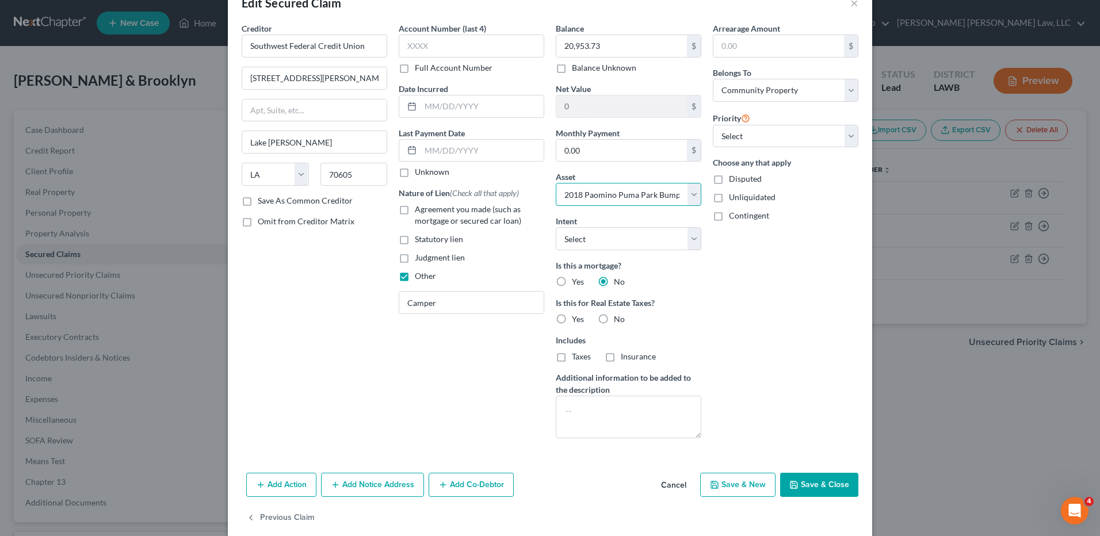
scroll to position [47, 0]
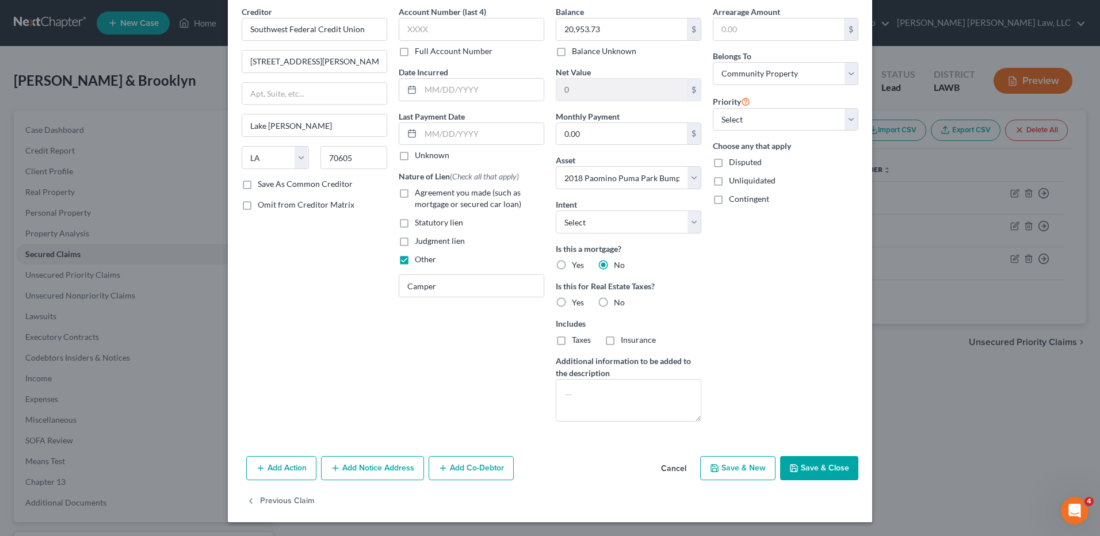
click at [814, 473] on button "Save & Close" at bounding box center [819, 468] width 78 height 24
select select
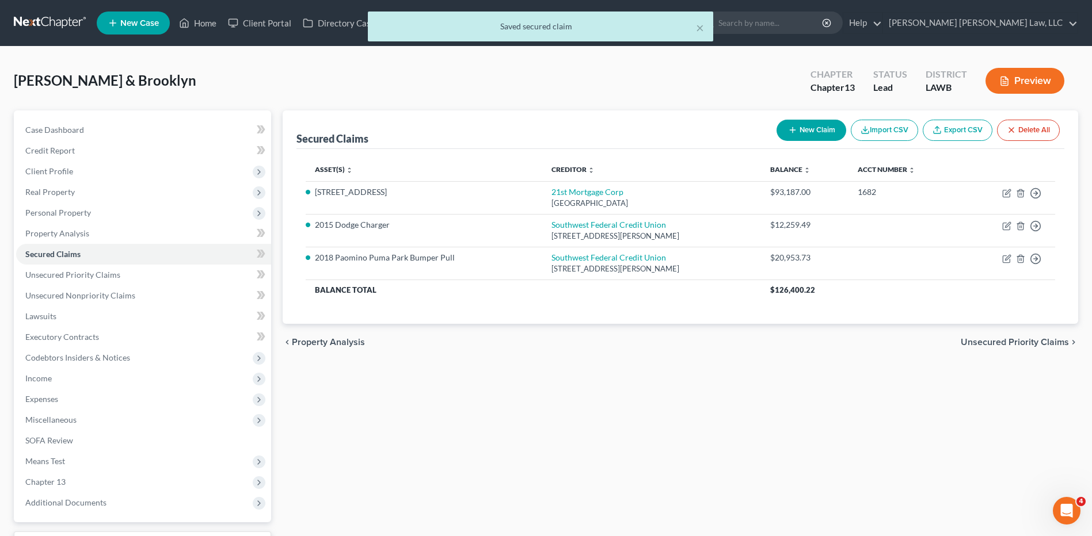
click at [820, 126] on button "New Claim" at bounding box center [811, 130] width 70 height 21
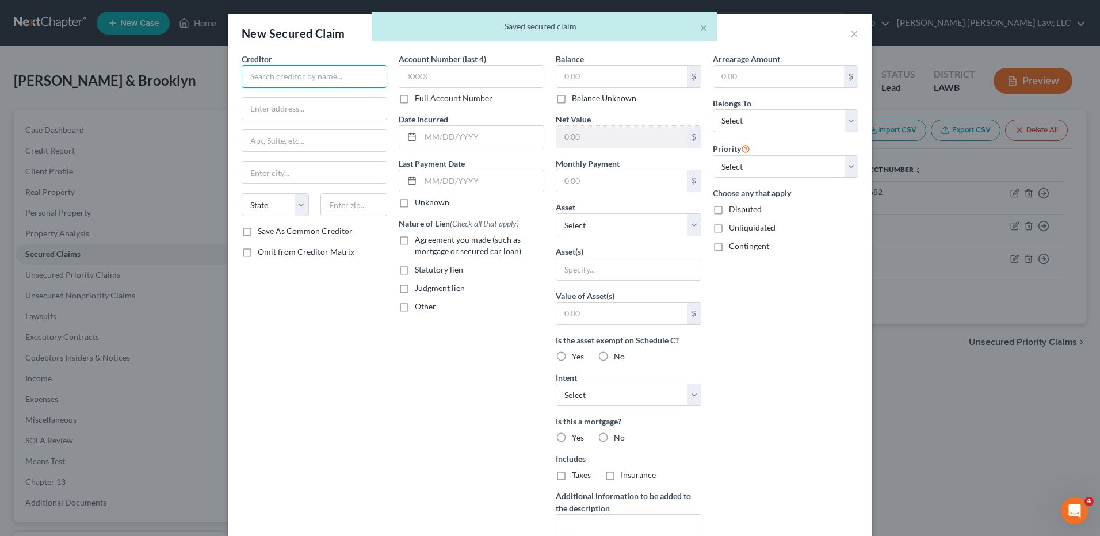
click at [316, 71] on input "text" at bounding box center [315, 76] width 146 height 23
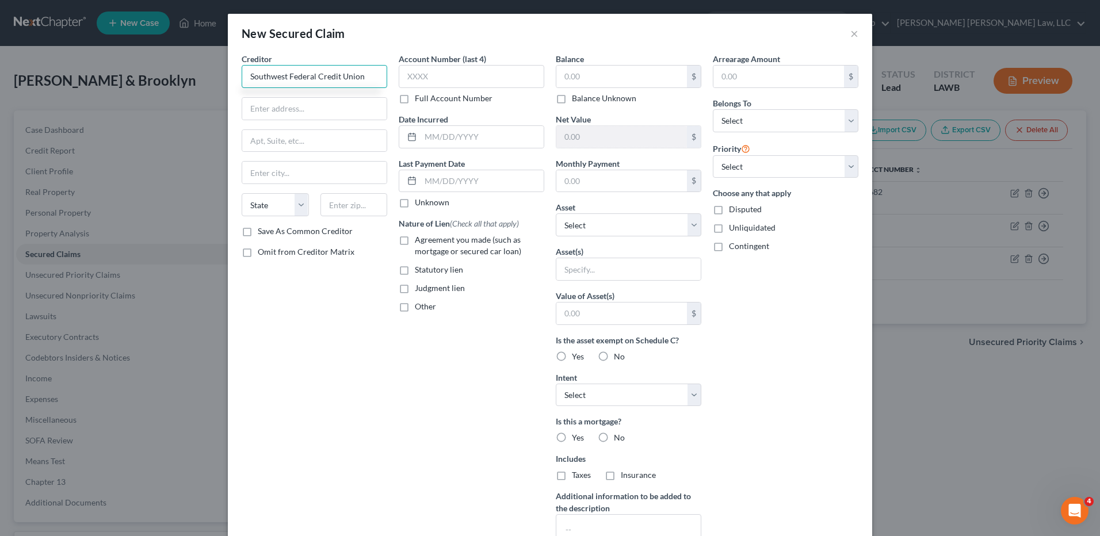
type input "Southwest Federal Credit Union"
type input "4056 Ryan Street"
click at [329, 208] on input "text" at bounding box center [354, 204] width 67 height 23
type input "70605"
type input "Lake Charles"
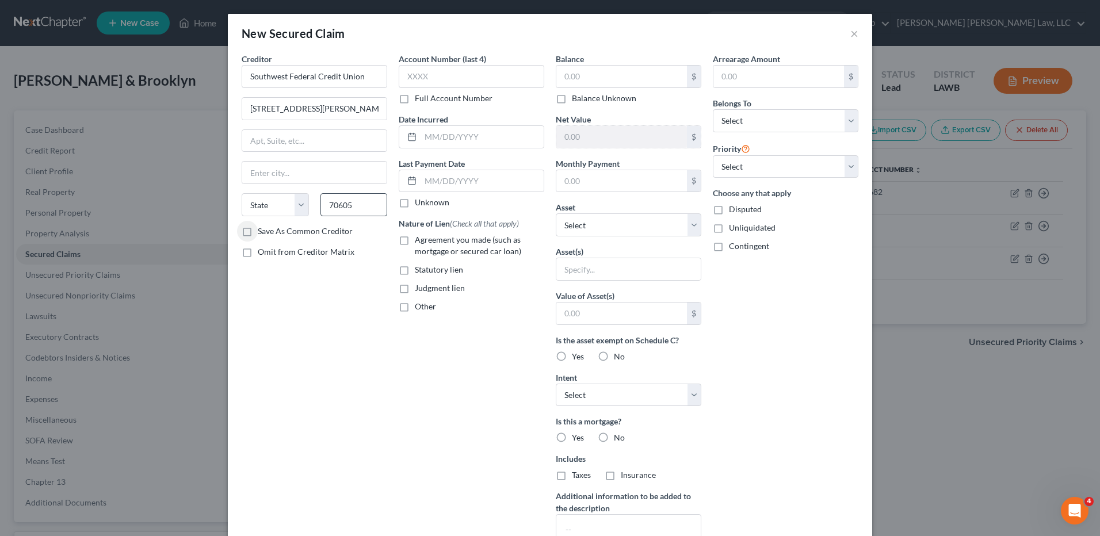
select select "19"
click at [593, 75] on input "text" at bounding box center [621, 77] width 131 height 22
type input "17,964.45"
click at [574, 227] on select "Select Other Multiple Assets 2012 Dodge Ram - $0.0 1096 Pioneer Lane - $186900.…" at bounding box center [629, 224] width 146 height 23
select select "4"
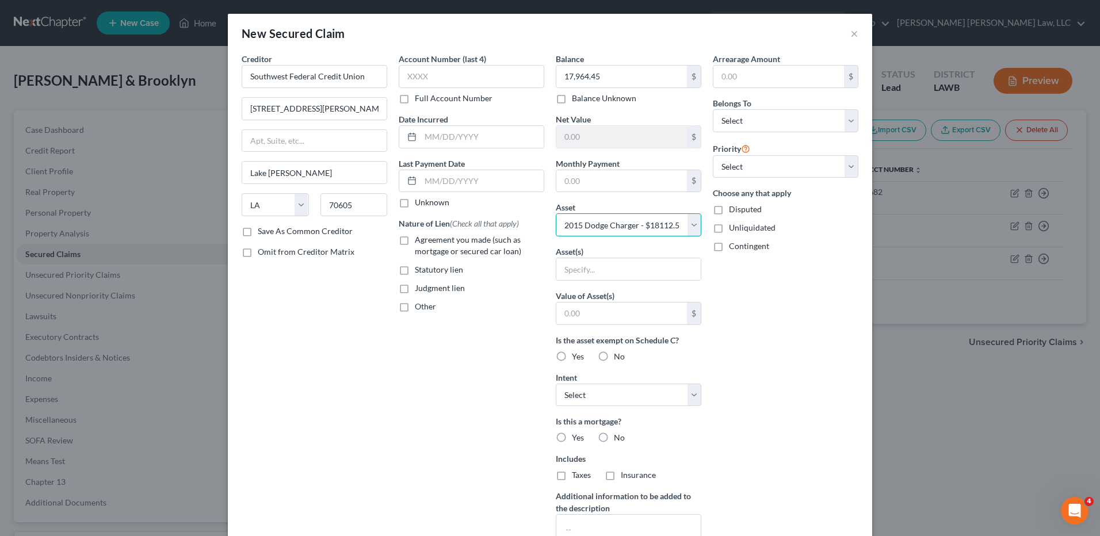
click at [556, 213] on select "Select Other Multiple Assets 2012 Dodge Ram - $0.0 1096 Pioneer Lane - $186900.…" at bounding box center [629, 224] width 146 height 23
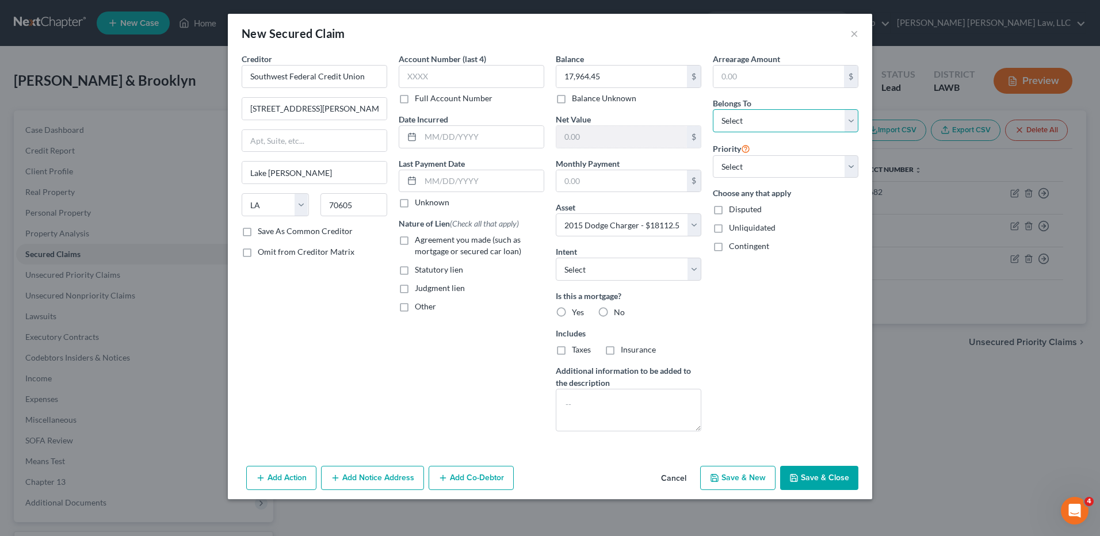
click at [747, 128] on select "Select Debtor 1 Only Debtor 2 Only Debtor 1 And Debtor 2 Only At Least One Of T…" at bounding box center [786, 120] width 146 height 23
select select "4"
click at [713, 109] on select "Select Debtor 1 Only Debtor 2 Only Debtor 1 And Debtor 2 Only At Least One Of T…" at bounding box center [786, 120] width 146 height 23
drag, startPoint x: 604, startPoint y: 310, endPoint x: 430, endPoint y: 247, distance: 185.3
click at [614, 310] on label "No" at bounding box center [619, 313] width 11 height 12
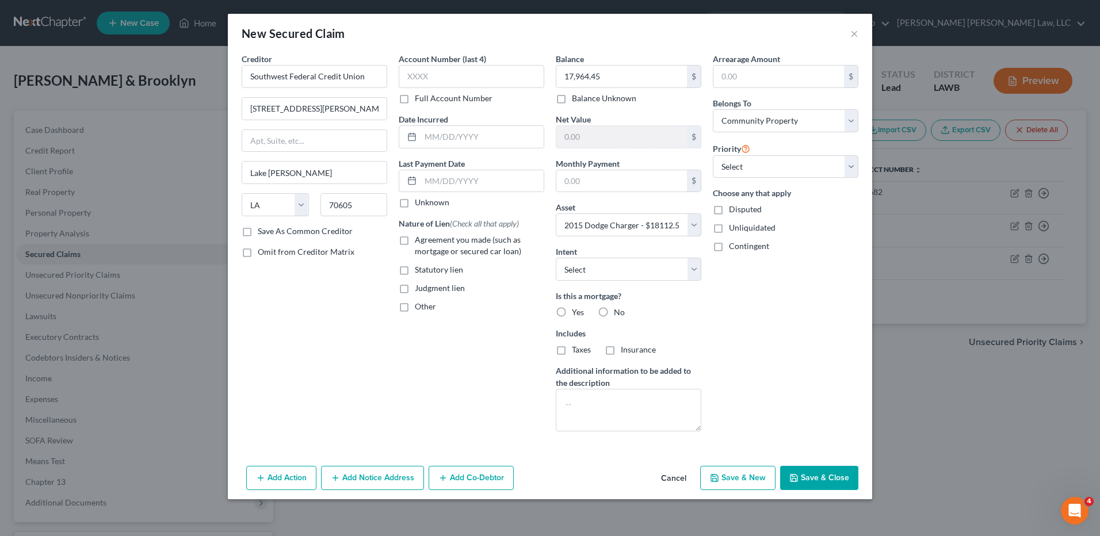
click at [619, 310] on input "No" at bounding box center [622, 310] width 7 height 7
radio input "true"
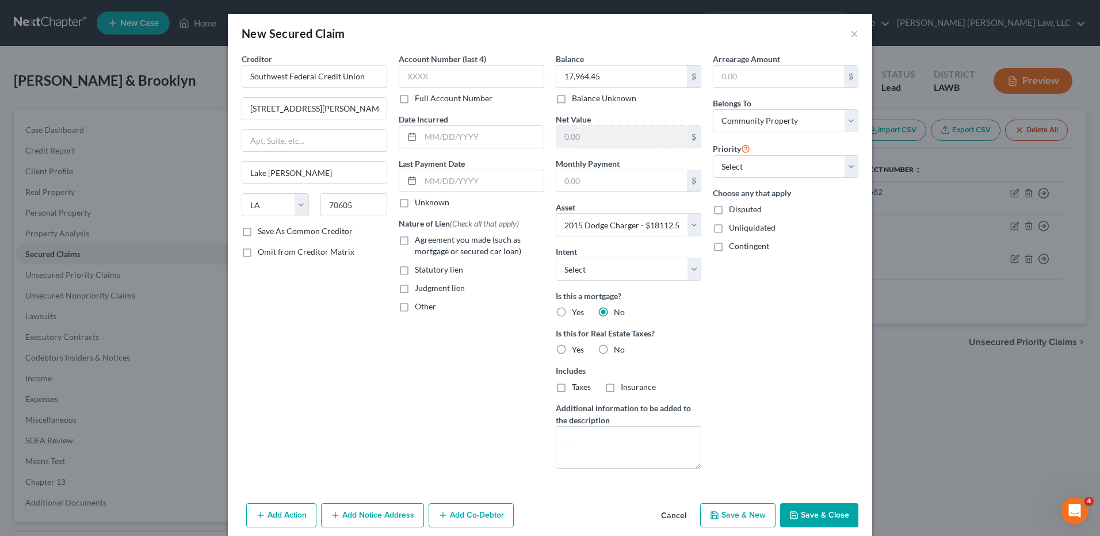
drag, startPoint x: 402, startPoint y: 241, endPoint x: 559, endPoint y: 330, distance: 180.2
click at [415, 241] on label "Agreement you made (such as mortgage or secured car loan)" at bounding box center [479, 245] width 129 height 23
click at [420, 241] on input "Agreement you made (such as mortgage or secured car loan)" at bounding box center [423, 237] width 7 height 7
checkbox input "true"
click at [809, 511] on button "Save & Close" at bounding box center [819, 516] width 78 height 24
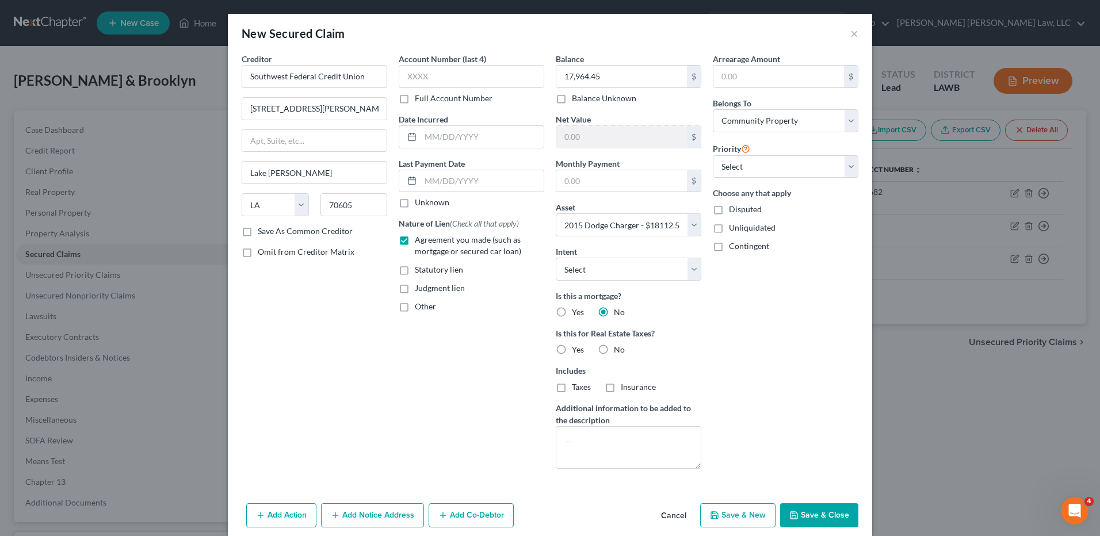
select select
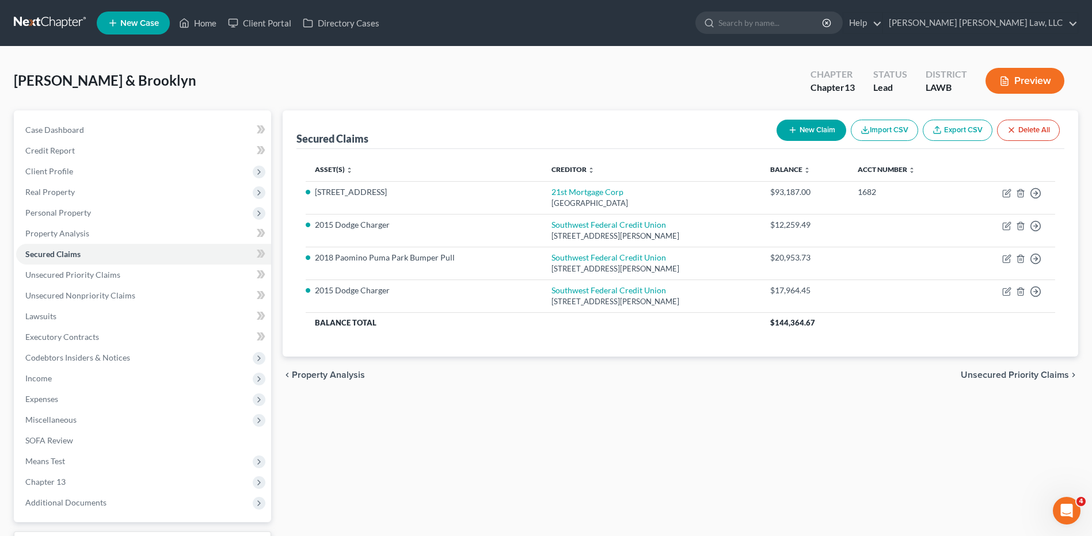
click at [819, 129] on button "New Claim" at bounding box center [811, 130] width 70 height 21
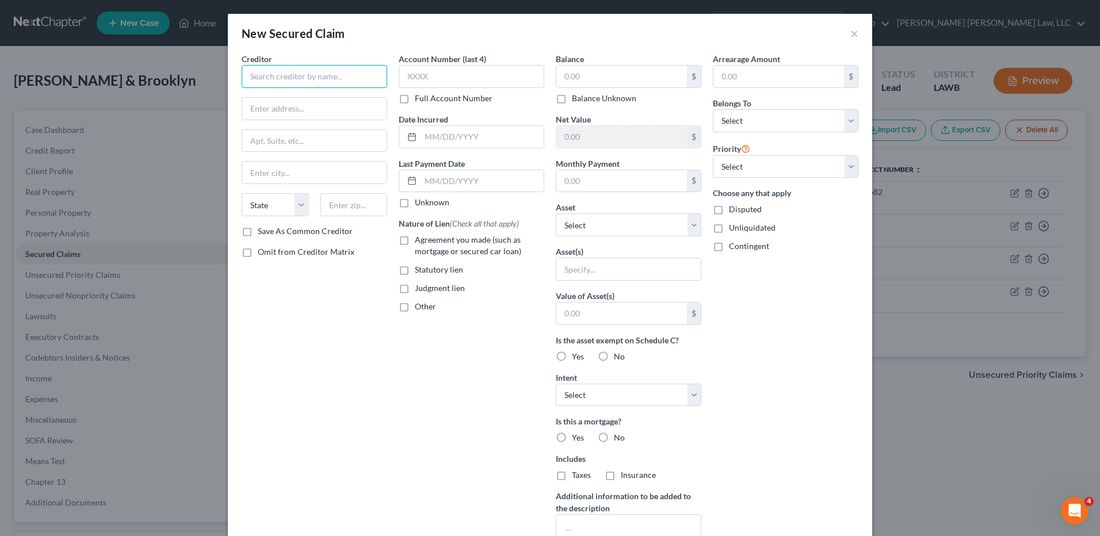
click at [333, 78] on input "text" at bounding box center [315, 76] width 146 height 23
type input "Southwest Federal Credit Union"
click at [308, 104] on input "text" at bounding box center [314, 109] width 144 height 22
type input "4056 Ryan Street"
click at [335, 210] on input "text" at bounding box center [354, 204] width 67 height 23
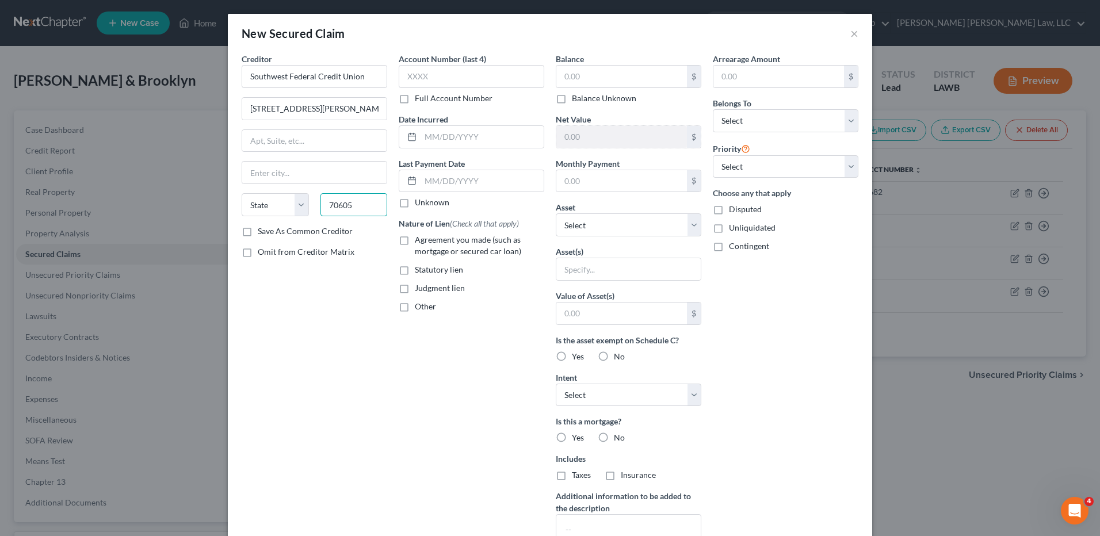
type input "70605"
type input "Lake Charles"
select select "19"
click at [565, 70] on input "text" at bounding box center [621, 77] width 131 height 22
type input "3,486.73"
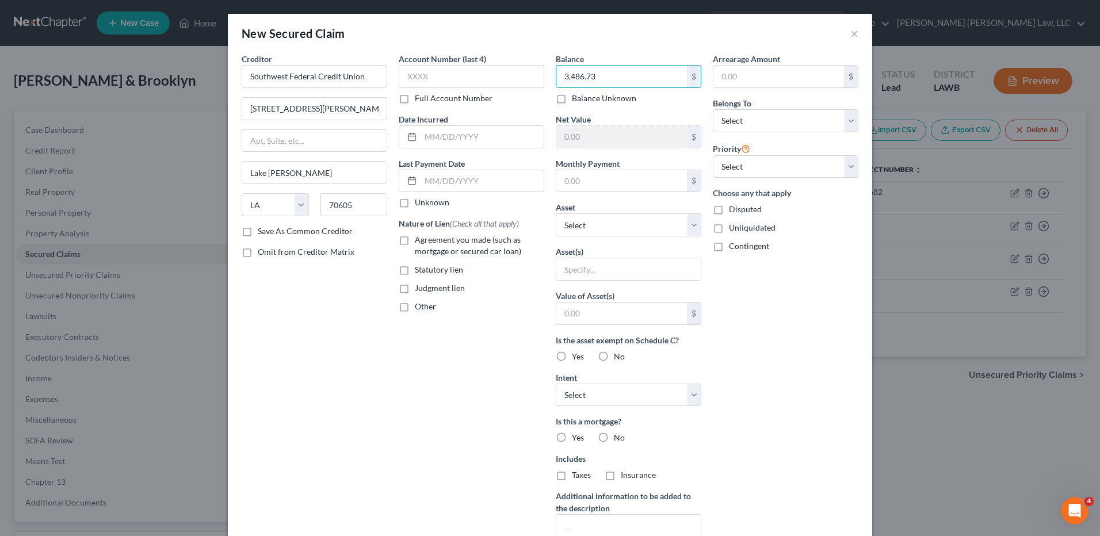
click at [614, 355] on label "No" at bounding box center [619, 357] width 11 height 12
click at [619, 355] on input "No" at bounding box center [622, 354] width 7 height 7
radio input "true"
click at [614, 439] on label "No" at bounding box center [619, 438] width 11 height 12
click at [619, 439] on input "No" at bounding box center [622, 435] width 7 height 7
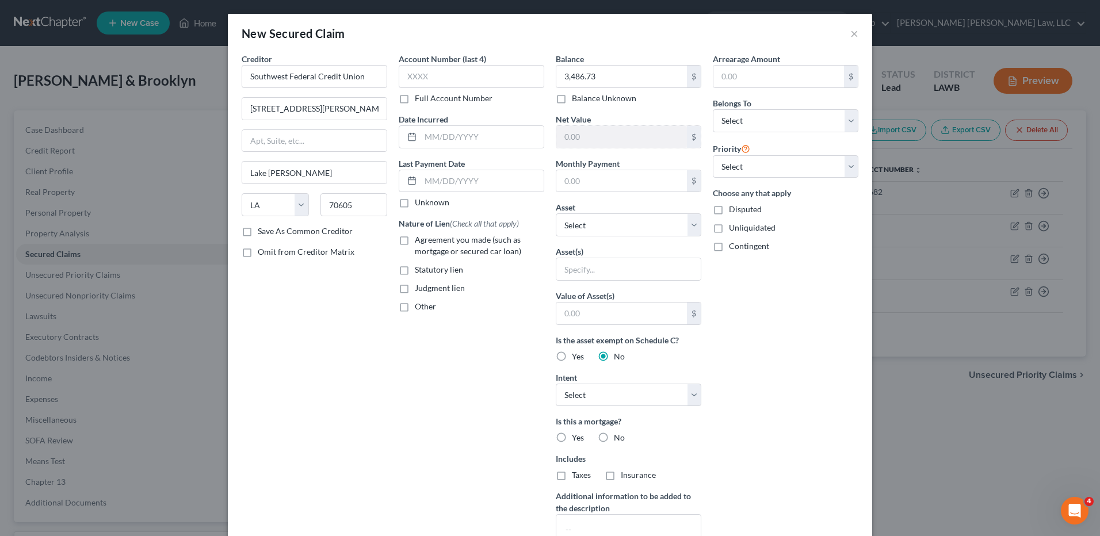
radio input "true"
click at [735, 123] on select "Select Debtor 1 Only Debtor 2 Only Debtor 1 And Debtor 2 Only At Least One Of T…" at bounding box center [786, 120] width 146 height 23
select select "4"
click at [713, 109] on select "Select Debtor 1 Only Debtor 2 Only Debtor 1 And Debtor 2 Only At Least One Of T…" at bounding box center [786, 120] width 146 height 23
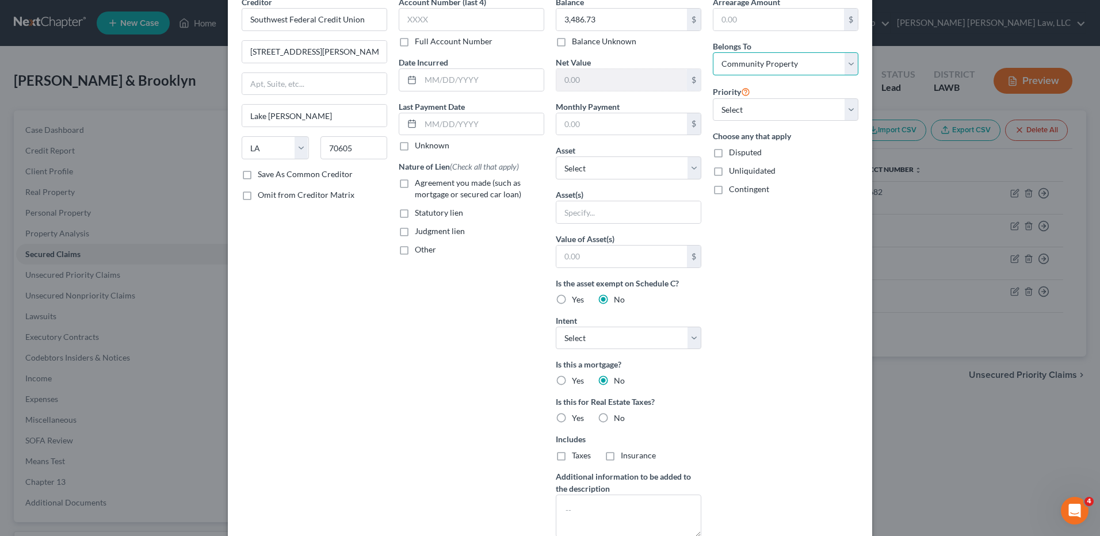
scroll to position [140, 0]
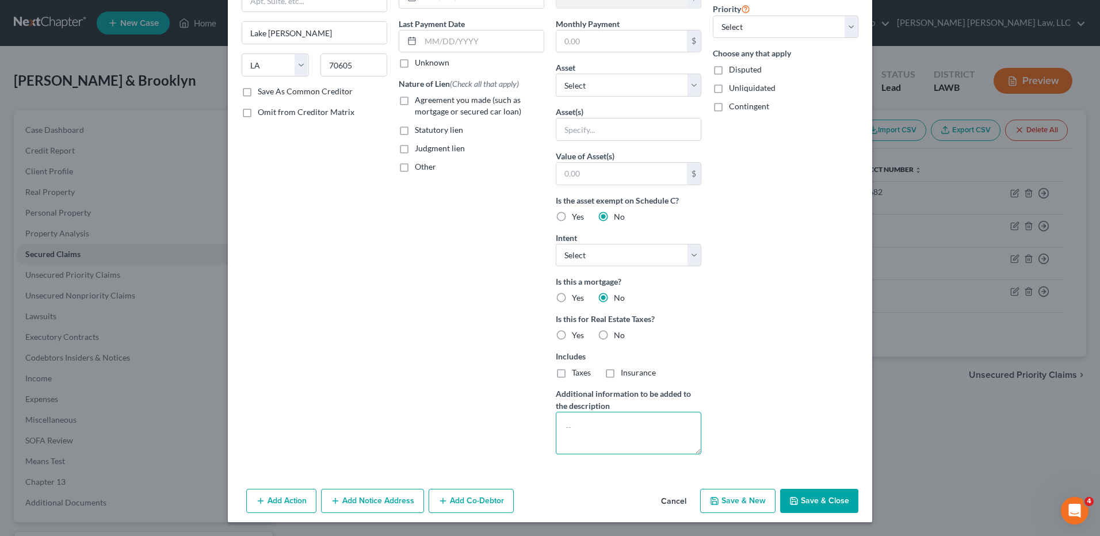
click at [578, 430] on textarea at bounding box center [629, 433] width 146 height 43
click at [687, 425] on textarea "Visa Card cross collateralized with" at bounding box center [629, 433] width 146 height 43
type textarea "Visa Card cross collateralized with vehicles"
click at [806, 500] on button "Save & Close" at bounding box center [819, 501] width 78 height 24
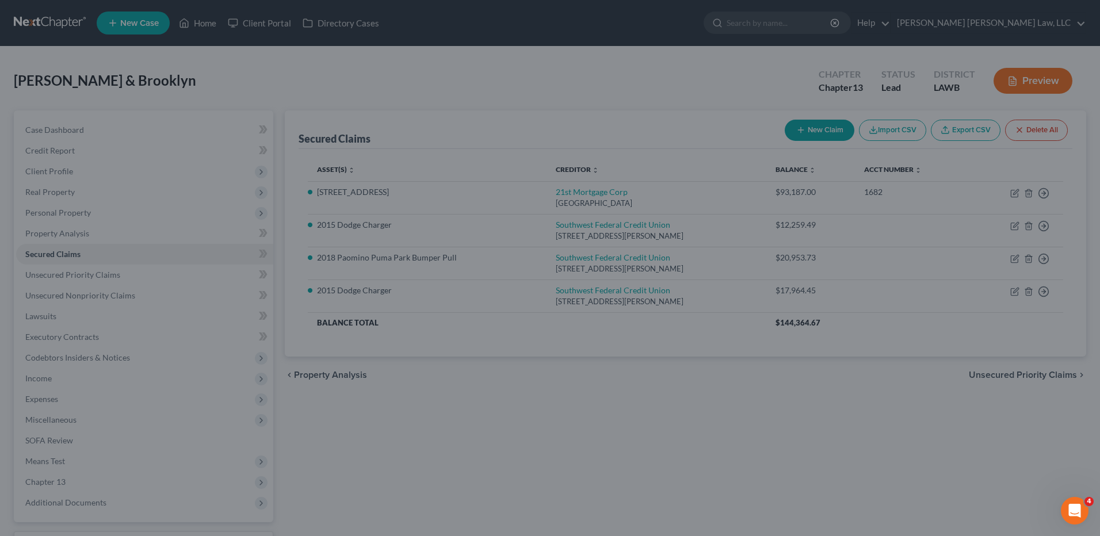
scroll to position [0, 0]
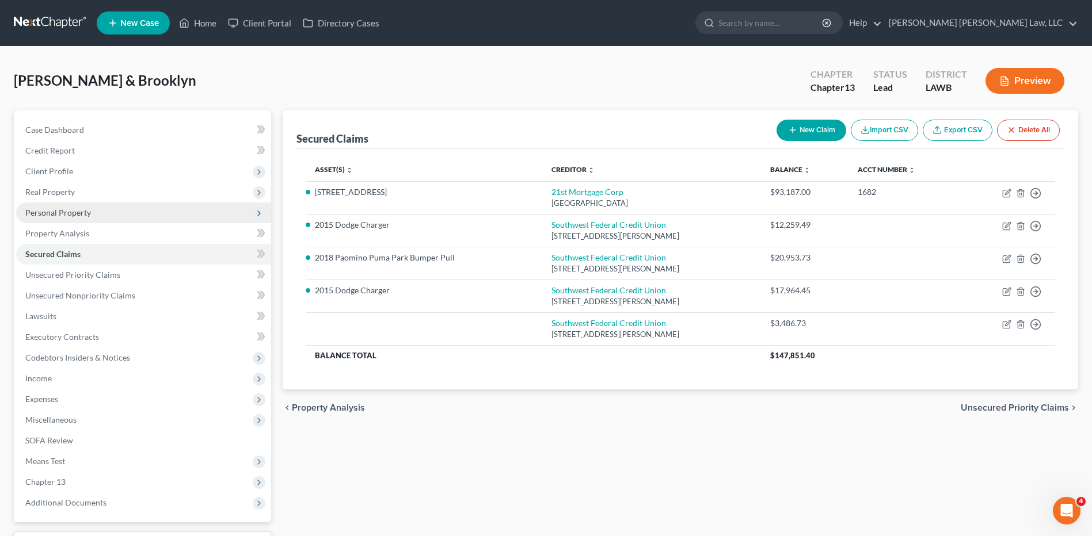
click at [52, 203] on span "Personal Property" at bounding box center [143, 213] width 255 height 21
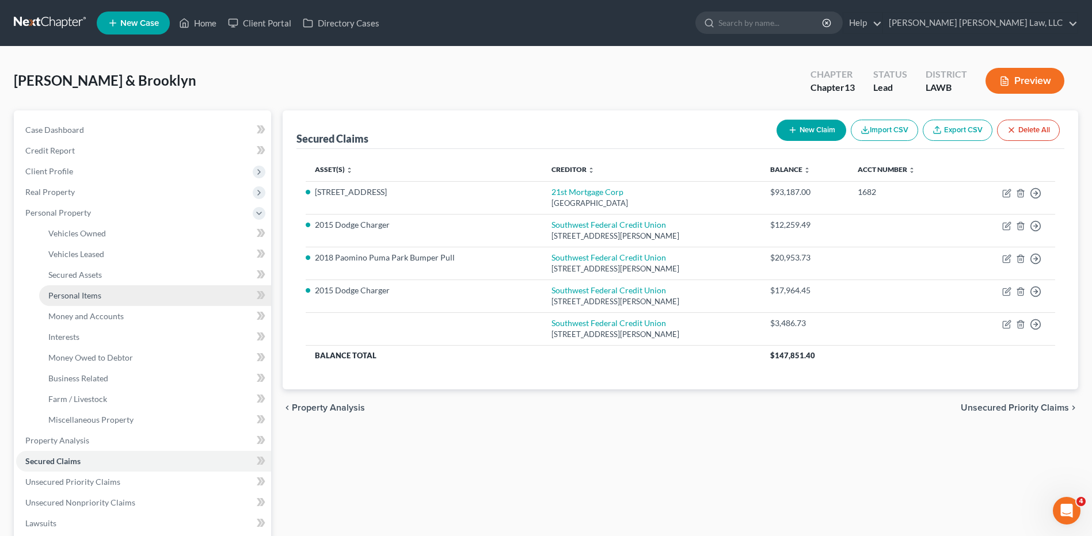
click at [69, 297] on span "Personal Items" at bounding box center [74, 296] width 53 height 10
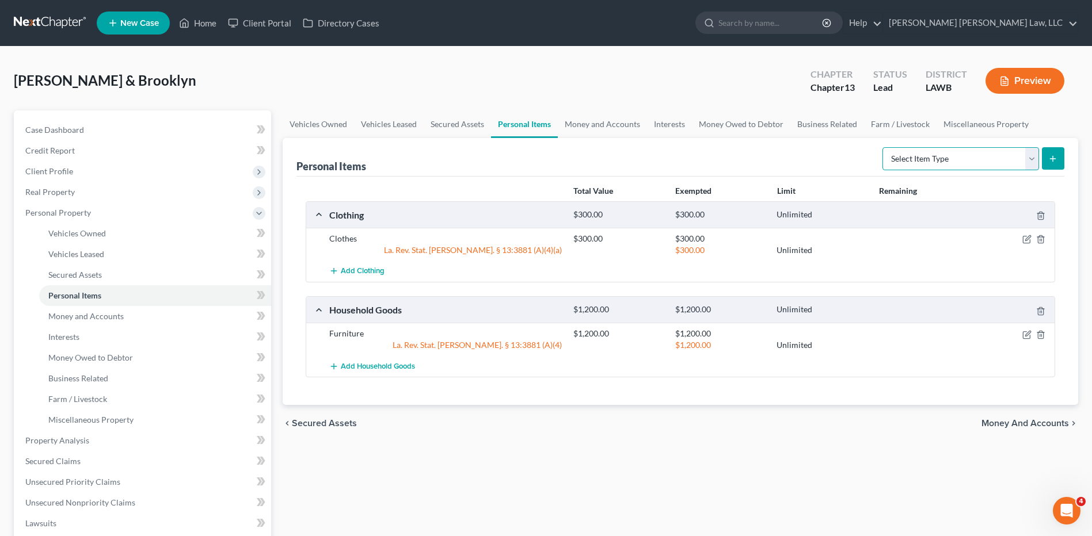
click at [914, 159] on select "Select Item Type Clothing (A/B: 11) Collectibles Of Value (A/B: 8) Electronics …" at bounding box center [960, 158] width 157 height 23
select select "household_goods"
click at [884, 147] on select "Select Item Type Clothing (A/B: 11) Collectibles Of Value (A/B: 8) Electronics …" at bounding box center [960, 158] width 157 height 23
click at [1059, 151] on button "submit" at bounding box center [1053, 158] width 22 height 22
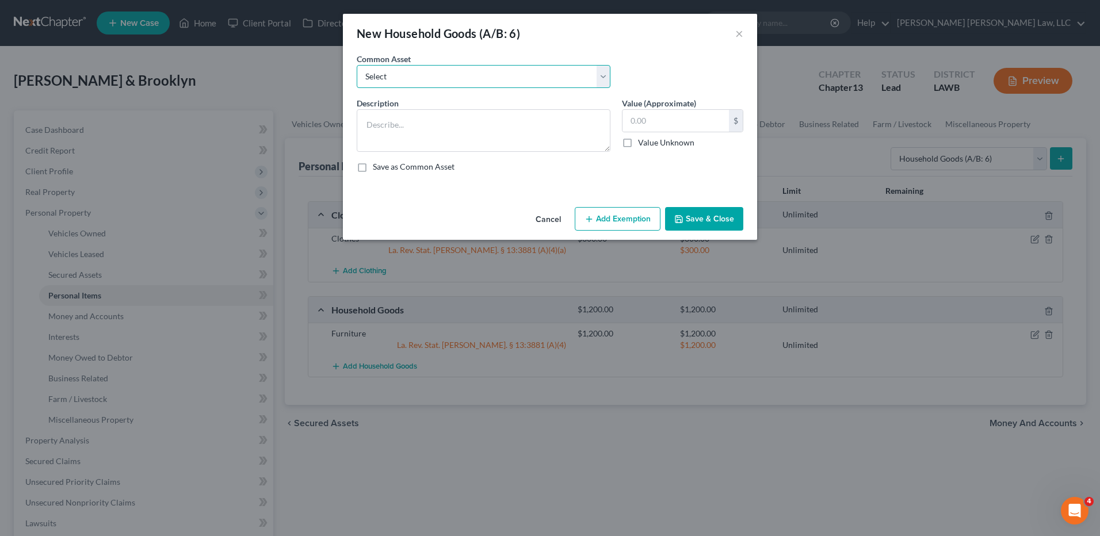
click at [387, 74] on select "Select Furniture Movables 2002 Chevy Tahoe 231,000 miles Movables Movables Mova…" at bounding box center [484, 76] width 254 height 23
select select "3"
click at [357, 65] on select "Select Furniture Movables 2002 Chevy Tahoe 231,000 miles Movables Movables Mova…" at bounding box center [484, 76] width 254 height 23
type textarea "Movables"
type input "4,868.00"
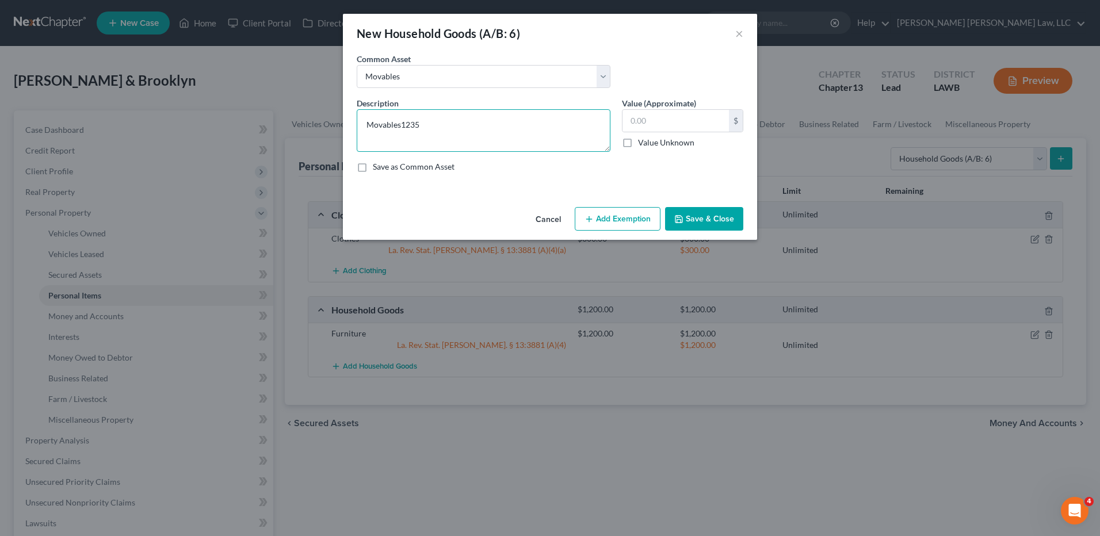
type textarea "Movables1235"
click at [547, 215] on button "Cancel" at bounding box center [549, 219] width 44 height 23
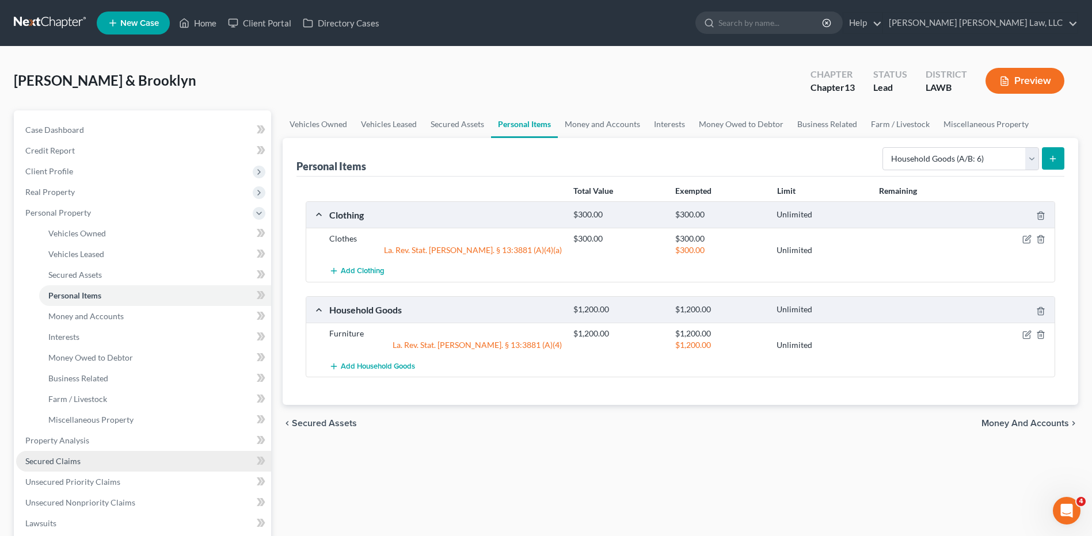
click at [62, 457] on span "Secured Claims" at bounding box center [52, 461] width 55 height 10
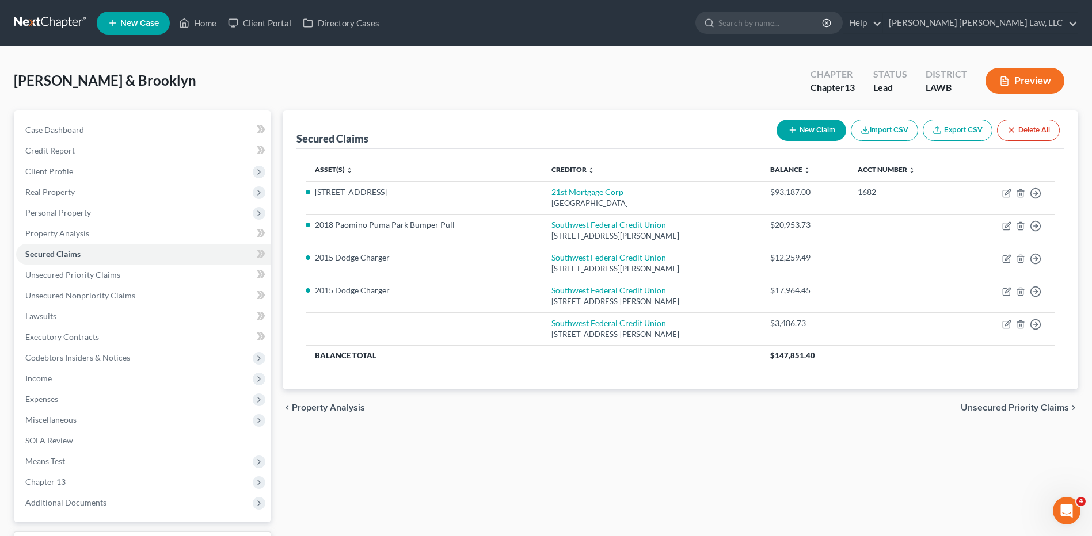
click at [809, 125] on button "New Claim" at bounding box center [811, 130] width 70 height 21
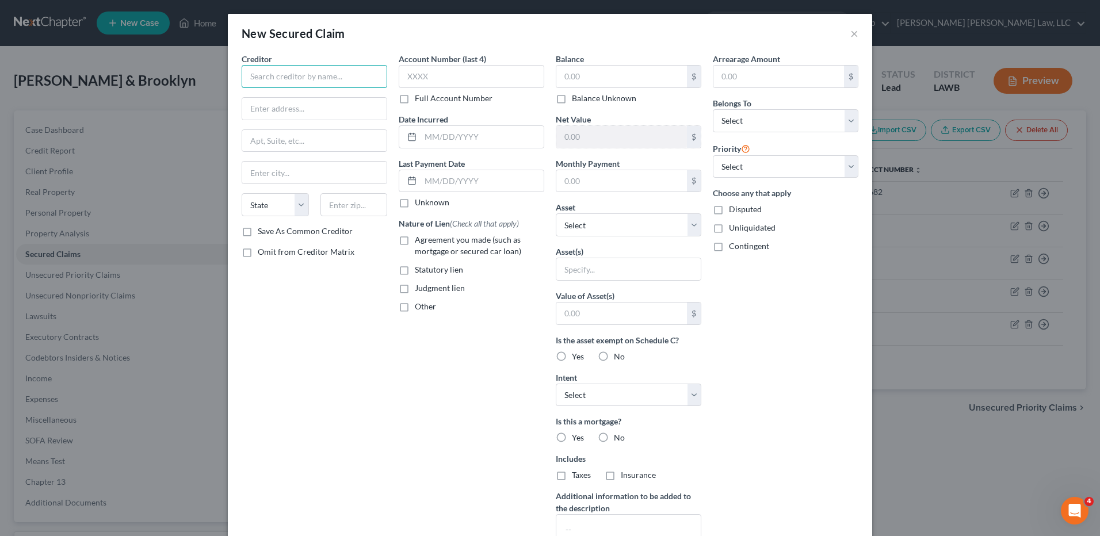
click at [319, 78] on input "text" at bounding box center [315, 76] width 146 height 23
type input "Southwest Federal Credit Union"
type input "4056 Ryan Street"
type input "Lake Charles"
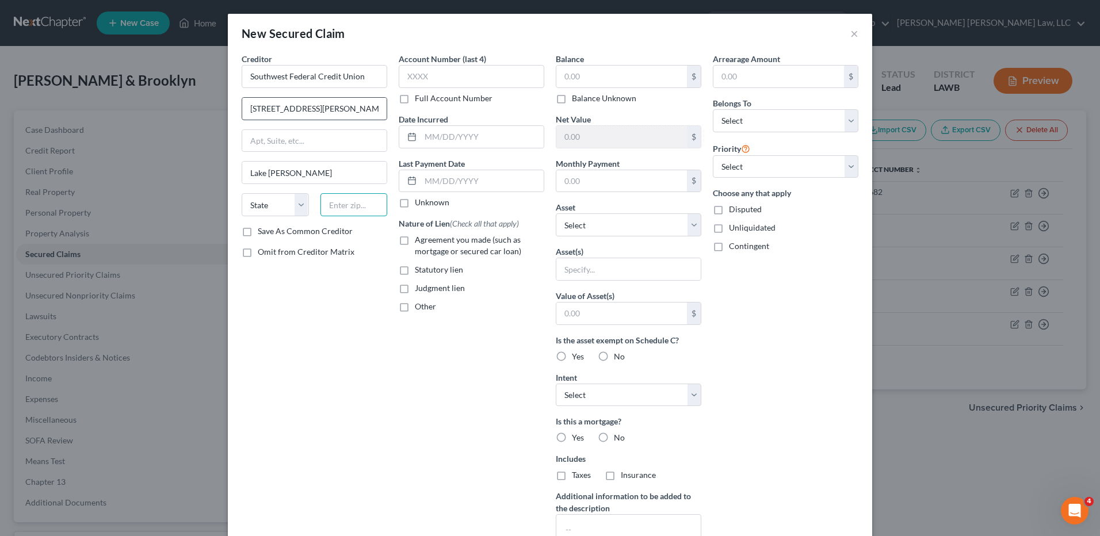
type input "70605"
type input "3,486.73"
select select "19"
select select
type input "1,235.78"
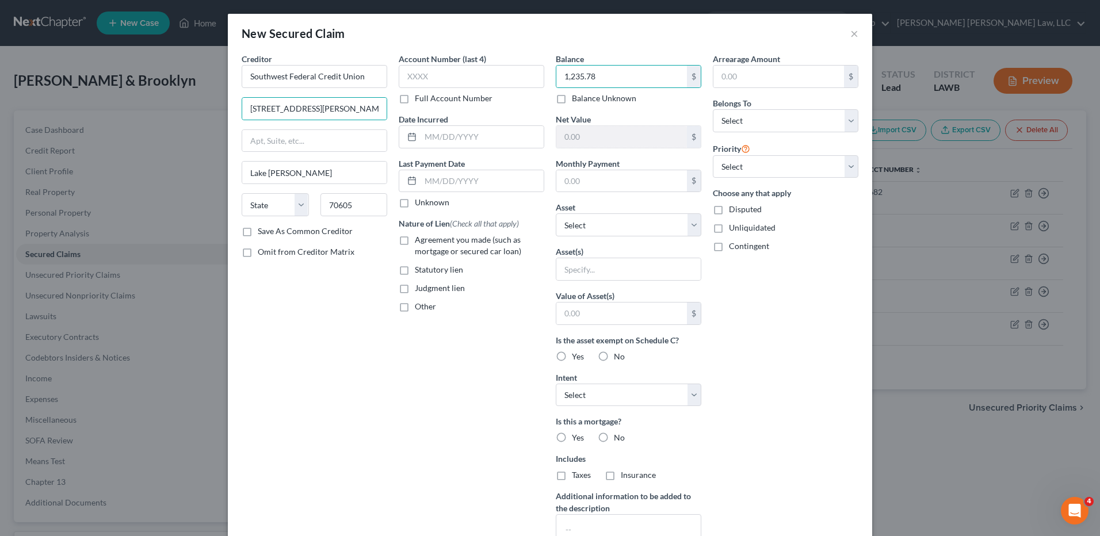
click at [614, 357] on label "No" at bounding box center [619, 357] width 11 height 12
click at [619, 357] on input "No" at bounding box center [622, 354] width 7 height 7
radio input "true"
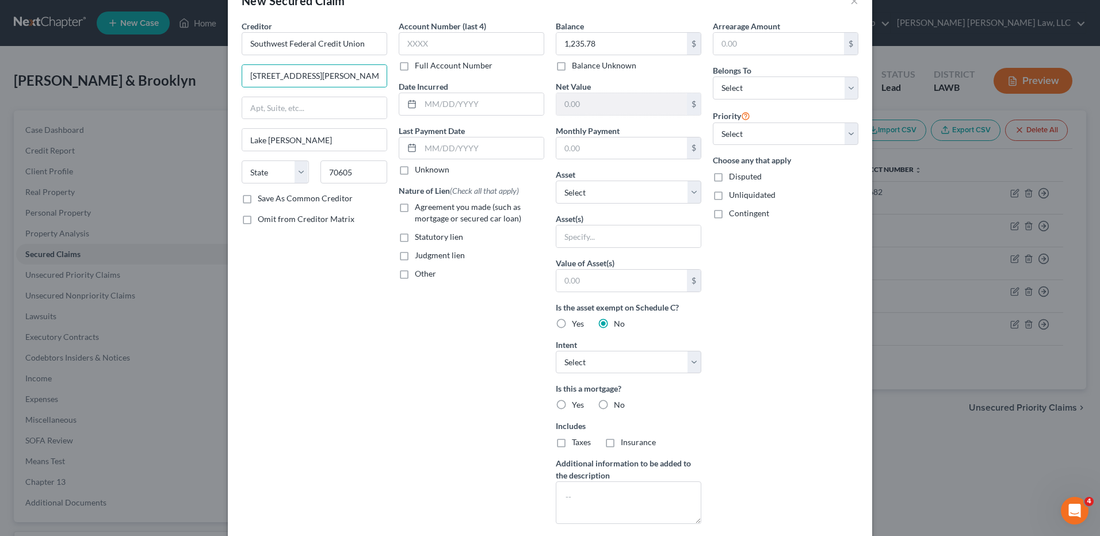
scroll to position [102, 0]
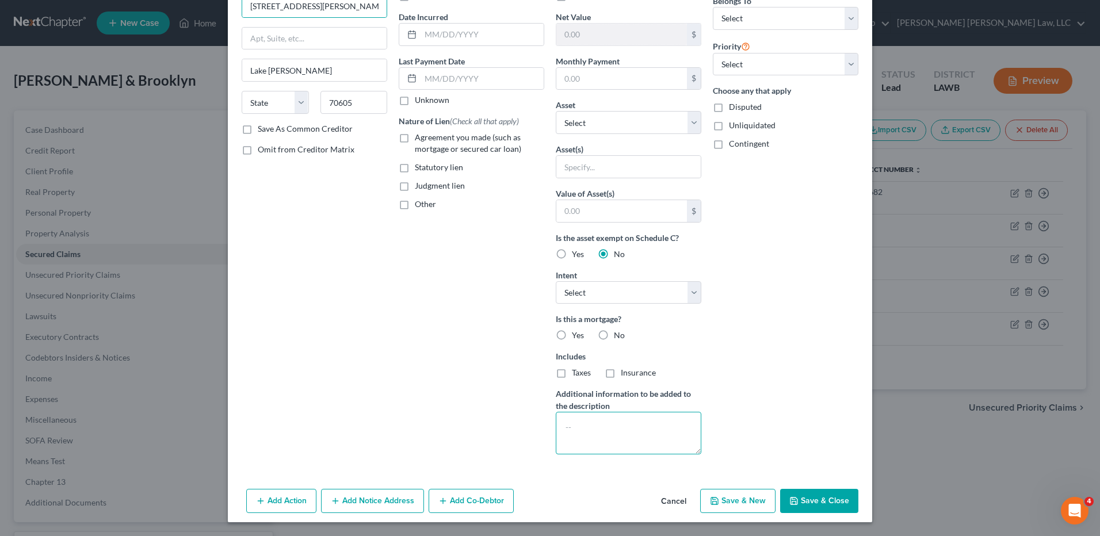
click at [578, 426] on textarea at bounding box center [629, 433] width 146 height 43
type textarea "Signature Loan cross collateralized with secured debts"
click at [807, 497] on button "Save & Close" at bounding box center [819, 501] width 78 height 24
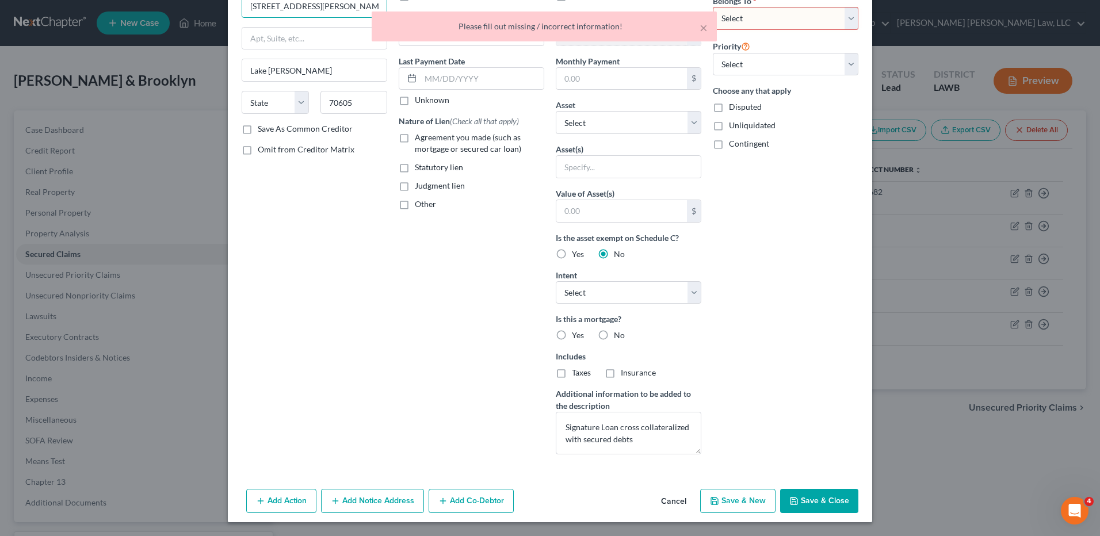
click at [749, 18] on div "× Please fill out missing / incorrect information!" at bounding box center [544, 30] width 1100 height 36
click at [746, 22] on div "× Please fill out missing / incorrect information!" at bounding box center [544, 30] width 1100 height 36
click at [707, 25] on button "×" at bounding box center [704, 28] width 8 height 14
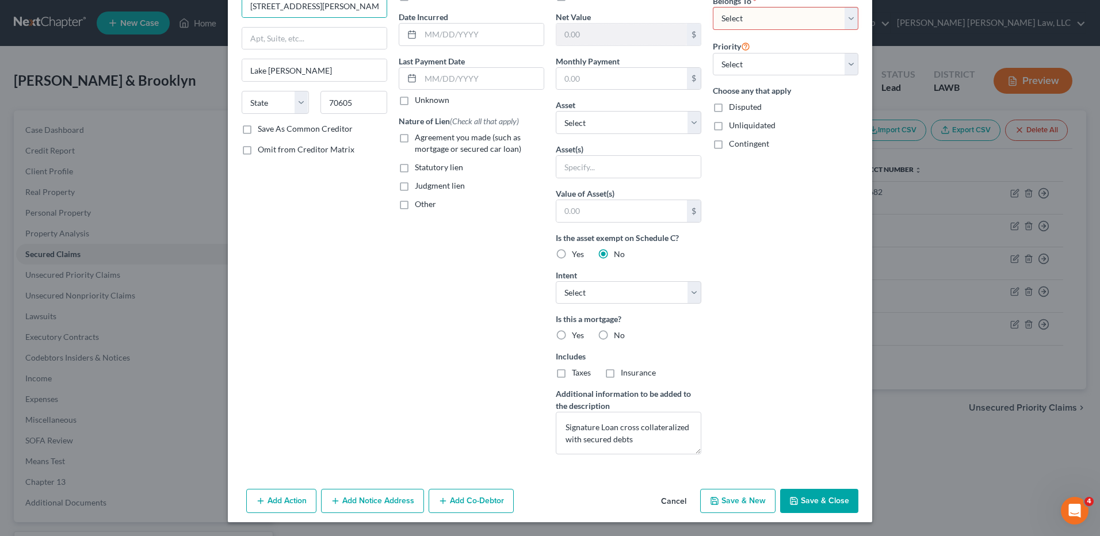
click at [738, 20] on select "Select Debtor 1 Only Debtor 2 Only Debtor 1 And Debtor 2 Only At Least One Of T…" at bounding box center [786, 18] width 146 height 23
select select "4"
click at [713, 7] on select "Select Debtor 1 Only Debtor 2 Only Debtor 1 And Debtor 2 Only At Least One Of T…" at bounding box center [786, 18] width 146 height 23
click at [809, 506] on button "Save & Close" at bounding box center [819, 501] width 78 height 24
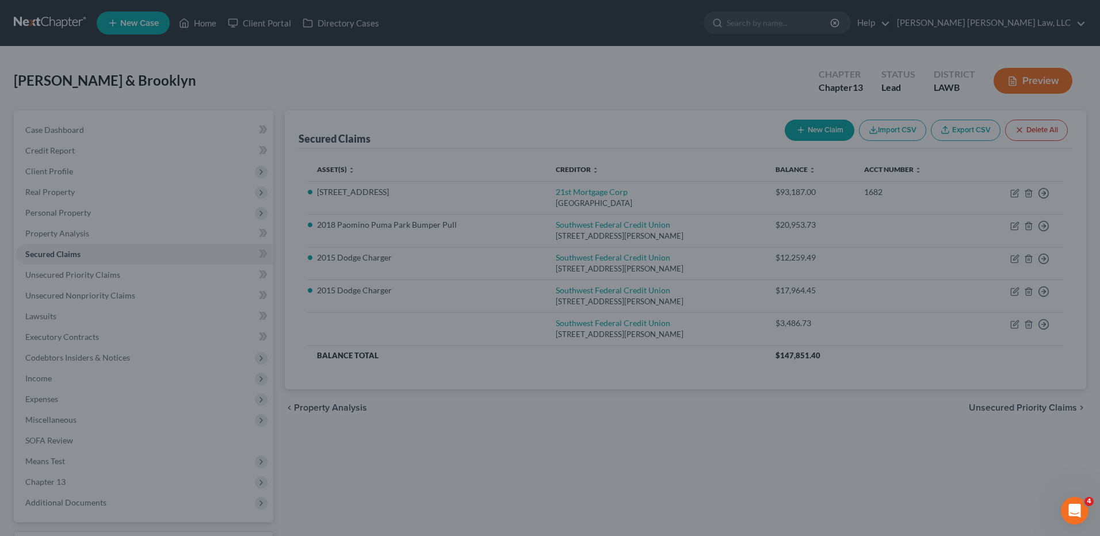
scroll to position [0, 0]
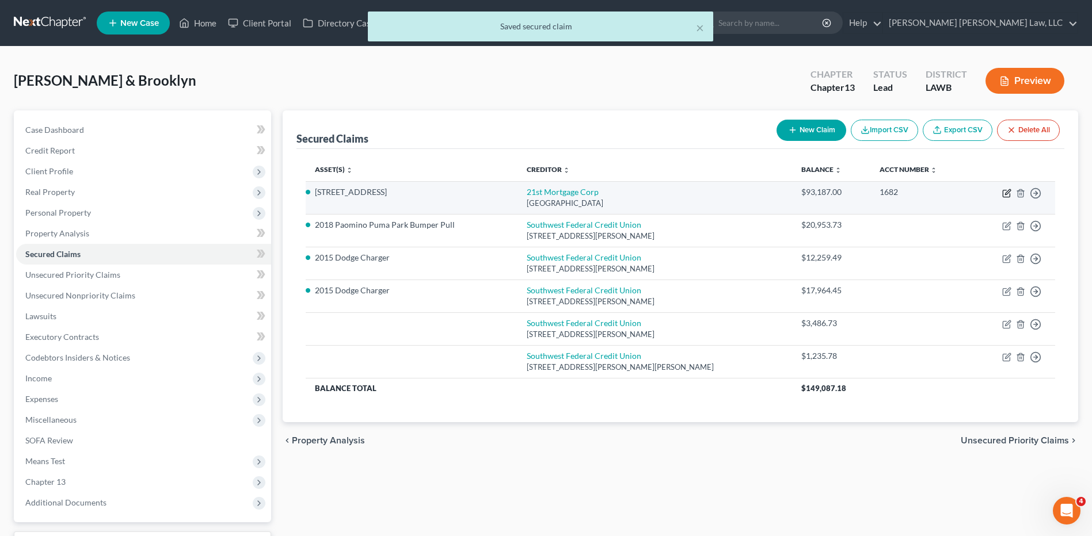
click at [1007, 195] on icon "button" at bounding box center [1006, 193] width 9 height 9
select select "44"
select select "4"
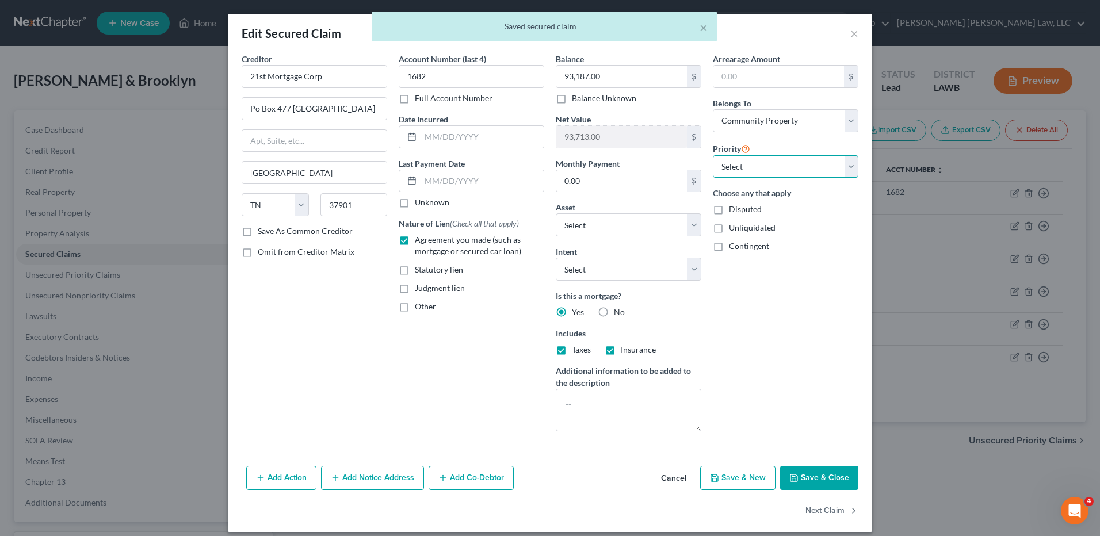
click at [747, 171] on select "Select 1st 2nd 3rd 4th 5th 6th 7th 8th 9th 10th 11th 12th 13th 14th 15th 16th 1…" at bounding box center [786, 166] width 146 height 23
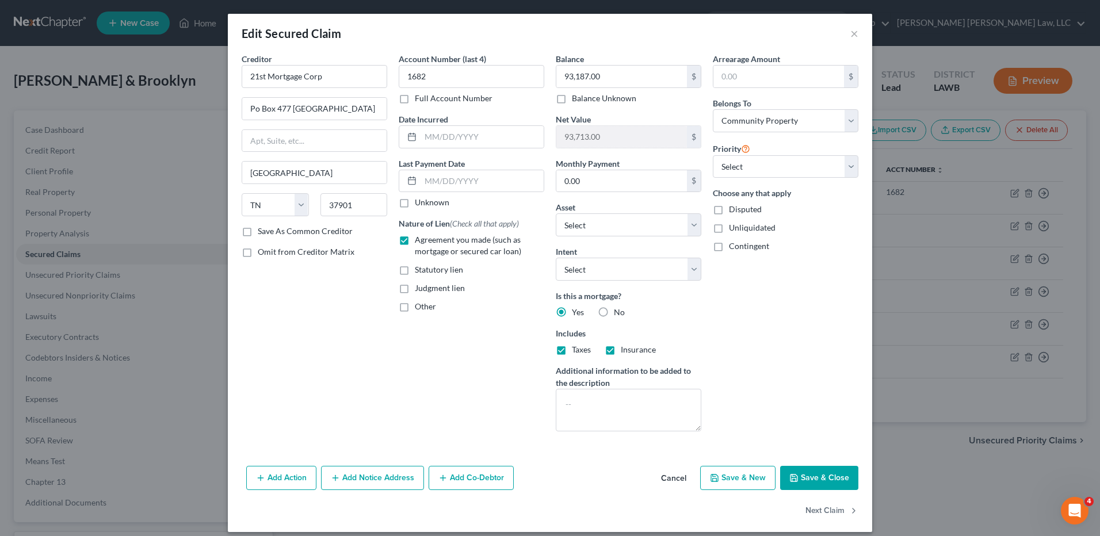
click at [792, 476] on polyline "button" at bounding box center [793, 476] width 3 height 2
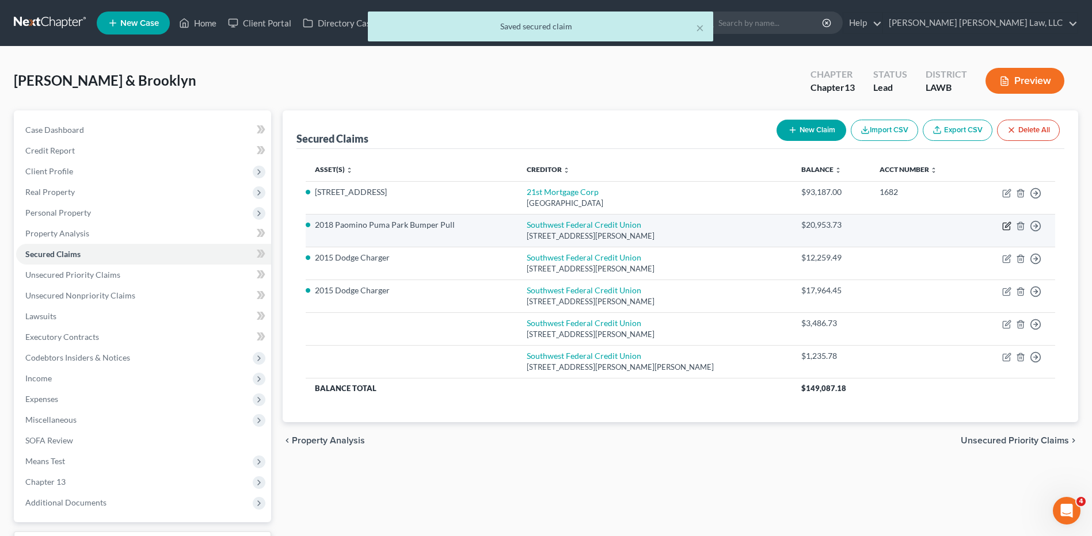
click at [1008, 223] on icon "button" at bounding box center [1007, 224] width 5 height 5
select select "19"
select select "5"
select select "4"
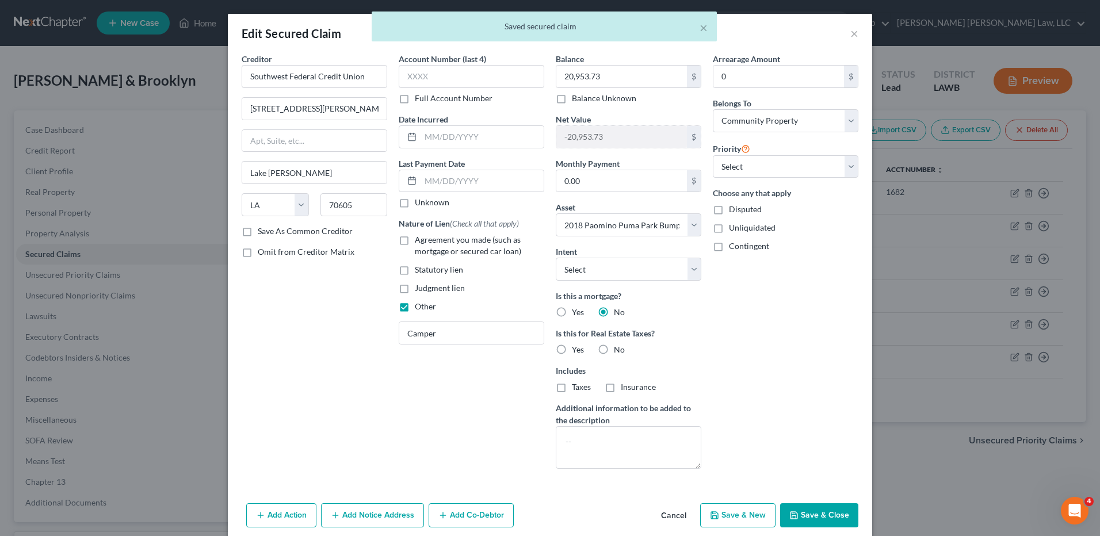
click at [819, 517] on button "Save & Close" at bounding box center [819, 516] width 78 height 24
select select
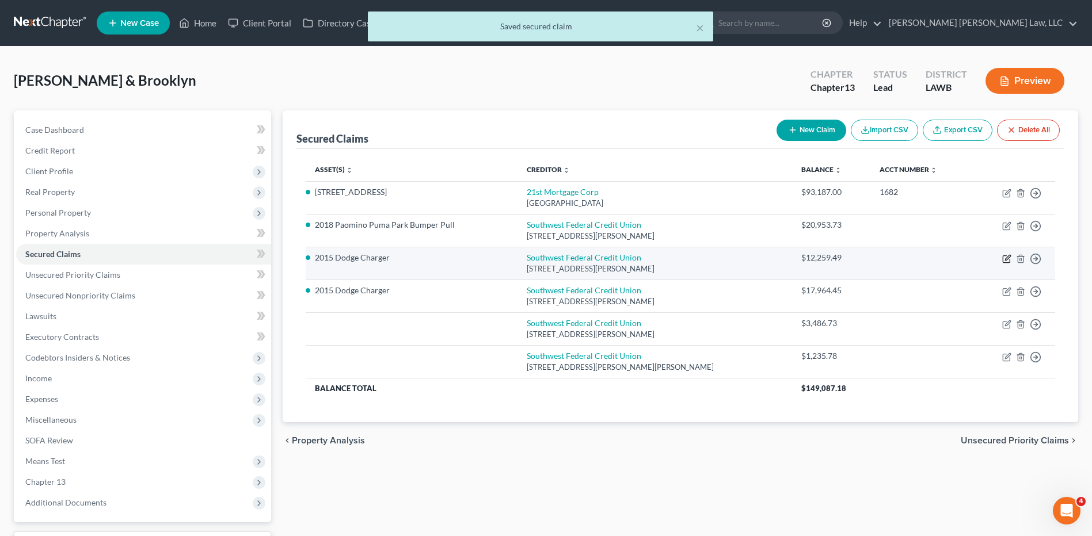
click at [1004, 259] on icon "button" at bounding box center [1006, 258] width 9 height 9
select select "19"
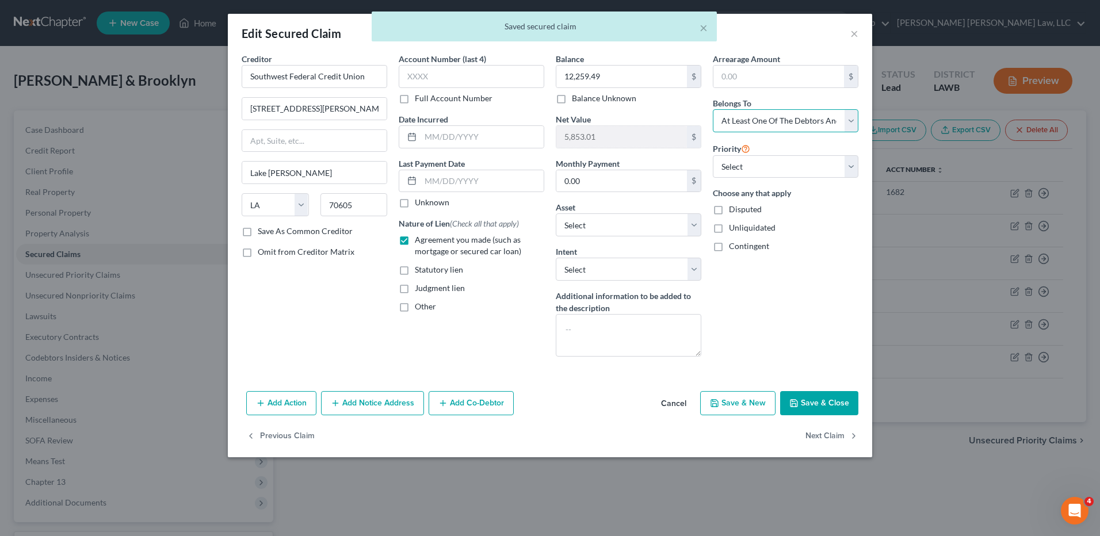
click at [774, 123] on select "Select Debtor 1 Only Debtor 2 Only Debtor 1 And Debtor 2 Only At Least One Of T…" at bounding box center [786, 120] width 146 height 23
select select "4"
click at [713, 109] on select "Select Debtor 1 Only Debtor 2 Only Debtor 1 And Debtor 2 Only At Least One Of T…" at bounding box center [786, 120] width 146 height 23
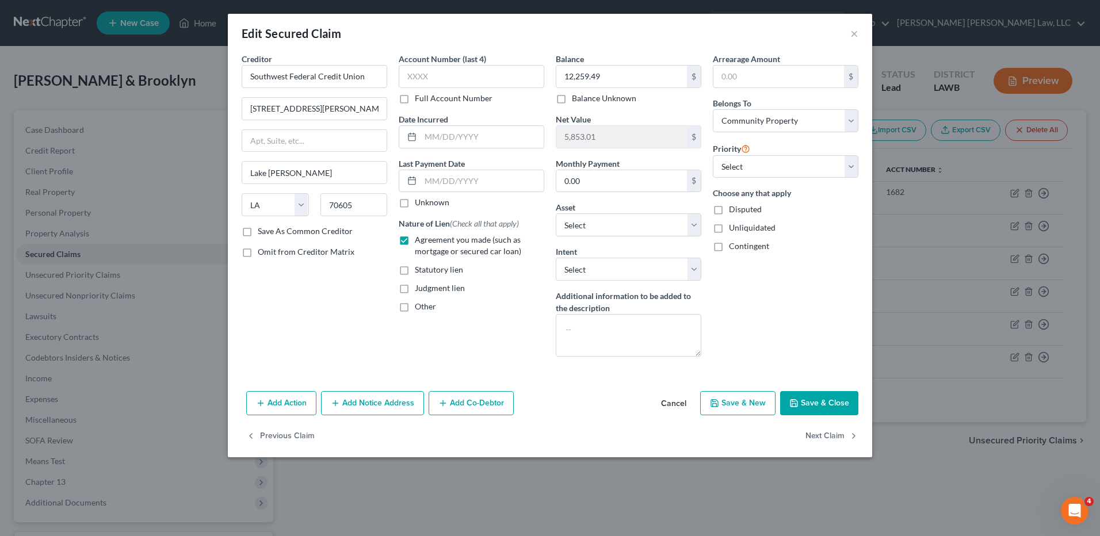
click at [820, 402] on button "Save & Close" at bounding box center [819, 403] width 78 height 24
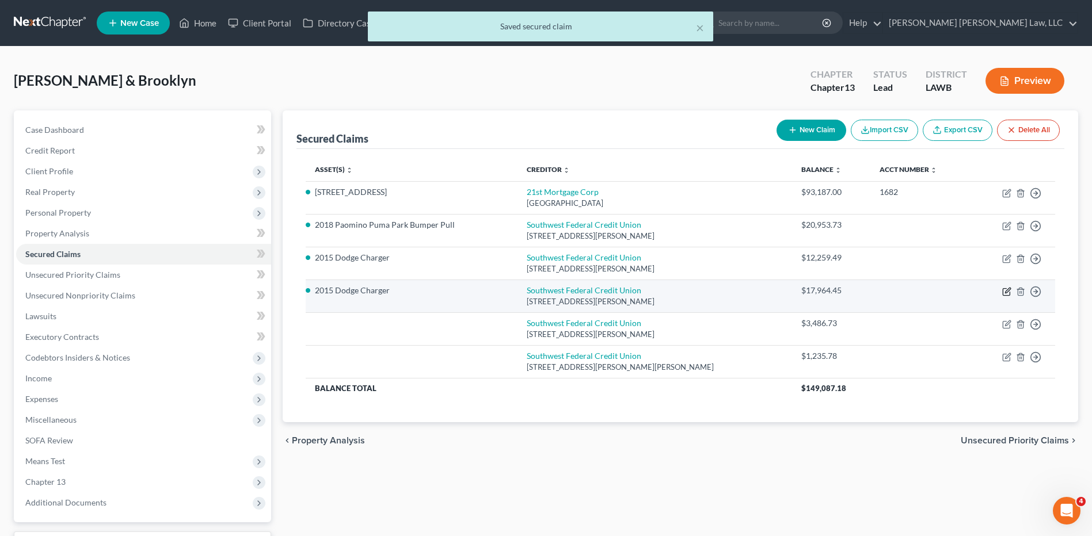
click at [1007, 292] on icon "button" at bounding box center [1007, 290] width 5 height 5
select select "19"
select select "4"
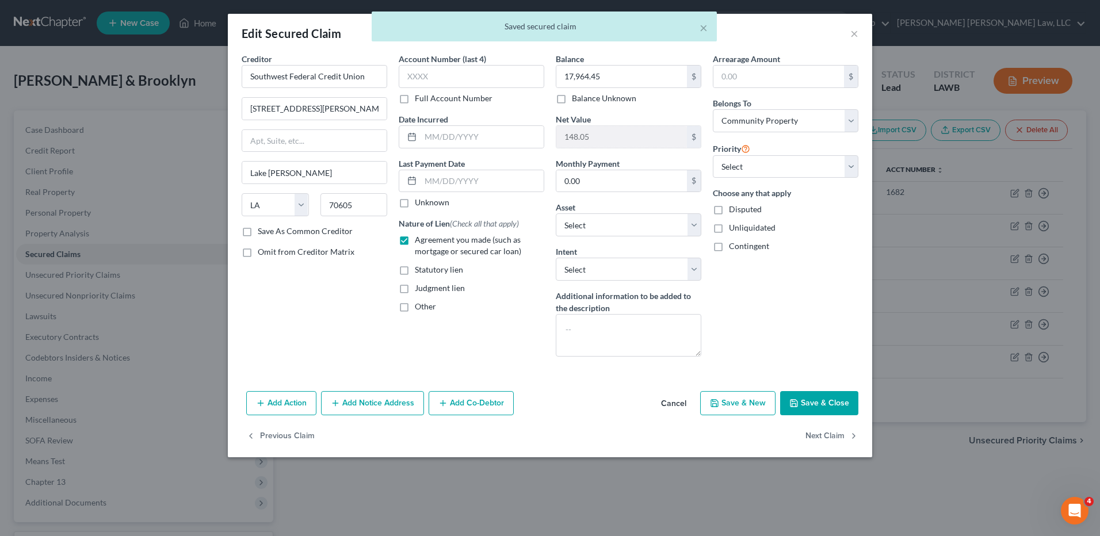
click at [818, 392] on button "Save & Close" at bounding box center [819, 403] width 78 height 24
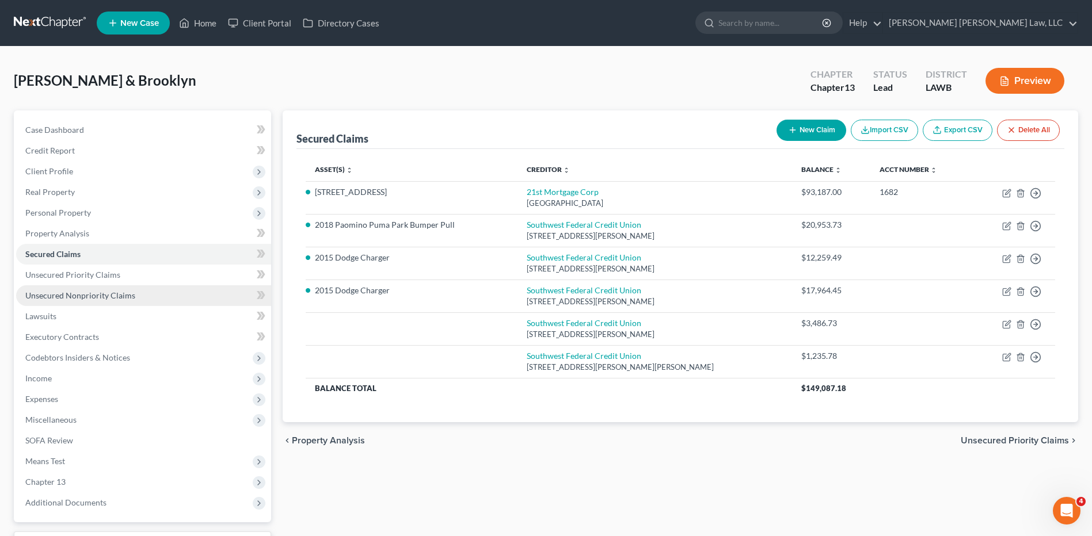
click at [67, 299] on span "Unsecured Nonpriority Claims" at bounding box center [80, 296] width 110 height 10
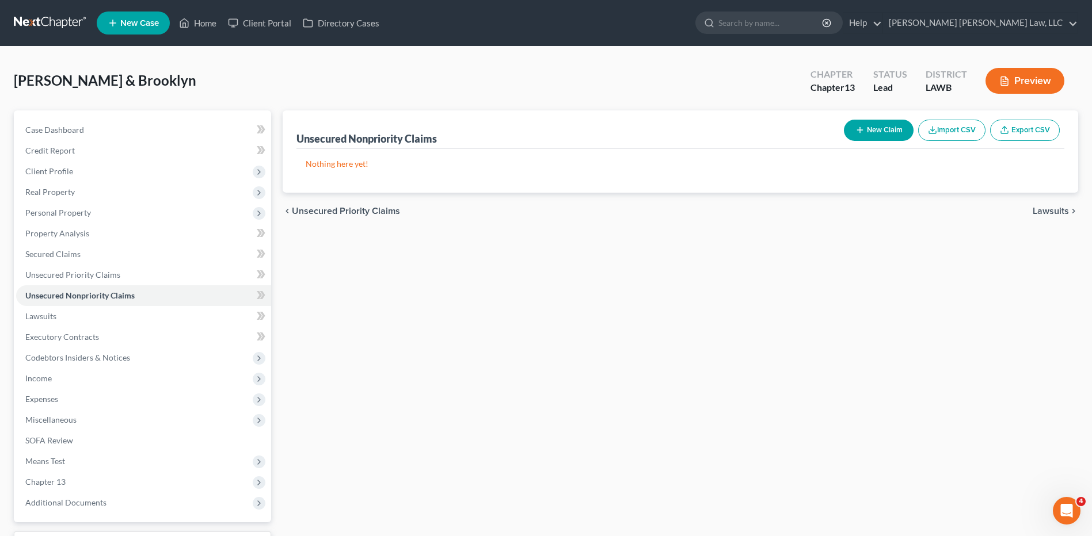
click at [879, 133] on button "New Claim" at bounding box center [879, 130] width 70 height 21
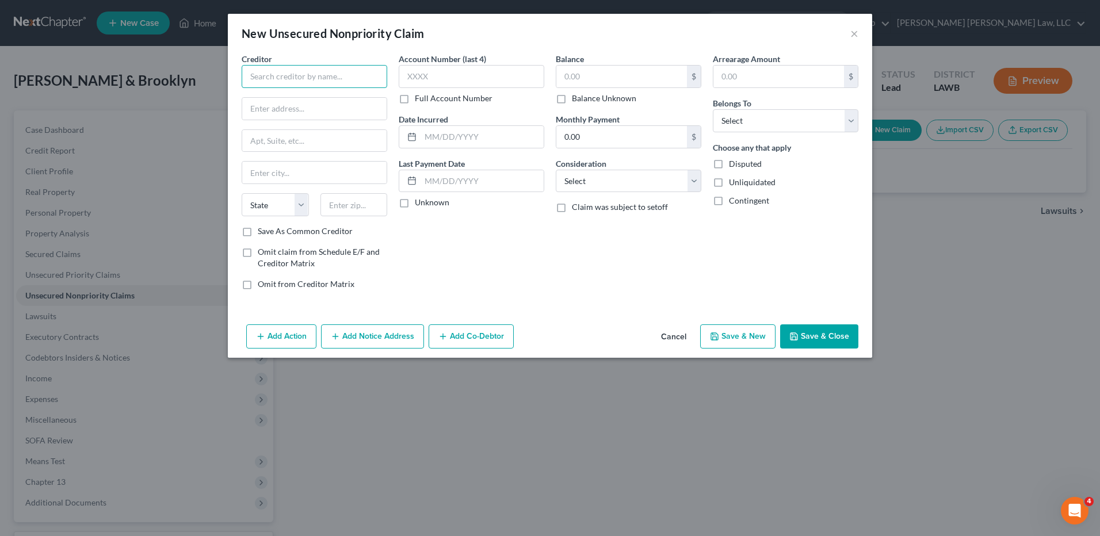
click at [308, 85] on input "text" at bounding box center [315, 76] width 146 height 23
type input "Net Credit"
click at [299, 105] on div "175 W. Jackson Blvd., Suite 1000, Chicago, IL 60604" at bounding box center [311, 107] width 120 height 10
type input "175 W. Jackson Blvd., Suite 1000"
type input "Chicago"
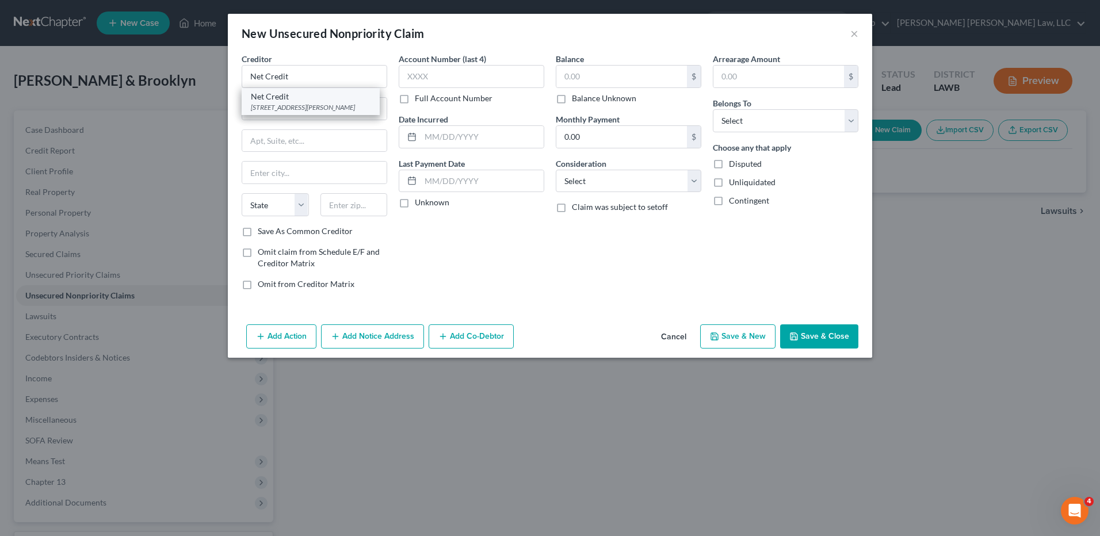
select select "14"
type input "60604"
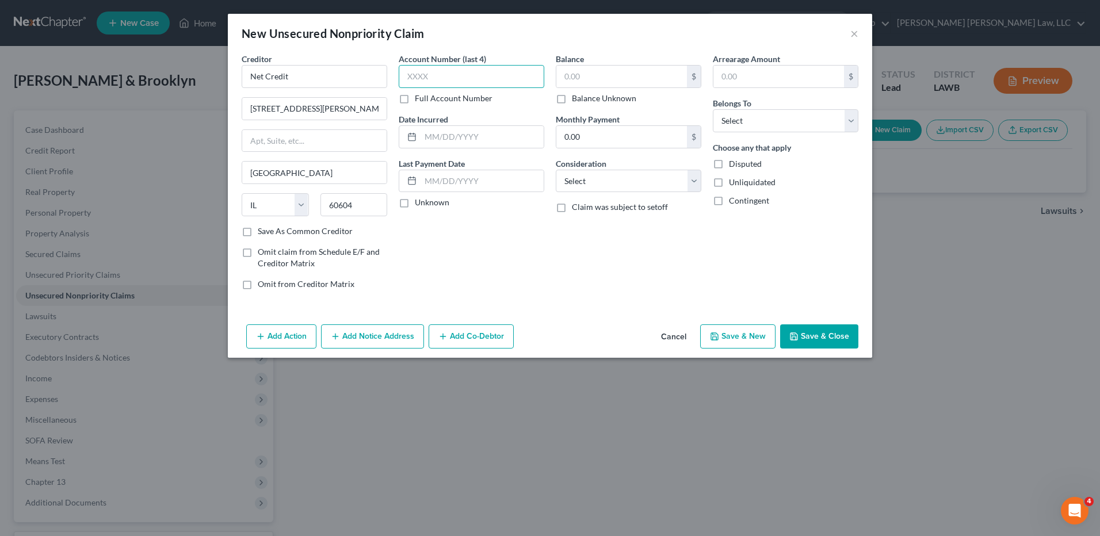
click at [480, 78] on input "text" at bounding box center [472, 76] width 146 height 23
type input "6518"
click at [472, 136] on input "text" at bounding box center [482, 137] width 123 height 22
type input "11/5/2021"
click at [582, 75] on input "text" at bounding box center [621, 77] width 131 height 22
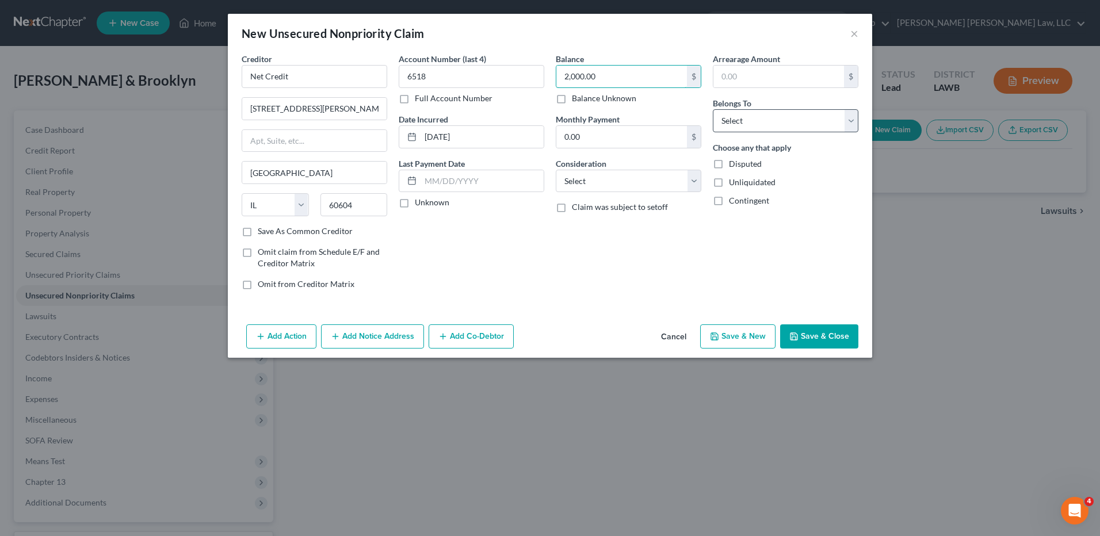
type input "2,000.00"
click at [745, 117] on select "Select Debtor 1 Only Debtor 2 Only Debtor 1 And Debtor 2 Only At Least One Of T…" at bounding box center [786, 120] width 146 height 23
select select "4"
click at [713, 109] on select "Select Debtor 1 Only Debtor 2 Only Debtor 1 And Debtor 2 Only At Least One Of T…" at bounding box center [786, 120] width 146 height 23
click at [619, 174] on select "Select Cable / Satellite Services Collection Agency Credit Card Debt Debt Couns…" at bounding box center [629, 181] width 146 height 23
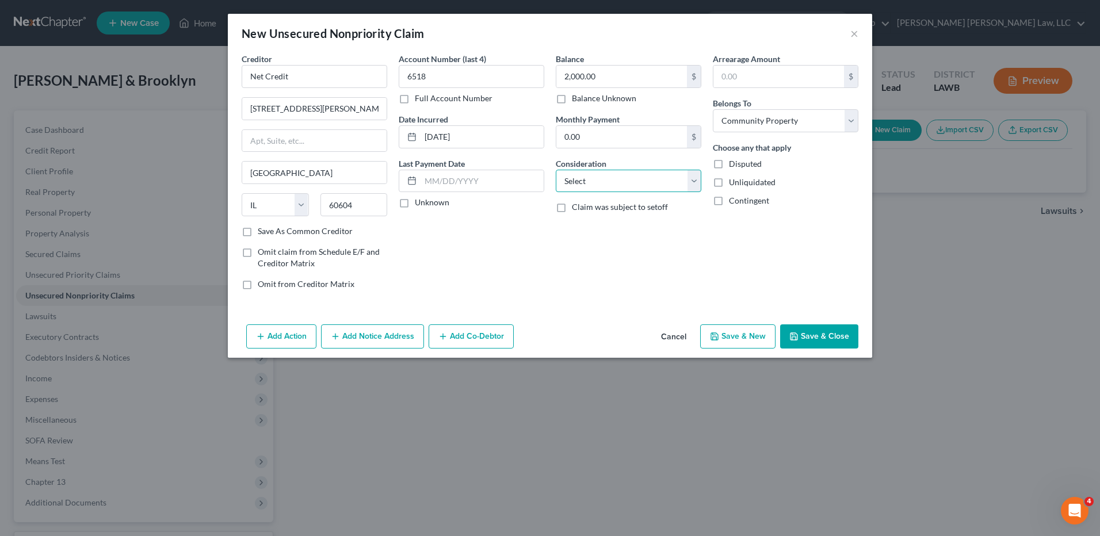
select select "1"
click at [556, 170] on select "Select Cable / Satellite Services Collection Agency Credit Card Debt Debt Couns…" at bounding box center [629, 181] width 146 height 23
click at [822, 338] on button "Save & Close" at bounding box center [819, 337] width 78 height 24
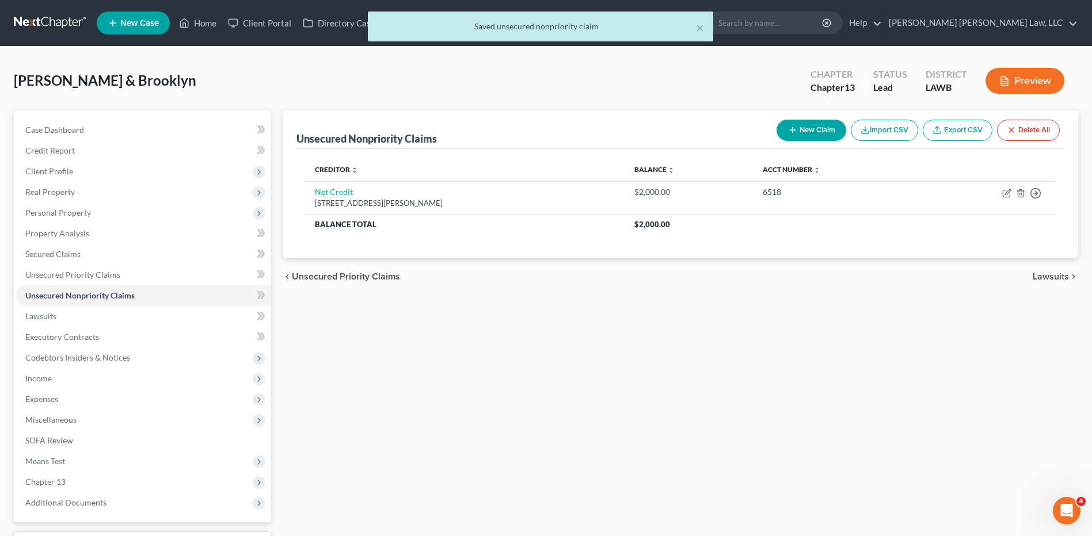
click at [792, 134] on icon "button" at bounding box center [792, 129] width 9 height 9
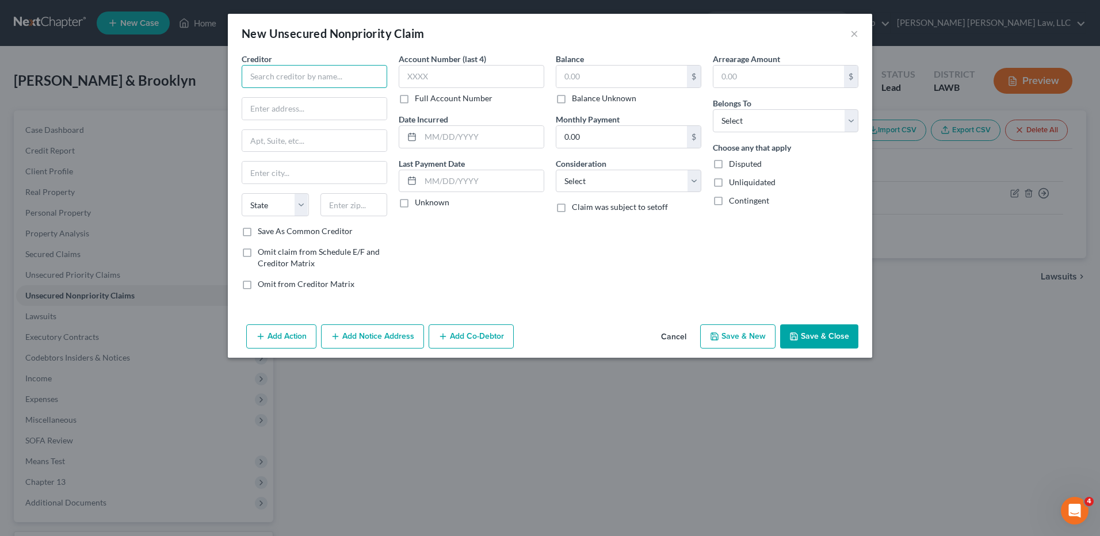
click at [325, 79] on input "text" at bounding box center [315, 76] width 146 height 23
type input "Deep South Financial"
click at [304, 112] on input "text" at bounding box center [314, 109] width 144 height 22
type input "112 W. Prien Street"
type input "70601"
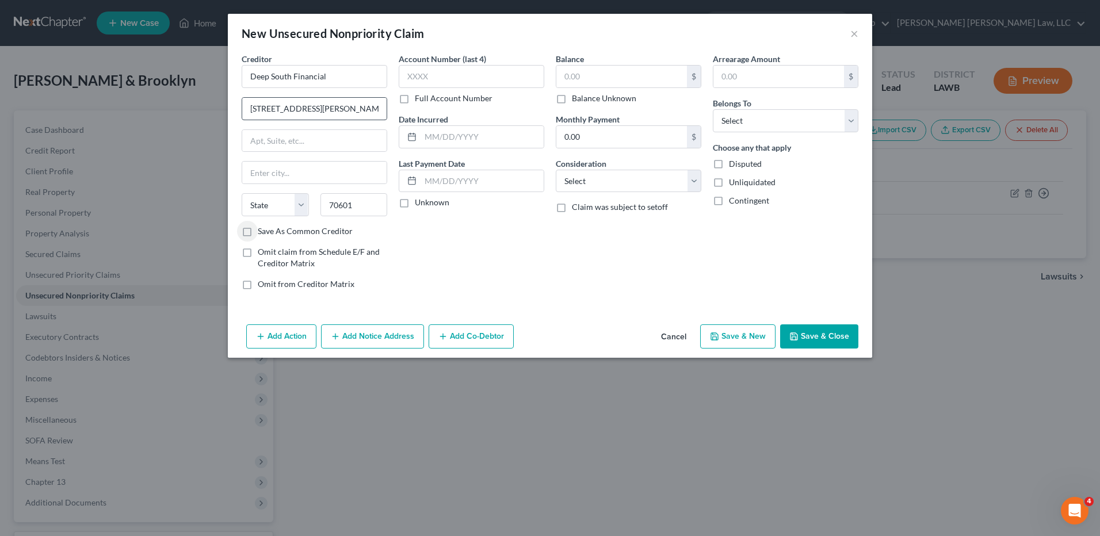
type input "Lake Charles"
select select "19"
click at [447, 74] on input "text" at bounding box center [472, 76] width 146 height 23
type input "7991"
click at [465, 139] on input "text" at bounding box center [482, 137] width 123 height 22
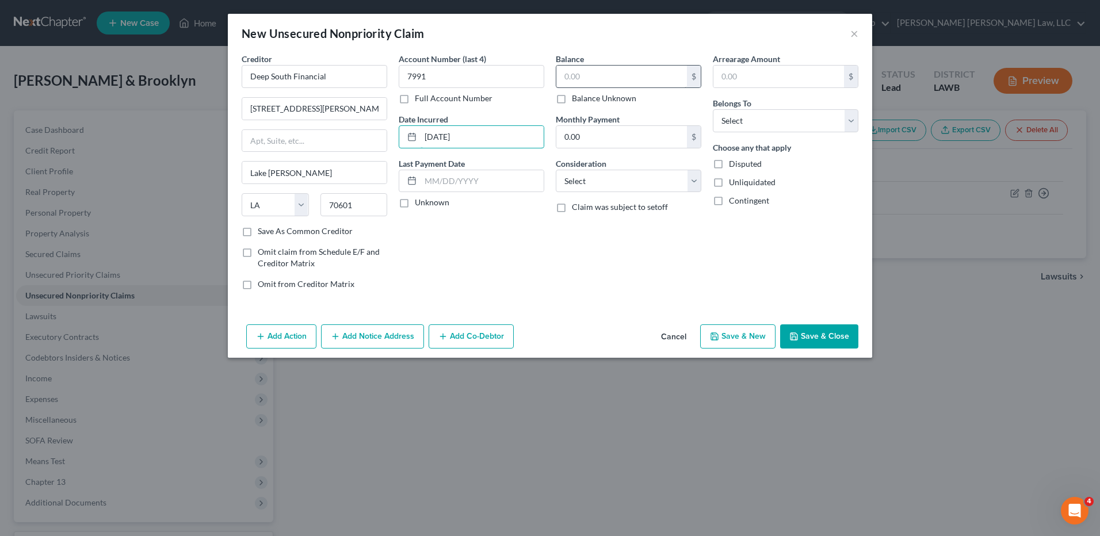
type input "1/31/2023"
click at [582, 85] on input "text" at bounding box center [621, 77] width 131 height 22
drag, startPoint x: 349, startPoint y: 73, endPoint x: 170, endPoint y: 52, distance: 180.7
click at [182, 56] on div "New Unsecured Nonpriority Claim × Creditor * Deep South Financial 112 W. Prien …" at bounding box center [550, 268] width 1100 height 536
drag, startPoint x: 296, startPoint y: 107, endPoint x: 238, endPoint y: 163, distance: 81.4
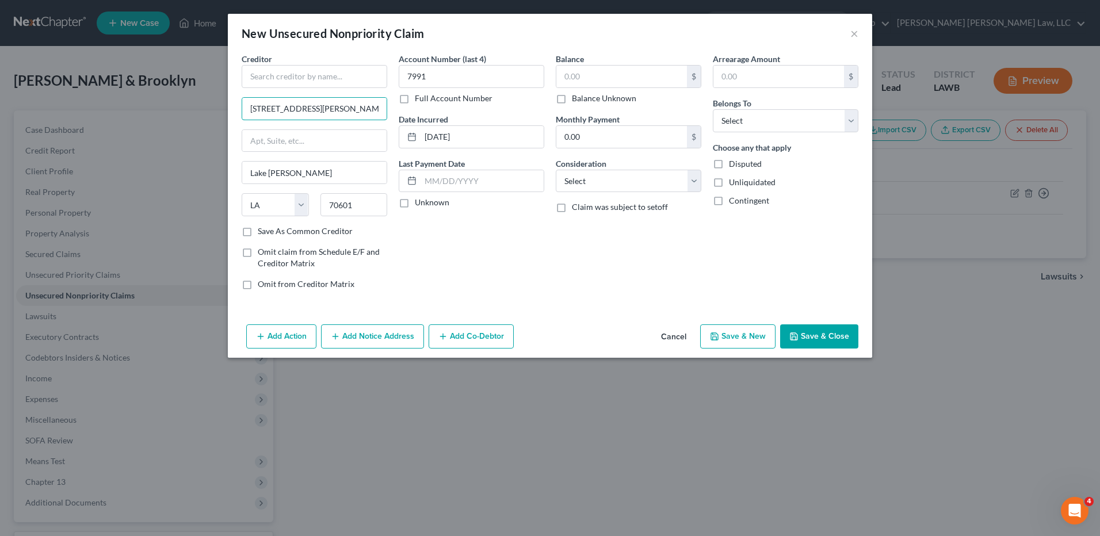
click at [183, 108] on div "New Unsecured Nonpriority Claim × Creditor * 112 W. Prien Street Lake Charles S…" at bounding box center [550, 268] width 1100 height 536
drag, startPoint x: 296, startPoint y: 180, endPoint x: 220, endPoint y: 174, distance: 75.6
click at [220, 174] on div "New Unsecured Nonpriority Claim × Creditor * Lake Charles State AL AK AR AZ CA …" at bounding box center [550, 268] width 1100 height 536
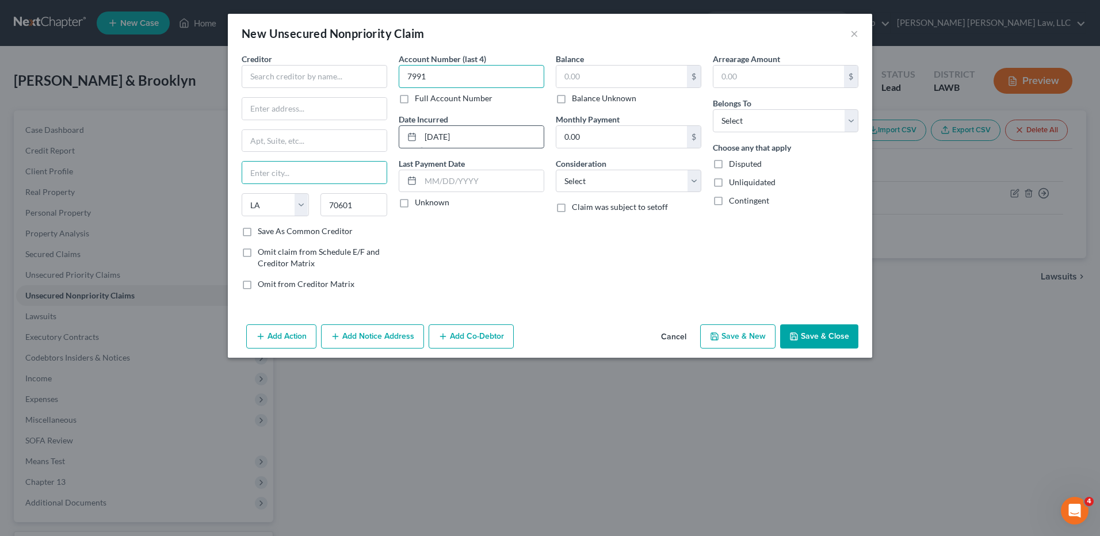
drag, startPoint x: 459, startPoint y: 76, endPoint x: 486, endPoint y: 137, distance: 67.0
click at [373, 91] on div "Creditor * State AL AK AR AZ CA CO CT DE DC FL GA GU HI ID IL IN IA KS KY LA ME…" at bounding box center [550, 176] width 628 height 246
drag, startPoint x: 486, startPoint y: 137, endPoint x: 447, endPoint y: 145, distance: 40.5
click at [344, 143] on div "Creditor * State AL AK AR AZ CA CO CT DE DC FL GA GU HI ID IL IN IA KS KY LA ME…" at bounding box center [550, 176] width 628 height 246
click at [288, 75] on input "text" at bounding box center [315, 76] width 146 height 23
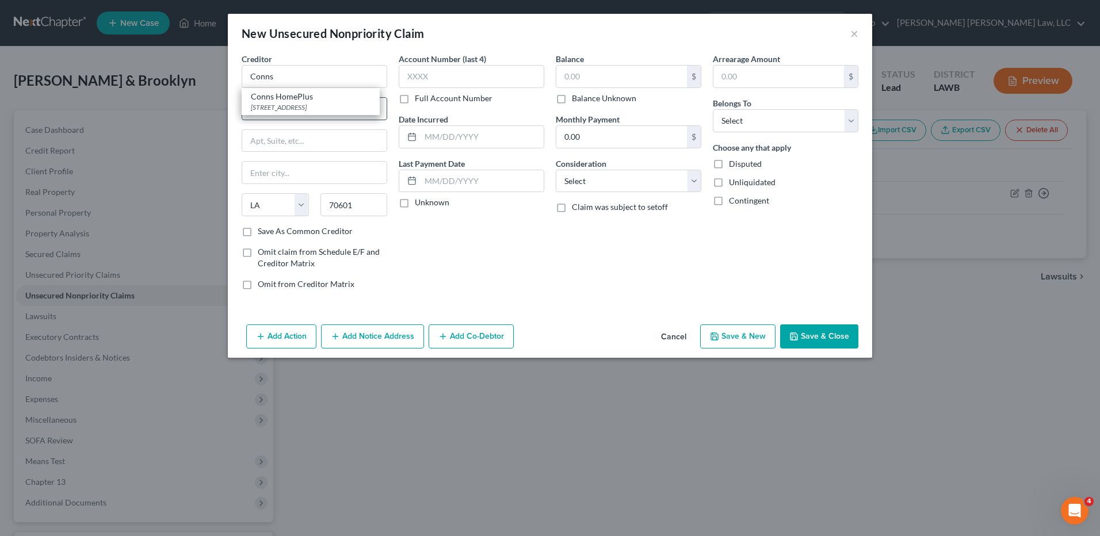
click at [287, 102] on div "3650 Millhaven Rd, Monroe, LA 71203" at bounding box center [311, 107] width 120 height 10
type input "Conns HomePlus"
type input "3650 Millhaven Rd"
type input "Monroe"
type input "71203"
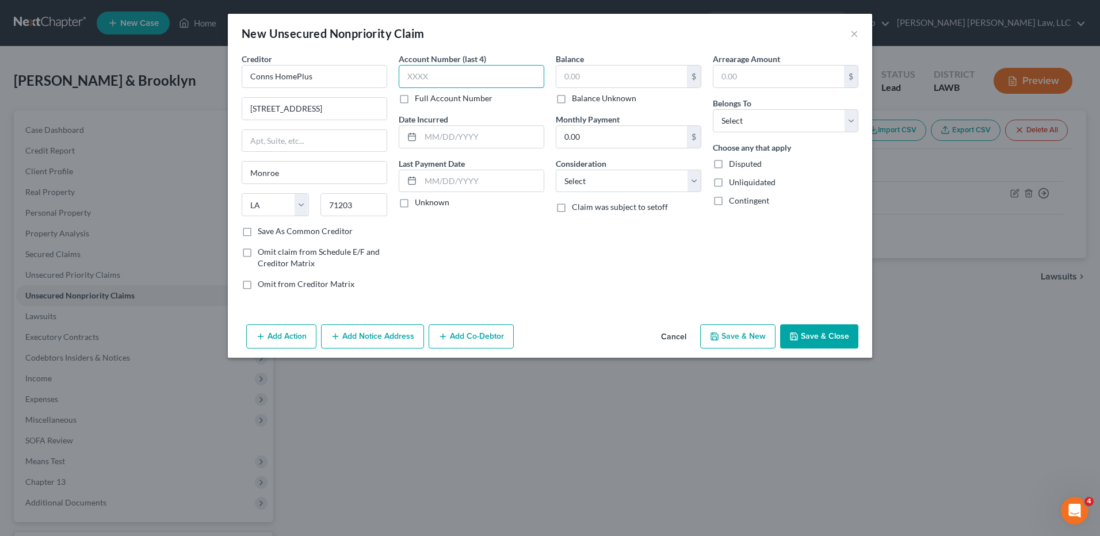
click at [422, 79] on input "text" at bounding box center [472, 76] width 146 height 23
drag, startPoint x: 315, startPoint y: 106, endPoint x: 148, endPoint y: 122, distance: 168.2
click at [148, 122] on div "New Unsecured Nonpriority Claim × Creditor * Conns HomePlus 3650 Millhaven Rd M…" at bounding box center [550, 268] width 1100 height 536
type input "10130 Hwy 151"
type input "78251"
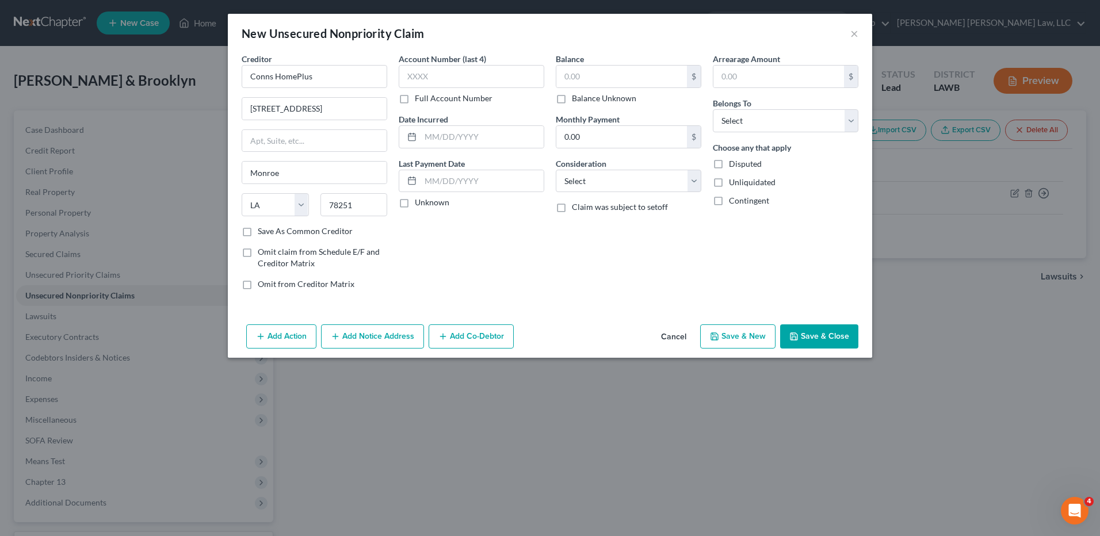
type input "San Antonio"
select select "45"
click at [403, 80] on input "text" at bounding box center [472, 76] width 146 height 23
type input "1770"
click at [438, 128] on input "text" at bounding box center [482, 137] width 123 height 22
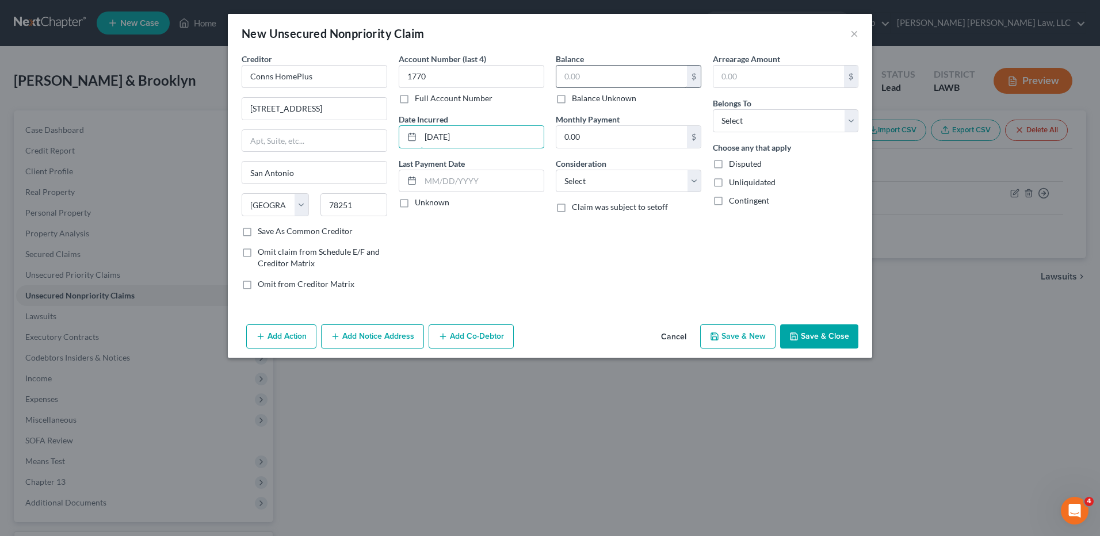
type input "9/12/2019"
click at [581, 78] on input "text" at bounding box center [621, 77] width 131 height 22
click at [588, 179] on select "Select Cable / Satellite Services Collection Agency Credit Card Debt Debt Couns…" at bounding box center [629, 181] width 146 height 23
click at [556, 170] on select "Select Cable / Satellite Services Collection Agency Credit Card Debt Debt Couns…" at bounding box center [629, 181] width 146 height 23
click at [729, 116] on select "Select Debtor 1 Only Debtor 2 Only Debtor 1 And Debtor 2 Only At Least One Of T…" at bounding box center [786, 120] width 146 height 23
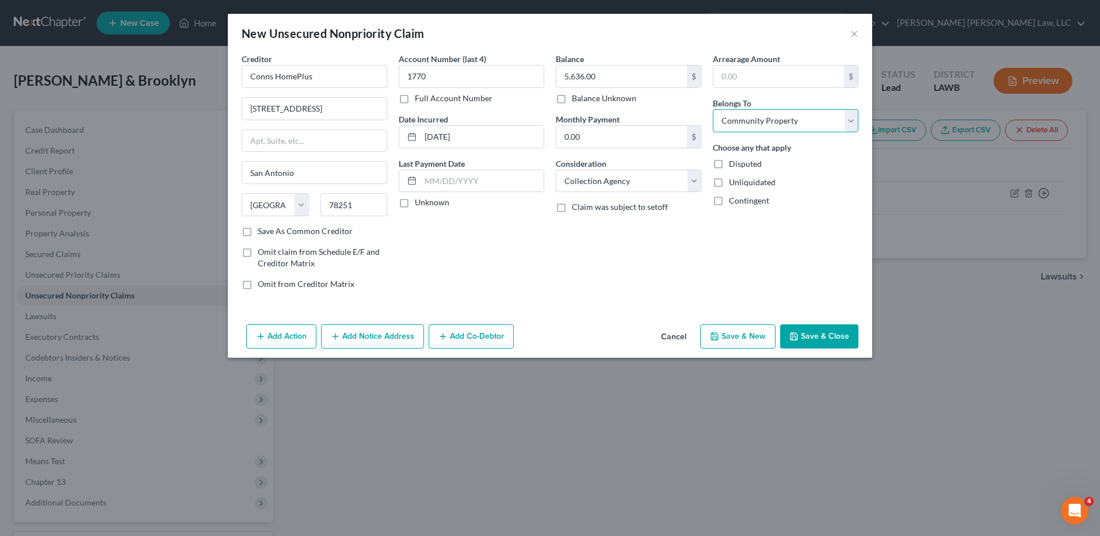
click at [713, 109] on select "Select Debtor 1 Only Debtor 2 Only Debtor 1 And Debtor 2 Only At Least One Of T…" at bounding box center [786, 120] width 146 height 23
click at [745, 338] on button "Save & New" at bounding box center [737, 337] width 75 height 24
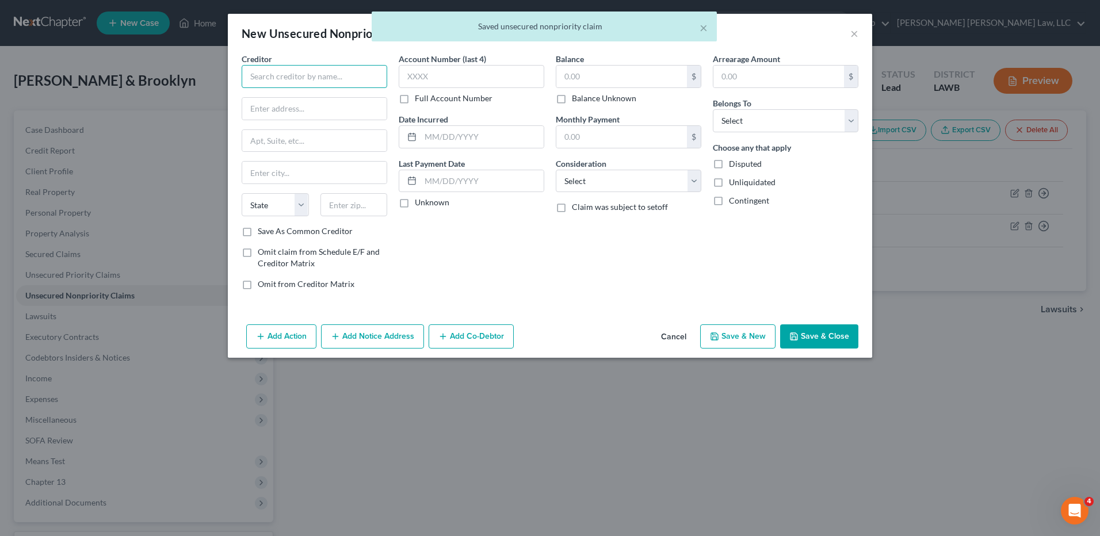
click at [311, 77] on input "text" at bounding box center [315, 76] width 146 height 23
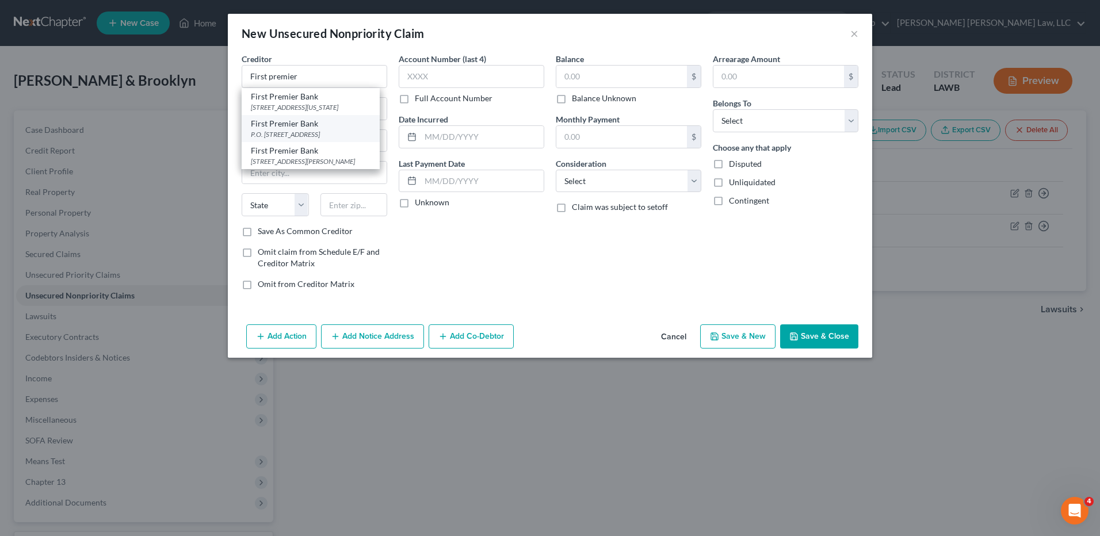
click at [276, 139] on div "P.O. Box 5529, Sioux Falls, SD 57117" at bounding box center [311, 134] width 120 height 10
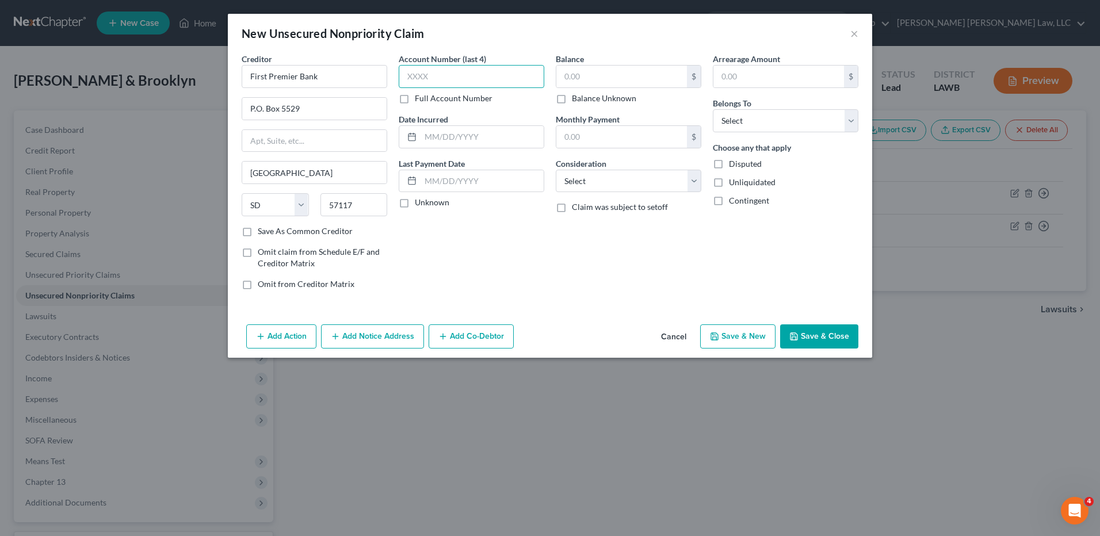
click at [443, 76] on input "text" at bounding box center [472, 76] width 146 height 23
click at [448, 138] on input "text" at bounding box center [482, 137] width 123 height 22
click at [605, 75] on input "text" at bounding box center [621, 77] width 131 height 22
drag, startPoint x: 588, startPoint y: 185, endPoint x: 588, endPoint y: 194, distance: 8.7
click at [588, 185] on select "Select Cable / Satellite Services Collection Agency Credit Card Debt Debt Couns…" at bounding box center [629, 181] width 146 height 23
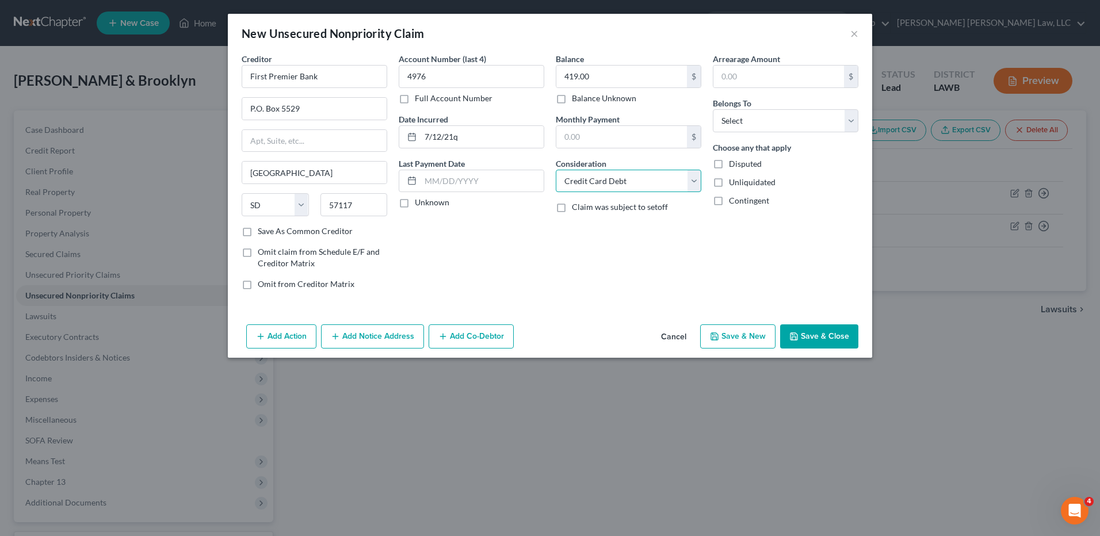
click at [556, 170] on select "Select Cable / Satellite Services Collection Agency Credit Card Debt Debt Couns…" at bounding box center [629, 181] width 146 height 23
click at [738, 119] on select "Select Debtor 1 Only Debtor 2 Only Debtor 1 And Debtor 2 Only At Least One Of T…" at bounding box center [786, 120] width 146 height 23
click at [713, 109] on select "Select Debtor 1 Only Debtor 2 Only Debtor 1 And Debtor 2 Only At Least One Of T…" at bounding box center [786, 120] width 146 height 23
click at [741, 340] on button "Save & New" at bounding box center [737, 337] width 75 height 24
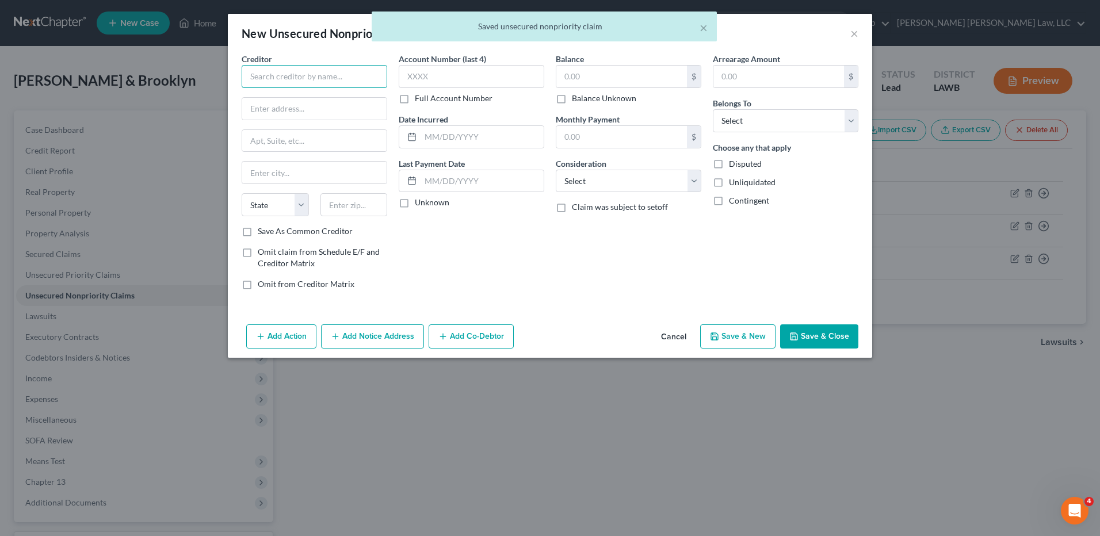
click at [285, 79] on input "text" at bounding box center [315, 76] width 146 height 23
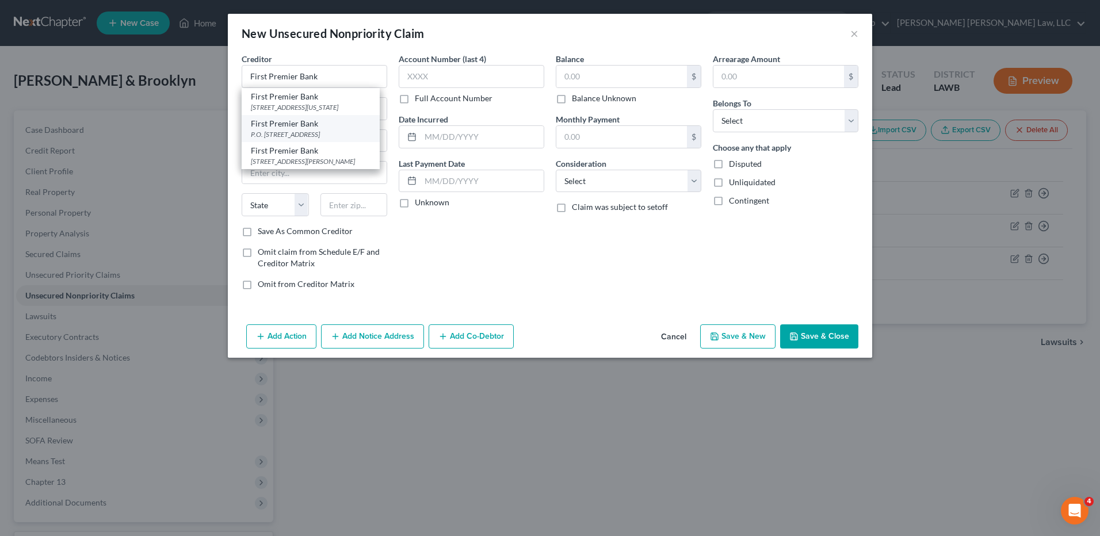
click at [284, 129] on div "First Premier Bank" at bounding box center [311, 124] width 120 height 12
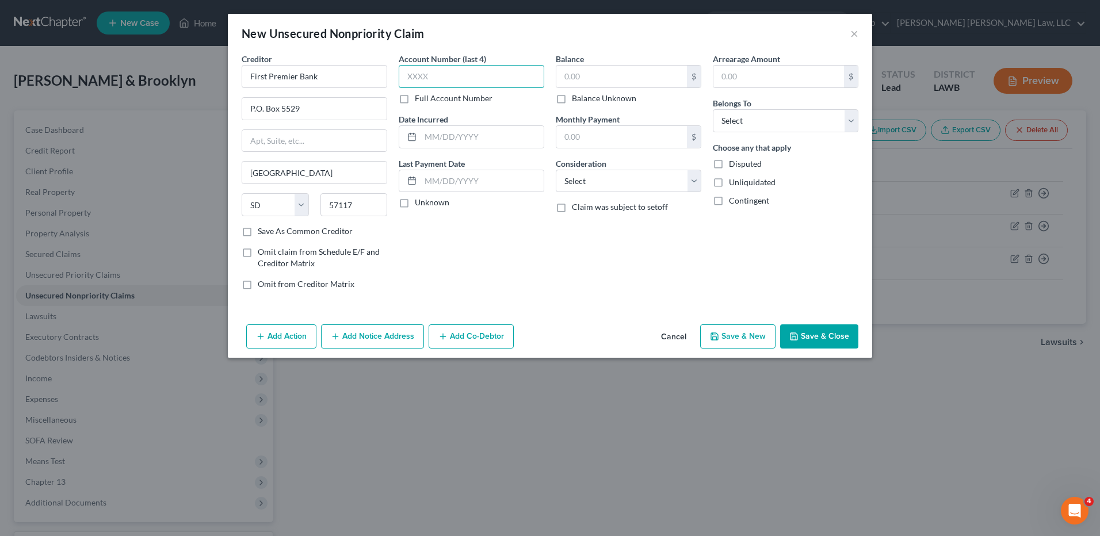
click at [430, 78] on input "text" at bounding box center [472, 76] width 146 height 23
click at [440, 139] on input "text" at bounding box center [482, 137] width 123 height 22
click at [570, 77] on input "text" at bounding box center [621, 77] width 131 height 22
click at [588, 171] on select "Select Cable / Satellite Services Collection Agency Credit Card Debt Debt Couns…" at bounding box center [629, 181] width 146 height 23
click at [556, 170] on select "Select Cable / Satellite Services Collection Agency Credit Card Debt Debt Couns…" at bounding box center [629, 181] width 146 height 23
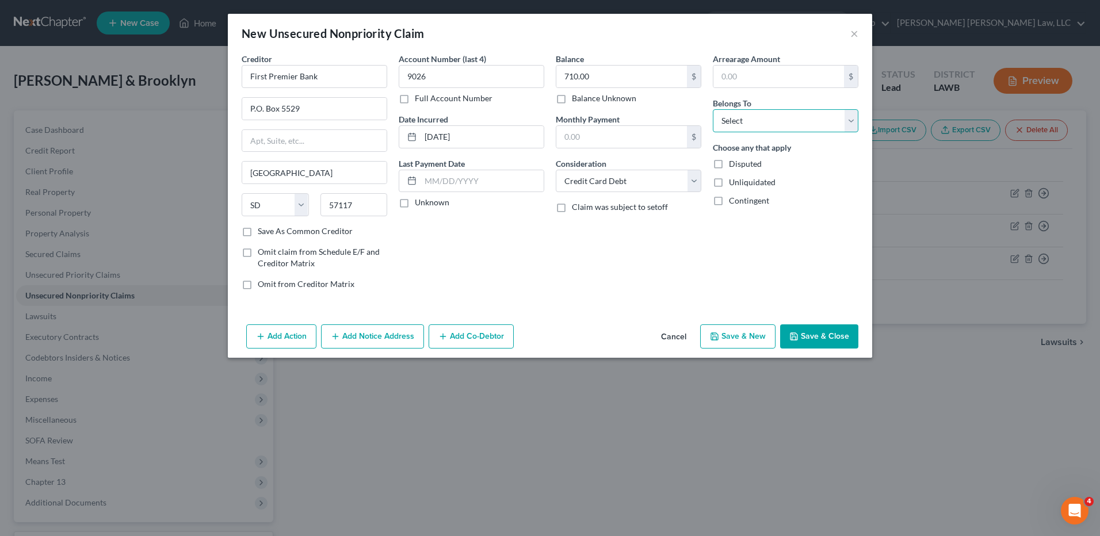
click at [747, 122] on select "Select Debtor 1 Only Debtor 2 Only Debtor 1 And Debtor 2 Only At Least One Of T…" at bounding box center [786, 120] width 146 height 23
click at [713, 109] on select "Select Debtor 1 Only Debtor 2 Only Debtor 1 And Debtor 2 Only At Least One Of T…" at bounding box center [786, 120] width 146 height 23
click at [720, 342] on button "Save & New" at bounding box center [737, 337] width 75 height 24
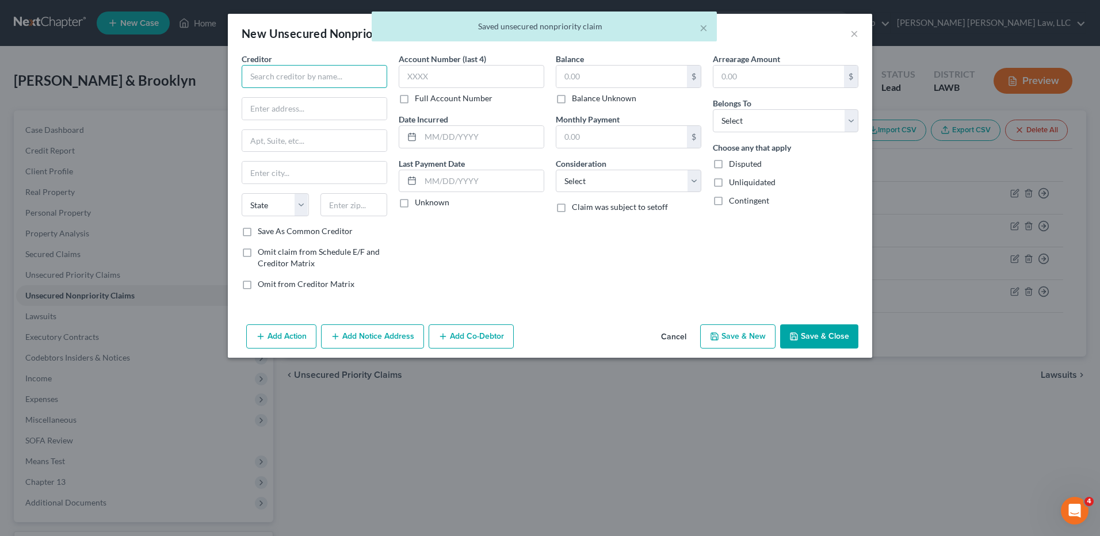
click at [308, 79] on input "text" at bounding box center [315, 76] width 146 height 23
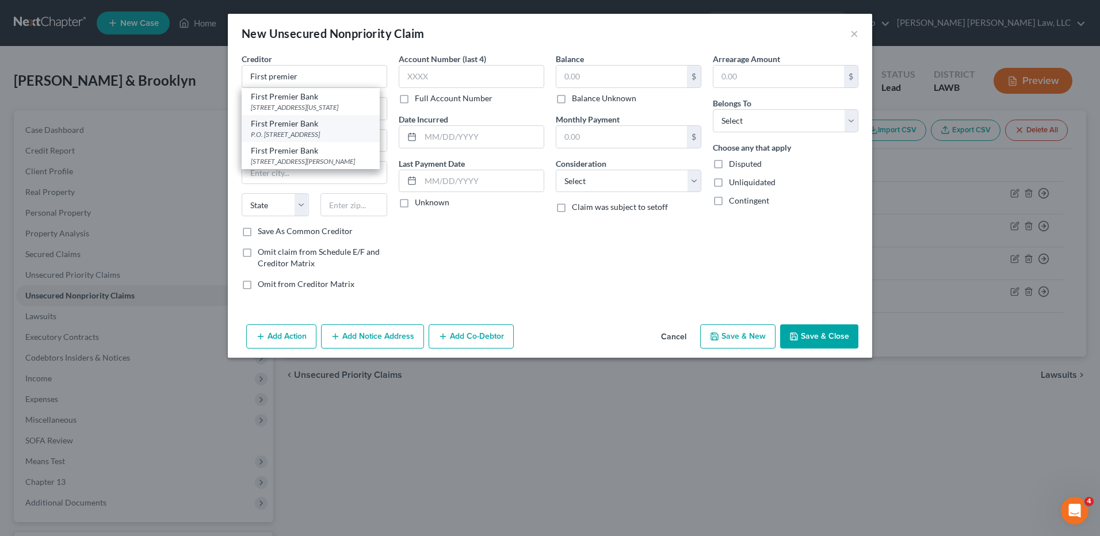
click at [314, 139] on div "P.O. Box 5529, Sioux Falls, SD 57117" at bounding box center [311, 134] width 120 height 10
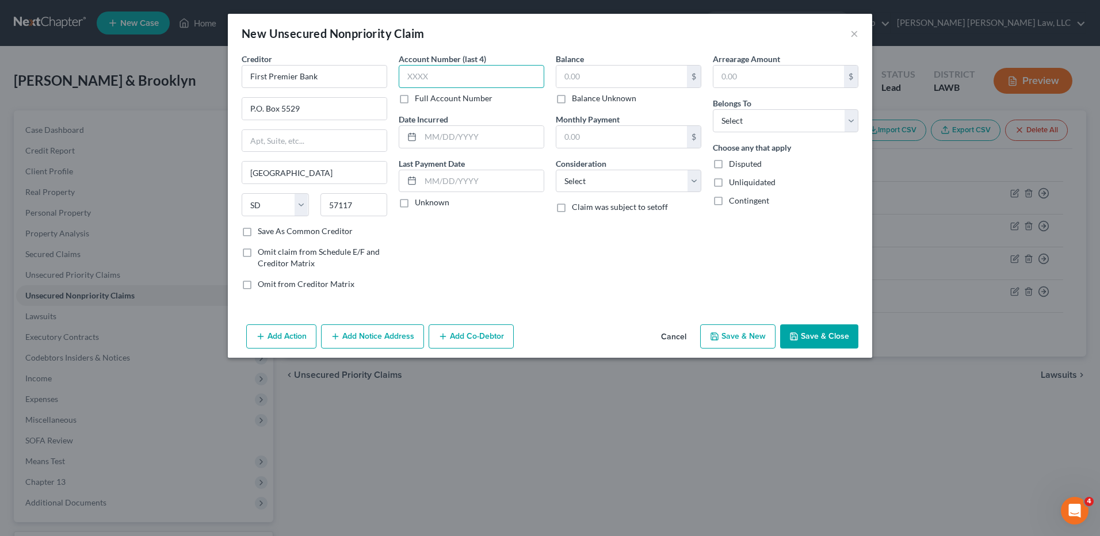
click at [419, 74] on input "text" at bounding box center [472, 76] width 146 height 23
click at [587, 74] on input "text" at bounding box center [621, 77] width 131 height 22
click at [590, 180] on select "Select Cable / Satellite Services Collection Agency Credit Card Debt Debt Couns…" at bounding box center [629, 181] width 146 height 23
click at [556, 170] on select "Select Cable / Satellite Services Collection Agency Credit Card Debt Debt Couns…" at bounding box center [629, 181] width 146 height 23
click at [741, 123] on select "Select Debtor 1 Only Debtor 2 Only Debtor 1 And Debtor 2 Only At Least One Of T…" at bounding box center [786, 120] width 146 height 23
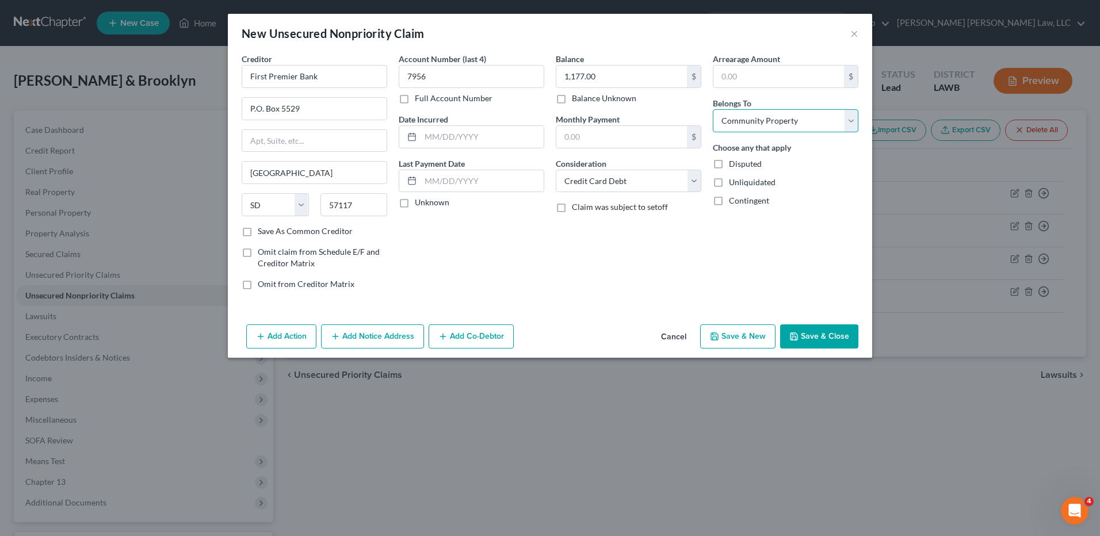
click at [713, 109] on select "Select Debtor 1 Only Debtor 2 Only Debtor 1 And Debtor 2 Only At Least One Of T…" at bounding box center [786, 120] width 146 height 23
click at [816, 338] on button "Save & Close" at bounding box center [819, 337] width 78 height 24
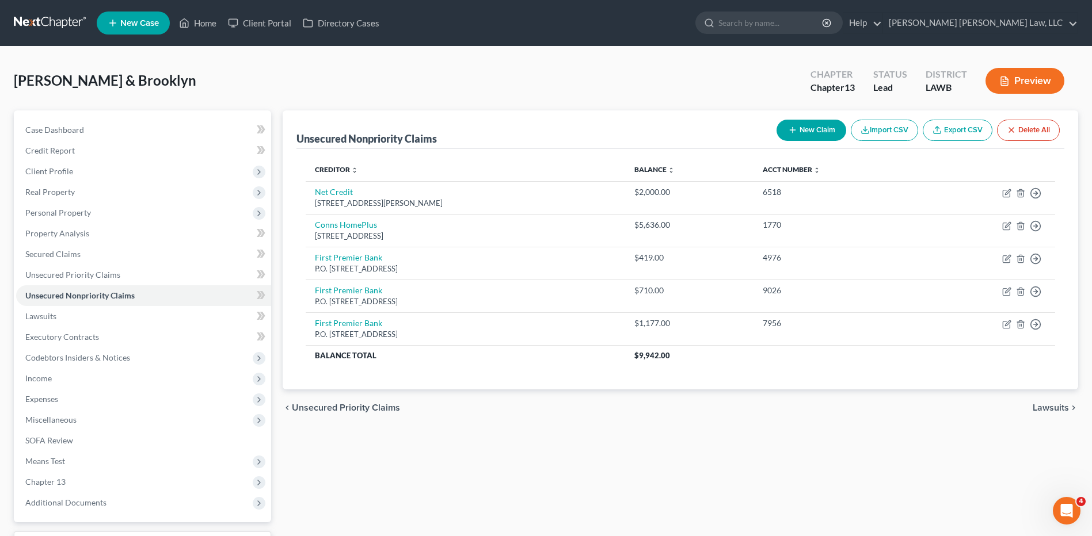
click at [819, 125] on button "New Claim" at bounding box center [811, 130] width 70 height 21
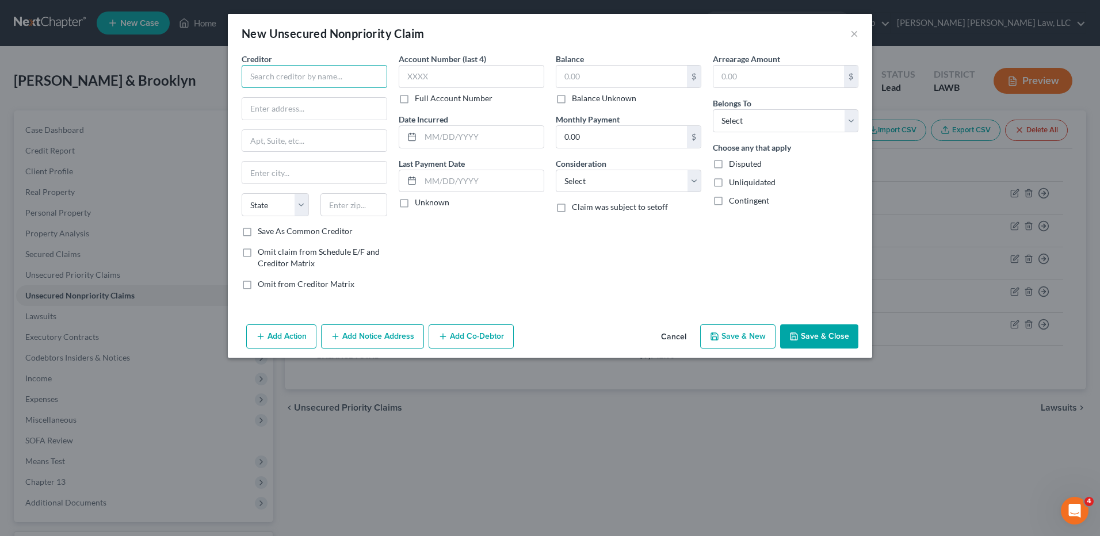
click at [269, 73] on input "text" at bounding box center [315, 76] width 146 height 23
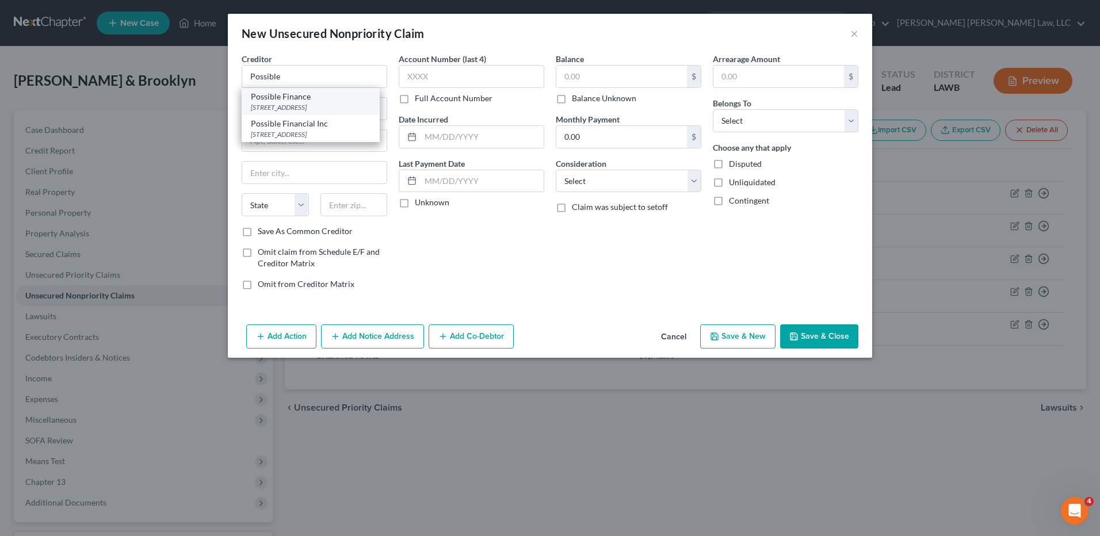
click at [284, 100] on div "Possible Finance" at bounding box center [311, 97] width 120 height 12
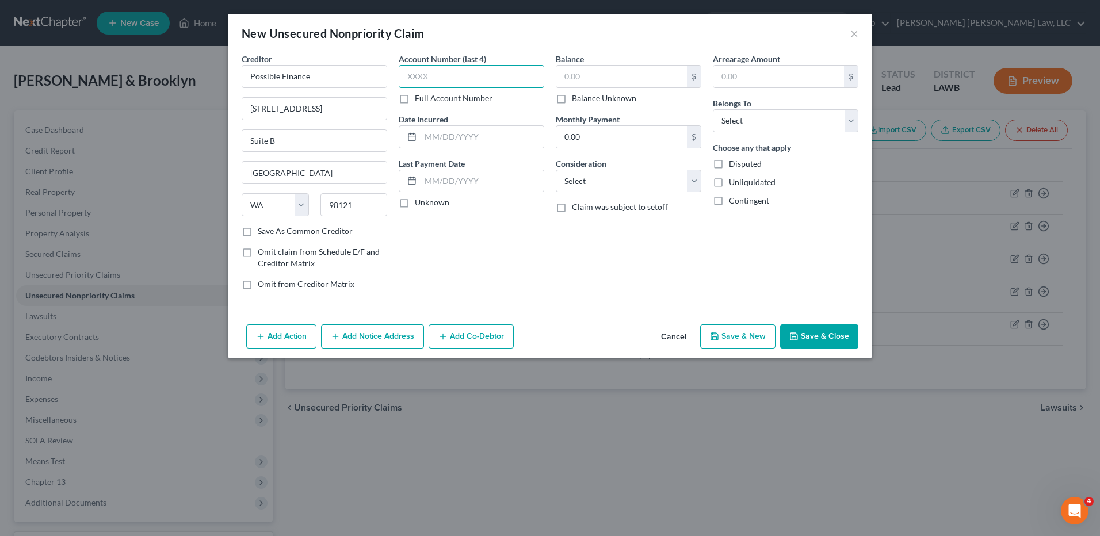
click at [418, 75] on input "text" at bounding box center [472, 76] width 146 height 23
click at [450, 138] on input "text" at bounding box center [482, 137] width 123 height 22
click at [609, 74] on input "text" at bounding box center [621, 77] width 131 height 22
click at [608, 173] on select "Select Cable / Satellite Services Collection Agency Credit Card Debt Debt Couns…" at bounding box center [629, 181] width 146 height 23
click at [556, 170] on select "Select Cable / Satellite Services Collection Agency Credit Card Debt Debt Couns…" at bounding box center [629, 181] width 146 height 23
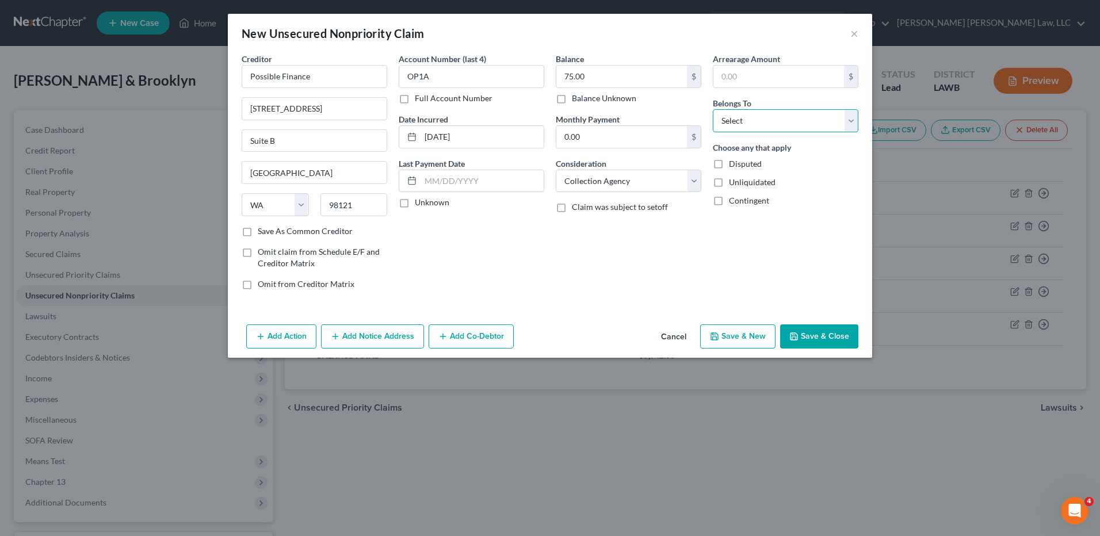
click at [718, 127] on select "Select Debtor 1 Only Debtor 2 Only Debtor 1 And Debtor 2 Only At Least One Of T…" at bounding box center [786, 120] width 146 height 23
click at [713, 109] on select "Select Debtor 1 Only Debtor 2 Only Debtor 1 And Debtor 2 Only At Least One Of T…" at bounding box center [786, 120] width 146 height 23
click at [727, 331] on button "Save & New" at bounding box center [737, 337] width 75 height 24
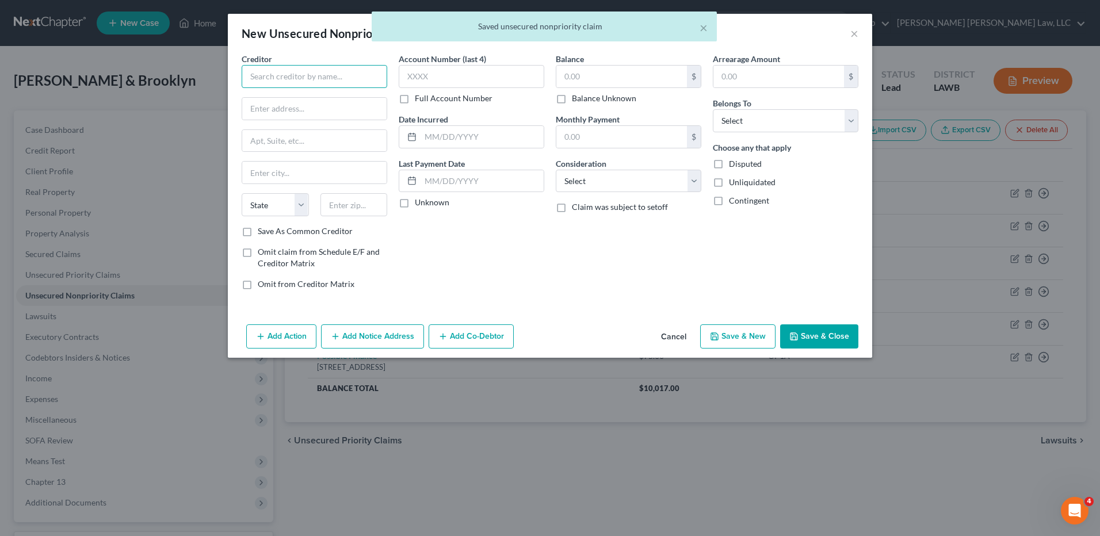
click at [301, 86] on input "text" at bounding box center [315, 76] width 146 height 23
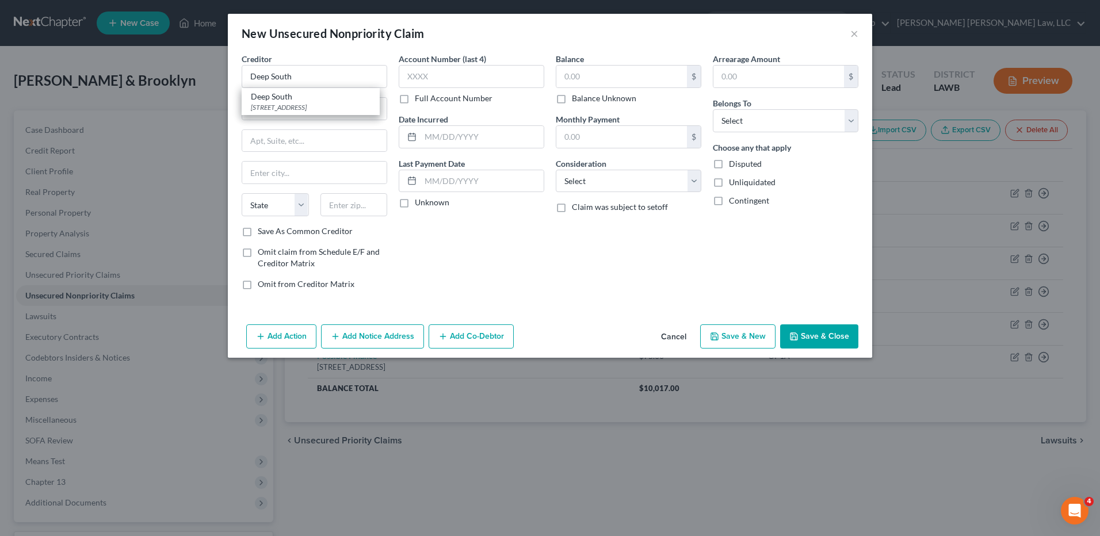
click at [260, 125] on div "Creditor * Deep South Deep South 901 E Willow St, Lafayette, LA 70501 State AL …" at bounding box center [315, 139] width 146 height 173
click at [257, 115] on input "text" at bounding box center [314, 109] width 144 height 22
click at [300, 82] on input "Deep South" at bounding box center [315, 76] width 146 height 23
click at [312, 100] on input "text" at bounding box center [314, 109] width 144 height 22
click at [349, 207] on input "text" at bounding box center [354, 204] width 67 height 23
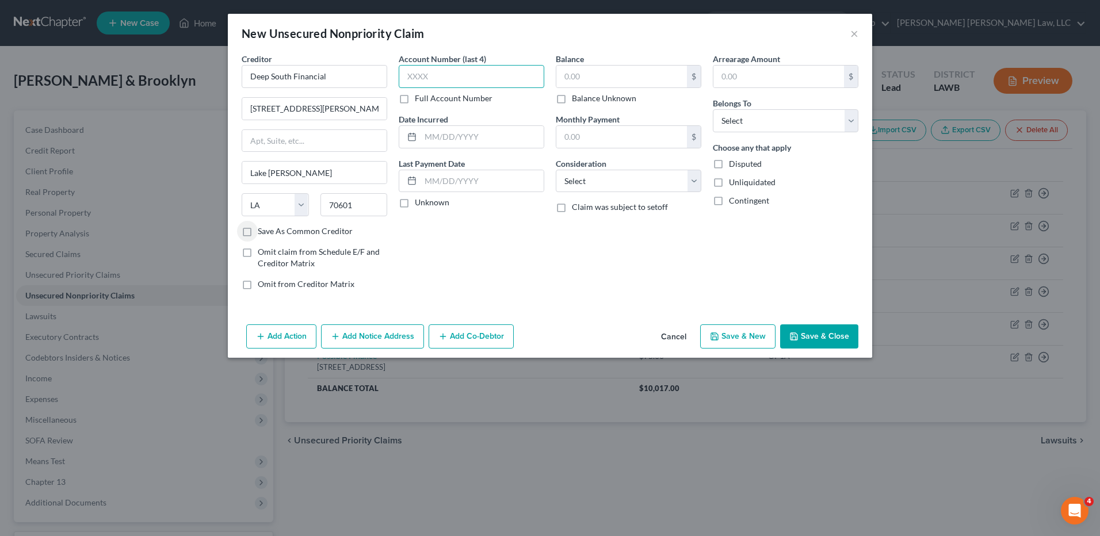
click at [429, 78] on input "text" at bounding box center [472, 76] width 146 height 23
click at [443, 136] on input "text" at bounding box center [482, 137] width 123 height 22
click at [594, 77] on input "text" at bounding box center [621, 77] width 131 height 22
drag, startPoint x: 581, startPoint y: 187, endPoint x: 582, endPoint y: 176, distance: 11.6
click at [581, 187] on select "Select Cable / Satellite Services Collection Agency Credit Card Debt Debt Couns…" at bounding box center [629, 181] width 146 height 23
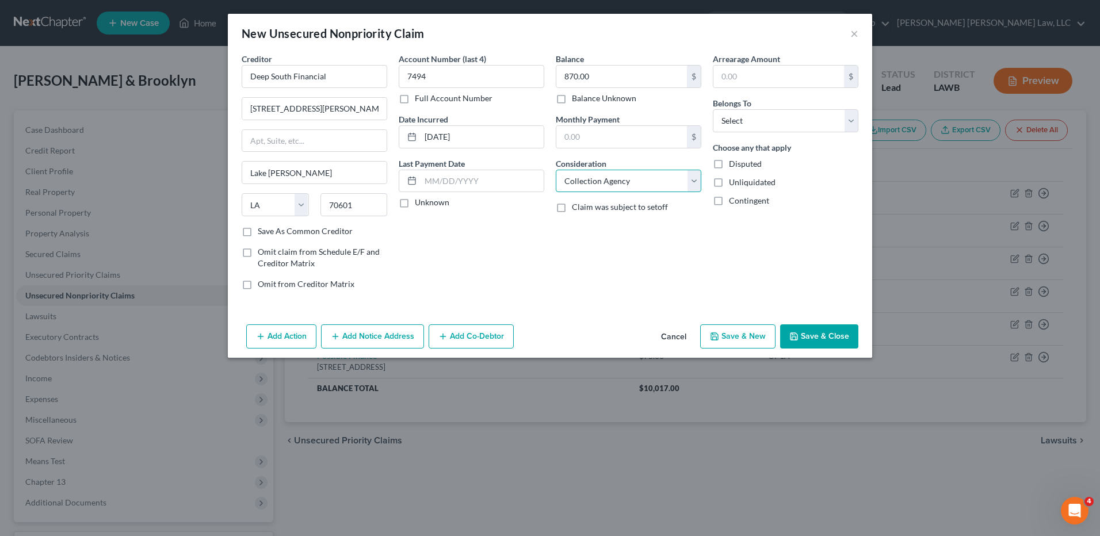
click at [556, 170] on select "Select Cable / Satellite Services Collection Agency Credit Card Debt Debt Couns…" at bounding box center [629, 181] width 146 height 23
drag, startPoint x: 760, startPoint y: 120, endPoint x: 768, endPoint y: 134, distance: 16.3
click at [760, 120] on select "Select Debtor 1 Only Debtor 2 Only Debtor 1 And Debtor 2 Only At Least One Of T…" at bounding box center [786, 120] width 146 height 23
click at [713, 109] on select "Select Debtor 1 Only Debtor 2 Only Debtor 1 And Debtor 2 Only At Least One Of T…" at bounding box center [786, 120] width 146 height 23
click at [743, 333] on button "Save & New" at bounding box center [737, 337] width 75 height 24
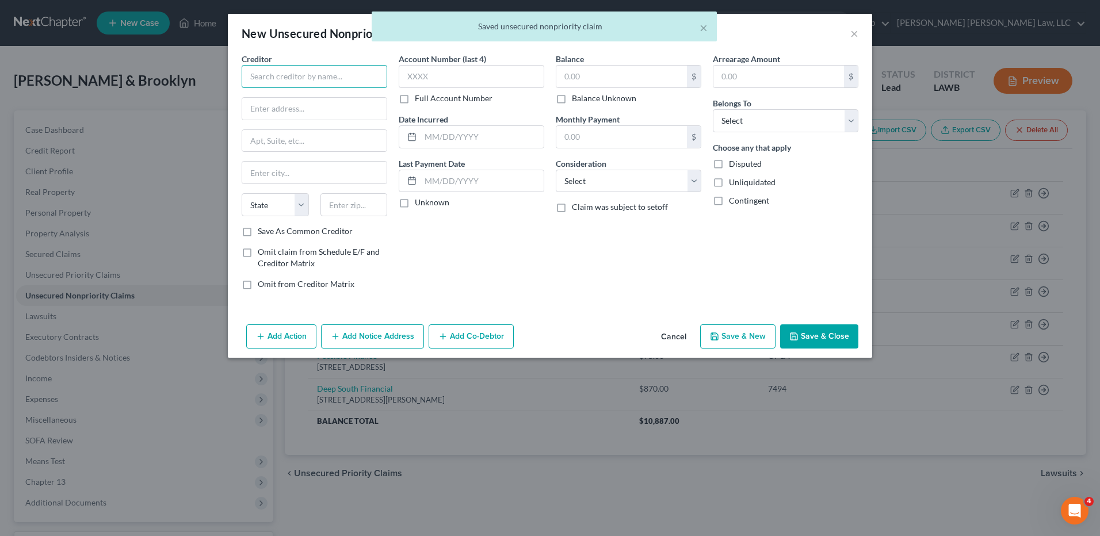
click at [295, 74] on input "text" at bounding box center [315, 76] width 146 height 23
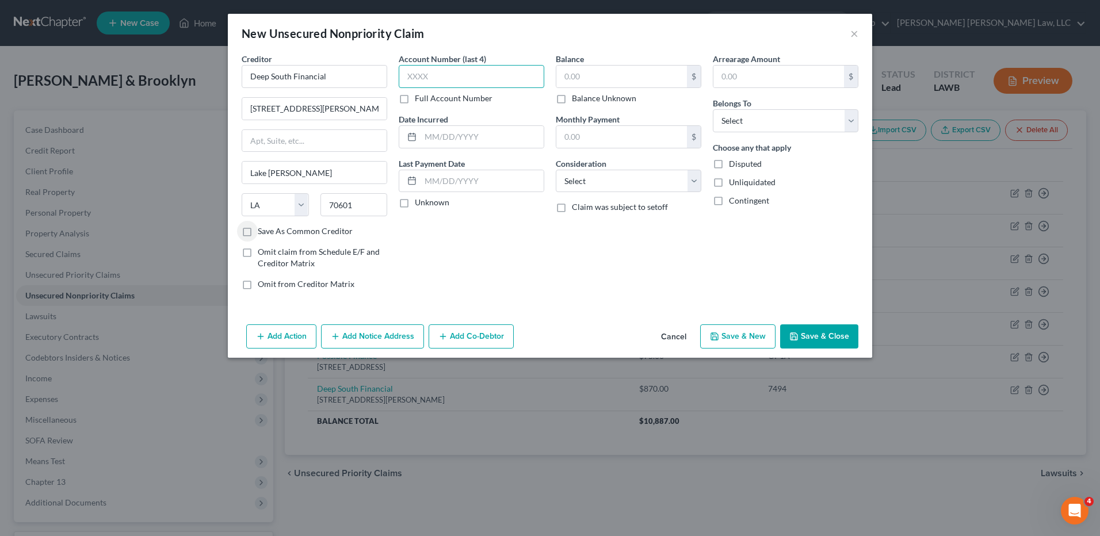
click at [443, 73] on input "text" at bounding box center [472, 76] width 146 height 23
click at [432, 143] on input "text" at bounding box center [482, 137] width 123 height 22
click at [566, 81] on input "text" at bounding box center [621, 77] width 131 height 22
click at [604, 178] on select "Select Cable / Satellite Services Collection Agency Credit Card Debt Debt Couns…" at bounding box center [629, 181] width 146 height 23
click at [556, 170] on select "Select Cable / Satellite Services Collection Agency Credit Card Debt Debt Couns…" at bounding box center [629, 181] width 146 height 23
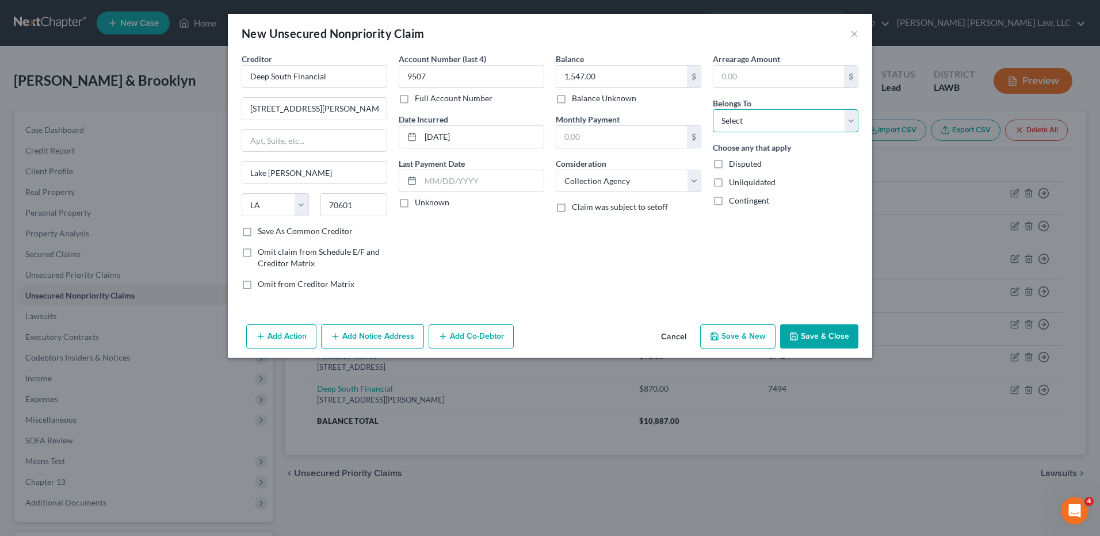
drag, startPoint x: 741, startPoint y: 125, endPoint x: 742, endPoint y: 134, distance: 8.1
click at [741, 125] on select "Select Debtor 1 Only Debtor 2 Only Debtor 1 And Debtor 2 Only At Least One Of T…" at bounding box center [786, 120] width 146 height 23
click at [713, 109] on select "Select Debtor 1 Only Debtor 2 Only Debtor 1 And Debtor 2 Only At Least One Of T…" at bounding box center [786, 120] width 146 height 23
click at [734, 338] on button "Save & New" at bounding box center [737, 337] width 75 height 24
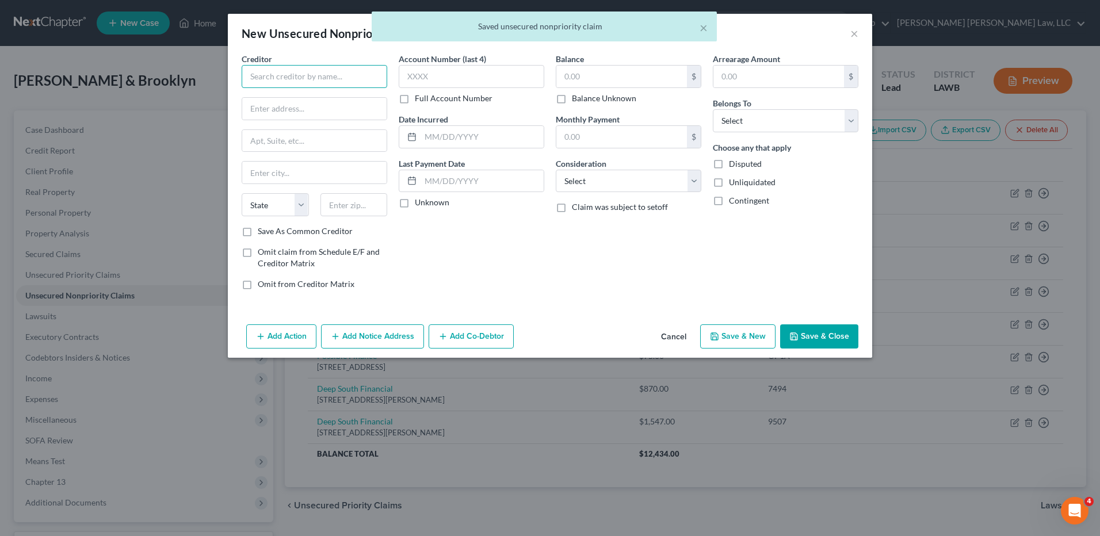
click at [349, 83] on input "text" at bounding box center [315, 76] width 146 height 23
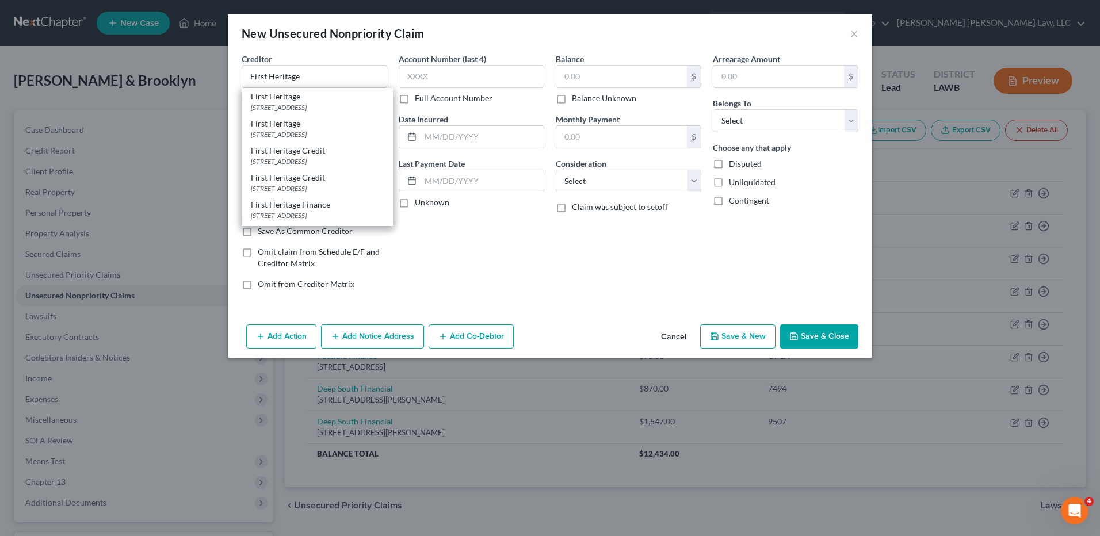
click at [413, 235] on div "Account Number (last 4) Full Account Number Date Incurred Last Payment Date Unk…" at bounding box center [471, 176] width 157 height 246
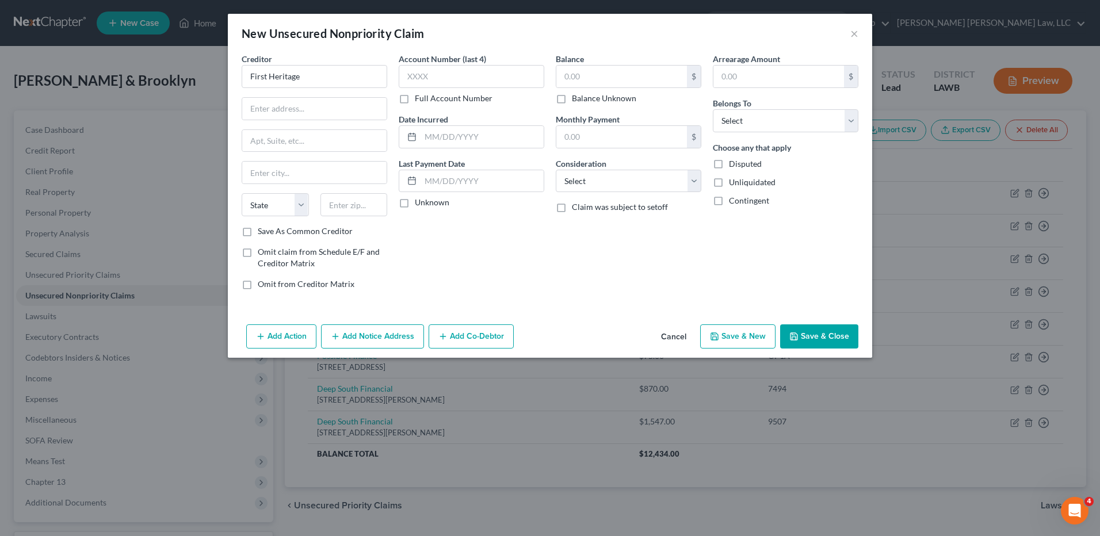
click at [257, 90] on div "Creditor * First Heritage State AL AK AR AZ CA CO CT DE DC FL GA GU HI ID IL IN…" at bounding box center [315, 139] width 146 height 173
click at [255, 109] on input "text" at bounding box center [314, 109] width 144 height 22
click at [327, 204] on input "text" at bounding box center [354, 204] width 67 height 23
click at [429, 78] on input "text" at bounding box center [472, 76] width 146 height 23
click at [471, 129] on input "text" at bounding box center [482, 137] width 123 height 22
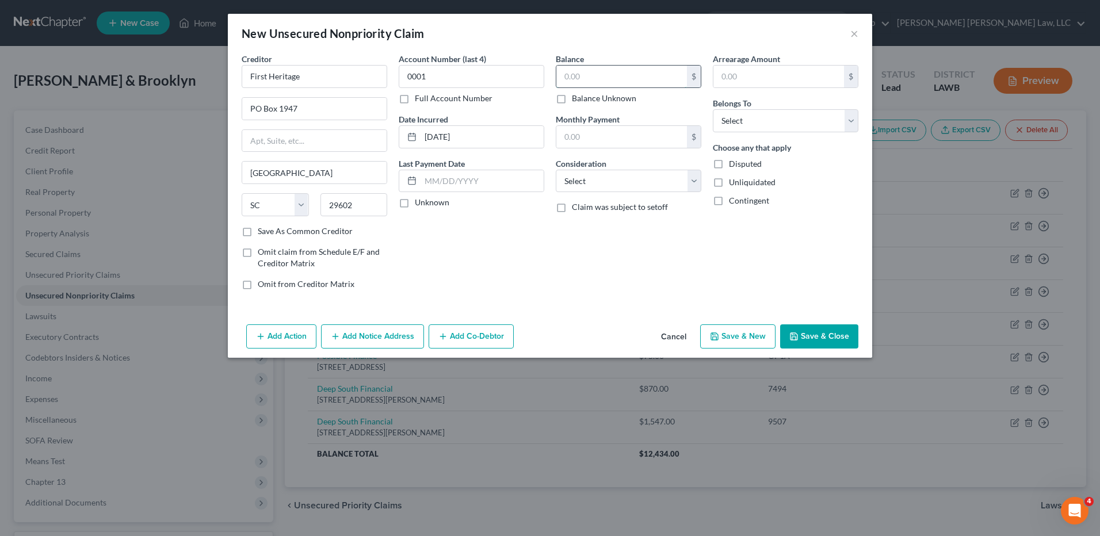
click at [584, 81] on input "text" at bounding box center [621, 77] width 131 height 22
click at [589, 173] on select "Select Cable / Satellite Services Collection Agency Credit Card Debt Debt Couns…" at bounding box center [629, 181] width 146 height 23
click at [556, 170] on select "Select Cable / Satellite Services Collection Agency Credit Card Debt Debt Couns…" at bounding box center [629, 181] width 146 height 23
drag, startPoint x: 737, startPoint y: 122, endPoint x: 744, endPoint y: 133, distance: 12.9
click at [737, 121] on select "Select Debtor 1 Only Debtor 2 Only Debtor 1 And Debtor 2 Only At Least One Of T…" at bounding box center [786, 120] width 146 height 23
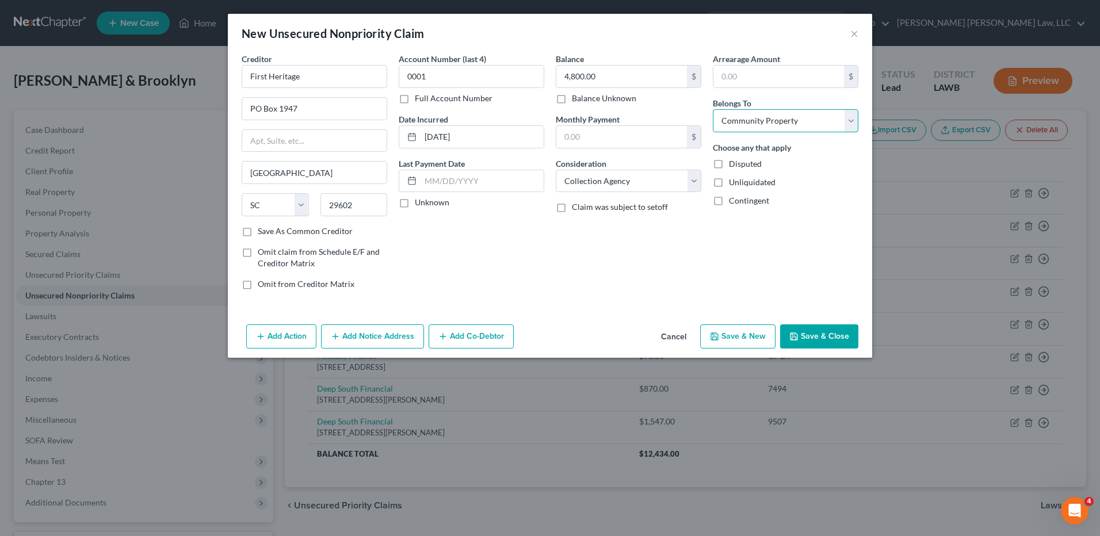
click at [713, 109] on select "Select Debtor 1 Only Debtor 2 Only Debtor 1 And Debtor 2 Only At Least One Of T…" at bounding box center [786, 120] width 146 height 23
click at [725, 333] on button "Save & New" at bounding box center [737, 337] width 75 height 24
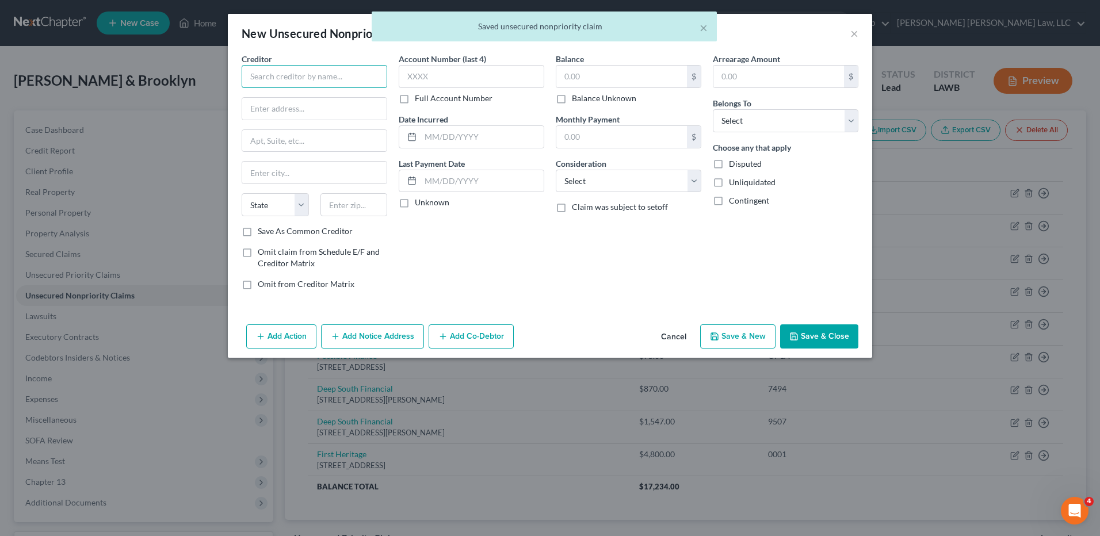
click at [313, 78] on input "text" at bounding box center [315, 76] width 146 height 23
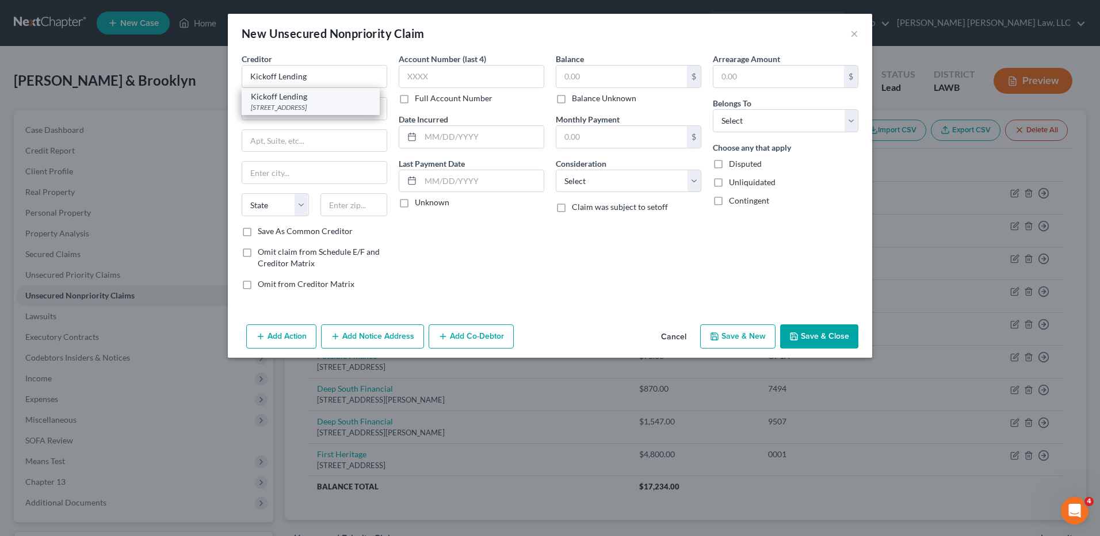
click at [308, 93] on div "Kickoff Lending" at bounding box center [311, 97] width 120 height 12
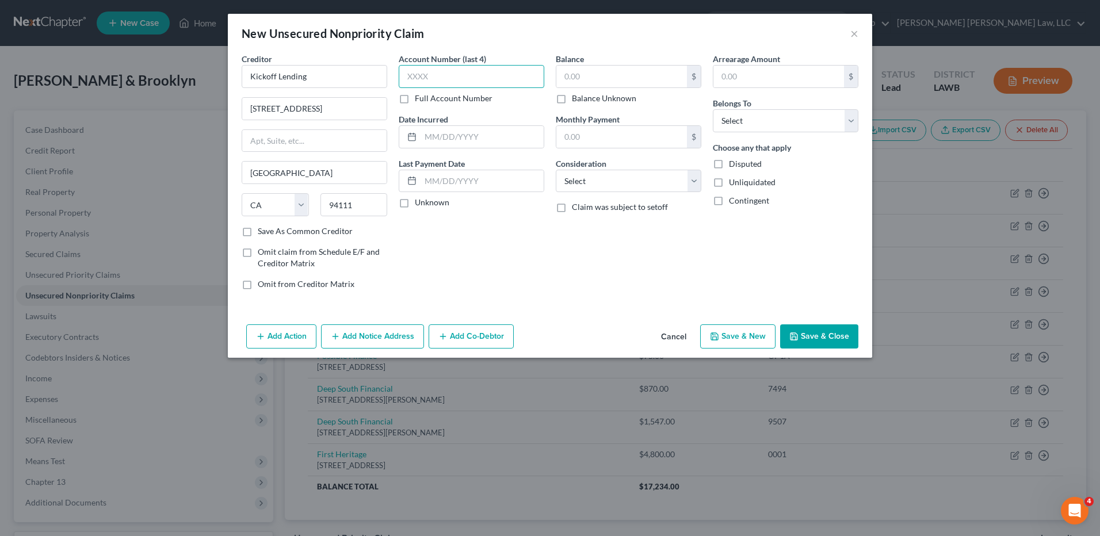
click at [423, 77] on input "text" at bounding box center [472, 76] width 146 height 23
click at [434, 135] on input "text" at bounding box center [482, 137] width 123 height 22
click at [588, 77] on input "text" at bounding box center [621, 77] width 131 height 22
click at [581, 180] on select "Select Cable / Satellite Services Collection Agency Credit Card Debt Debt Couns…" at bounding box center [629, 181] width 146 height 23
click at [556, 170] on select "Select Cable / Satellite Services Collection Agency Credit Card Debt Debt Couns…" at bounding box center [629, 181] width 146 height 23
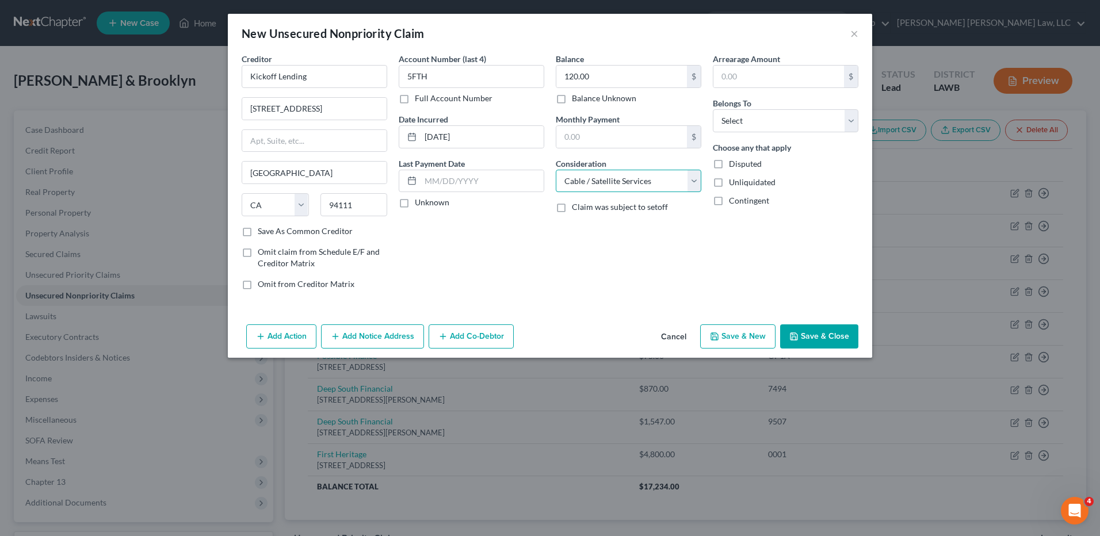
click at [587, 178] on select "Select Cable / Satellite Services Collection Agency Credit Card Debt Debt Couns…" at bounding box center [629, 181] width 146 height 23
click at [556, 170] on select "Select Cable / Satellite Services Collection Agency Credit Card Debt Debt Couns…" at bounding box center [629, 181] width 146 height 23
click at [741, 118] on select "Select Debtor 1 Only Debtor 2 Only Debtor 1 And Debtor 2 Only At Least One Of T…" at bounding box center [786, 120] width 146 height 23
click at [713, 109] on select "Select Debtor 1 Only Debtor 2 Only Debtor 1 And Debtor 2 Only At Least One Of T…" at bounding box center [786, 120] width 146 height 23
click at [720, 327] on button "Save & New" at bounding box center [737, 337] width 75 height 24
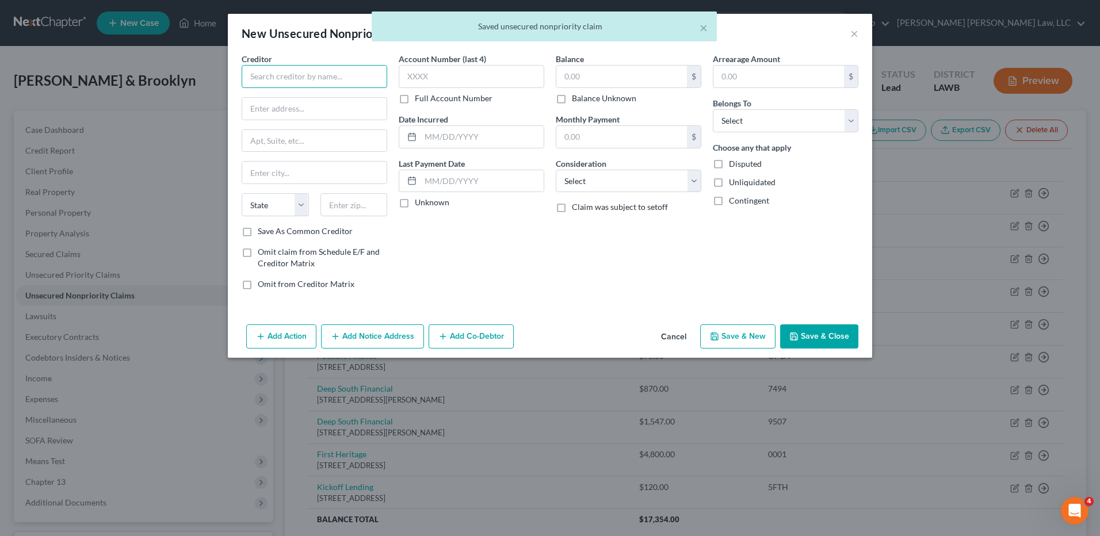
click at [321, 77] on input "text" at bounding box center [315, 76] width 146 height 23
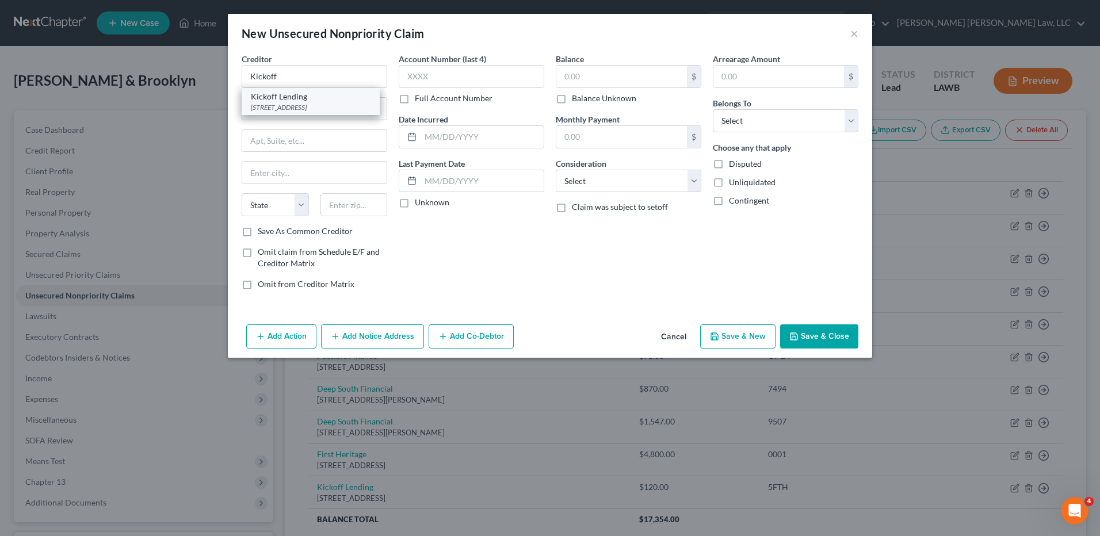
click at [293, 100] on div "Kickoff Lending" at bounding box center [311, 97] width 120 height 12
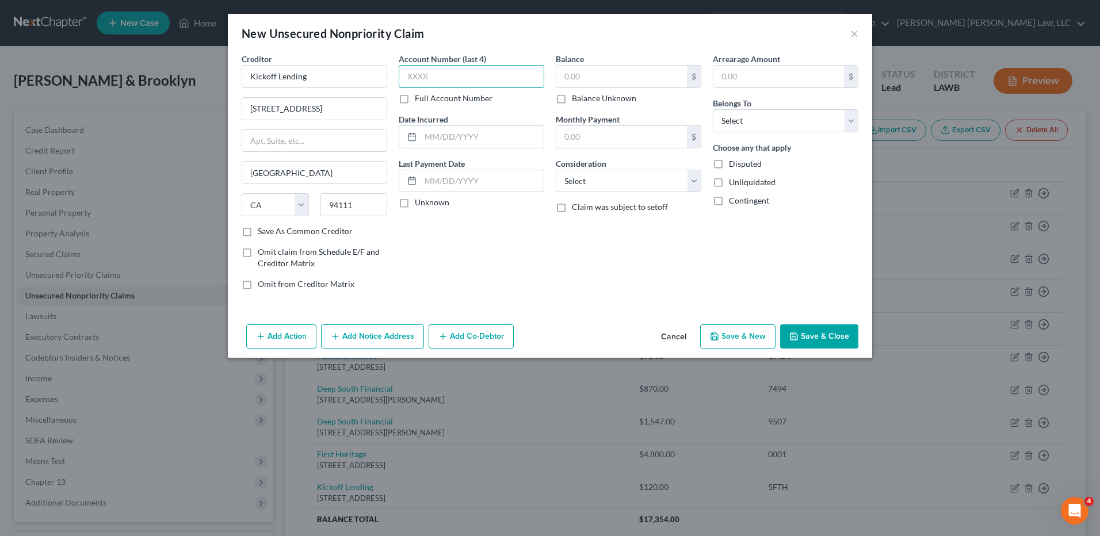
click at [427, 82] on input "text" at bounding box center [472, 76] width 146 height 23
click at [430, 140] on input "text" at bounding box center [482, 137] width 123 height 22
click at [574, 72] on input "text" at bounding box center [621, 77] width 131 height 22
click at [577, 183] on select "Select Cable / Satellite Services Collection Agency Credit Card Debt Debt Couns…" at bounding box center [629, 181] width 146 height 23
click at [556, 170] on select "Select Cable / Satellite Services Collection Agency Credit Card Debt Debt Couns…" at bounding box center [629, 181] width 146 height 23
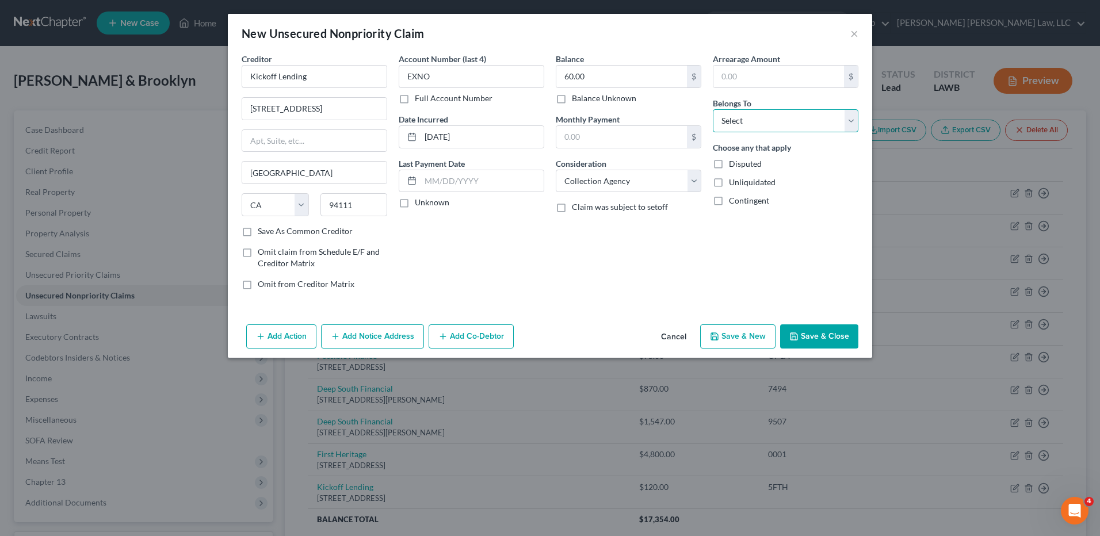
click at [735, 128] on select "Select Debtor 1 Only Debtor 2 Only Debtor 1 And Debtor 2 Only At Least One Of T…" at bounding box center [786, 120] width 146 height 23
click at [713, 109] on select "Select Debtor 1 Only Debtor 2 Only Debtor 1 And Debtor 2 Only At Least One Of T…" at bounding box center [786, 120] width 146 height 23
click at [821, 335] on button "Save & Close" at bounding box center [819, 337] width 78 height 24
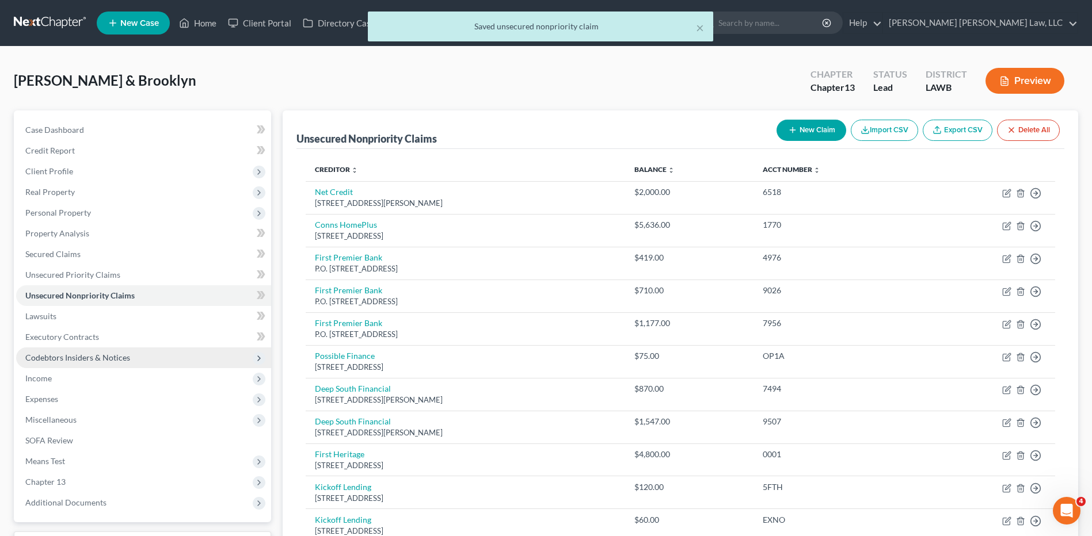
click at [55, 356] on span "Codebtors Insiders & Notices" at bounding box center [77, 358] width 105 height 10
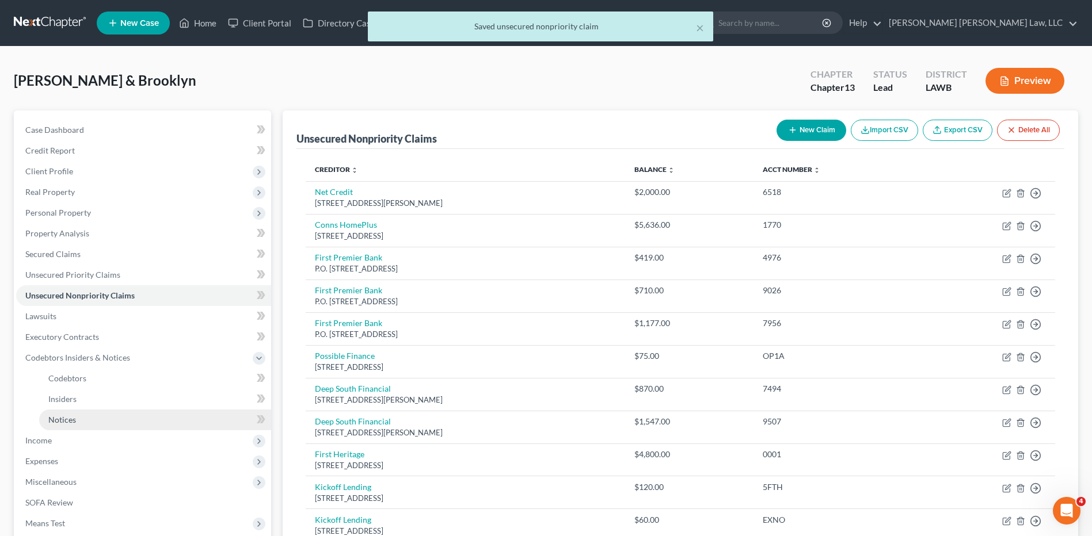
click at [57, 420] on span "Notices" at bounding box center [62, 420] width 28 height 10
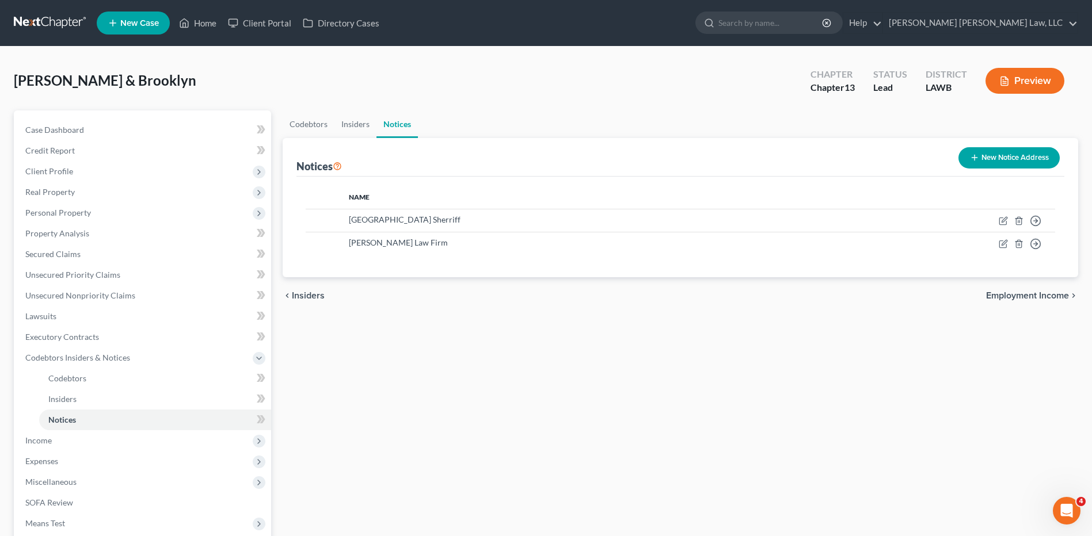
click at [993, 160] on button "New Notice Address" at bounding box center [1008, 157] width 101 height 21
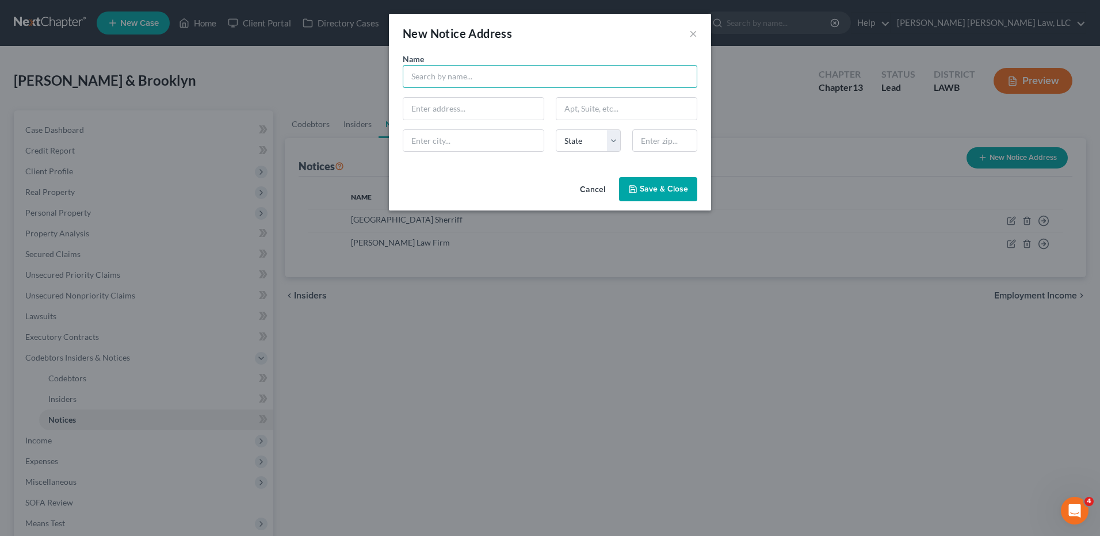
click at [448, 71] on input "text" at bounding box center [550, 76] width 295 height 23
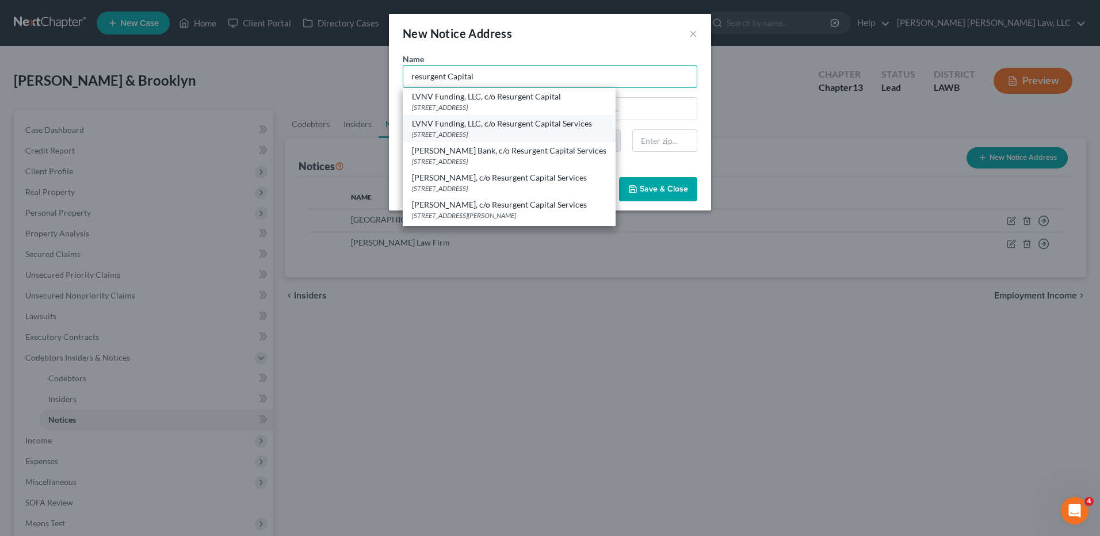
scroll to position [52, 0]
drag, startPoint x: 491, startPoint y: 75, endPoint x: 307, endPoint y: 82, distance: 184.9
click at [307, 82] on div "New Notice Address × Name * resurgent Capital LVNV Funding, LLC, c/o Resurgent …" at bounding box center [550, 268] width 1100 height 536
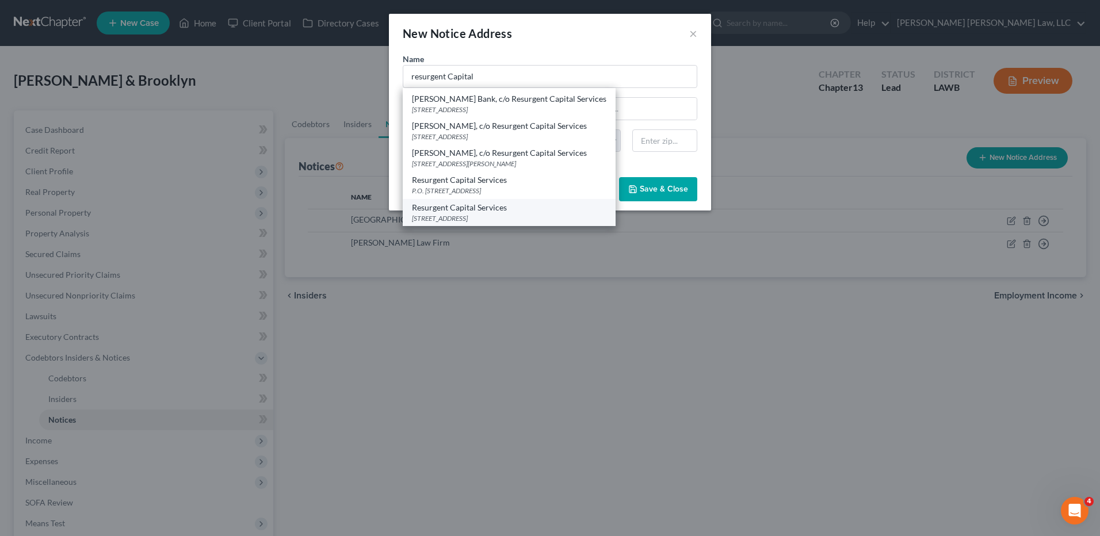
click at [457, 211] on div "Resurgent Capital Services" at bounding box center [509, 208] width 195 height 12
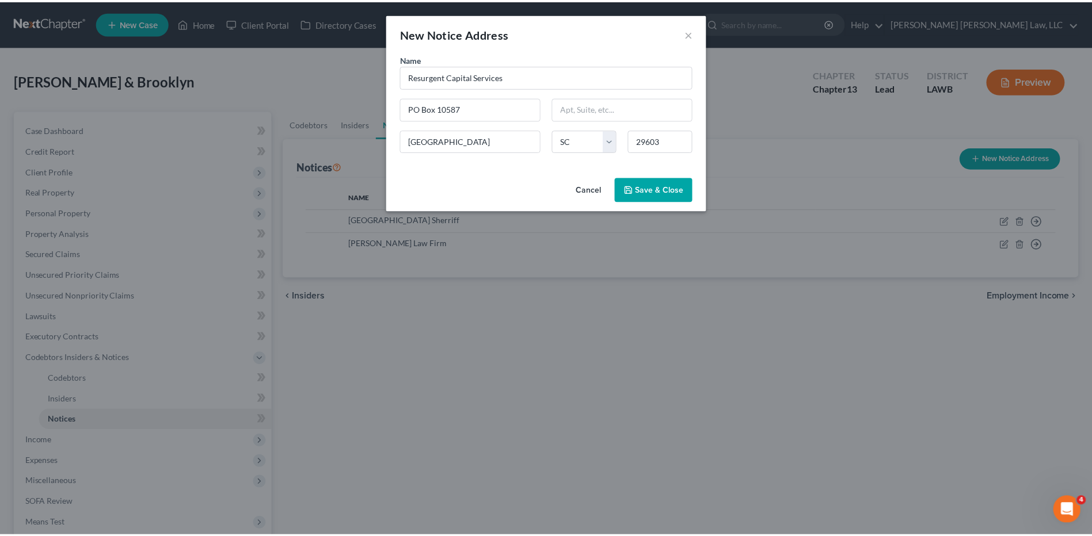
scroll to position [0, 0]
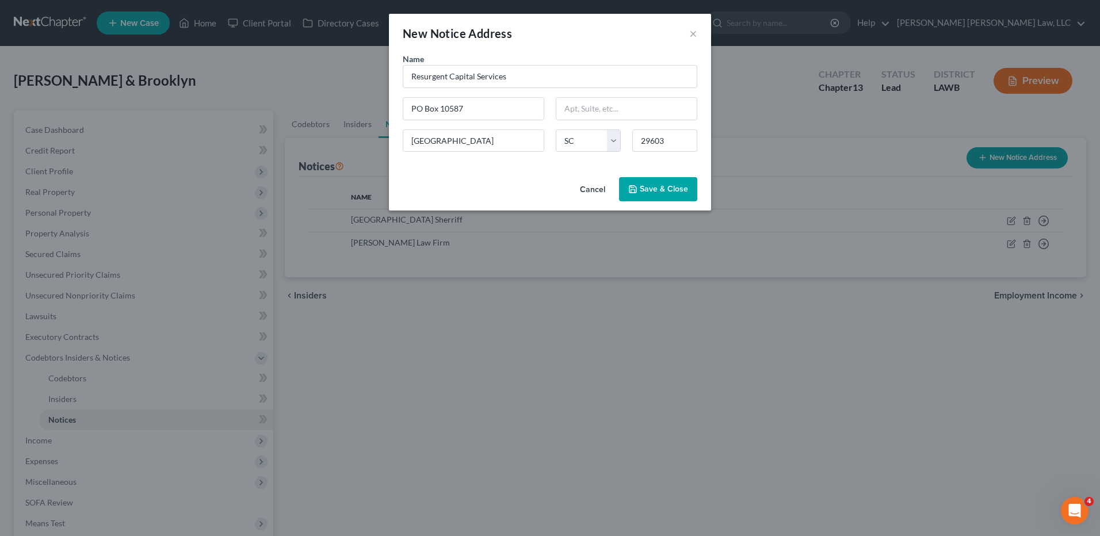
click at [658, 190] on span "Save & Close" at bounding box center [664, 189] width 48 height 10
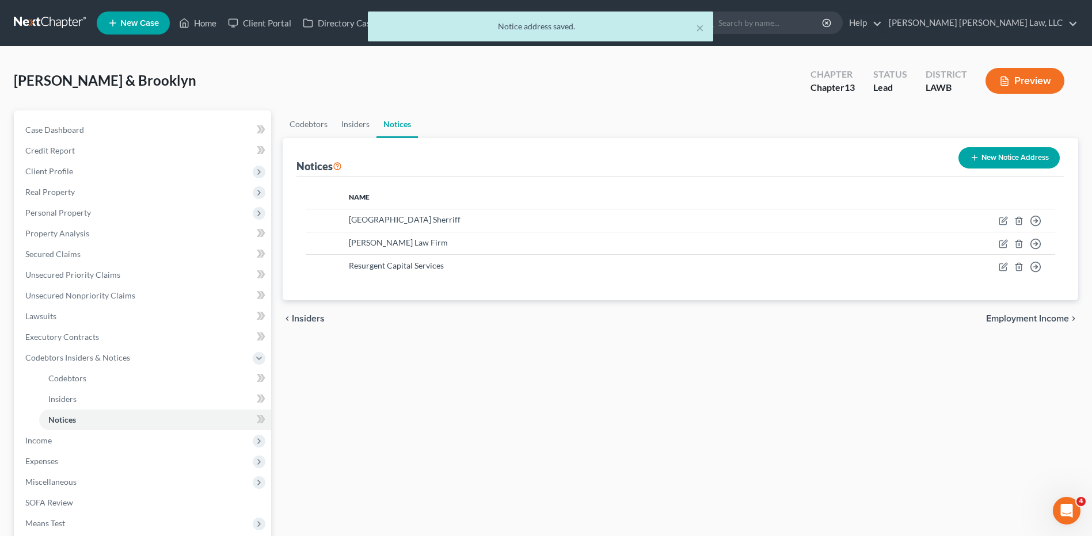
click at [1004, 156] on button "New Notice Address" at bounding box center [1008, 157] width 101 height 21
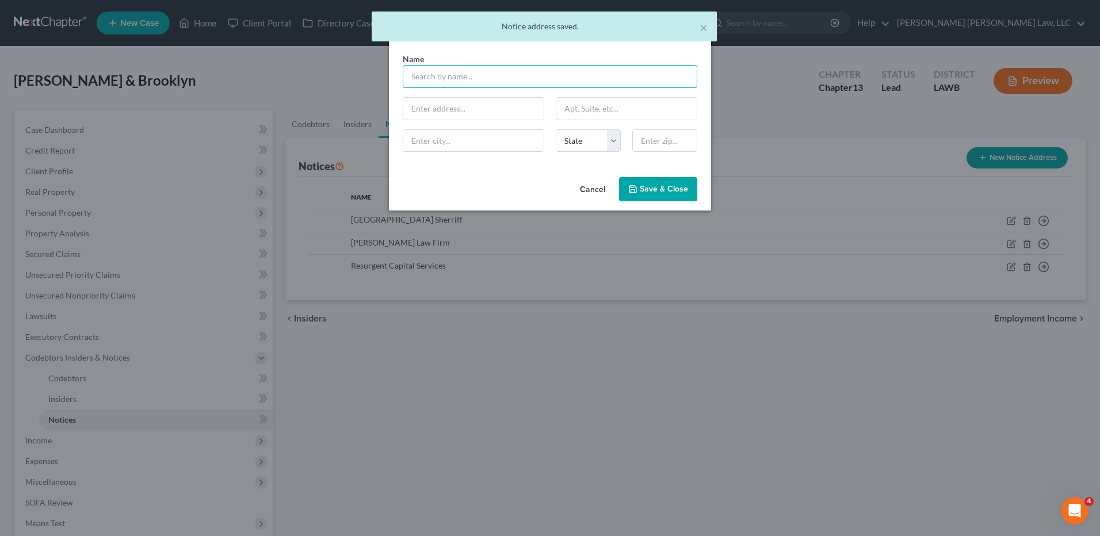
click at [464, 77] on input "text" at bounding box center [550, 76] width 295 height 23
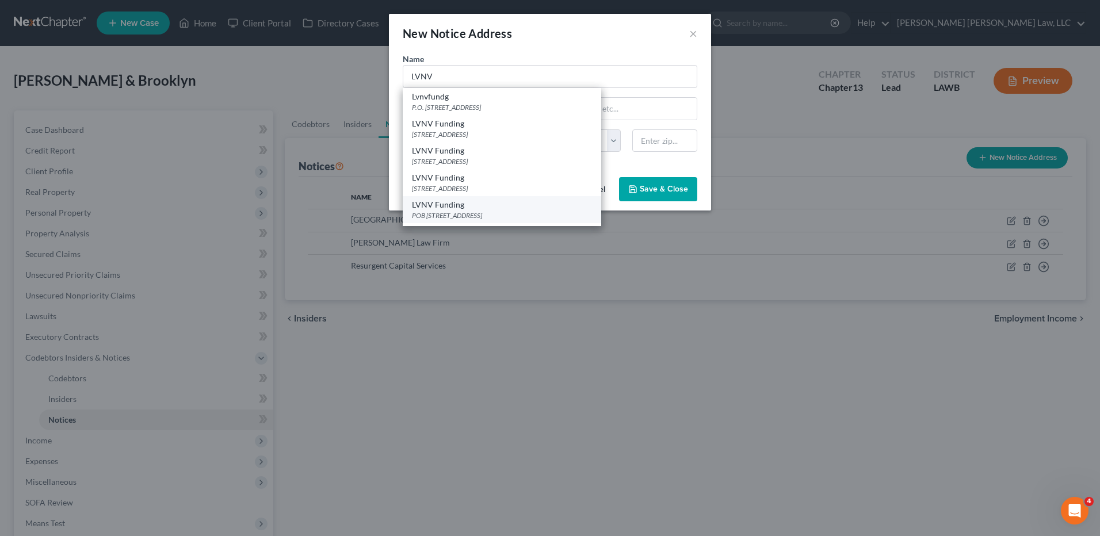
click at [440, 211] on div "POB 10587, Greenville, SC 29603" at bounding box center [502, 216] width 180 height 10
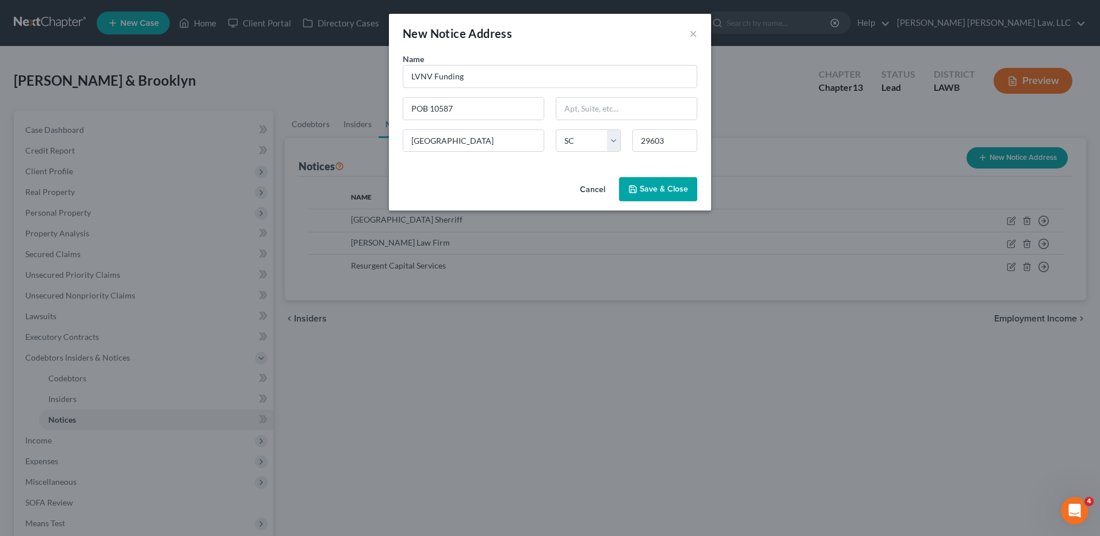
click at [655, 188] on span "Save & Close" at bounding box center [664, 189] width 48 height 10
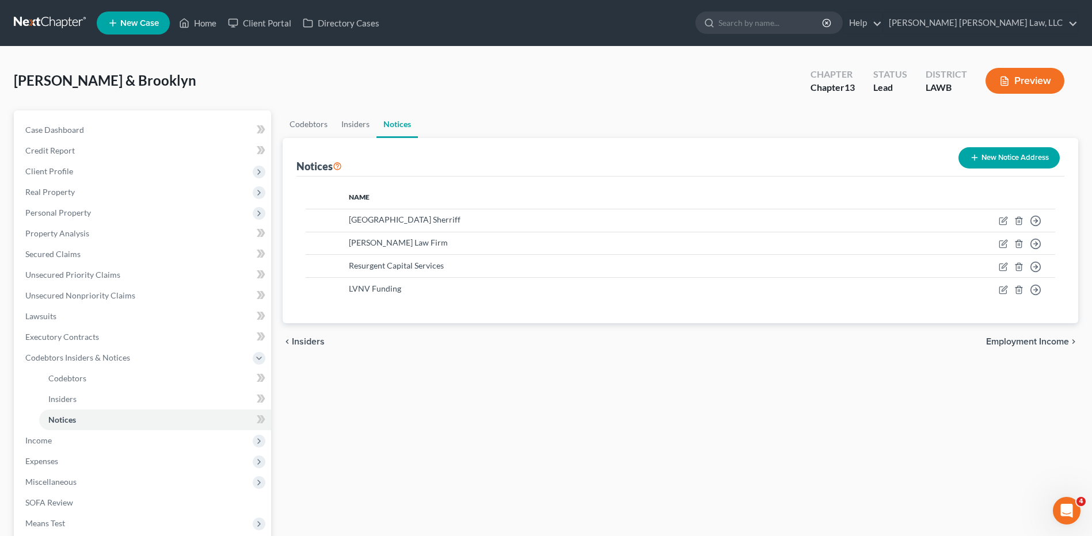
click at [996, 161] on button "New Notice Address" at bounding box center [1008, 157] width 101 height 21
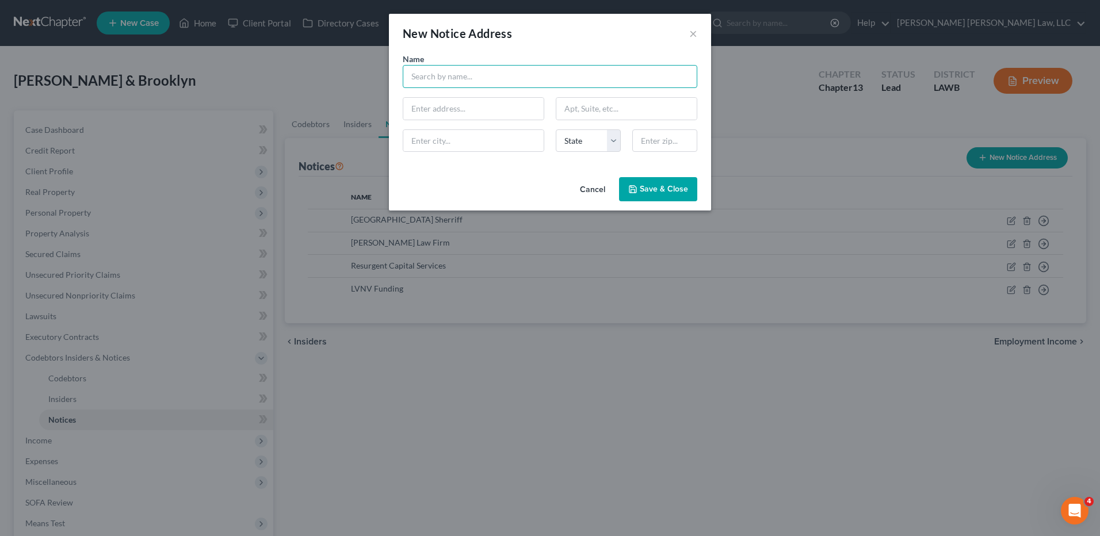
click at [443, 80] on input "text" at bounding box center [550, 76] width 295 height 23
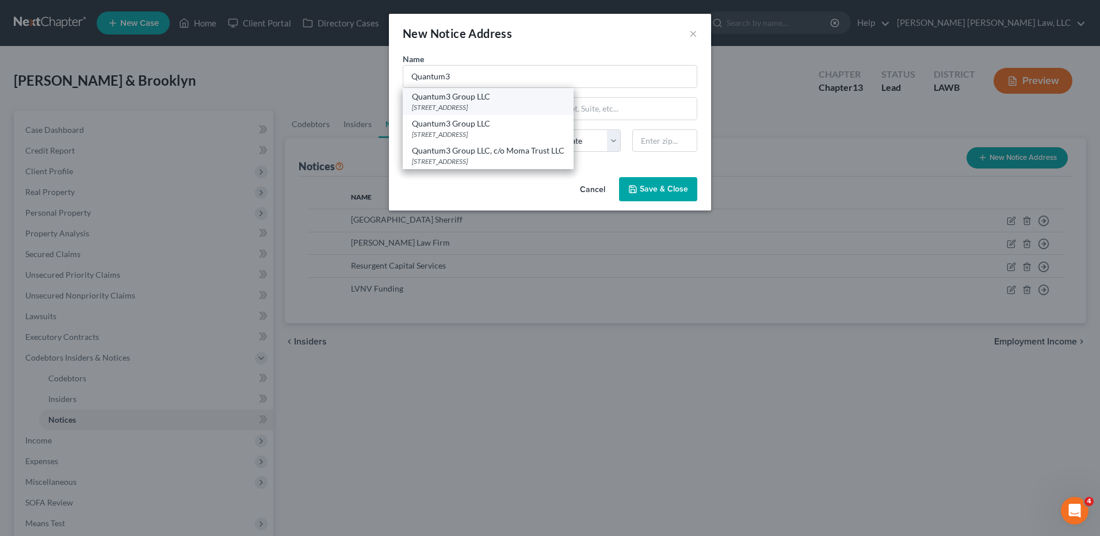
click at [461, 100] on div "Quantum3 Group LLC" at bounding box center [488, 97] width 152 height 12
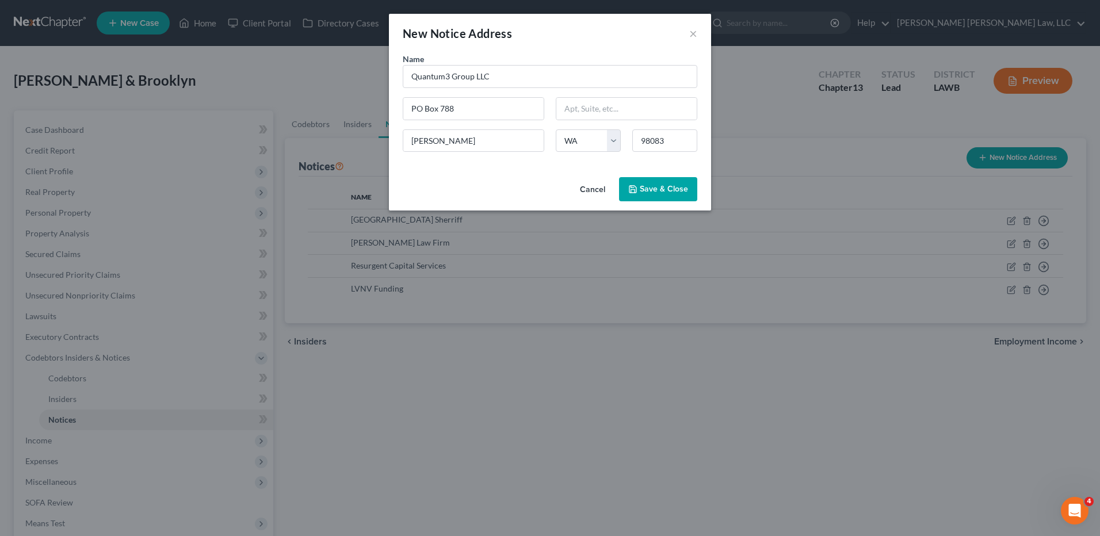
click at [659, 190] on span "Save & Close" at bounding box center [664, 189] width 48 height 10
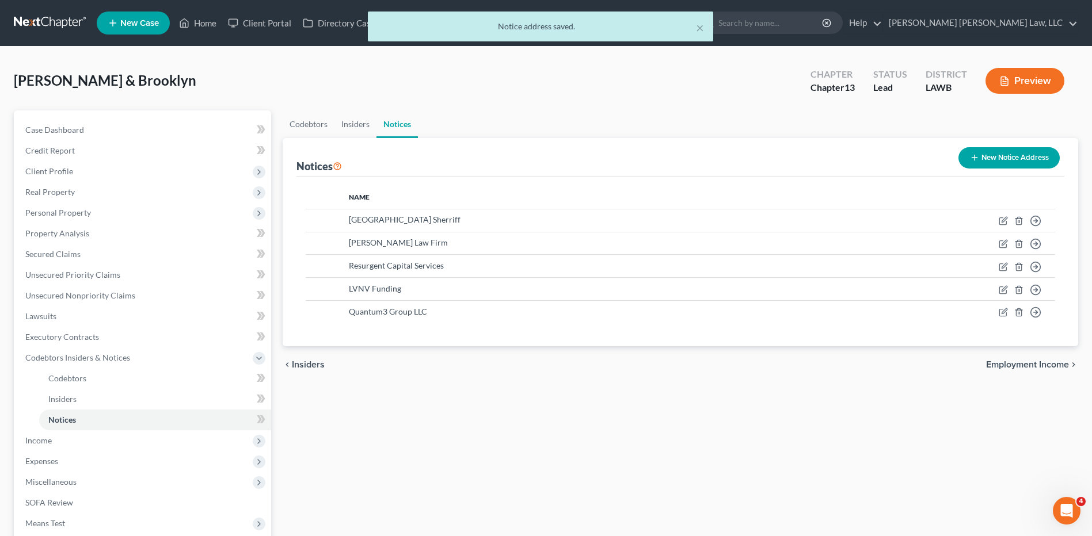
click at [975, 155] on icon "button" at bounding box center [974, 157] width 9 height 9
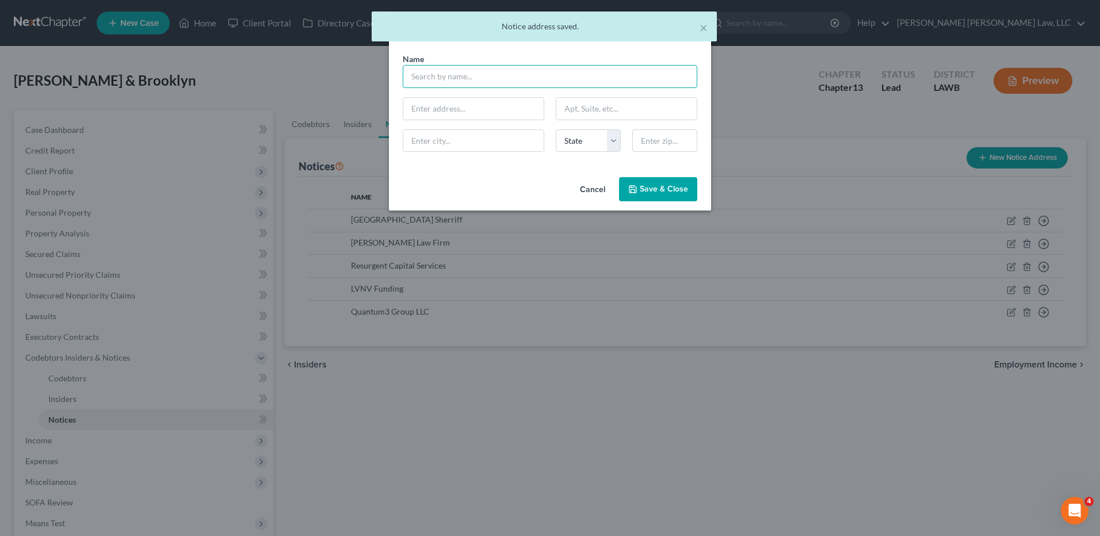
click at [527, 71] on input "text" at bounding box center [550, 76] width 295 height 23
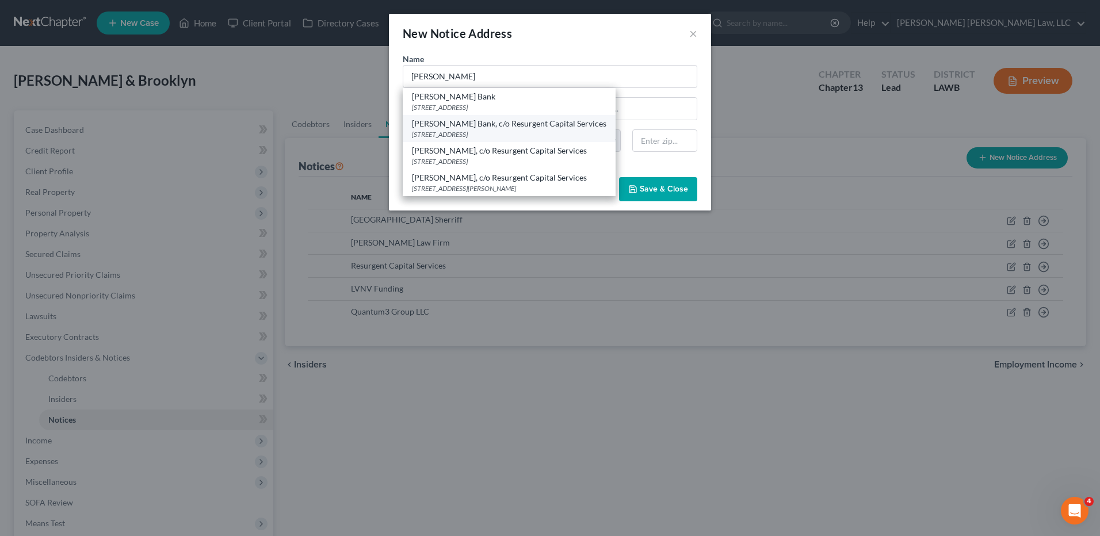
click at [482, 131] on div "PO Box 10368, Greenville, SC 29603" at bounding box center [509, 134] width 195 height 10
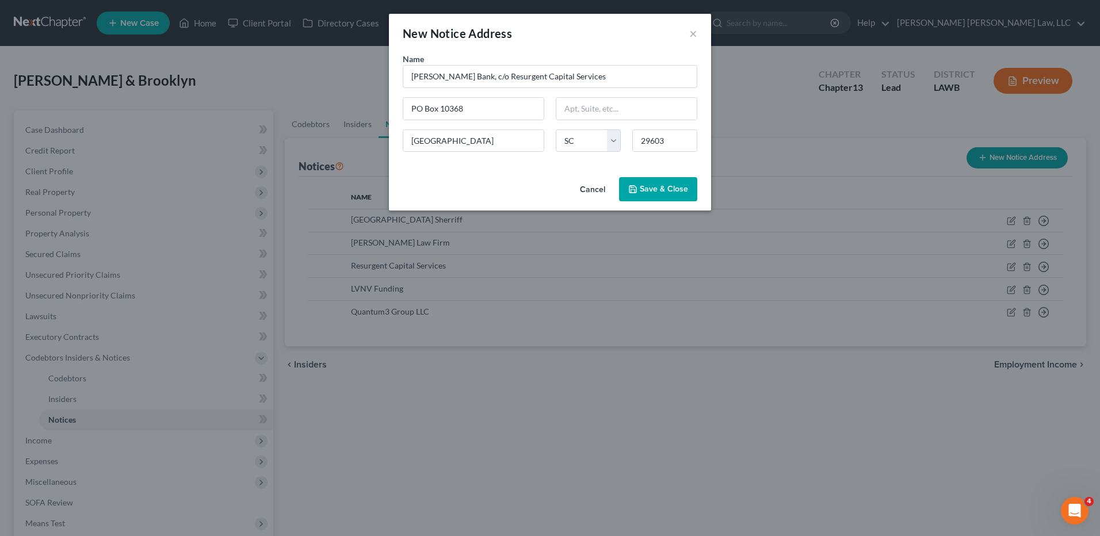
click at [649, 190] on span "Save & Close" at bounding box center [664, 189] width 48 height 10
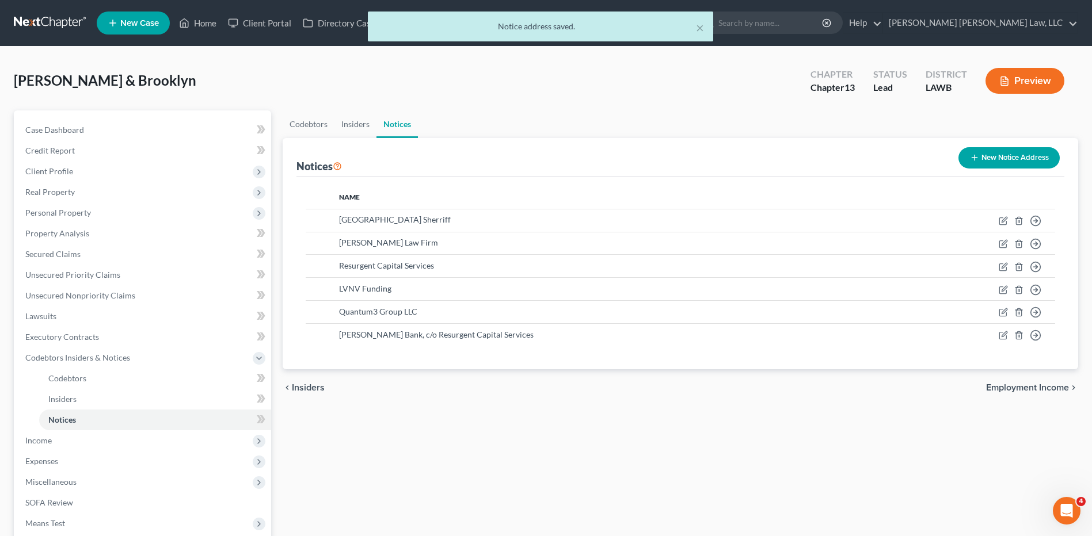
click at [979, 155] on button "New Notice Address" at bounding box center [1008, 157] width 101 height 21
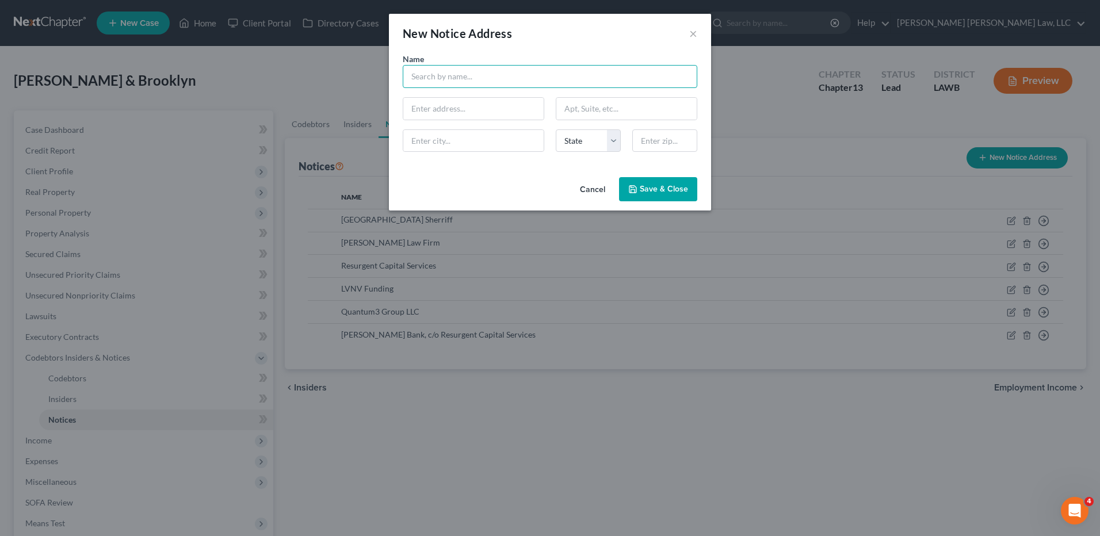
click at [430, 75] on input "text" at bounding box center [550, 76] width 295 height 23
click at [422, 104] on input "text" at bounding box center [473, 109] width 140 height 22
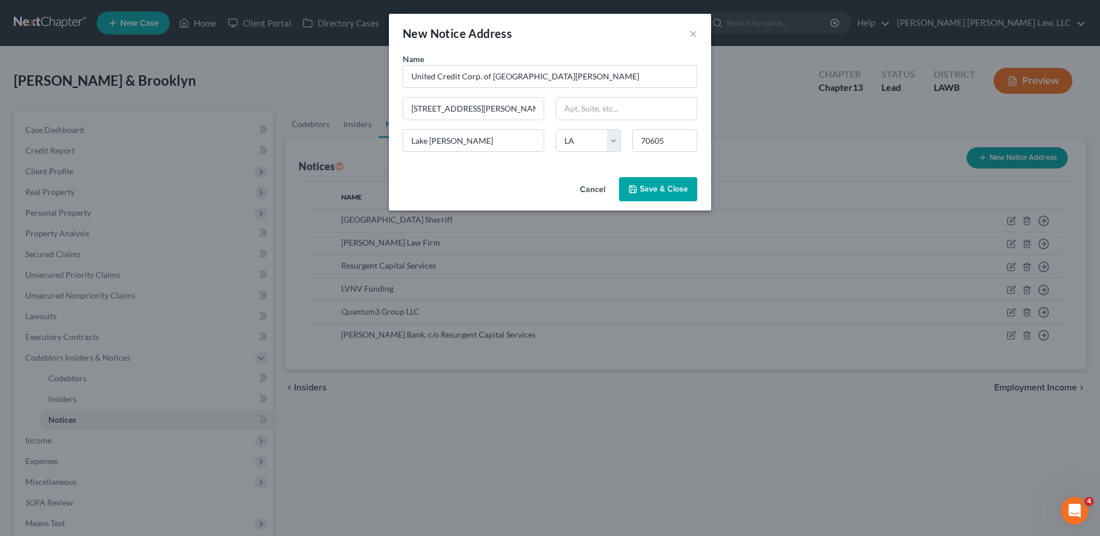
click at [638, 199] on button "Save & Close" at bounding box center [658, 189] width 78 height 24
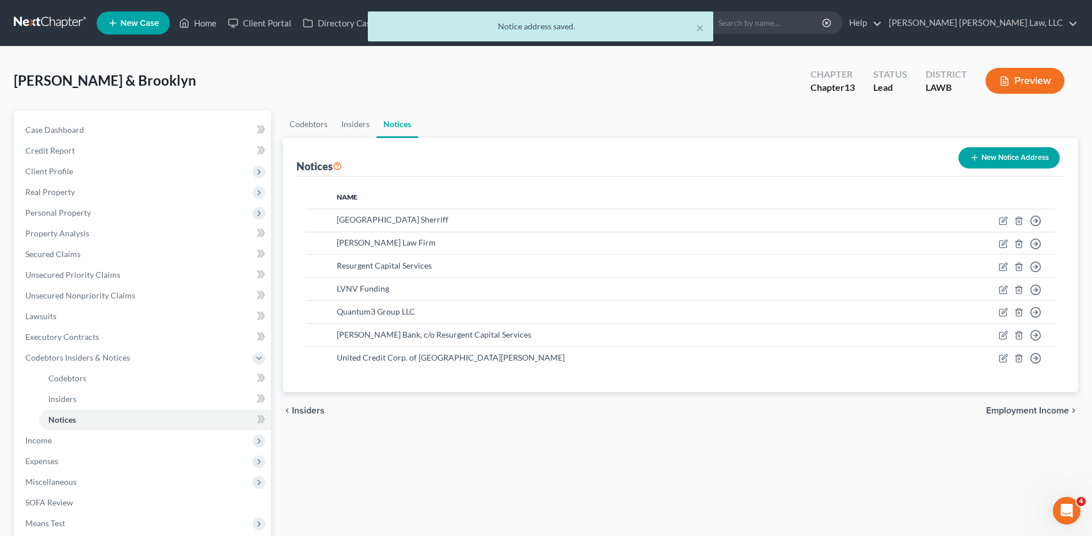
click at [998, 161] on button "New Notice Address" at bounding box center [1008, 157] width 101 height 21
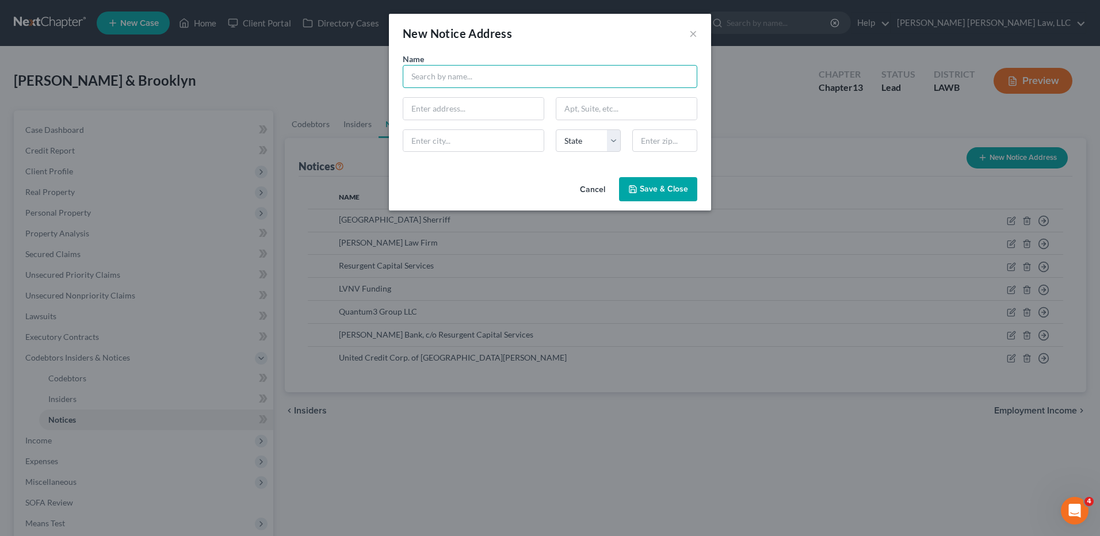
click at [468, 78] on input "text" at bounding box center [550, 76] width 295 height 23
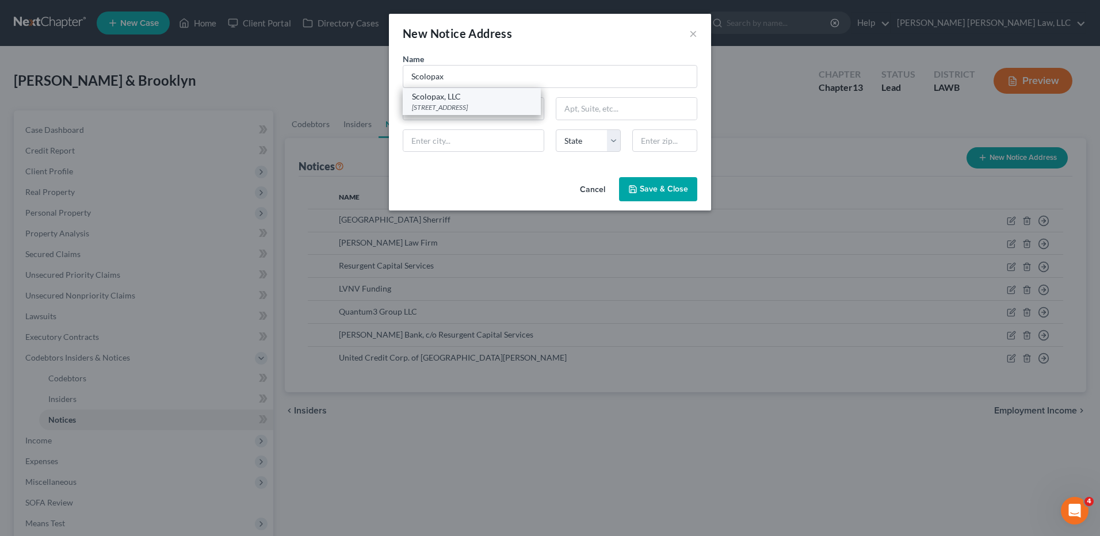
click at [462, 100] on div "Scolopax, LLC" at bounding box center [472, 97] width 120 height 12
click at [642, 192] on span "Save & Close" at bounding box center [664, 189] width 48 height 10
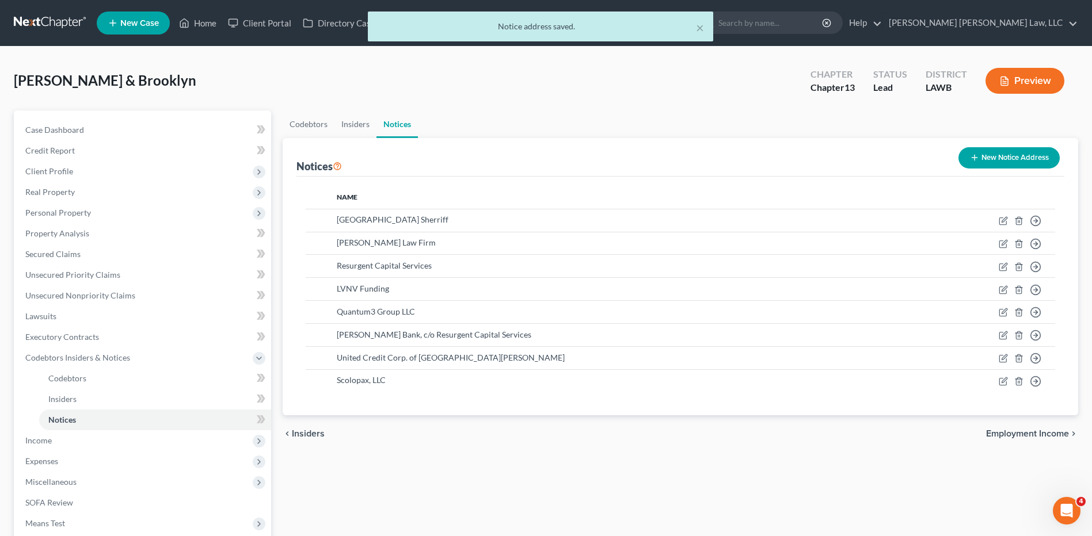
click at [996, 152] on button "New Notice Address" at bounding box center [1008, 157] width 101 height 21
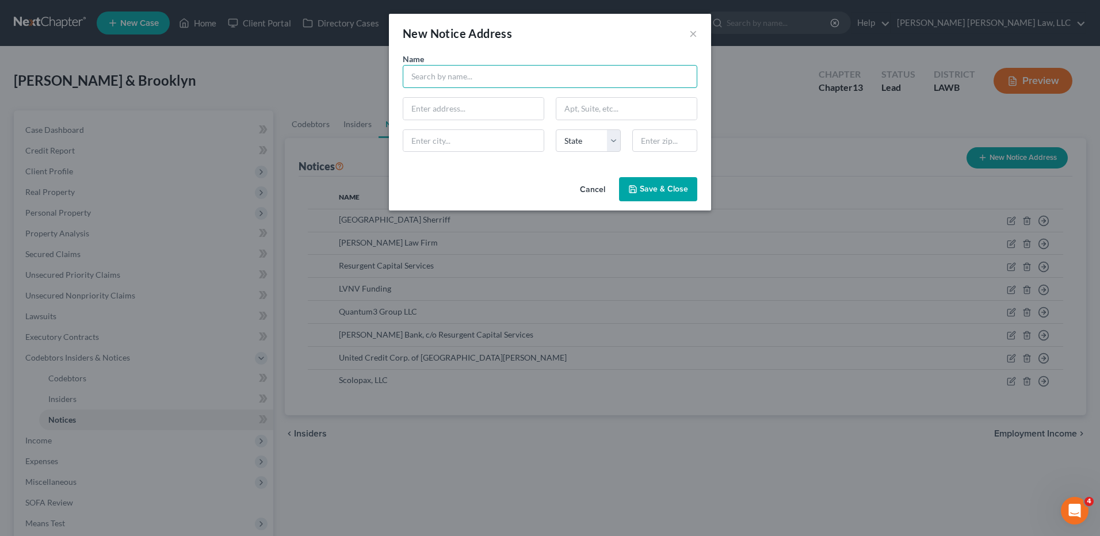
click at [576, 77] on input "text" at bounding box center [550, 76] width 295 height 23
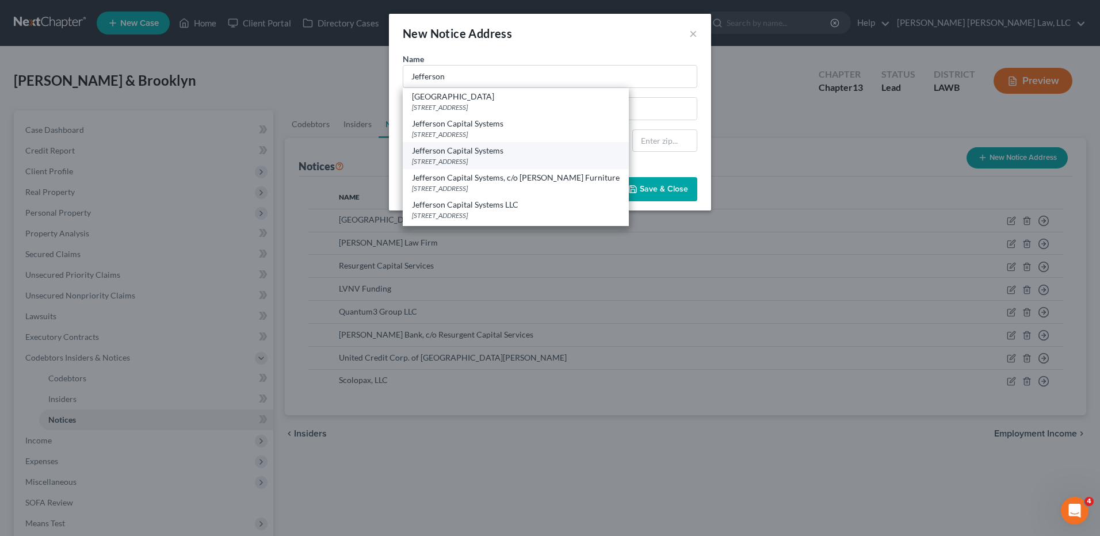
click at [481, 155] on div "Jefferson Capital Systems" at bounding box center [516, 151] width 208 height 12
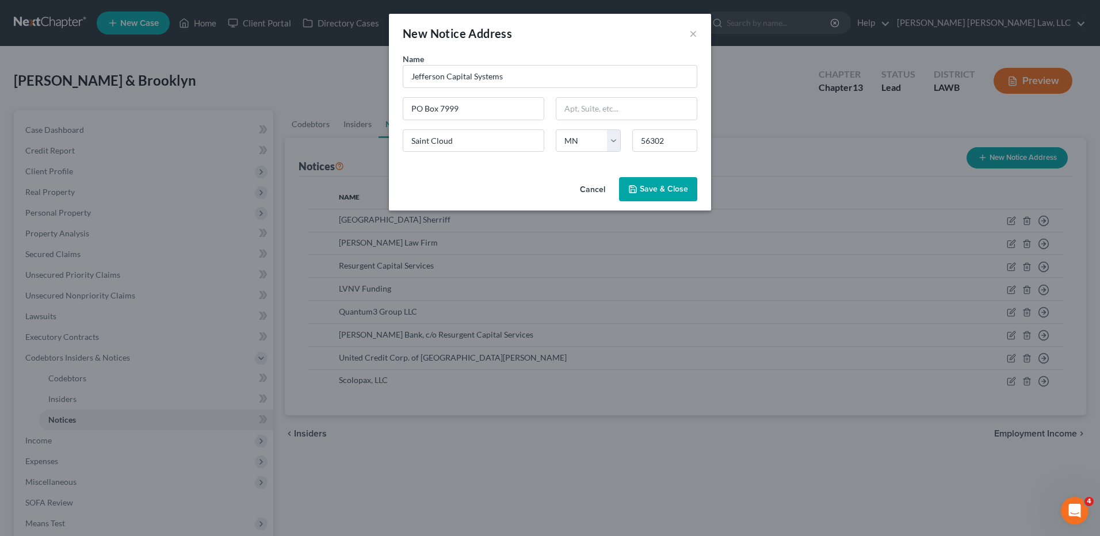
click at [651, 191] on span "Save & Close" at bounding box center [664, 189] width 48 height 10
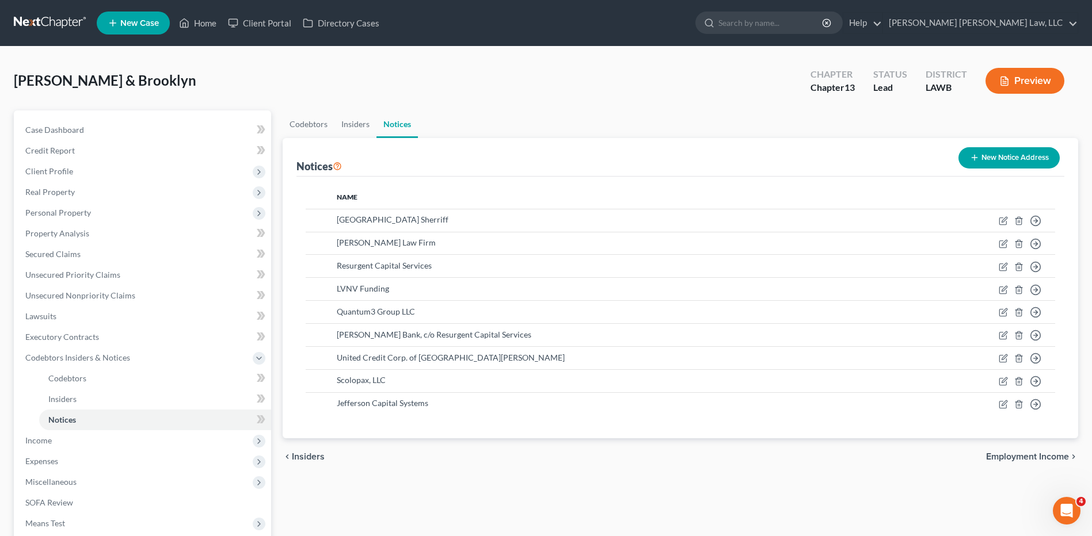
click at [1005, 158] on button "New Notice Address" at bounding box center [1008, 157] width 101 height 21
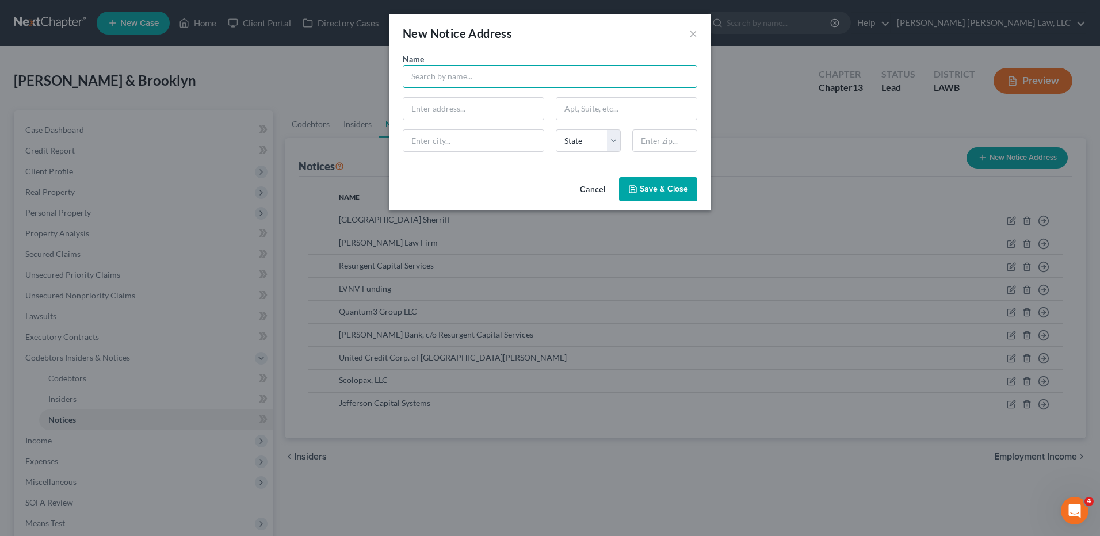
click at [434, 80] on input "text" at bounding box center [550, 76] width 295 height 23
click at [647, 189] on span "Save & Close" at bounding box center [664, 189] width 48 height 10
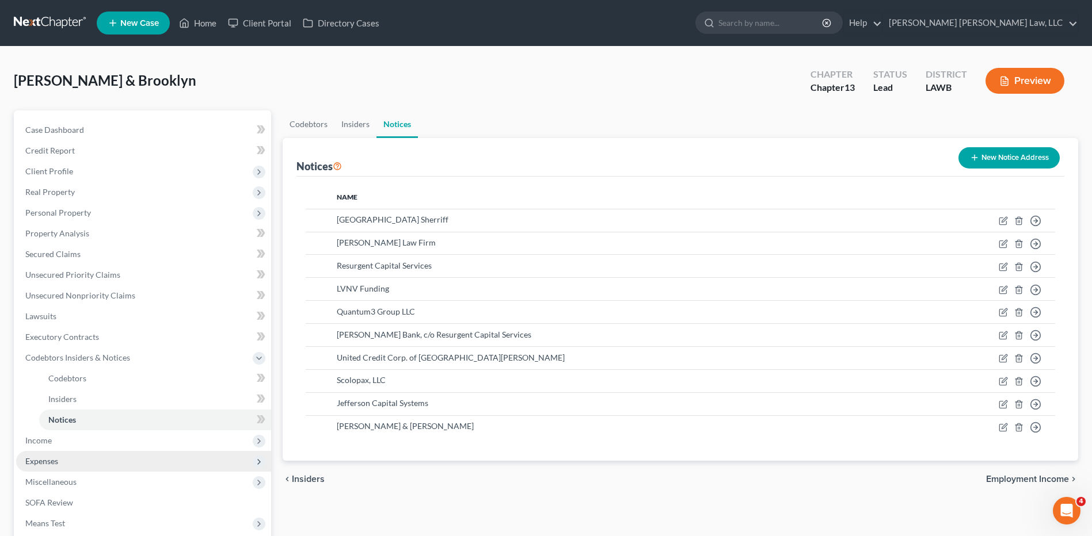
click at [56, 461] on span "Expenses" at bounding box center [41, 461] width 33 height 10
click at [75, 420] on link "Home" at bounding box center [155, 420] width 232 height 21
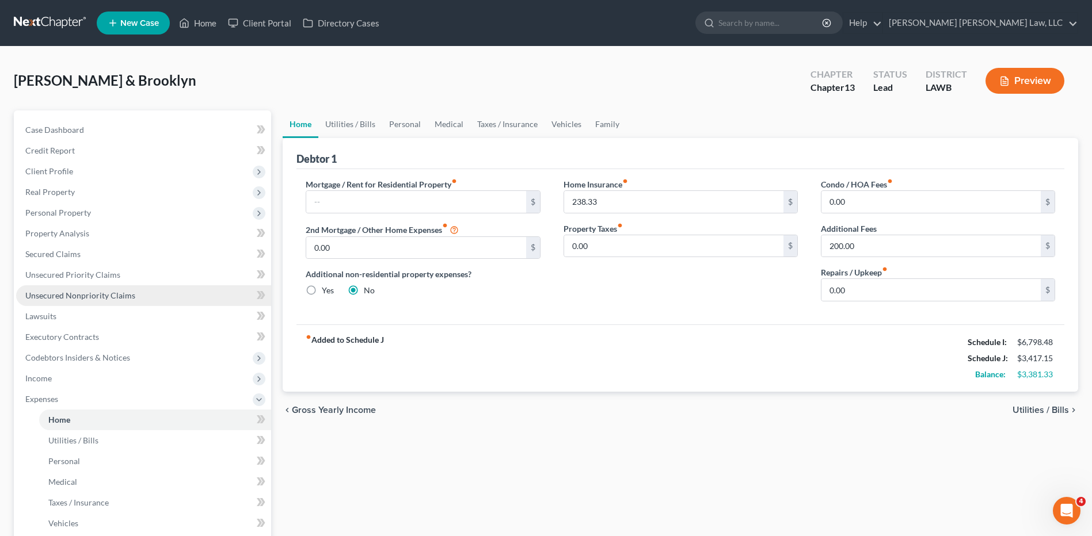
click at [51, 301] on link "Unsecured Nonpriority Claims" at bounding box center [143, 295] width 255 height 21
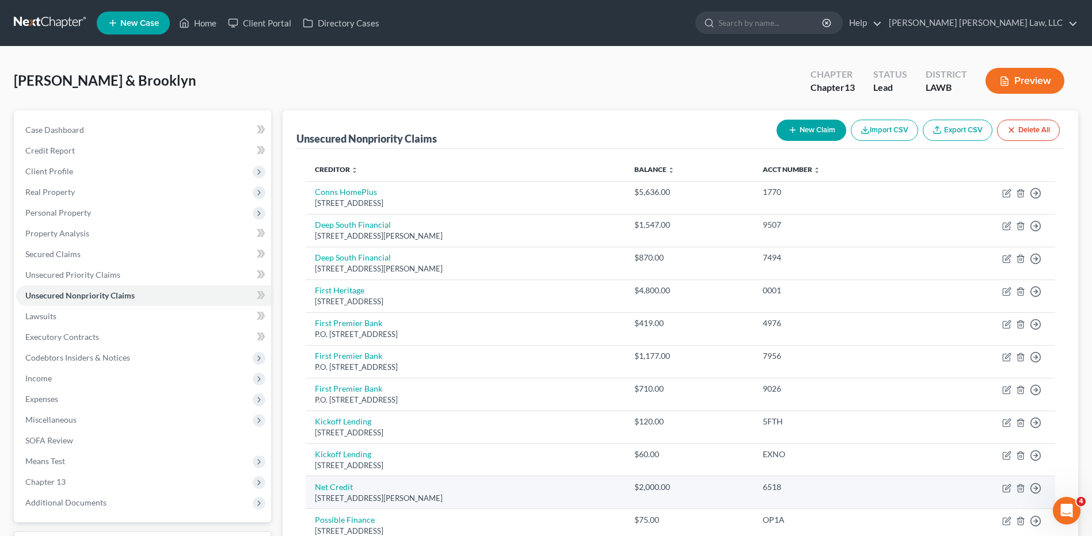
scroll to position [130, 0]
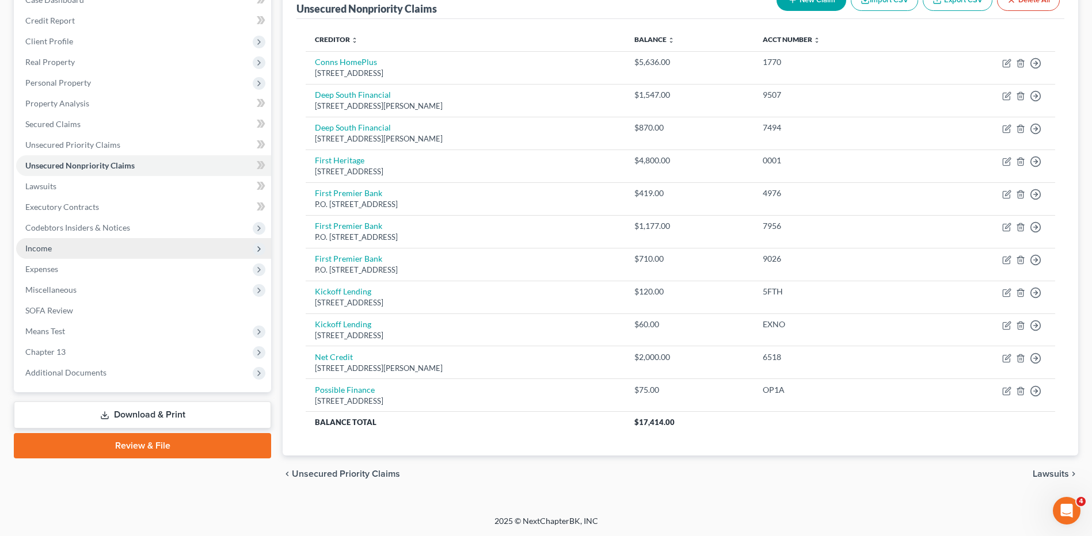
click at [36, 249] on span "Income" at bounding box center [38, 248] width 26 height 10
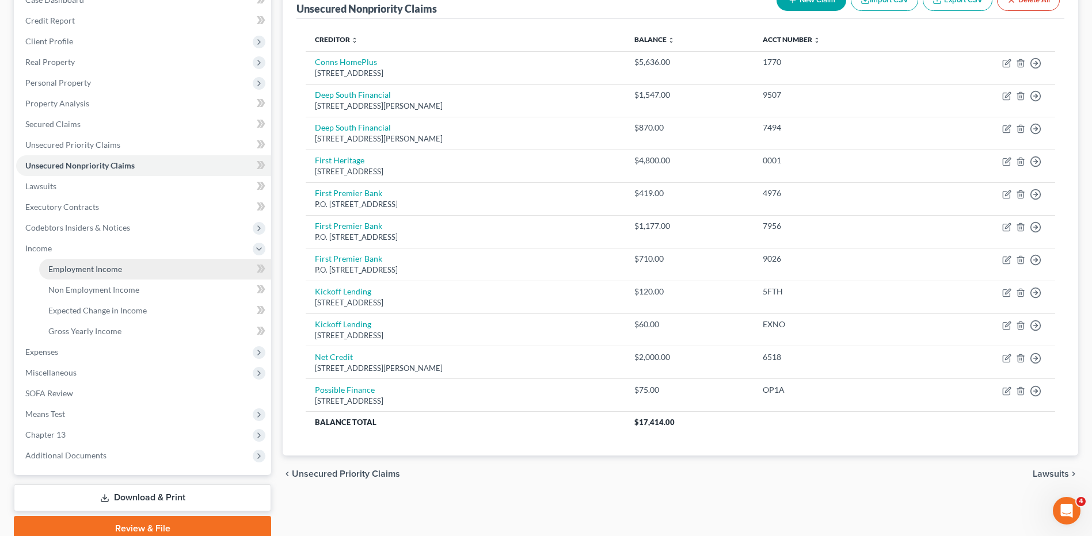
click at [68, 268] on span "Employment Income" at bounding box center [85, 269] width 74 height 10
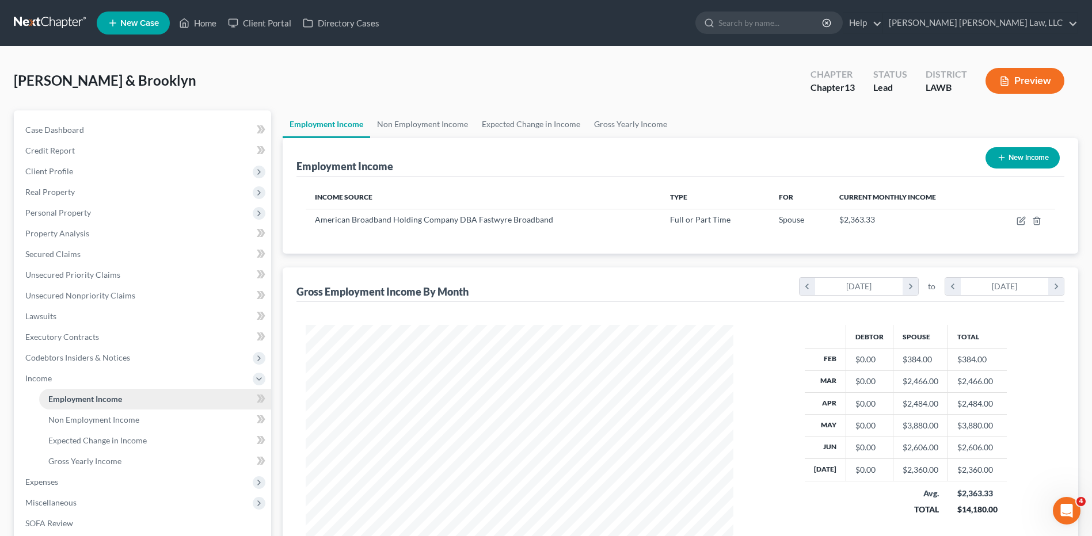
scroll to position [213, 450]
click at [73, 293] on span "Unsecured Nonpriority Claims" at bounding box center [80, 296] width 110 height 10
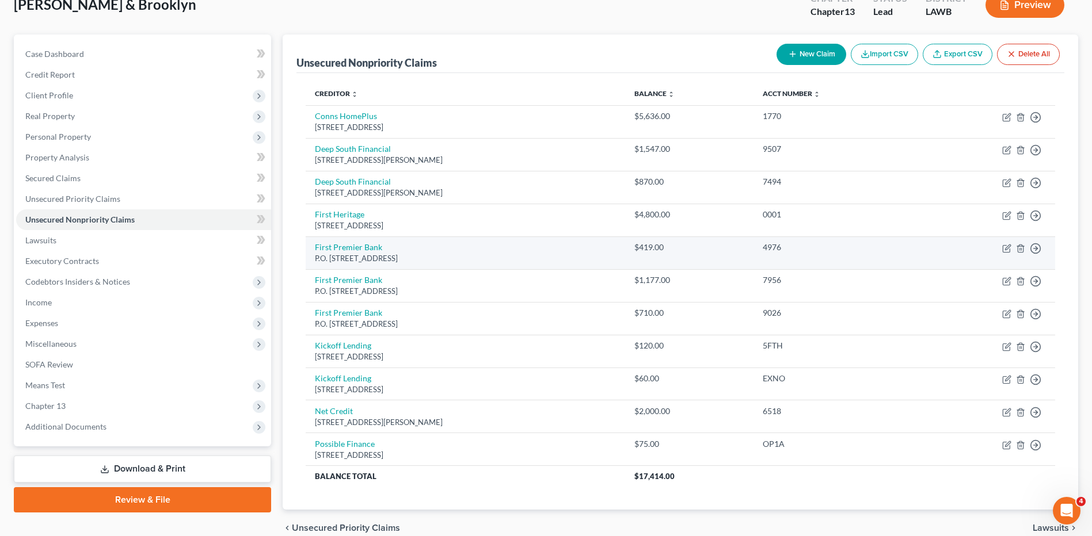
scroll to position [130, 0]
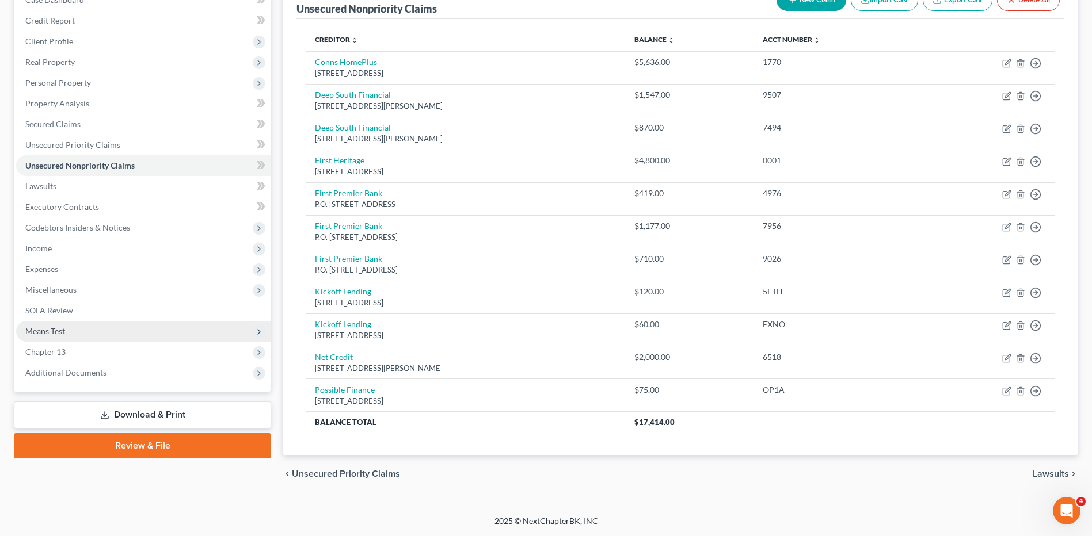
click at [52, 332] on span "Means Test" at bounding box center [45, 331] width 40 height 10
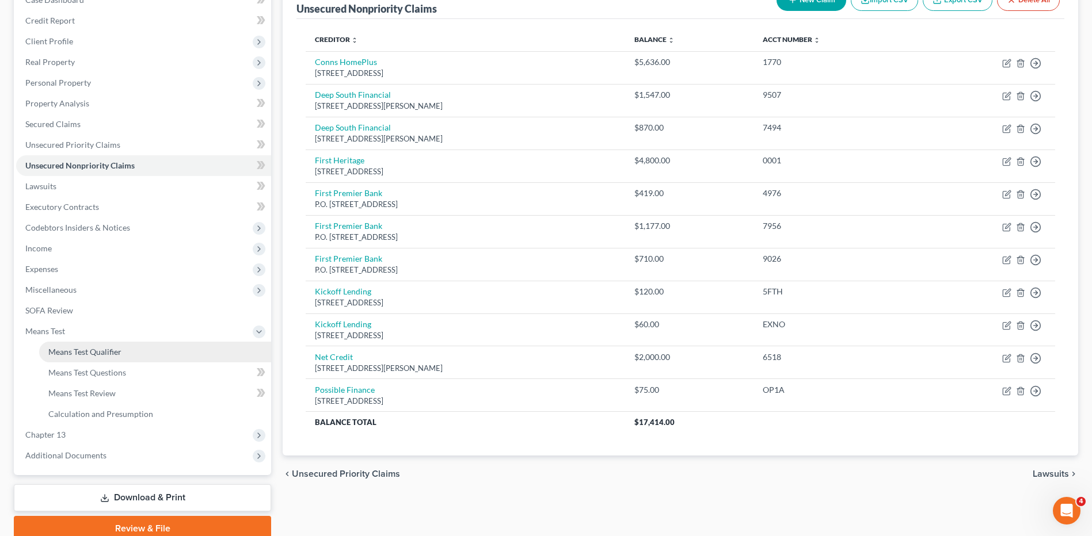
click at [70, 354] on span "Means Test Qualifier" at bounding box center [84, 352] width 73 height 10
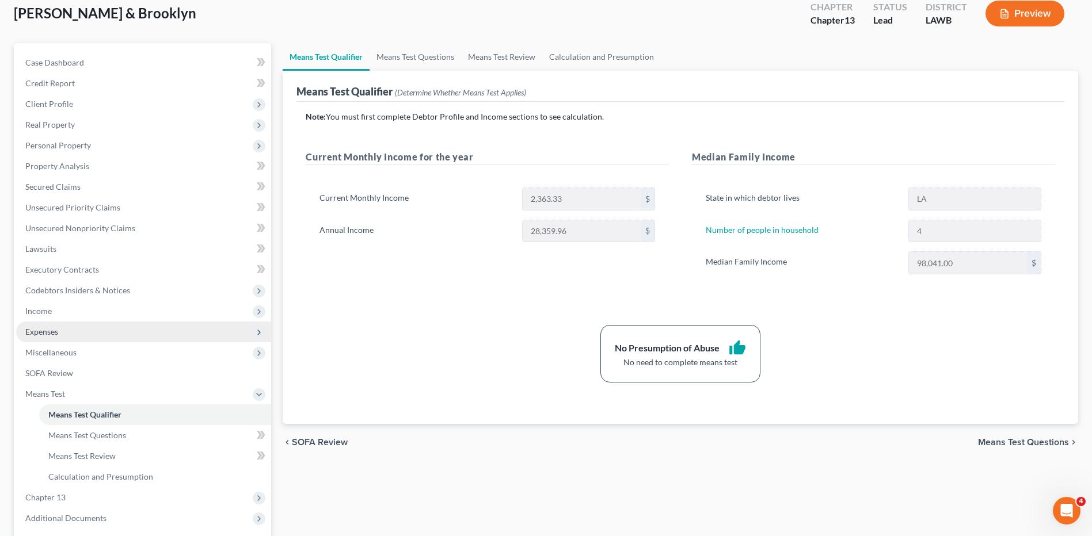
scroll to position [173, 0]
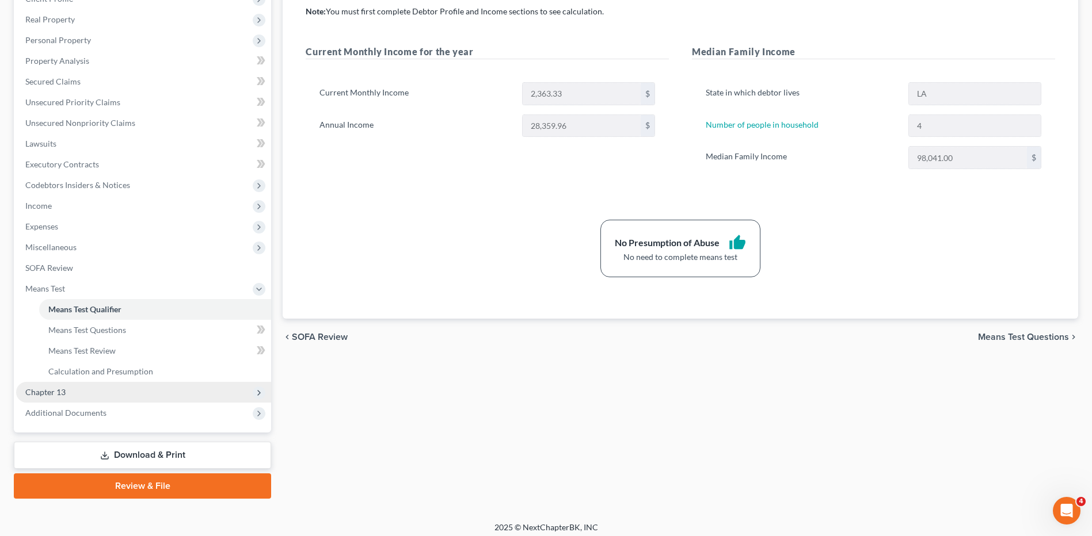
click at [59, 384] on span "Chapter 13" at bounding box center [143, 392] width 255 height 21
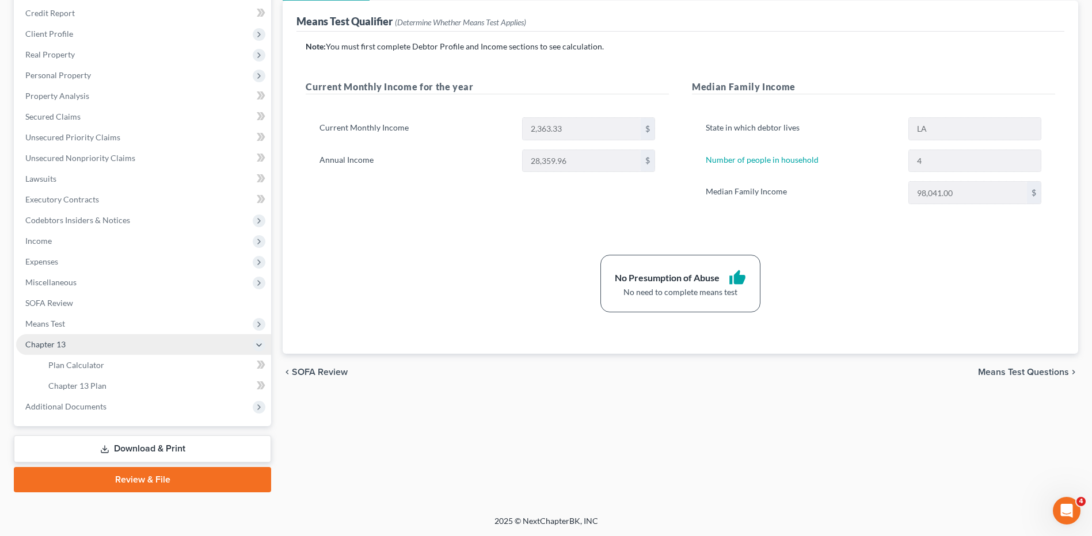
scroll to position [138, 0]
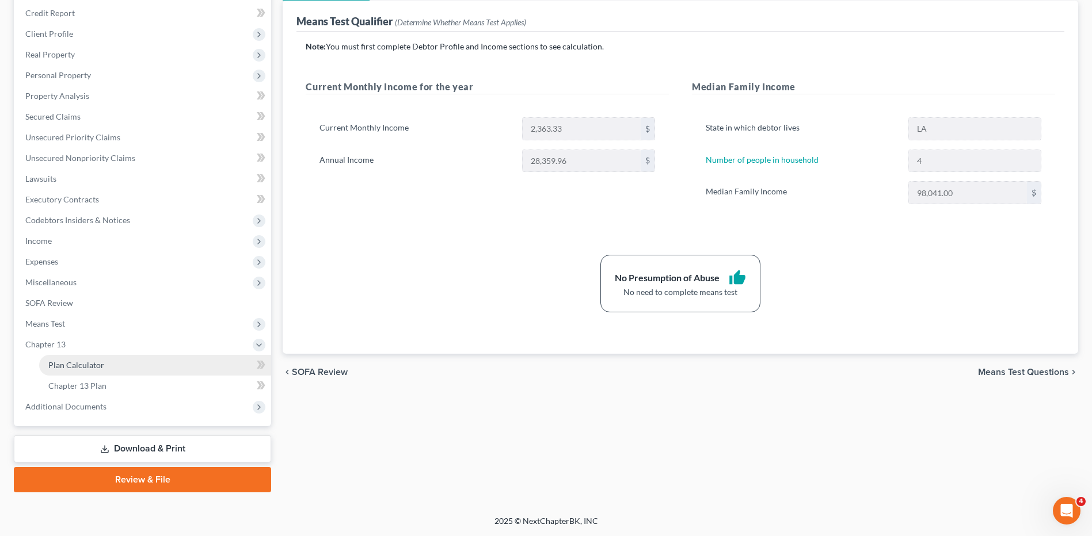
click at [68, 363] on span "Plan Calculator" at bounding box center [76, 365] width 56 height 10
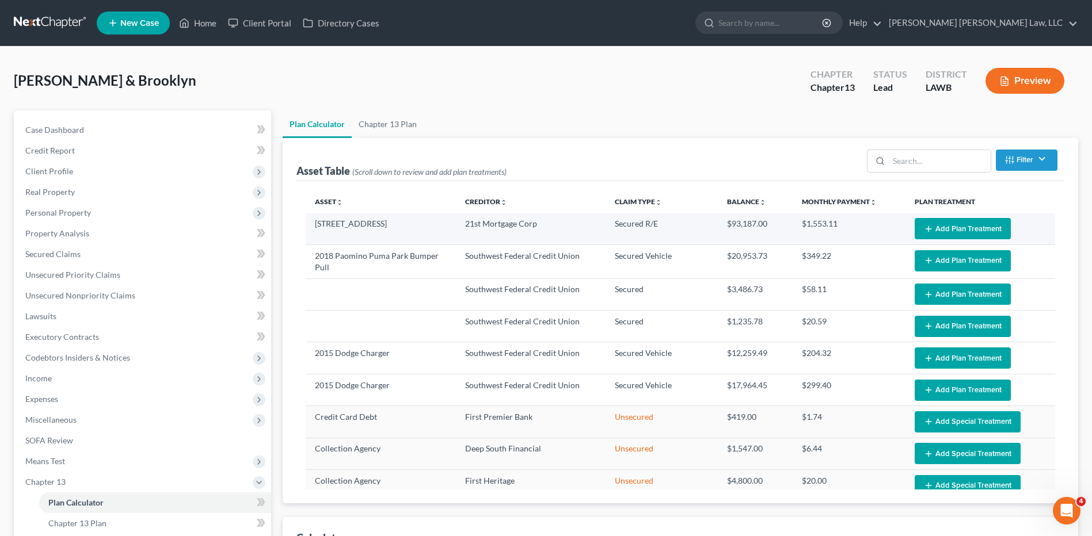
click at [925, 224] on icon "button" at bounding box center [928, 228] width 9 height 9
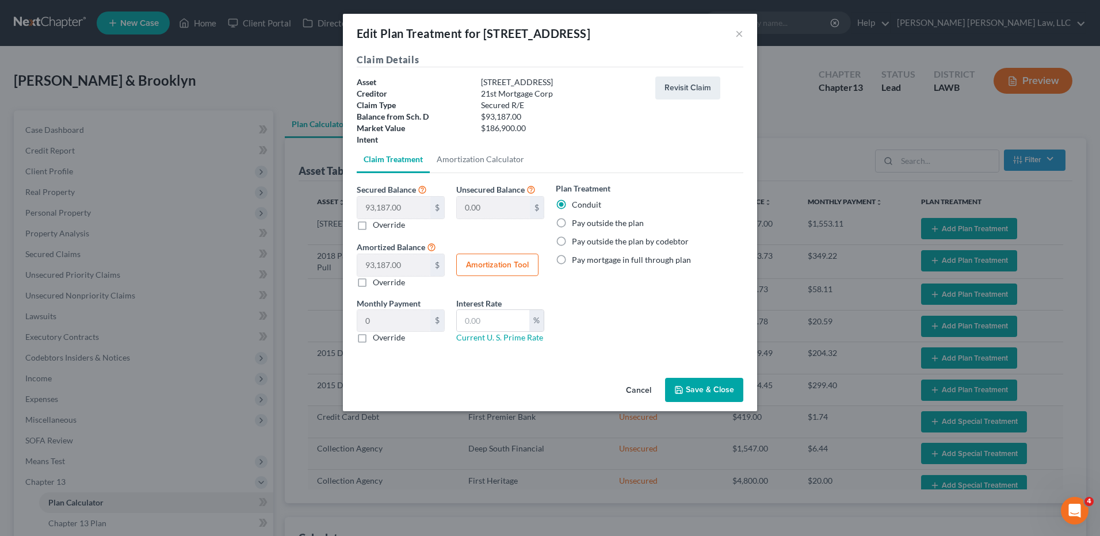
click at [695, 398] on button "Save & Close" at bounding box center [704, 390] width 78 height 24
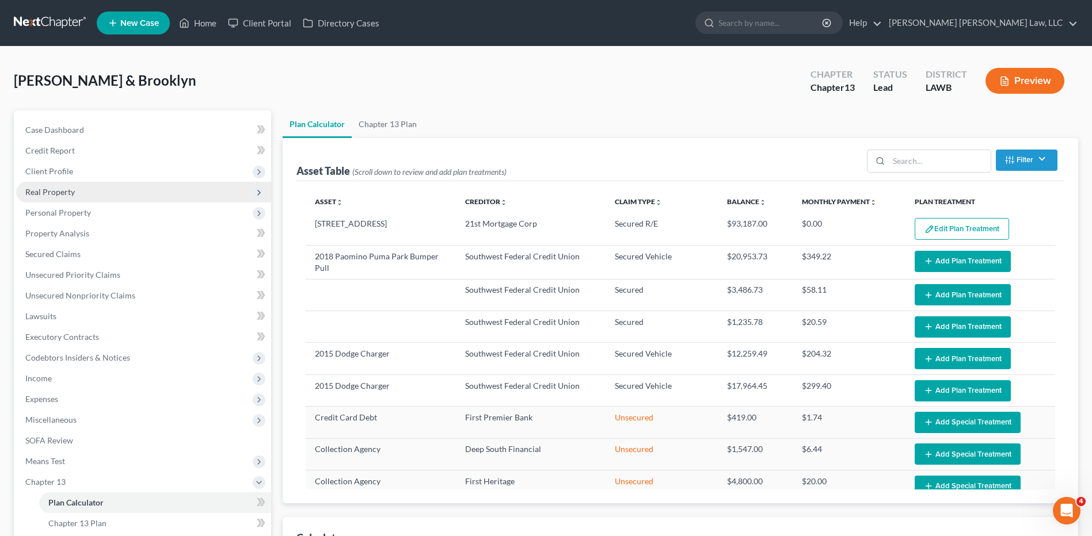
click at [39, 193] on span "Real Property" at bounding box center [49, 192] width 49 height 10
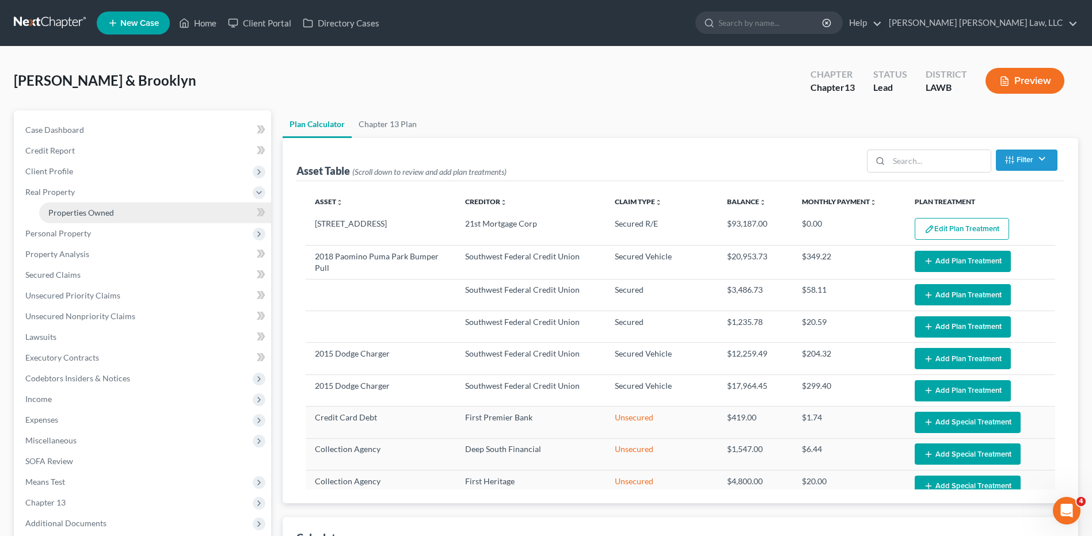
click at [58, 205] on link "Properties Owned" at bounding box center [155, 213] width 232 height 21
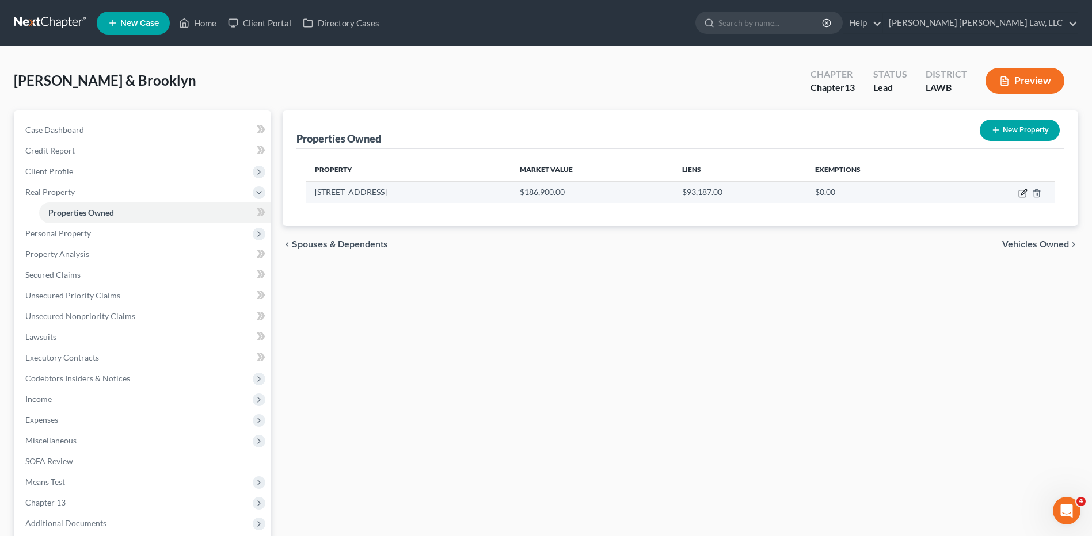
click at [1021, 193] on icon "button" at bounding box center [1023, 191] width 5 height 5
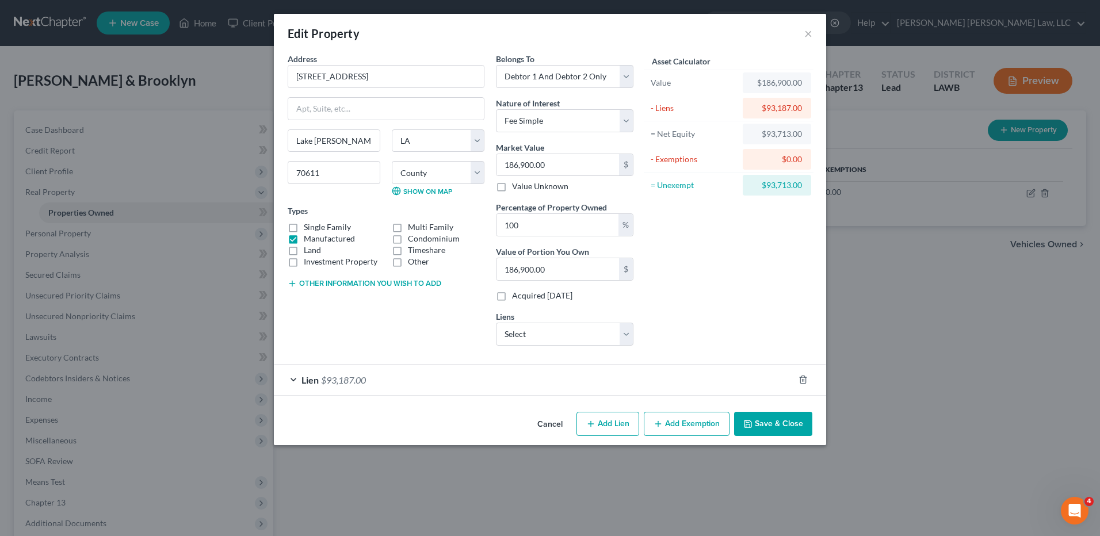
click at [682, 426] on button "Add Exemption" at bounding box center [687, 424] width 86 height 24
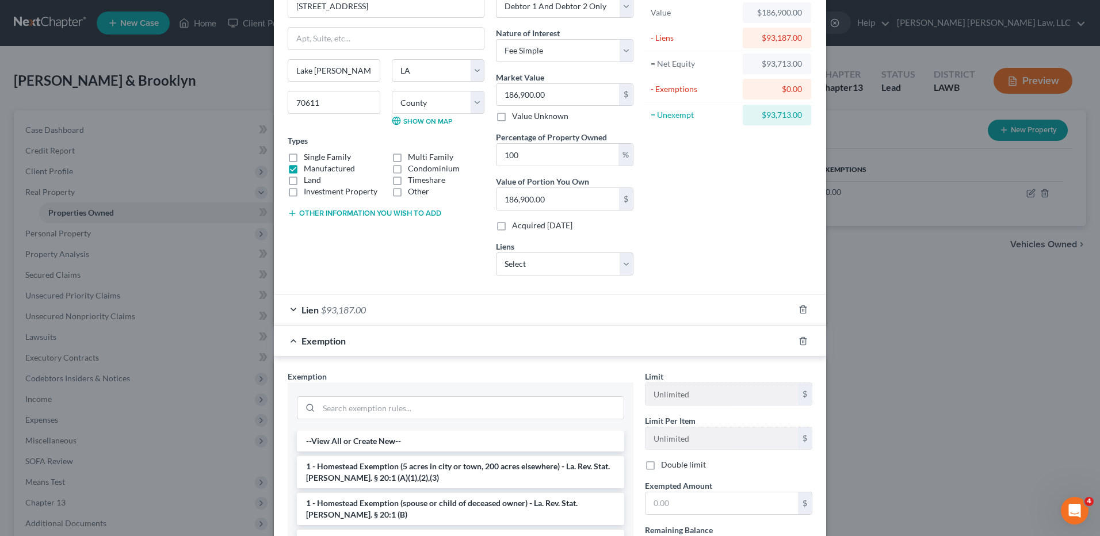
scroll to position [230, 0]
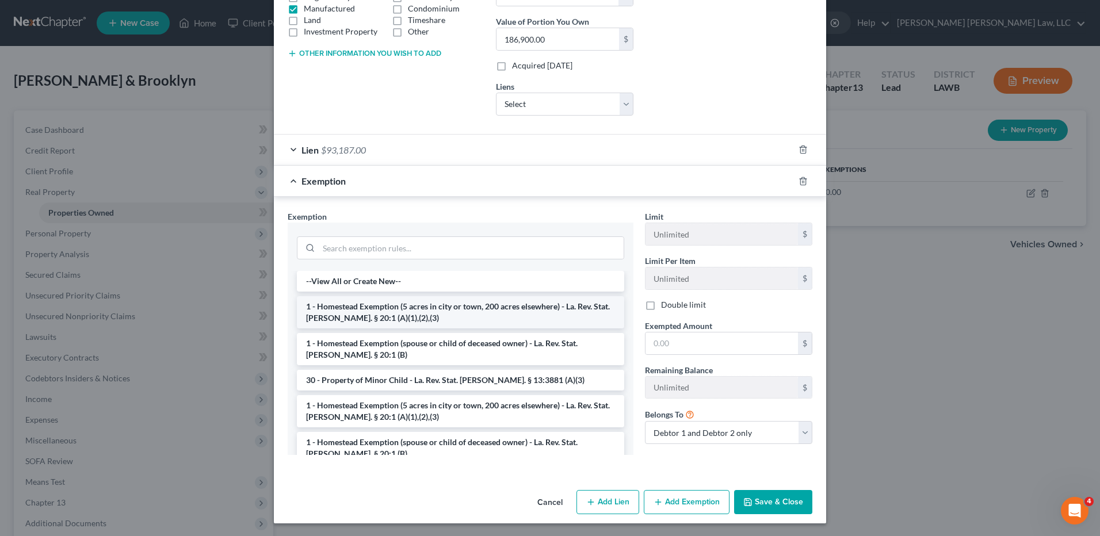
click at [339, 314] on li "1 - Homestead Exemption (5 acres in city or town, 200 acres elsewhere) - La. Re…" at bounding box center [460, 312] width 327 height 32
click at [339, 314] on div "Exemption Set must be selected for CA. Exemption * --View All or Create New-- 1…" at bounding box center [460, 338] width 357 height 254
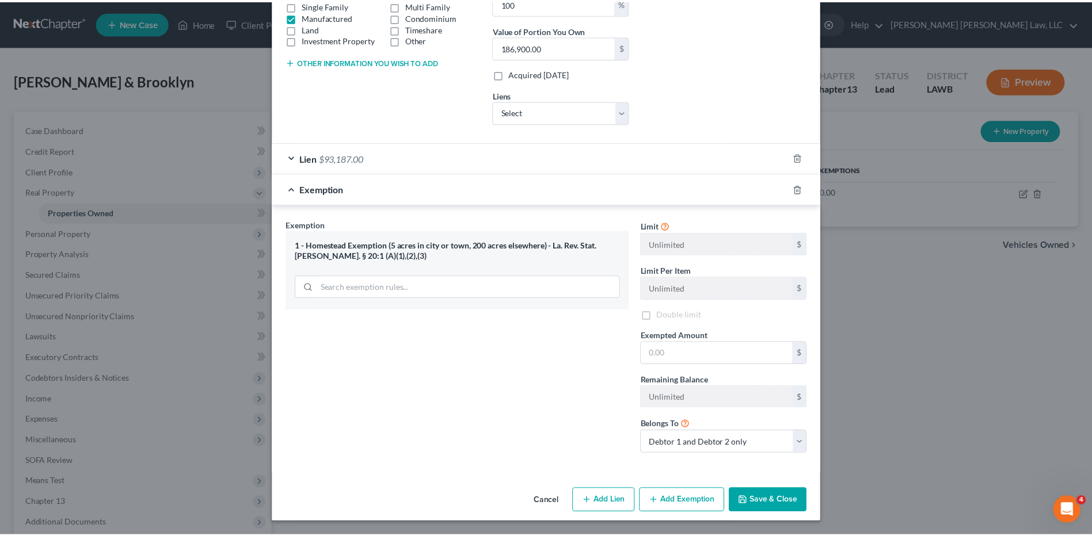
scroll to position [222, 0]
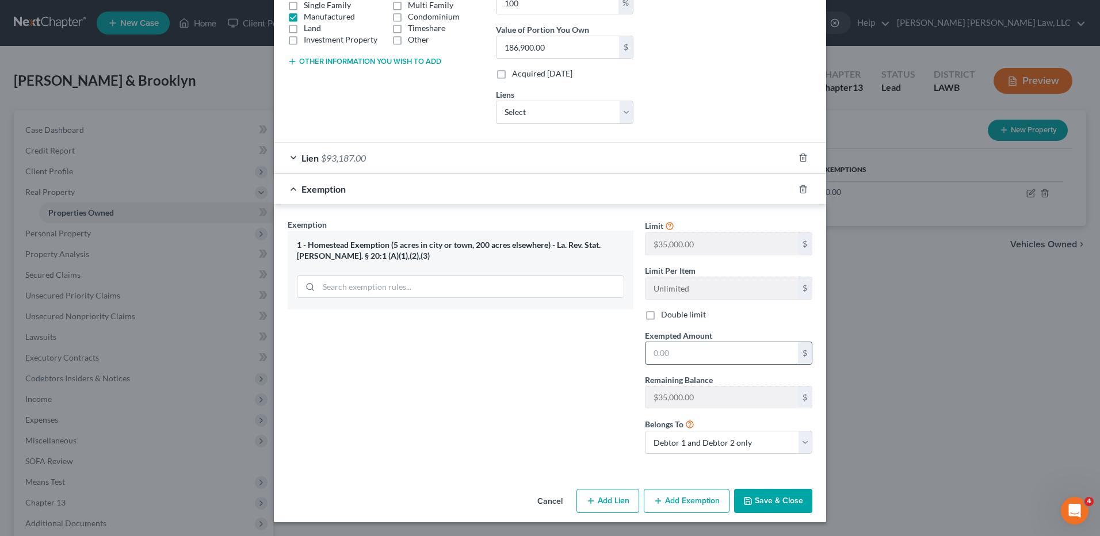
click at [667, 360] on input "text" at bounding box center [722, 353] width 152 height 22
click at [760, 494] on button "Save & Close" at bounding box center [773, 501] width 78 height 24
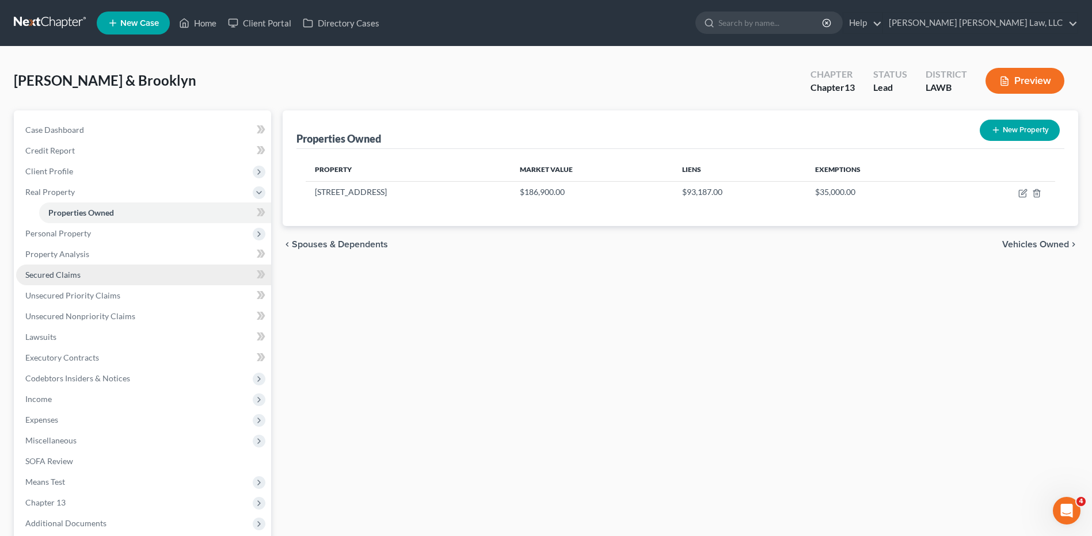
click at [58, 282] on link "Secured Claims" at bounding box center [143, 275] width 255 height 21
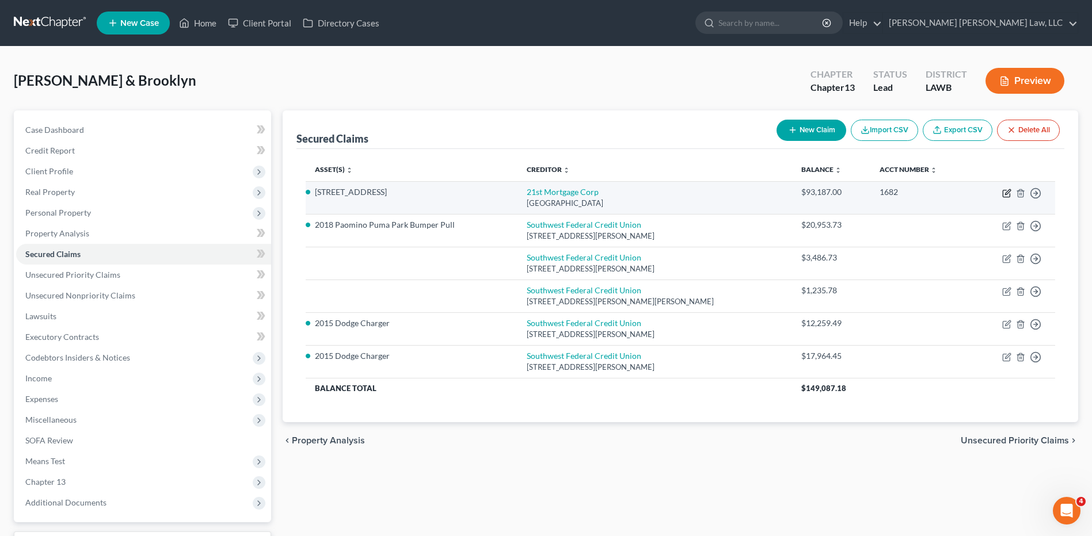
click at [1008, 189] on icon "button" at bounding box center [1006, 193] width 9 height 9
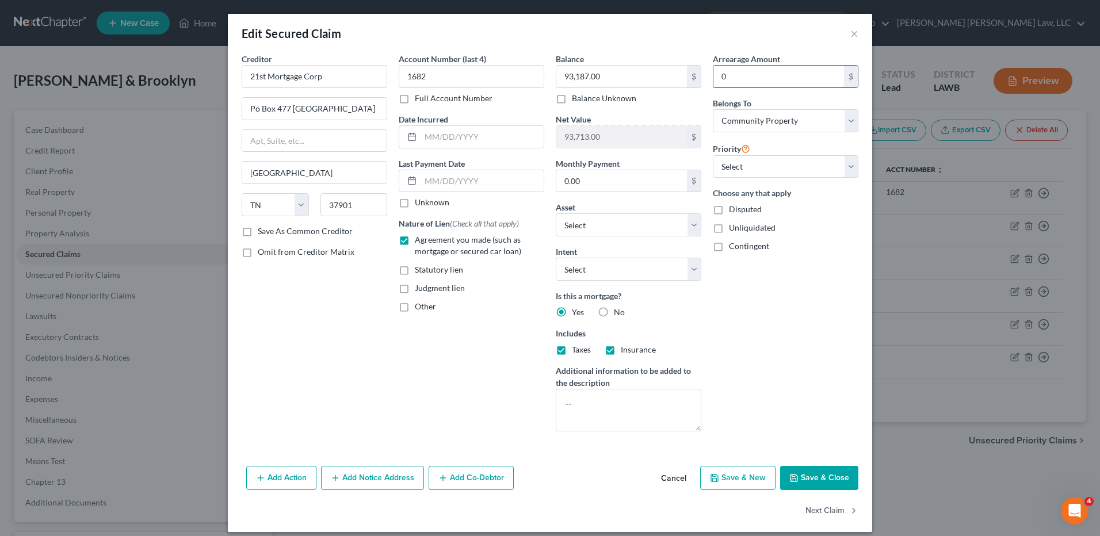
click at [772, 79] on input "0" at bounding box center [779, 77] width 131 height 22
click at [806, 480] on button "Save & Close" at bounding box center [819, 478] width 78 height 24
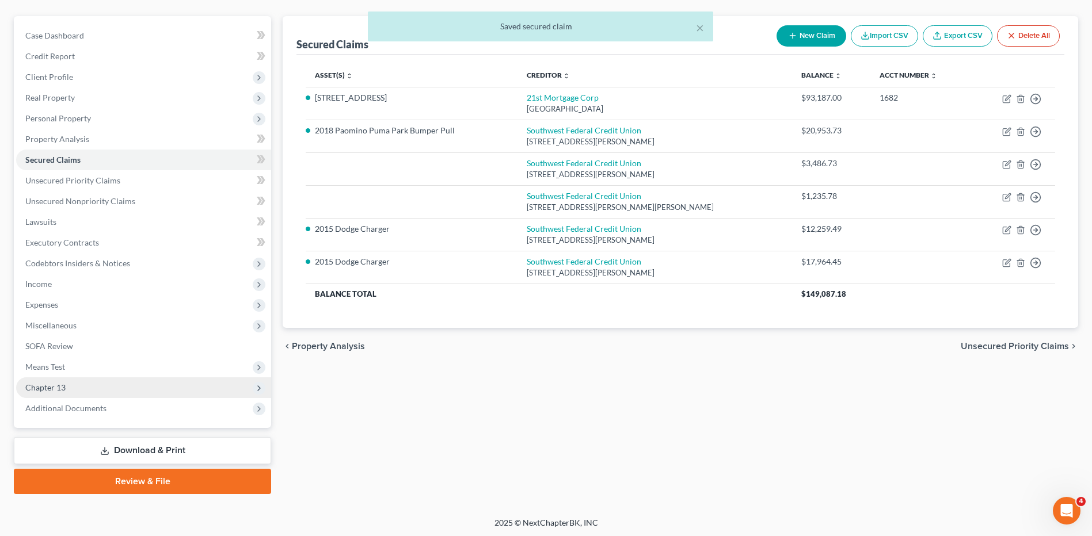
scroll to position [96, 0]
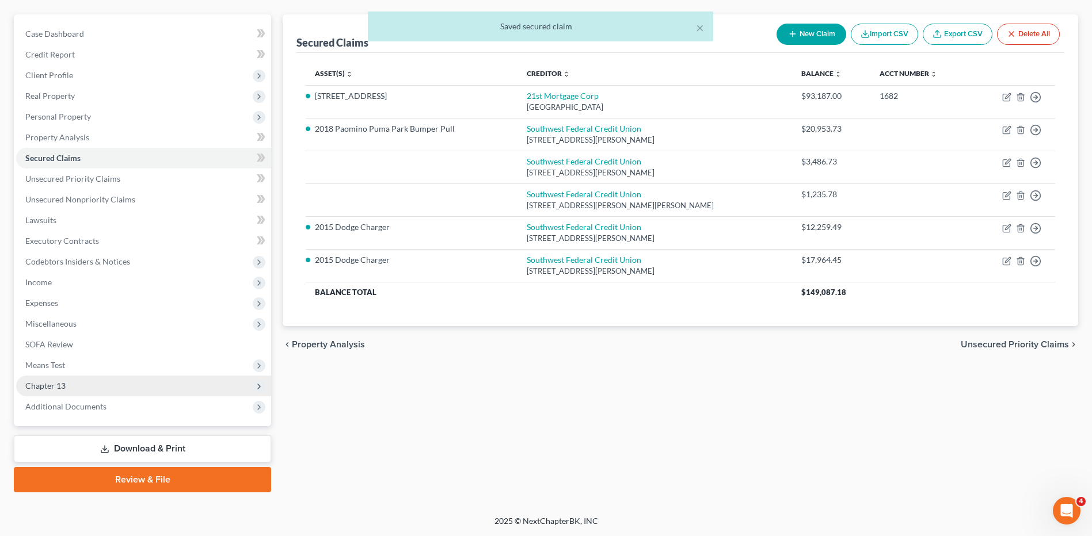
click at [58, 381] on span "Chapter 13" at bounding box center [45, 386] width 40 height 10
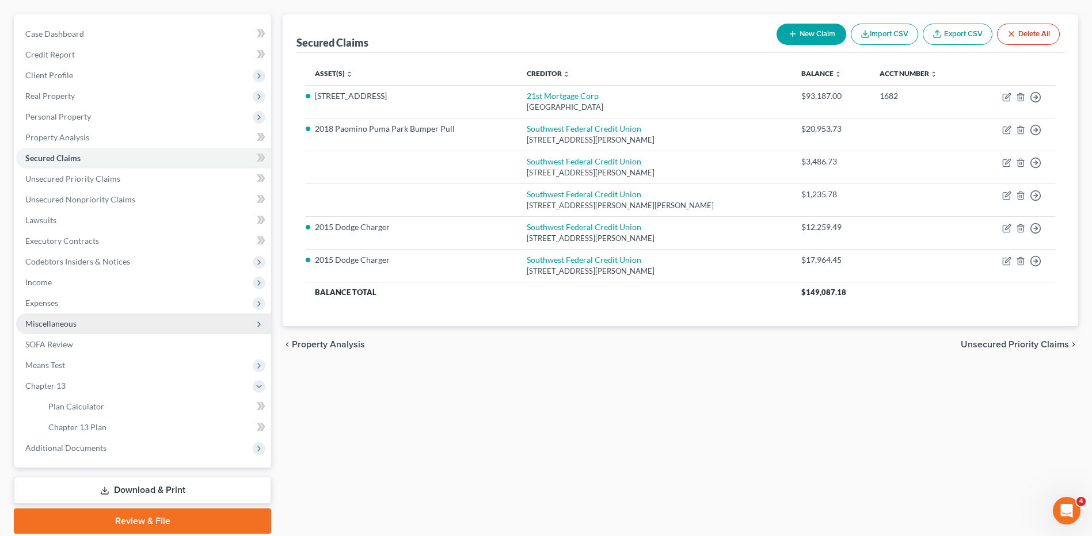
click at [45, 319] on span "Miscellaneous" at bounding box center [50, 324] width 51 height 10
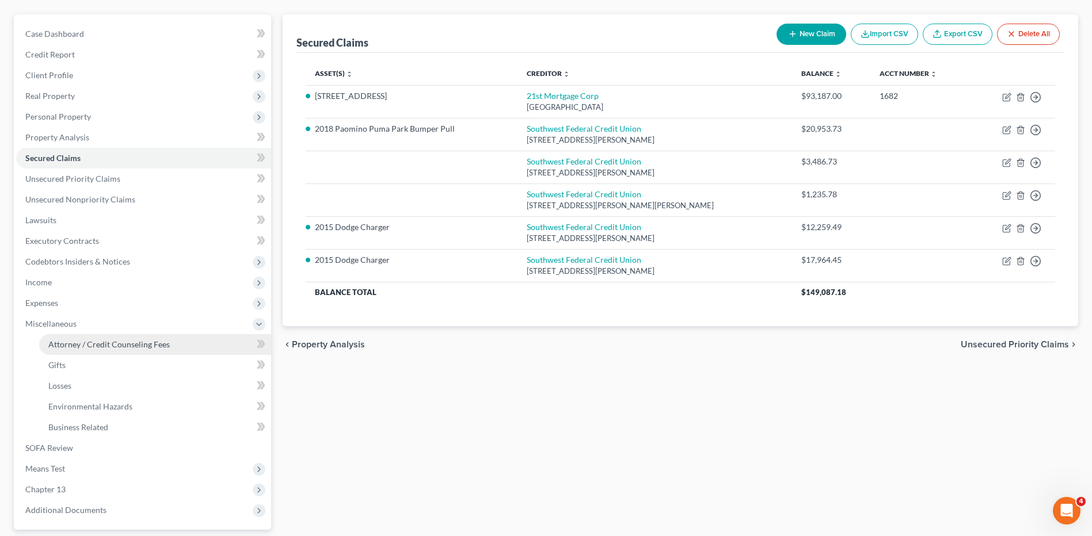
click at [66, 344] on span "Attorney / Credit Counseling Fees" at bounding box center [108, 345] width 121 height 10
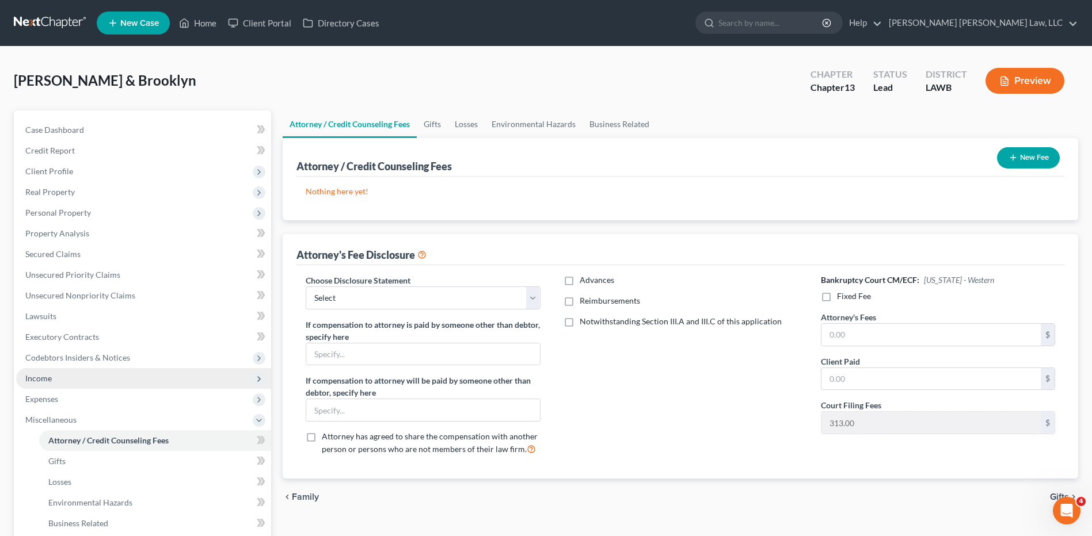
click at [45, 373] on span "Income" at bounding box center [38, 378] width 26 height 10
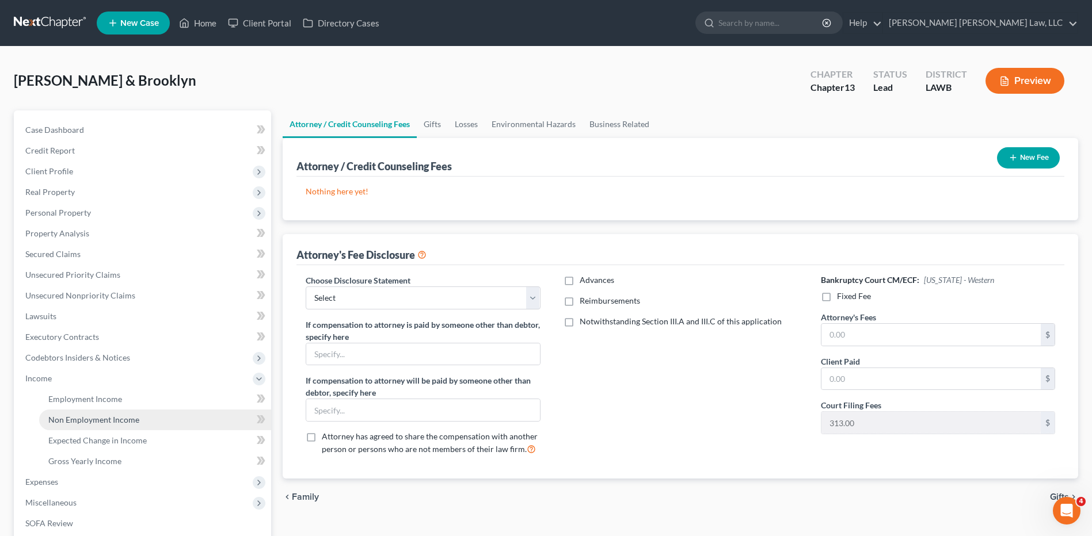
click at [79, 417] on span "Non Employment Income" at bounding box center [93, 420] width 91 height 10
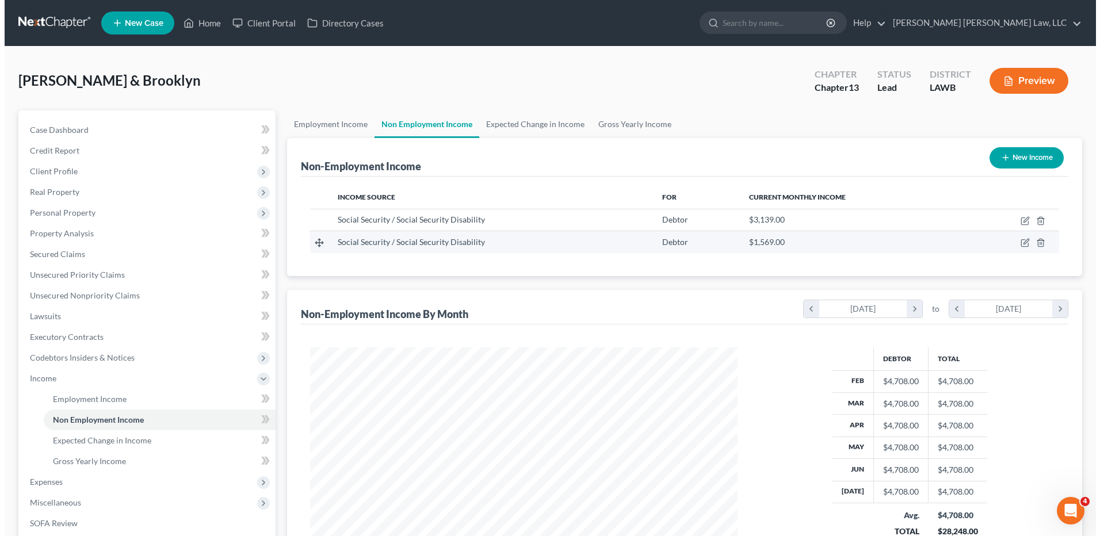
scroll to position [213, 450]
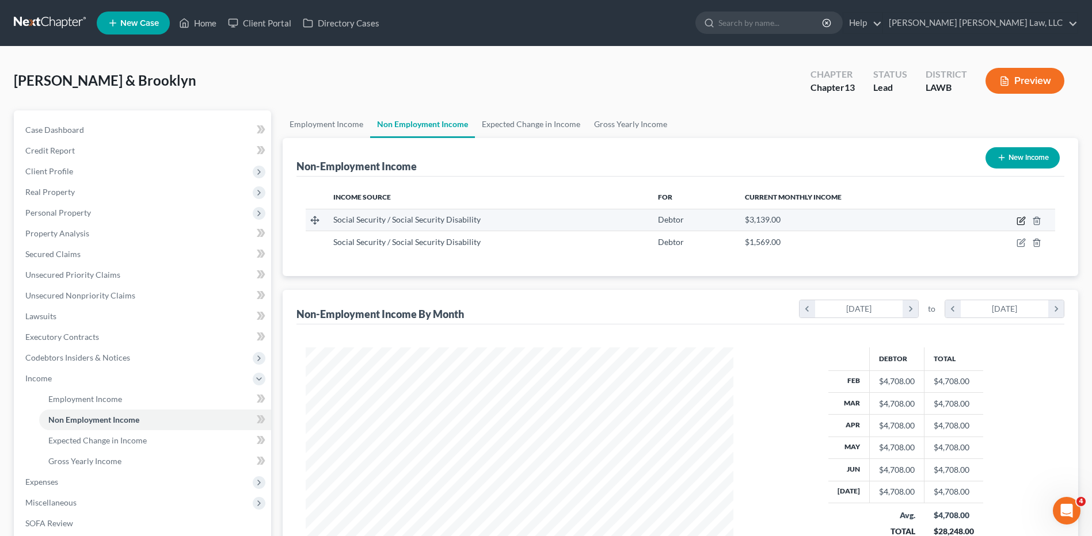
click at [1020, 218] on icon "button" at bounding box center [1020, 221] width 7 height 7
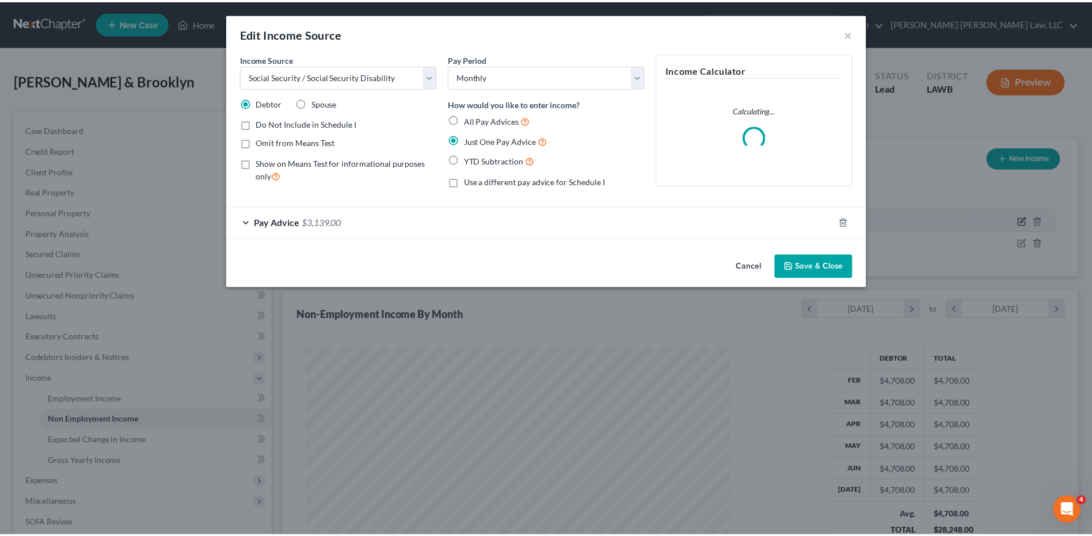
scroll to position [215, 455]
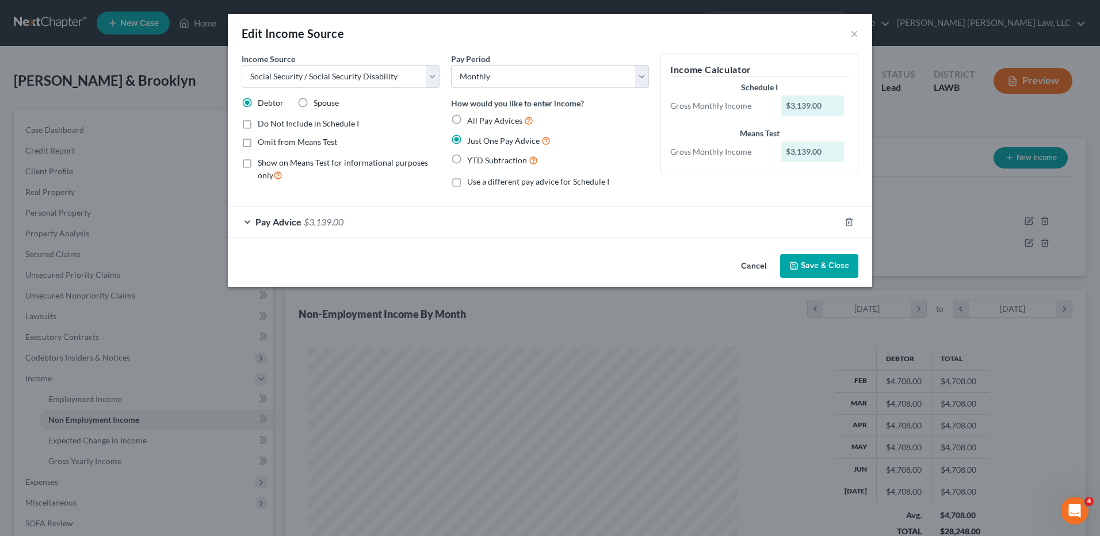
click at [752, 260] on button "Cancel" at bounding box center [754, 267] width 44 height 23
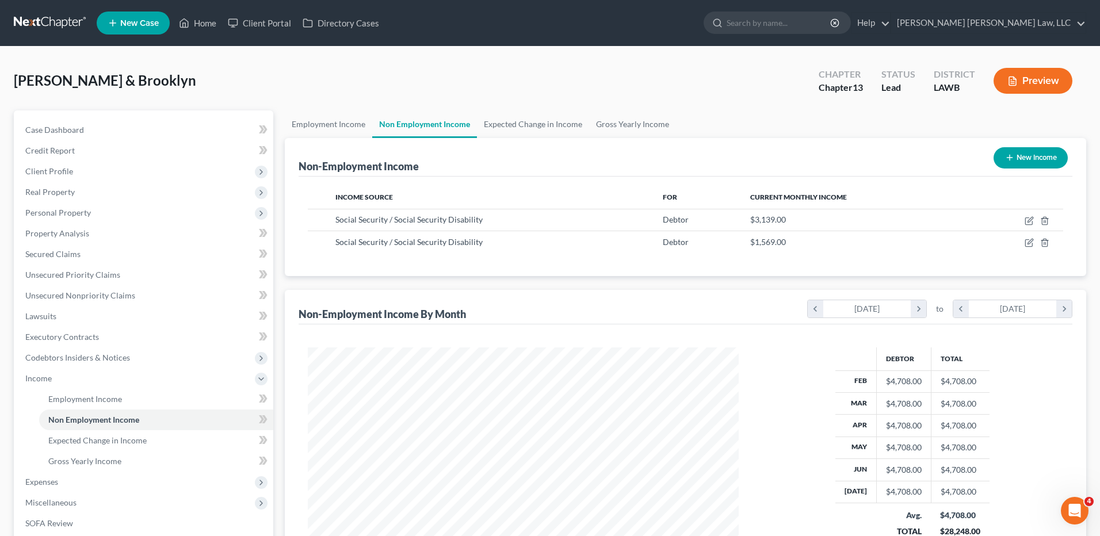
scroll to position [575246, 575009]
click at [1036, 223] on line "button" at bounding box center [1036, 221] width 0 height 2
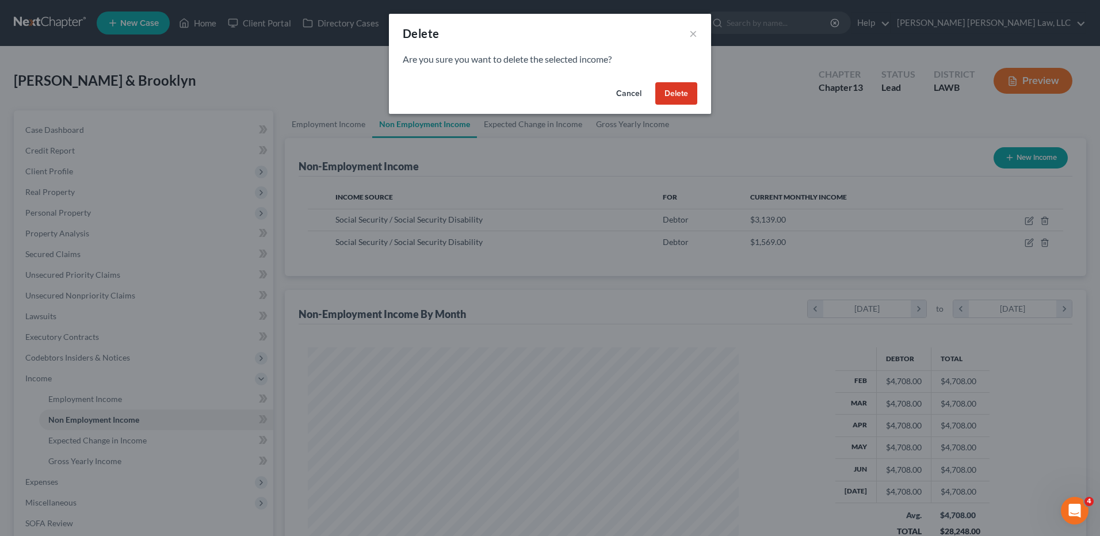
click at [676, 99] on button "Delete" at bounding box center [676, 93] width 42 height 23
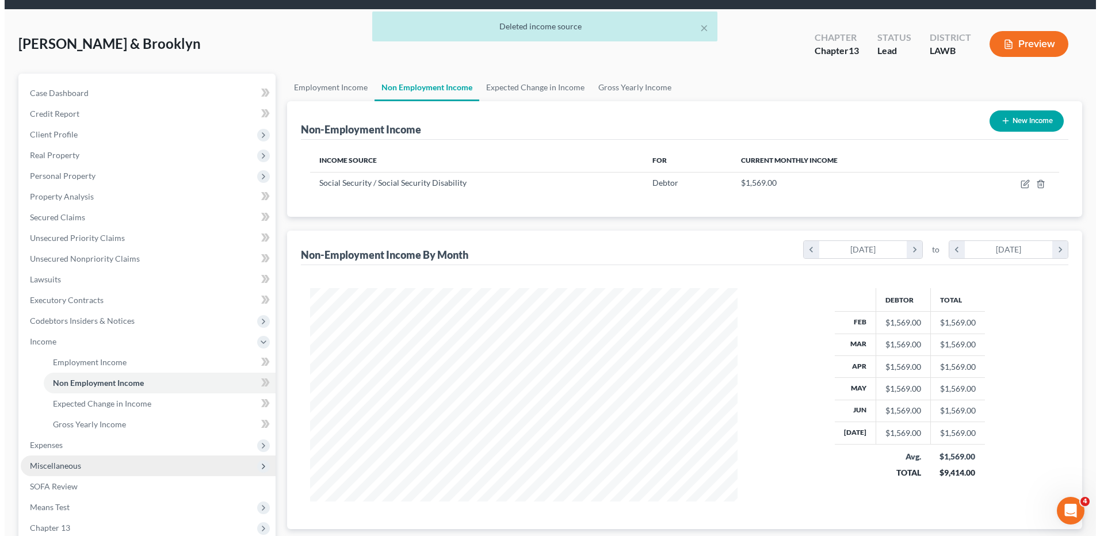
scroll to position [58, 0]
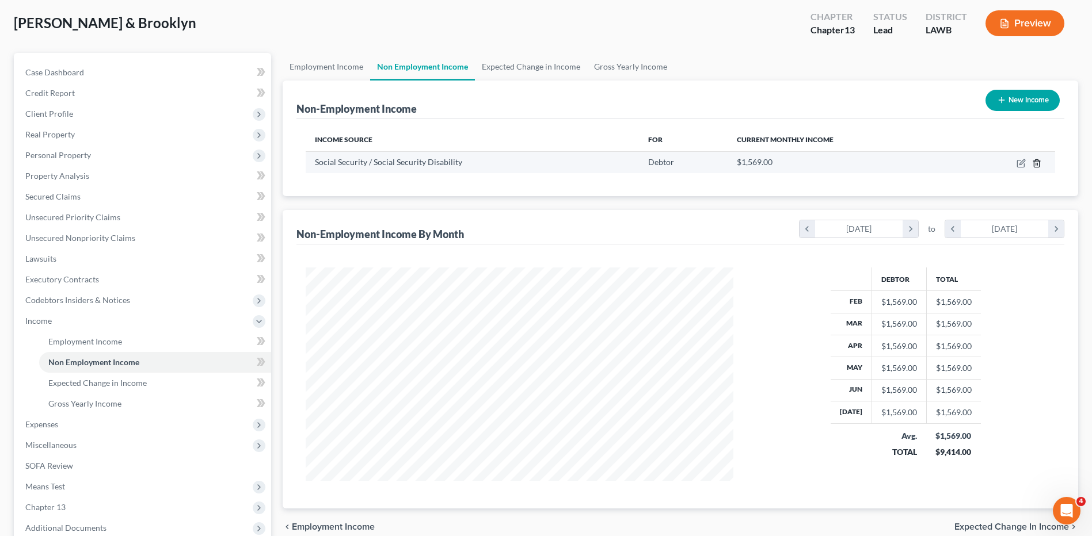
click at [1035, 159] on icon "button" at bounding box center [1036, 163] width 9 height 9
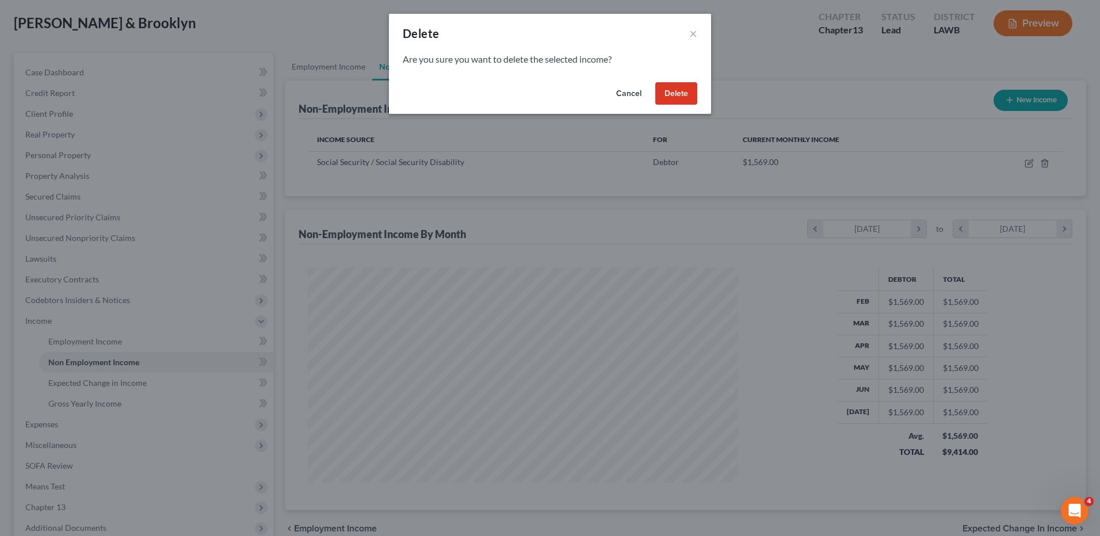
click at [682, 100] on button "Delete" at bounding box center [676, 93] width 42 height 23
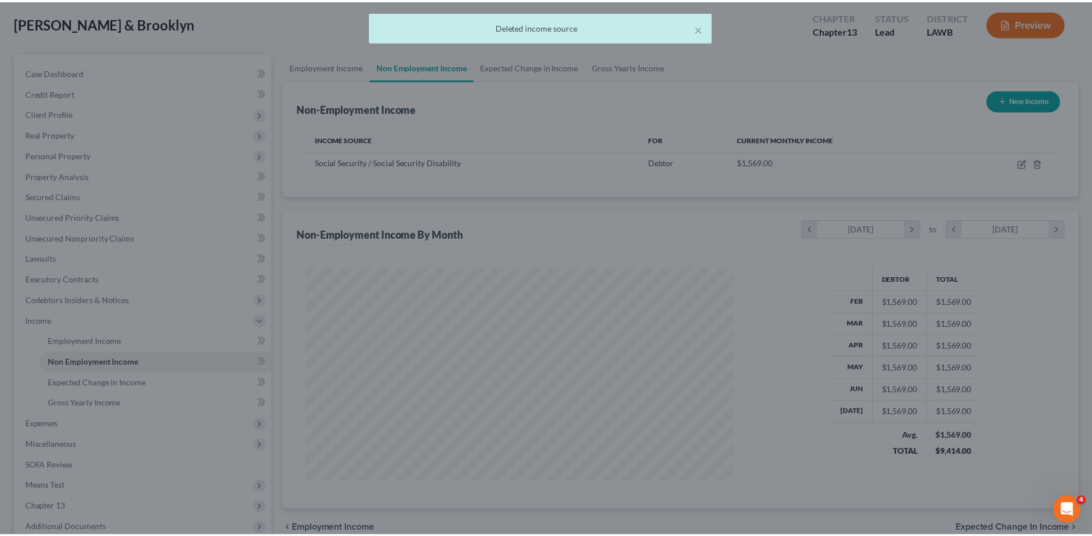
scroll to position [575246, 575009]
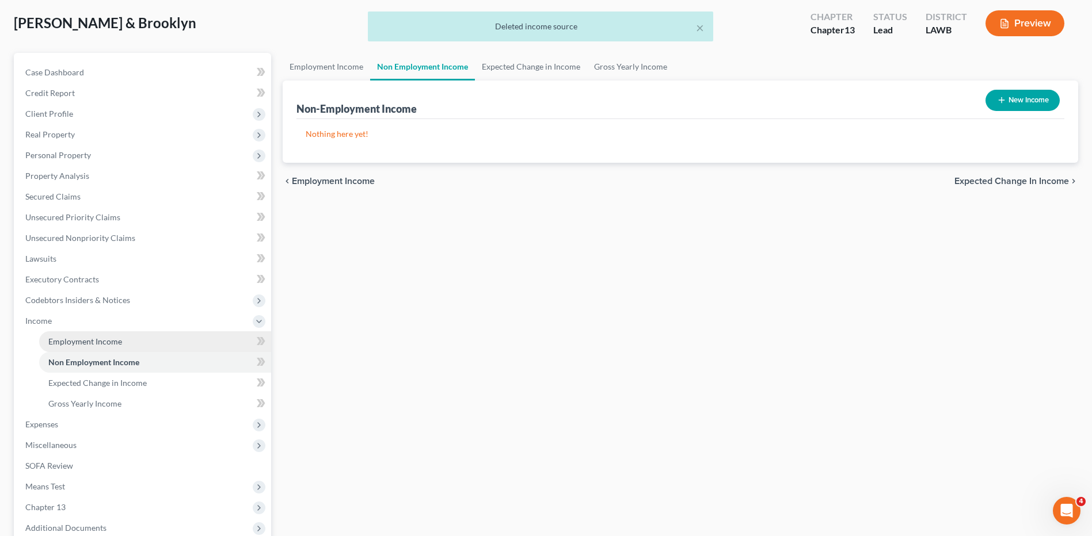
click at [60, 340] on span "Employment Income" at bounding box center [85, 342] width 74 height 10
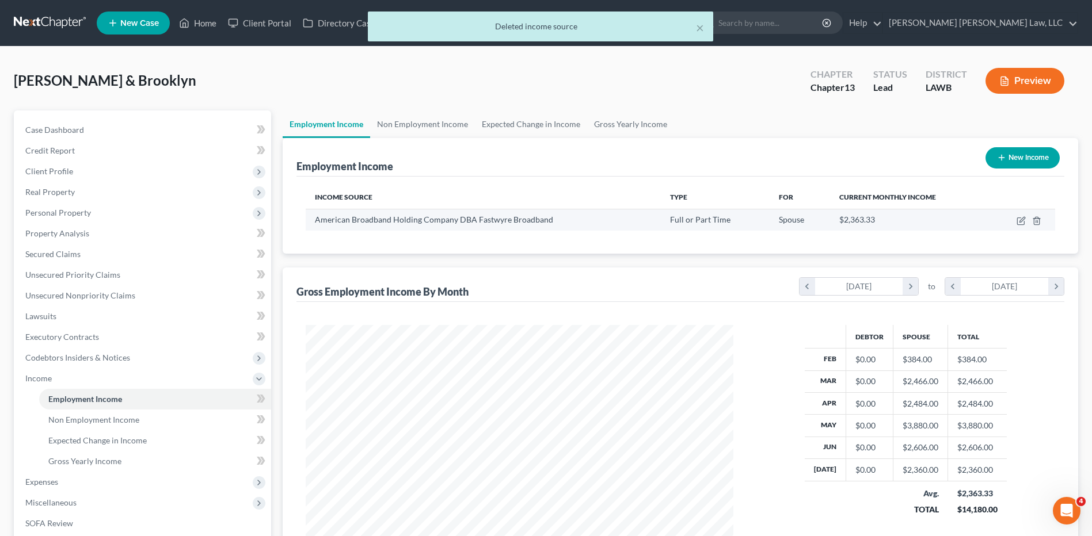
scroll to position [213, 450]
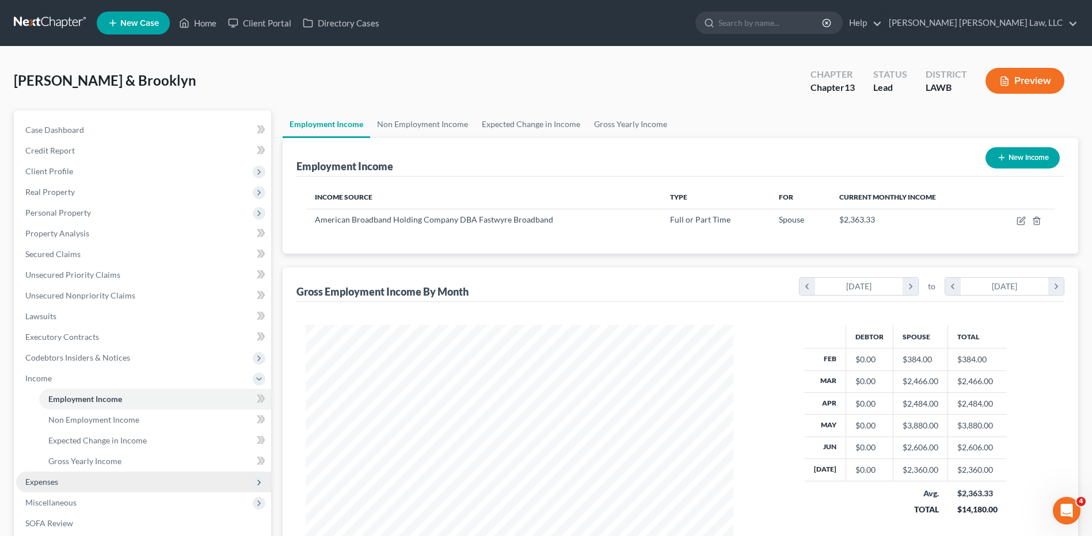
click at [51, 478] on span "Expenses" at bounding box center [41, 482] width 33 height 10
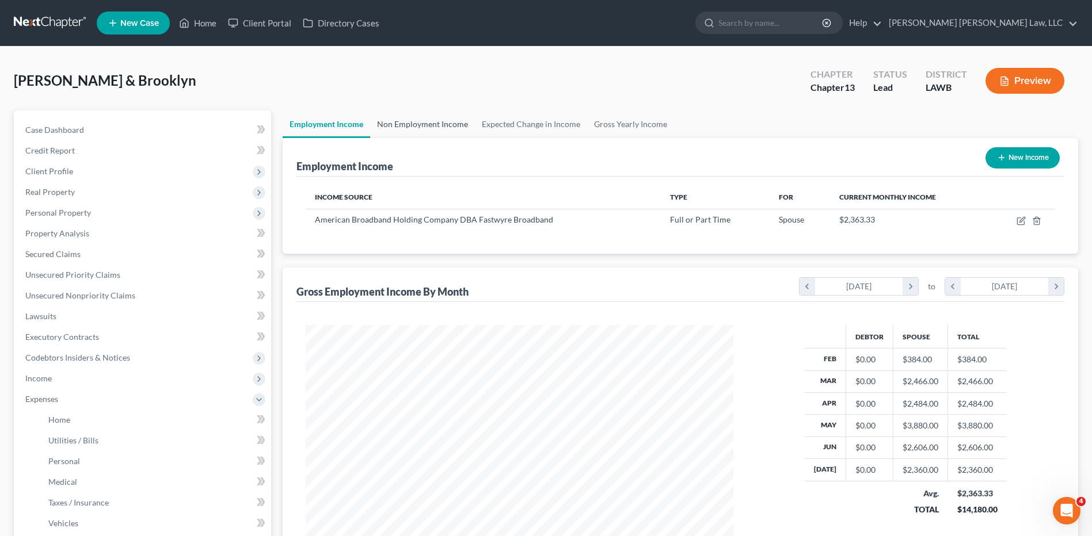
click at [424, 122] on link "Non Employment Income" at bounding box center [422, 124] width 105 height 28
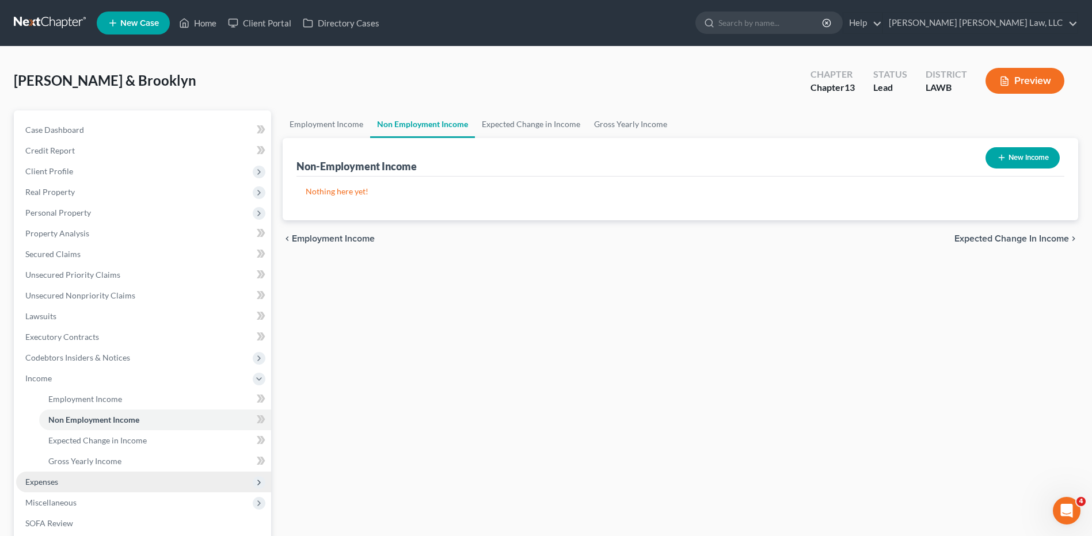
click at [48, 482] on span "Expenses" at bounding box center [41, 482] width 33 height 10
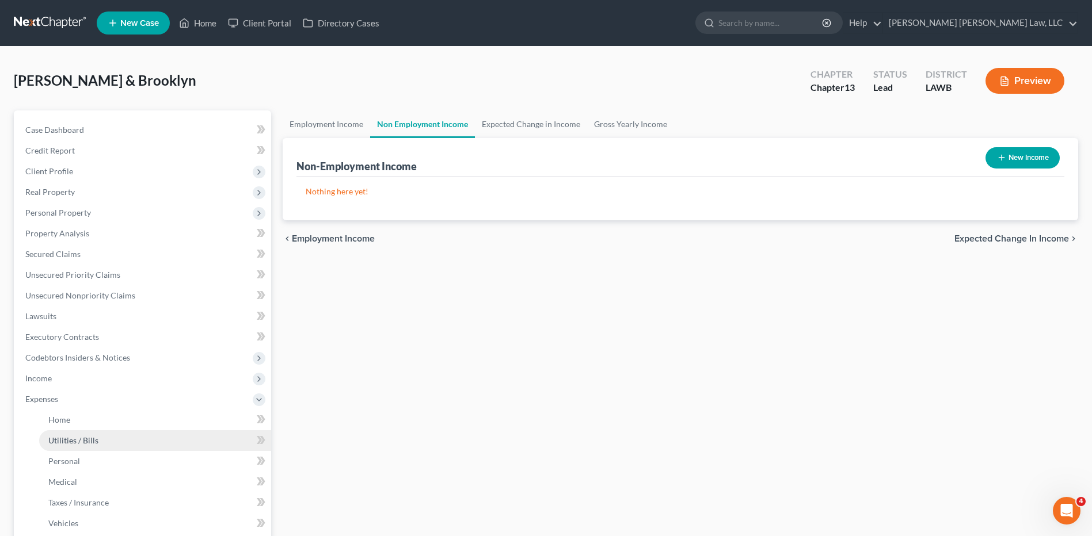
click at [81, 440] on span "Utilities / Bills" at bounding box center [73, 441] width 50 height 10
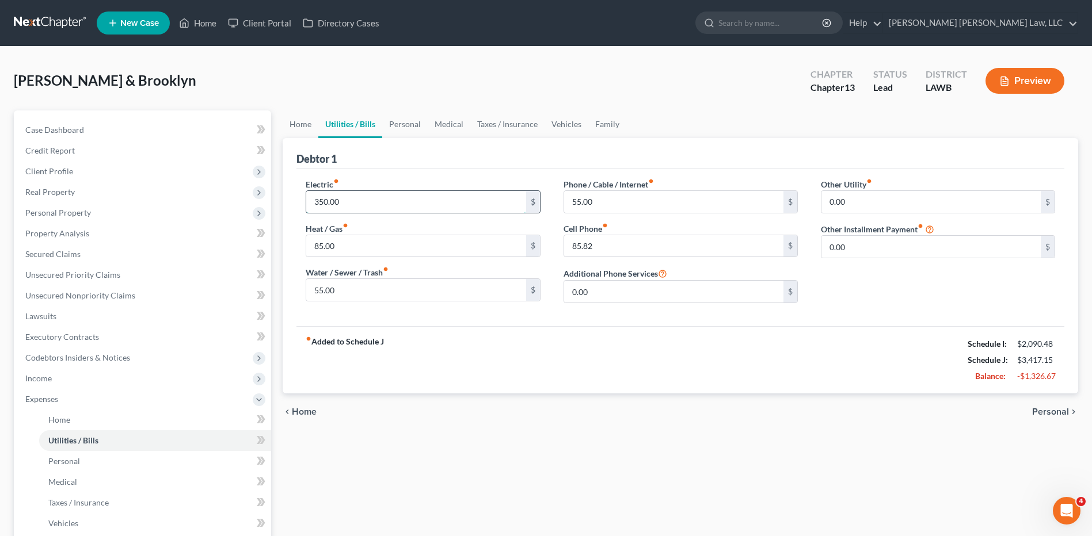
click at [349, 204] on input "350.00" at bounding box center [415, 202] width 219 height 22
click at [410, 130] on link "Personal" at bounding box center [404, 124] width 45 height 28
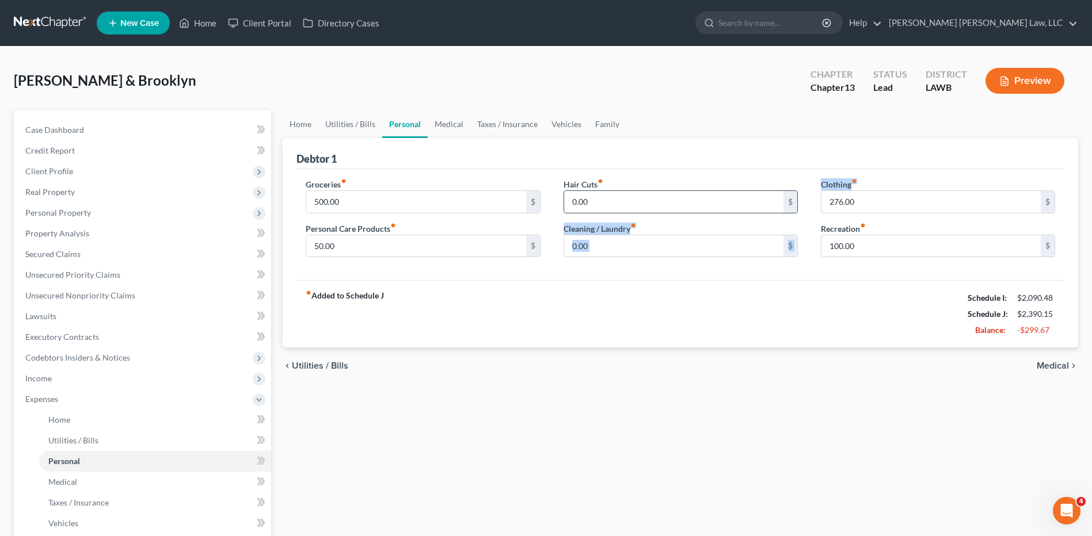
drag, startPoint x: 924, startPoint y: 186, endPoint x: 796, endPoint y: 211, distance: 130.7
click at [796, 211] on div "Groceries fiber_manual_record 500.00 $ Personal Care Products fiber_manual_reco…" at bounding box center [680, 222] width 772 height 89
click at [937, 203] on input "276.00" at bounding box center [930, 202] width 219 height 22
click at [590, 122] on link "Family" at bounding box center [607, 124] width 38 height 28
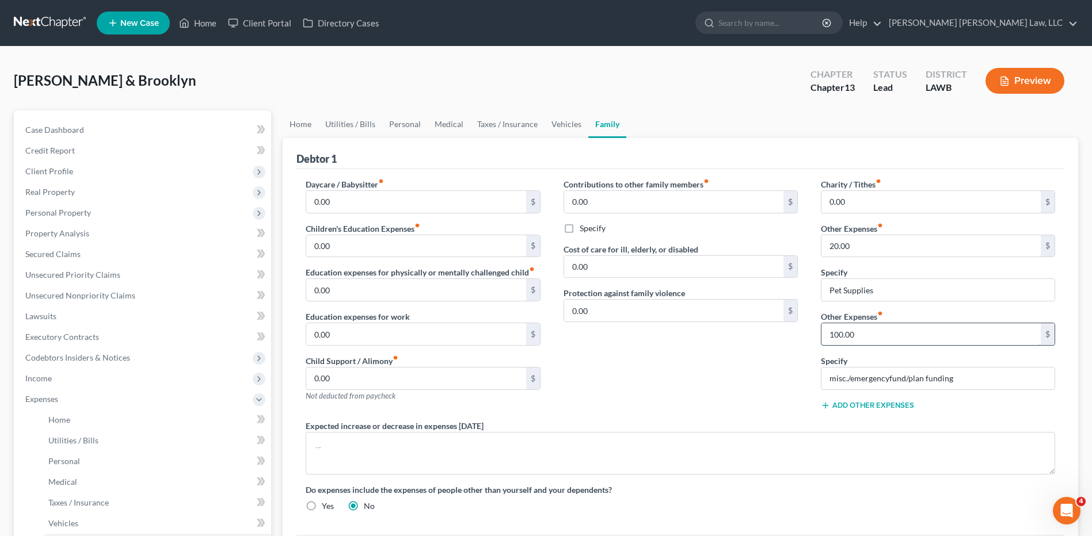
click at [858, 331] on input "100.00" at bounding box center [930, 334] width 219 height 22
click at [855, 247] on input "20.00" at bounding box center [930, 246] width 219 height 22
click at [865, 292] on input "Pet Supplies" at bounding box center [937, 290] width 233 height 22
drag, startPoint x: 738, startPoint y: 293, endPoint x: 750, endPoint y: 294, distance: 12.1
click at [718, 293] on div "Daycare / Babysitter fiber_manual_record 0.00 $ Children's Education Expenses f…" at bounding box center [680, 349] width 772 height 343
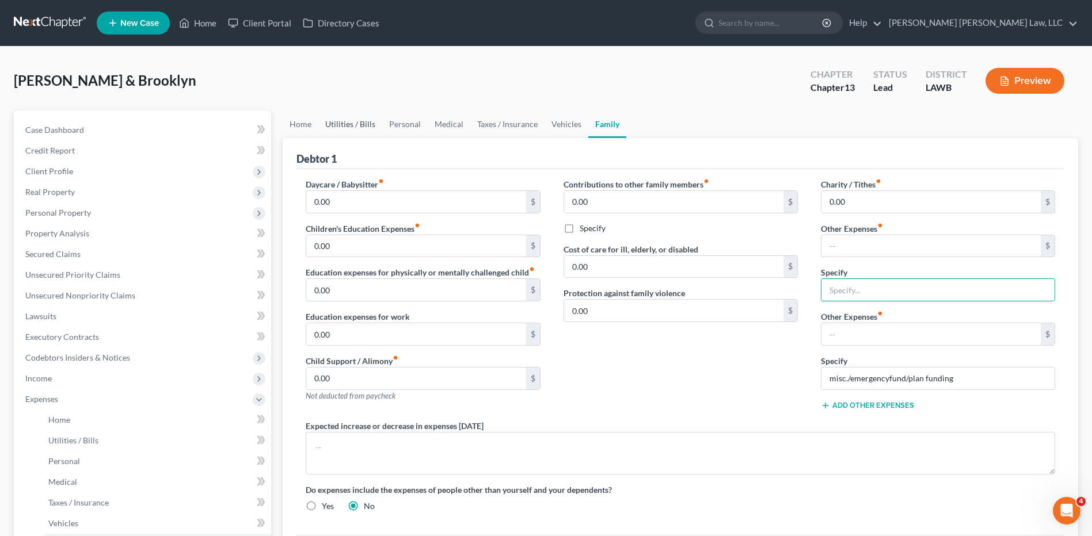
click at [349, 123] on link "Utilities / Bills" at bounding box center [350, 124] width 64 height 28
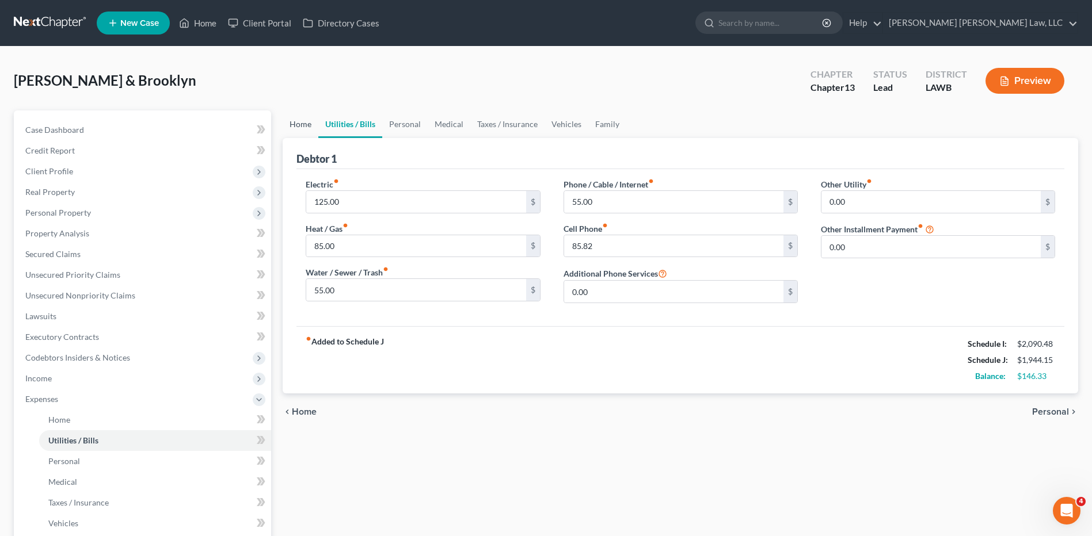
click at [286, 124] on link "Home" at bounding box center [301, 124] width 36 height 28
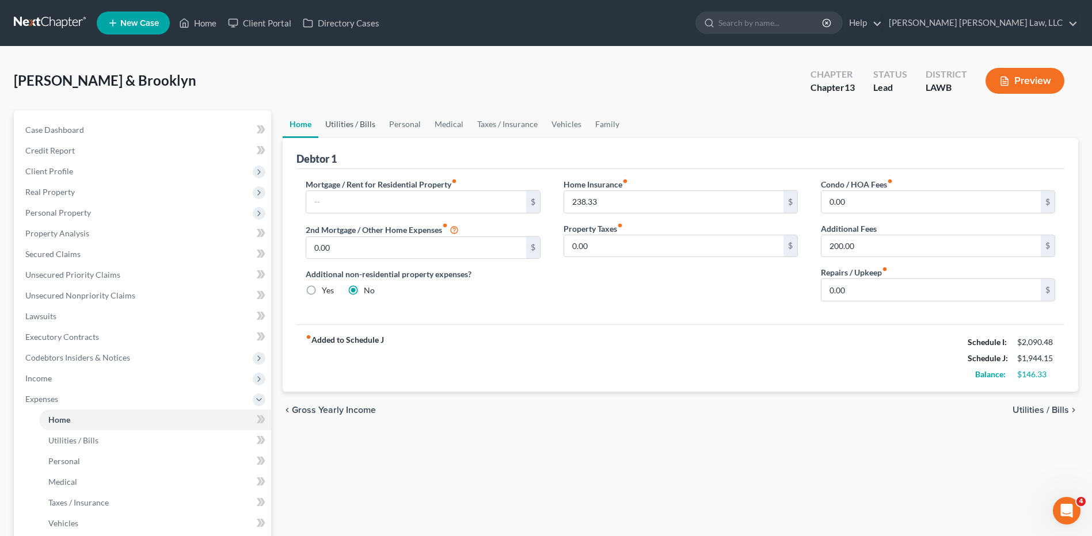
click at [357, 125] on link "Utilities / Bills" at bounding box center [350, 124] width 64 height 28
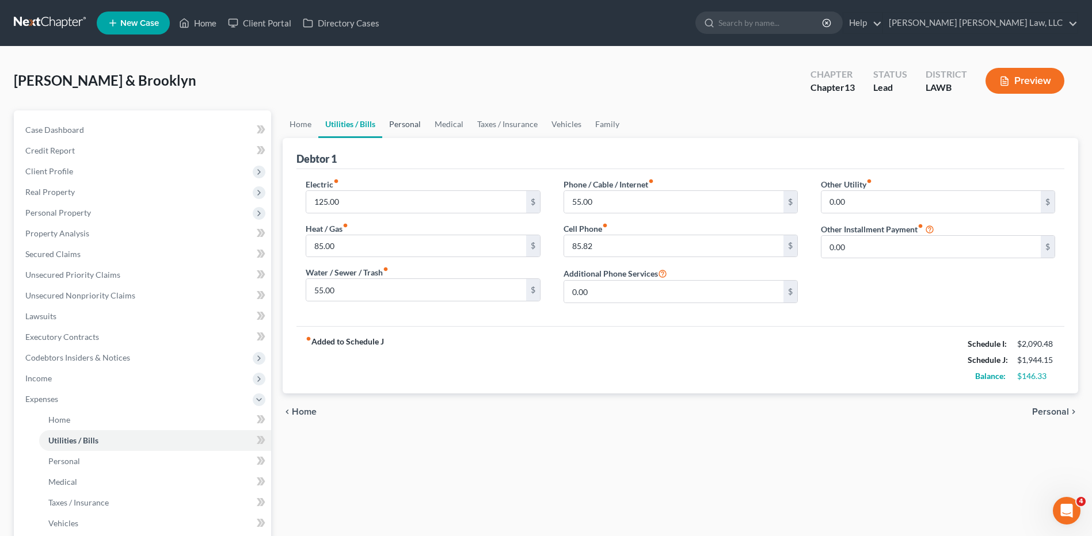
click at [402, 127] on link "Personal" at bounding box center [404, 124] width 45 height 28
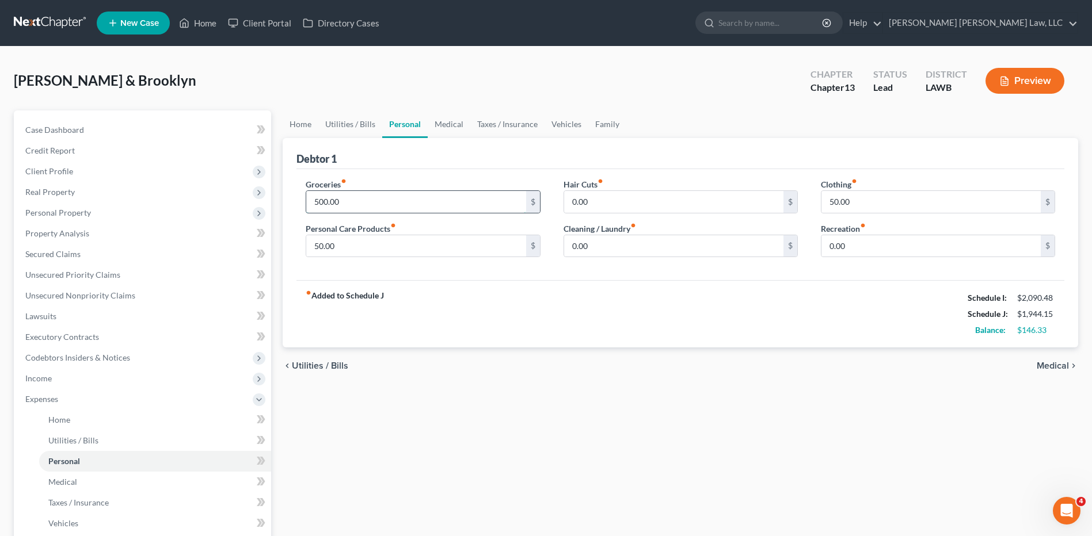
click at [365, 197] on input "500.00" at bounding box center [415, 202] width 219 height 22
click at [345, 126] on link "Utilities / Bills" at bounding box center [350, 124] width 64 height 28
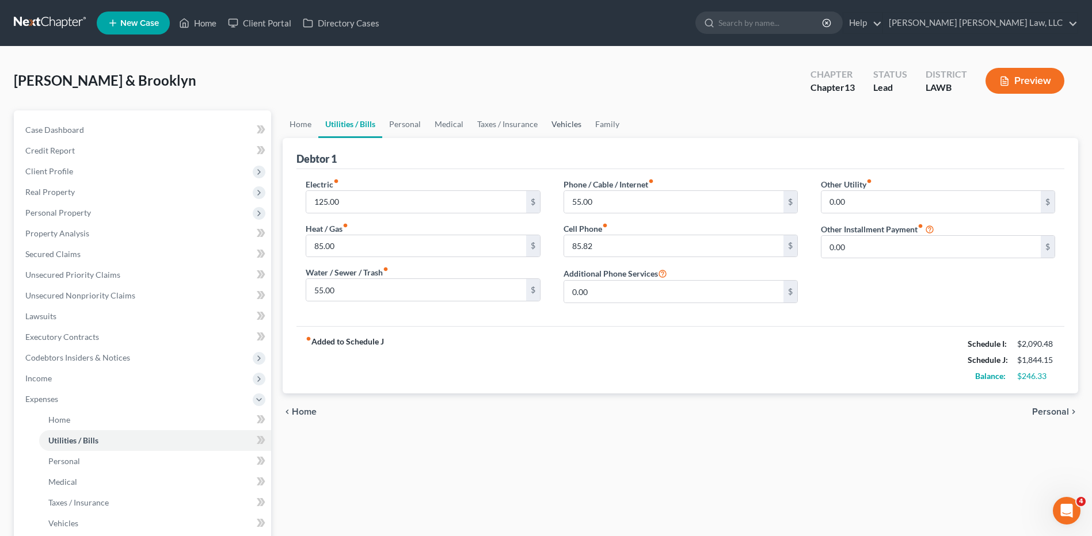
click at [563, 124] on link "Vehicles" at bounding box center [566, 124] width 44 height 28
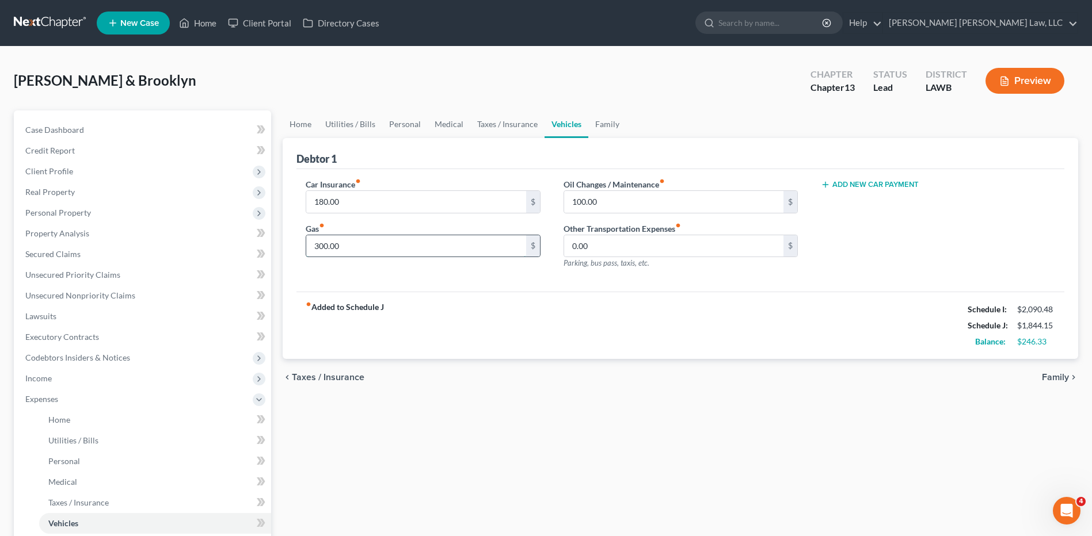
click at [360, 247] on input "300.00" at bounding box center [415, 246] width 219 height 22
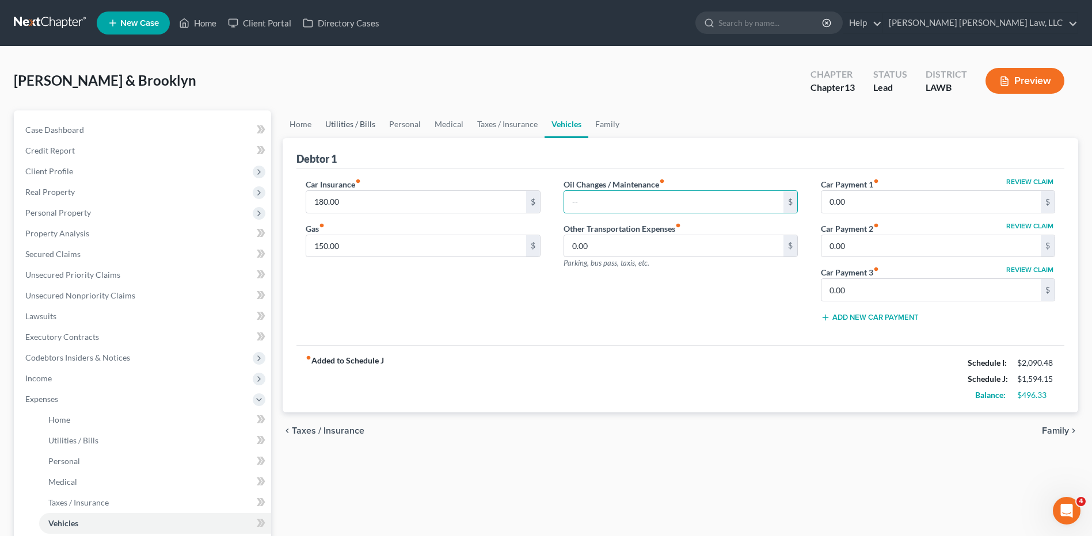
click at [370, 127] on link "Utilities / Bills" at bounding box center [350, 124] width 64 height 28
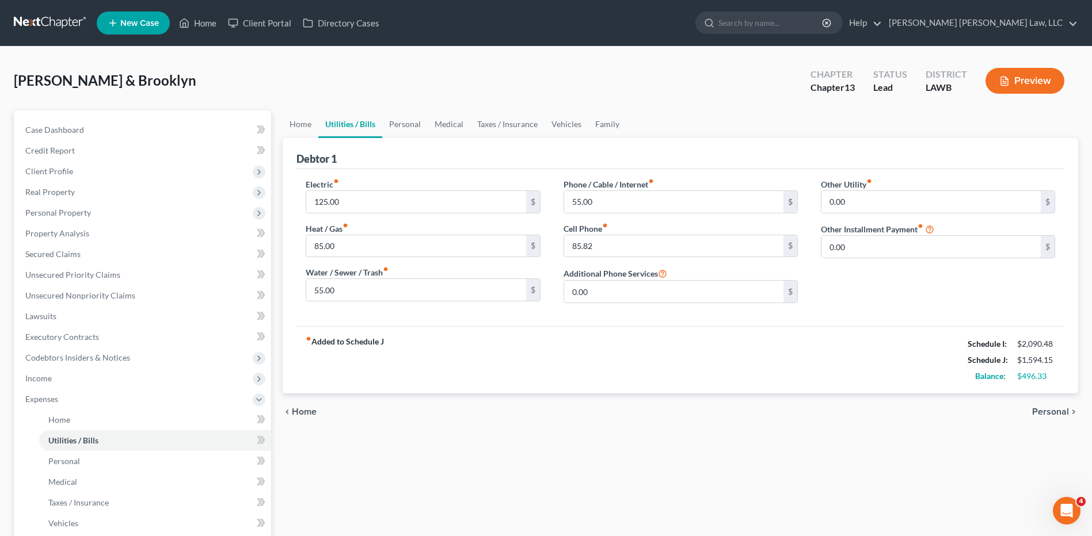
click at [37, 26] on link at bounding box center [51, 23] width 74 height 21
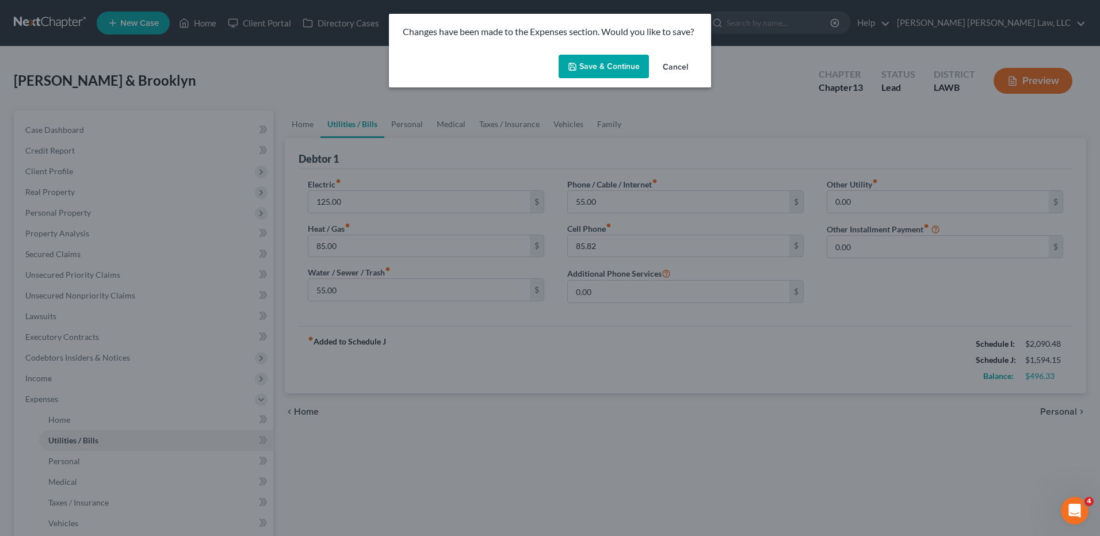
click at [579, 62] on button "Save & Continue" at bounding box center [604, 67] width 90 height 24
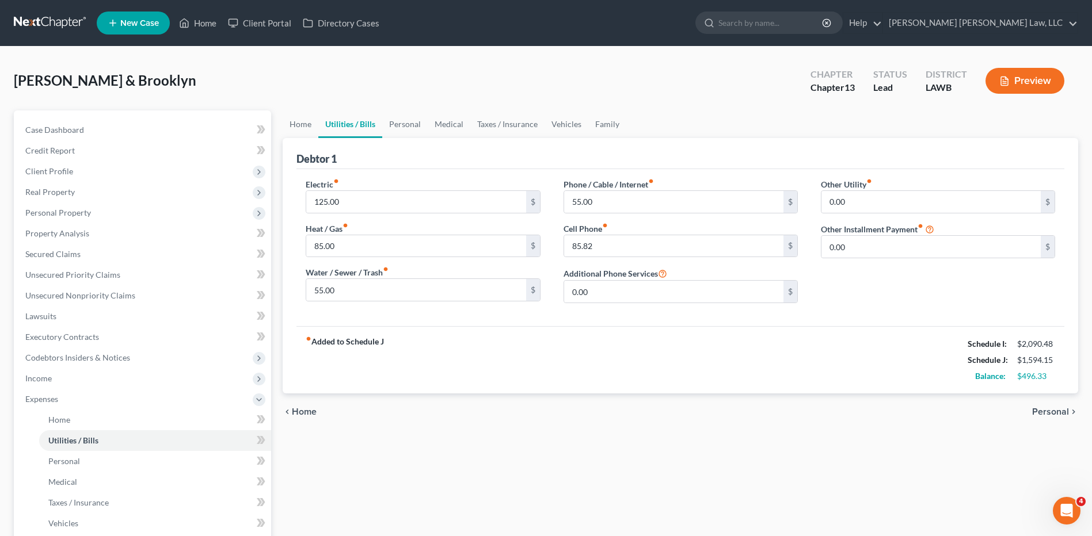
drag, startPoint x: 48, startPoint y: 18, endPoint x: 922, endPoint y: 124, distance: 880.5
click at [48, 18] on link at bounding box center [51, 23] width 74 height 21
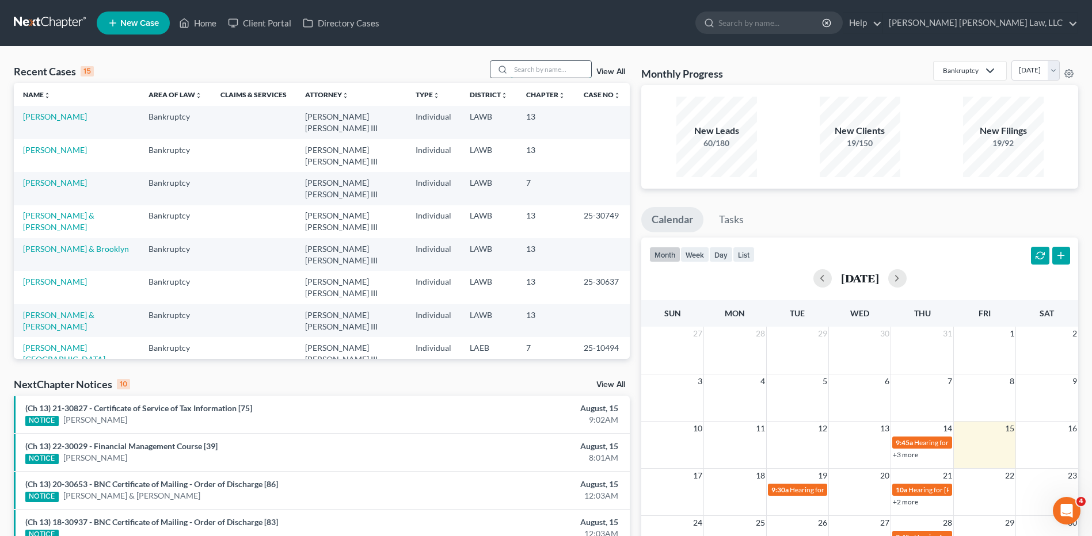
click at [529, 69] on input "search" at bounding box center [550, 69] width 81 height 17
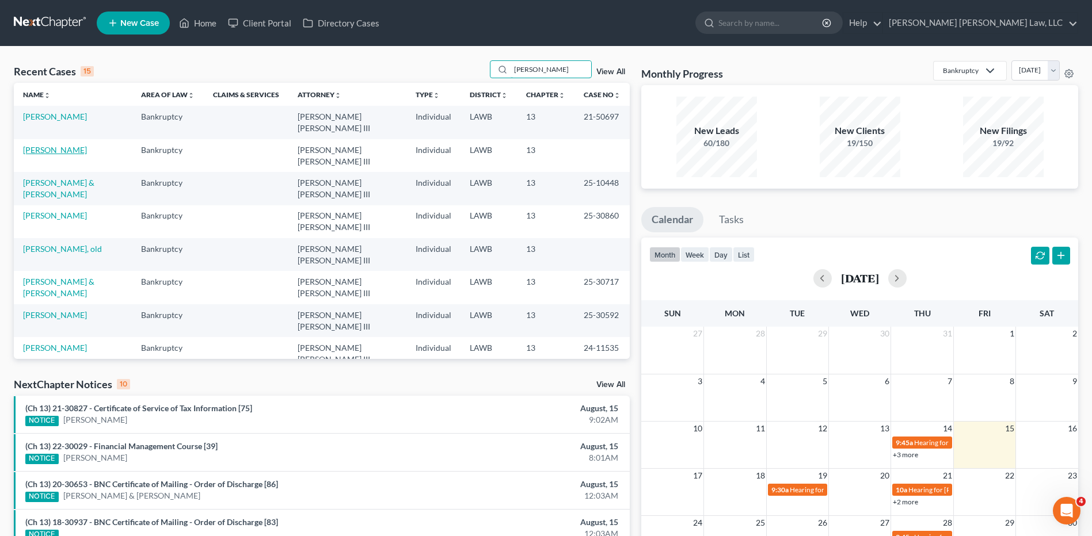
type input "[PERSON_NAME]"
click at [38, 145] on link "[PERSON_NAME]" at bounding box center [55, 150] width 64 height 10
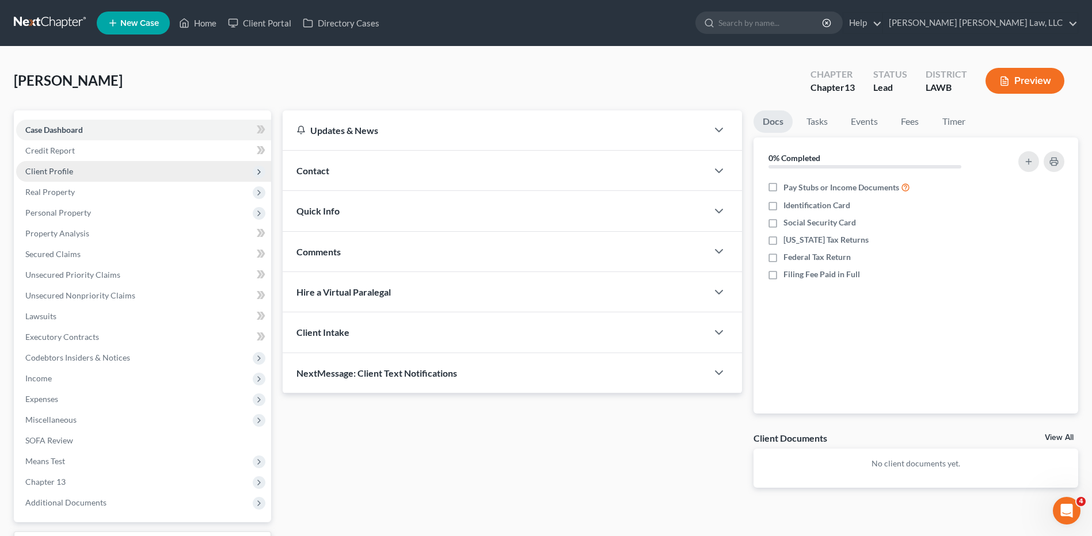
click at [40, 168] on span "Client Profile" at bounding box center [49, 171] width 48 height 10
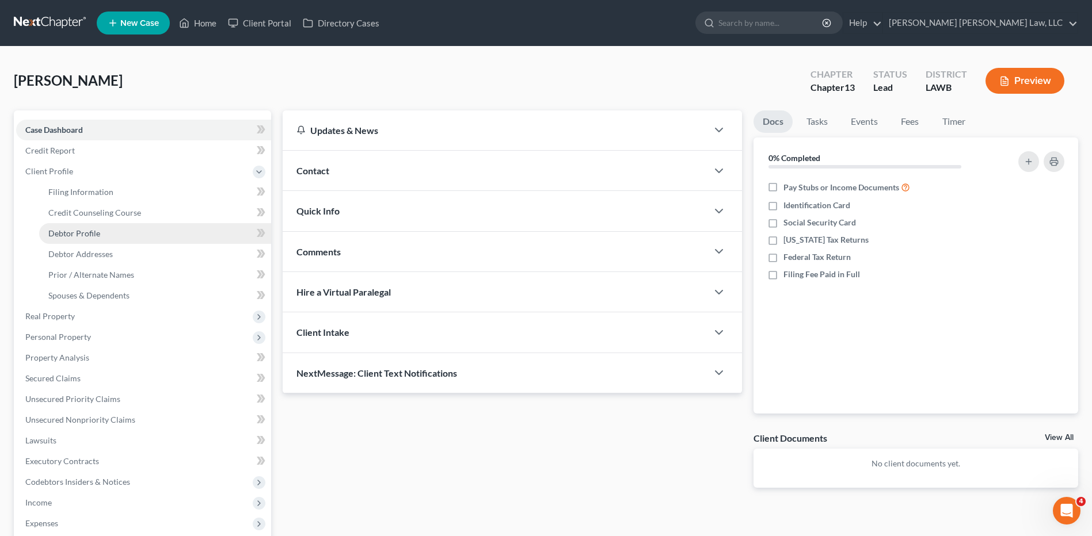
click at [77, 230] on span "Debtor Profile" at bounding box center [74, 233] width 52 height 10
select select "0"
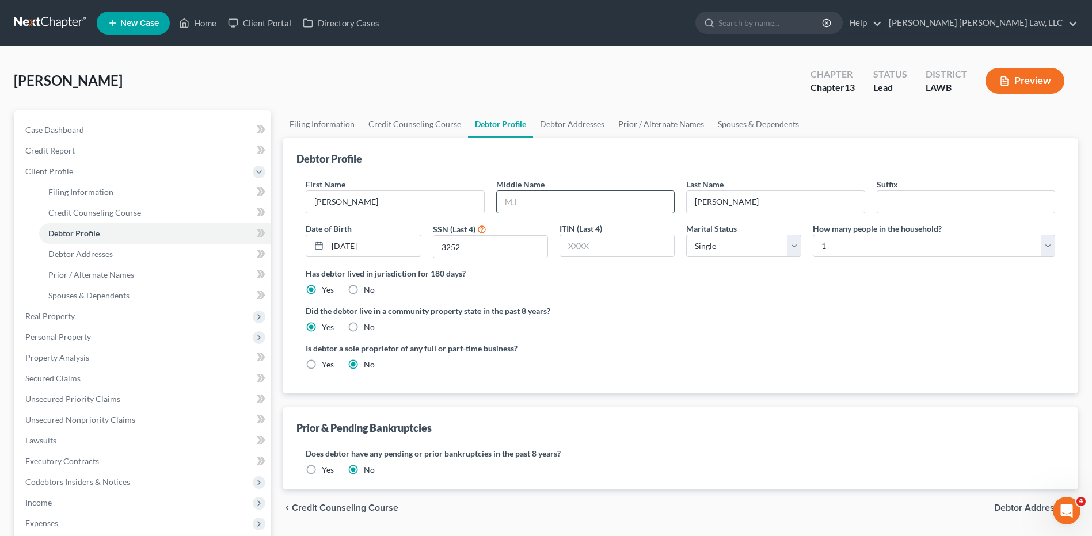
click at [532, 204] on input "text" at bounding box center [585, 202] width 177 height 22
type input "Jeremiah"
click at [847, 258] on div "How many people in the household? Select 1 2 3 4 5 6 7 8 9 10 11 12 13 14 15 16…" at bounding box center [934, 241] width 254 height 36
click at [838, 252] on select "Select 1 2 3 4 5 6 7 8 9 10 11 12 13 14 15 16 17 18 19 20" at bounding box center [934, 246] width 242 height 23
select select "1"
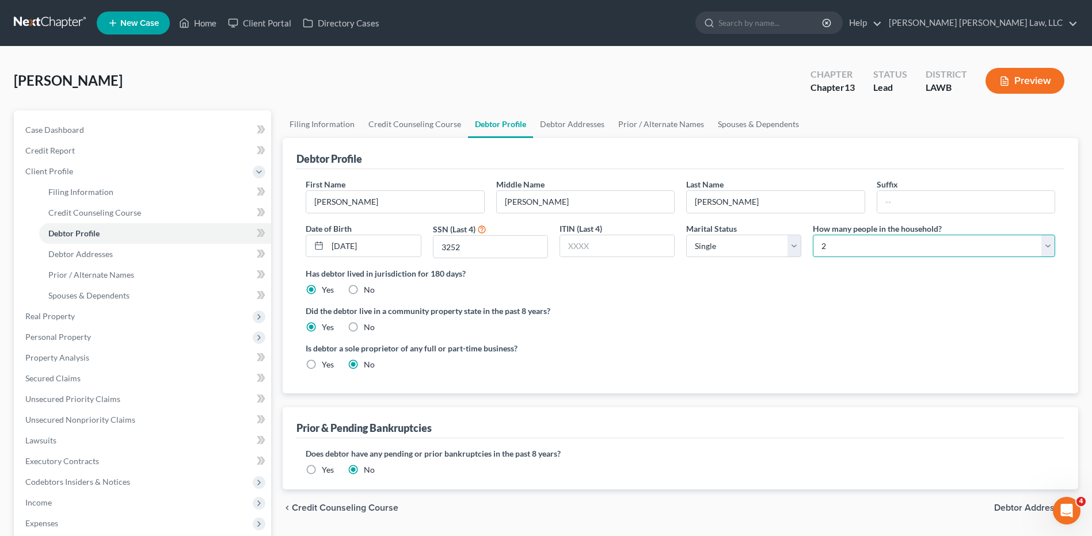
click at [813, 235] on select "Select 1 2 3 4 5 6 7 8 9 10 11 12 13 14 15 16 17 18 19 20" at bounding box center [934, 246] width 242 height 23
click at [586, 121] on link "Debtor Addresses" at bounding box center [572, 124] width 78 height 28
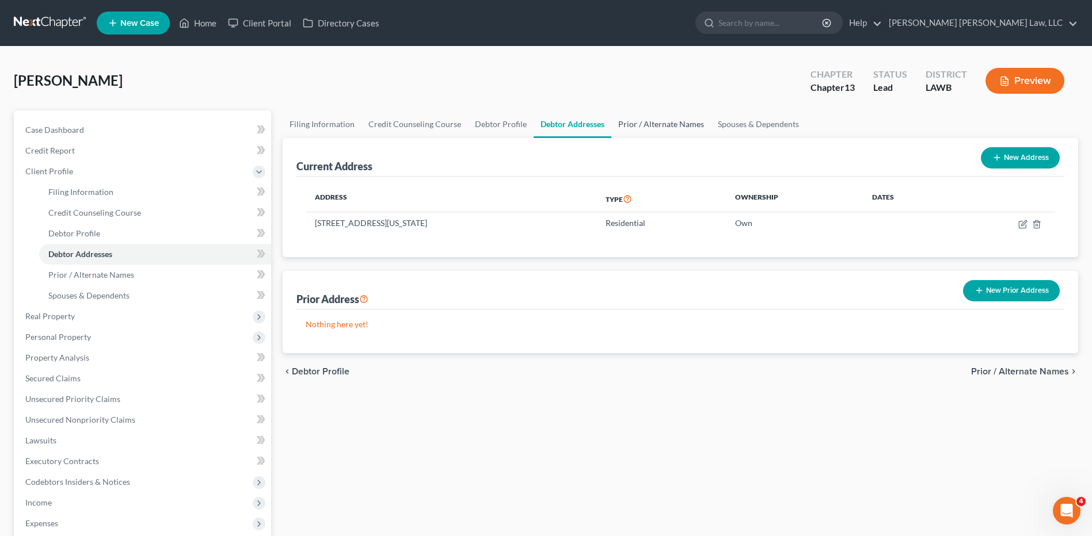
click at [647, 128] on link "Prior / Alternate Names" at bounding box center [661, 124] width 100 height 28
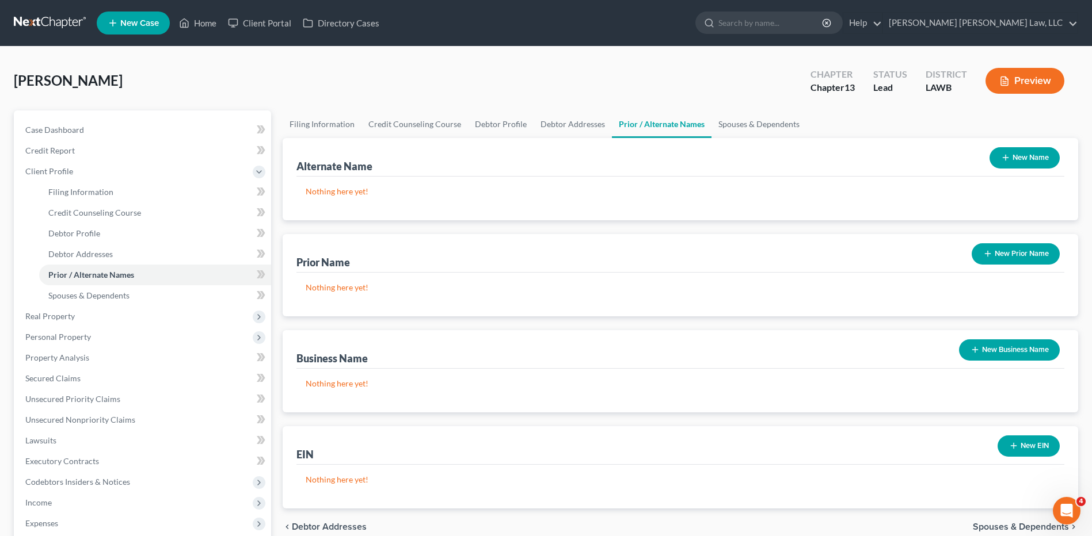
click at [1032, 155] on button "New Name" at bounding box center [1024, 157] width 70 height 21
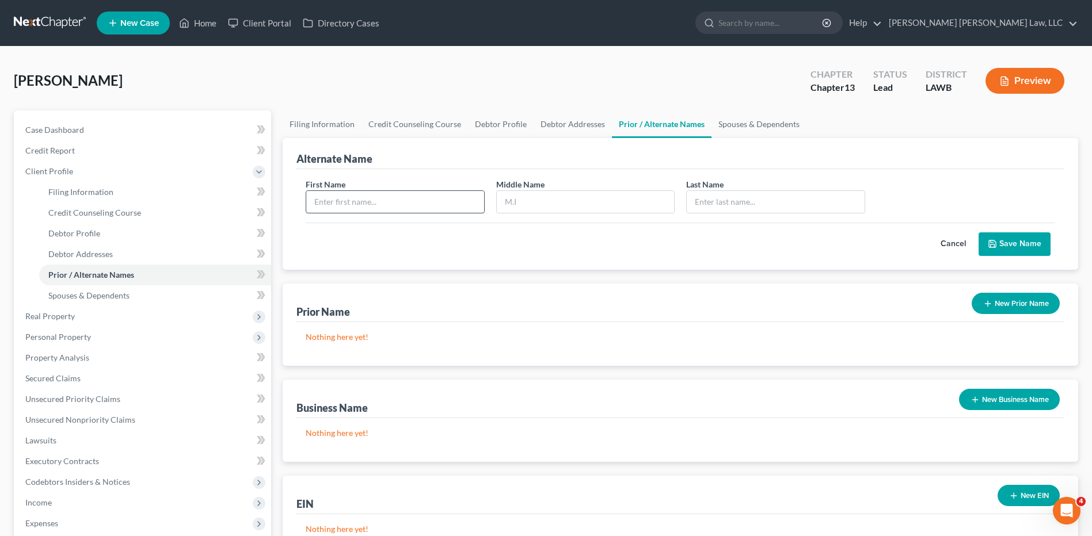
click at [411, 208] on input "text" at bounding box center [394, 202] width 177 height 22
type input "Robert"
type input "Lewis"
click at [1002, 243] on button "Save Name" at bounding box center [1014, 244] width 72 height 24
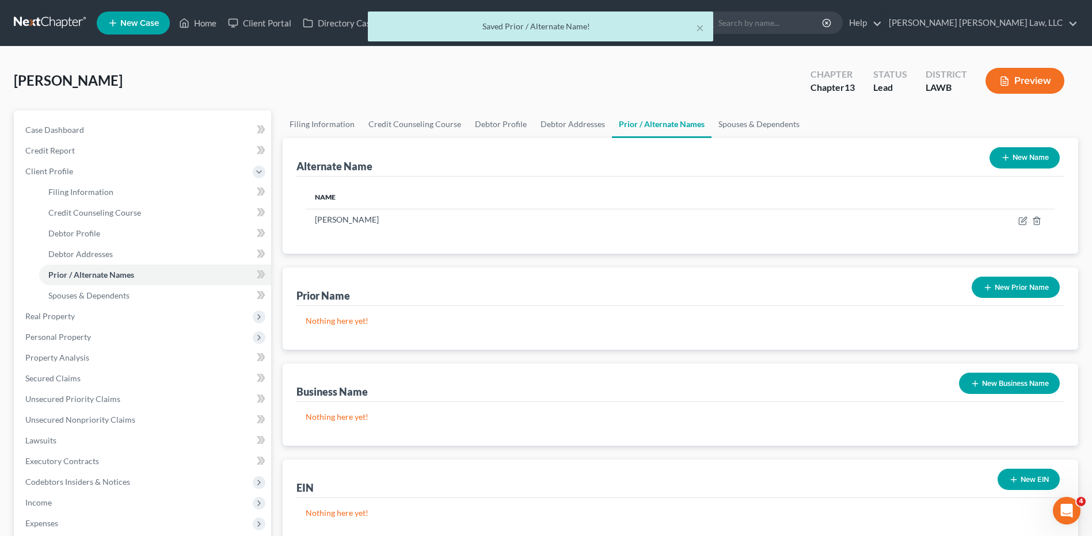
click at [1003, 157] on icon "button" at bounding box center [1005, 157] width 9 height 9
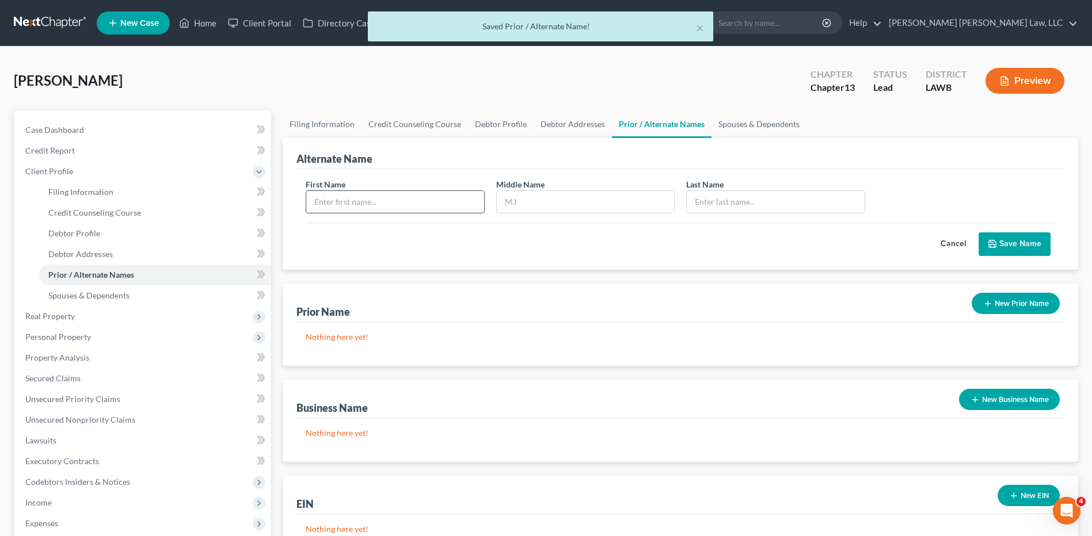
click at [339, 201] on input "text" at bounding box center [394, 202] width 177 height 22
type input "Robert"
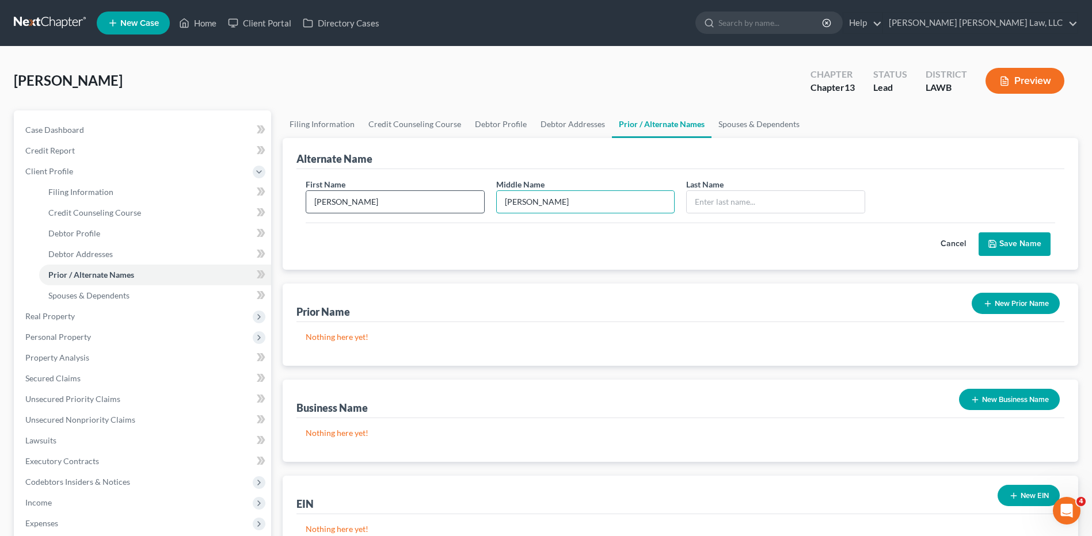
type input "J."
type input "Lewis"
click at [992, 249] on icon "submit" at bounding box center [991, 243] width 9 height 9
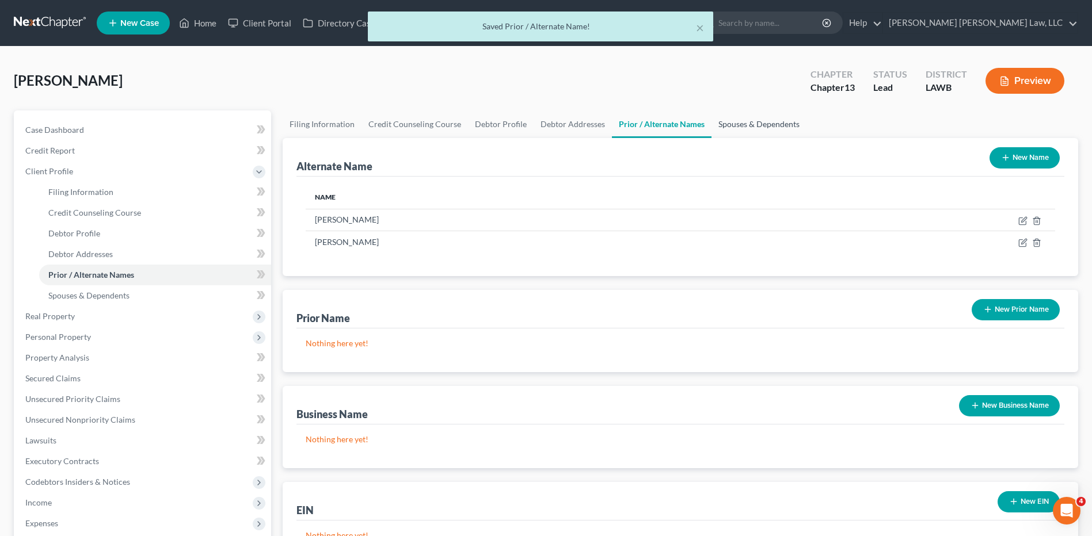
click at [768, 125] on link "Spouses & Dependents" at bounding box center [758, 124] width 95 height 28
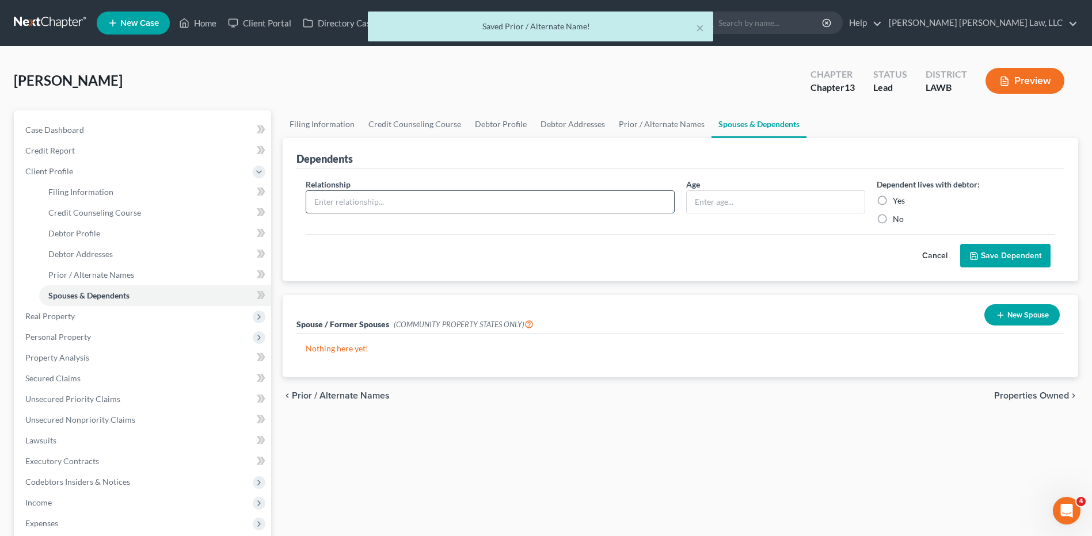
click at [405, 206] on input "text" at bounding box center [490, 202] width 368 height 22
type input "daughter"
click at [757, 199] on input "text" at bounding box center [775, 202] width 177 height 22
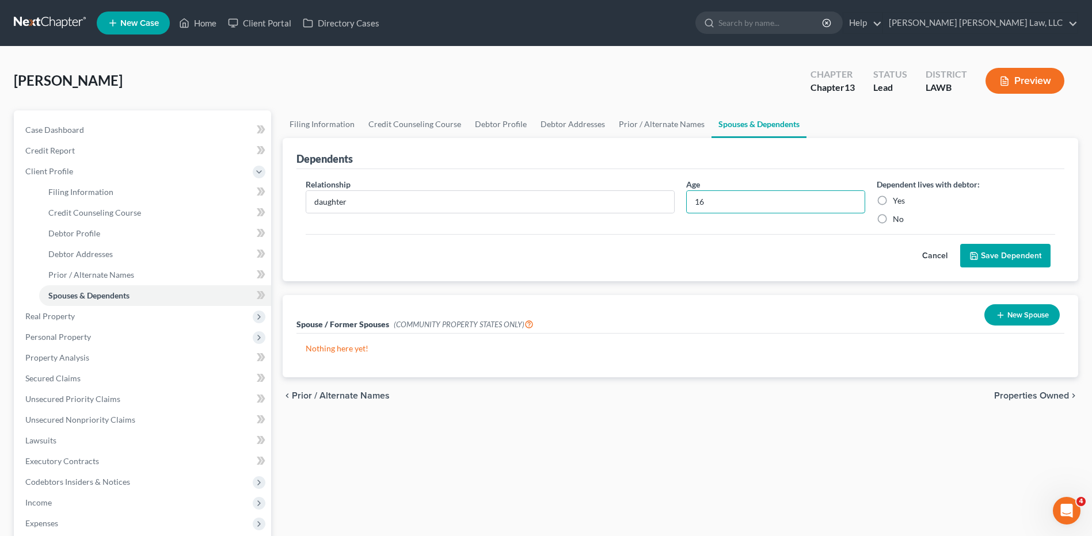
type input "16"
click at [893, 197] on label "Yes" at bounding box center [899, 201] width 12 height 12
click at [897, 197] on input "Yes" at bounding box center [900, 198] width 7 height 7
radio input "true"
click at [983, 250] on button "Save Dependent" at bounding box center [1005, 256] width 90 height 24
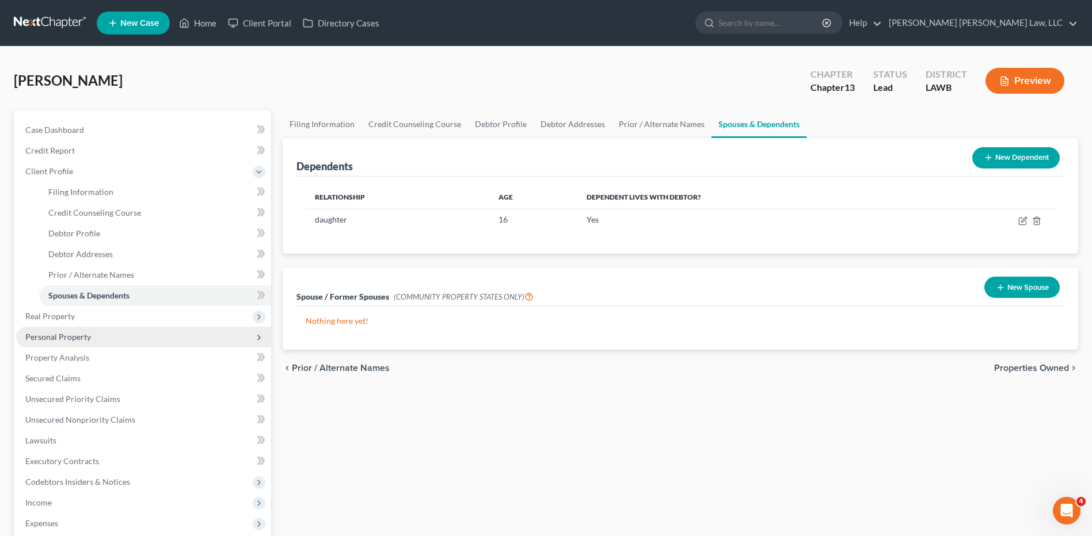
click at [47, 337] on span "Personal Property" at bounding box center [58, 337] width 66 height 10
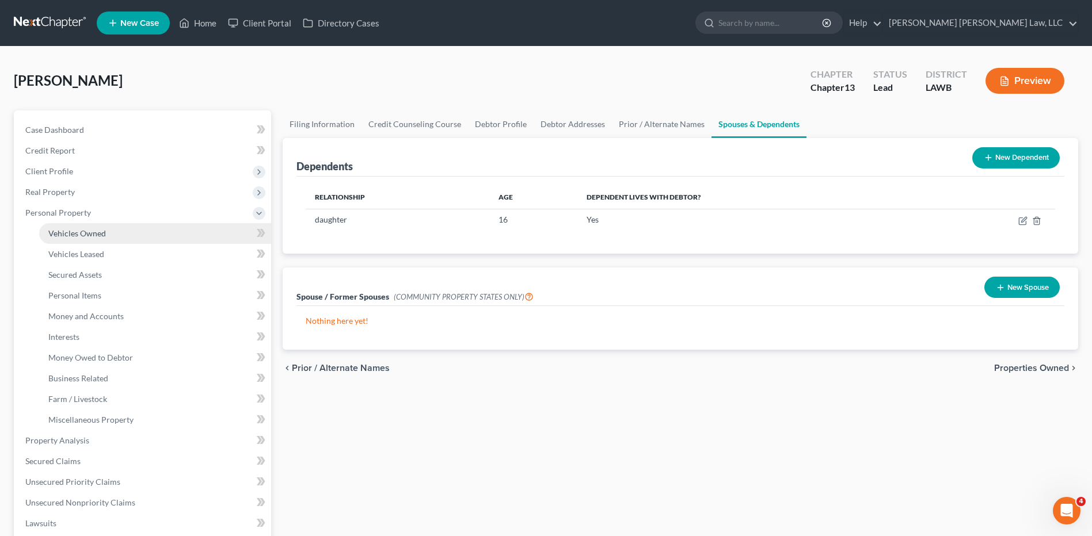
click at [72, 228] on span "Vehicles Owned" at bounding box center [77, 233] width 58 height 10
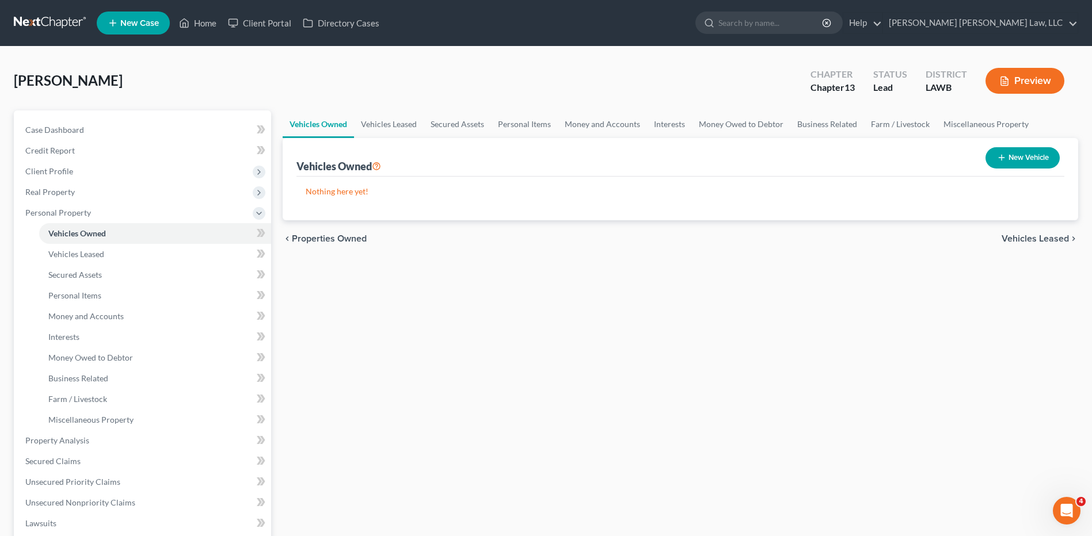
click at [1019, 159] on button "New Vehicle" at bounding box center [1022, 157] width 74 height 21
select select "0"
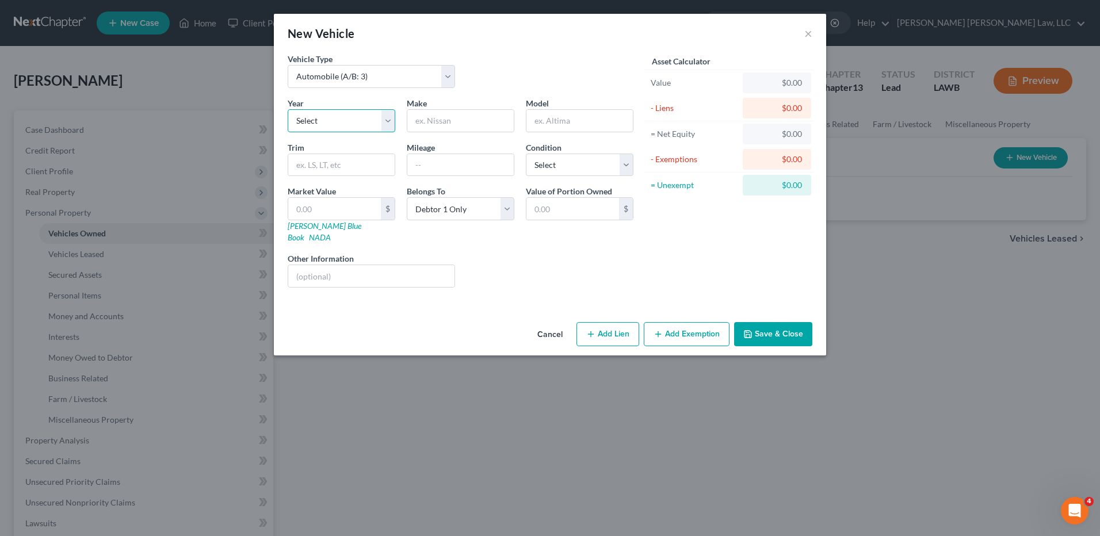
click at [304, 120] on select "Select 2026 2025 2024 2023 2022 2021 2020 2019 2018 2017 2016 2015 2014 2013 20…" at bounding box center [342, 120] width 108 height 23
select select "10"
click at [288, 109] on select "Select 2026 2025 2024 2023 2022 2021 2020 2019 2018 2017 2016 2015 2014 2013 20…" at bounding box center [342, 120] width 108 height 23
click at [431, 130] on input "text" at bounding box center [460, 121] width 106 height 22
type input "Nissan"
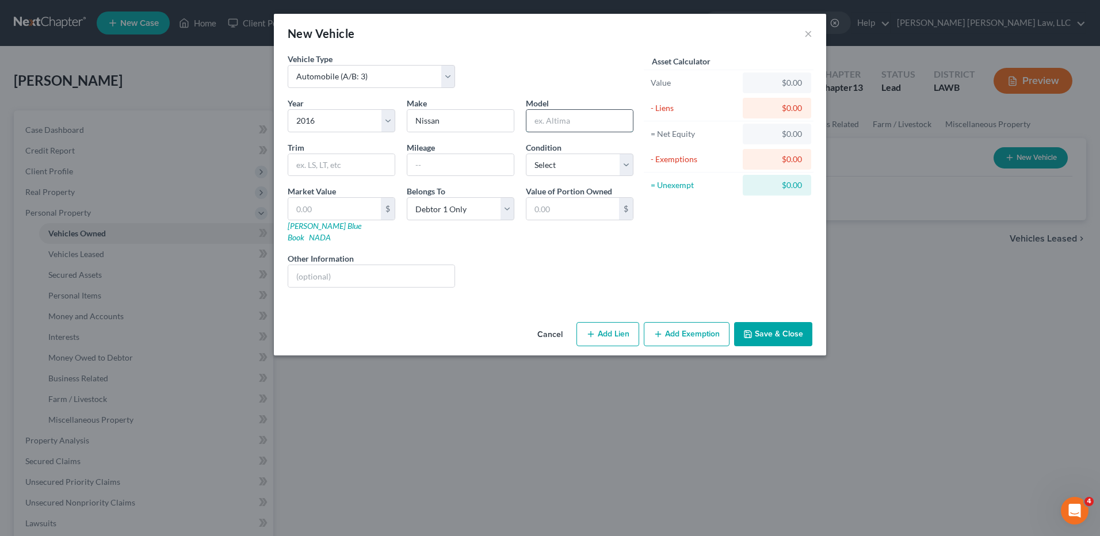
click at [564, 123] on input "text" at bounding box center [580, 121] width 106 height 22
type input "Alttima"
click at [302, 215] on input "text" at bounding box center [334, 209] width 93 height 22
click at [421, 163] on input "text" at bounding box center [460, 165] width 106 height 22
type input "75,000"
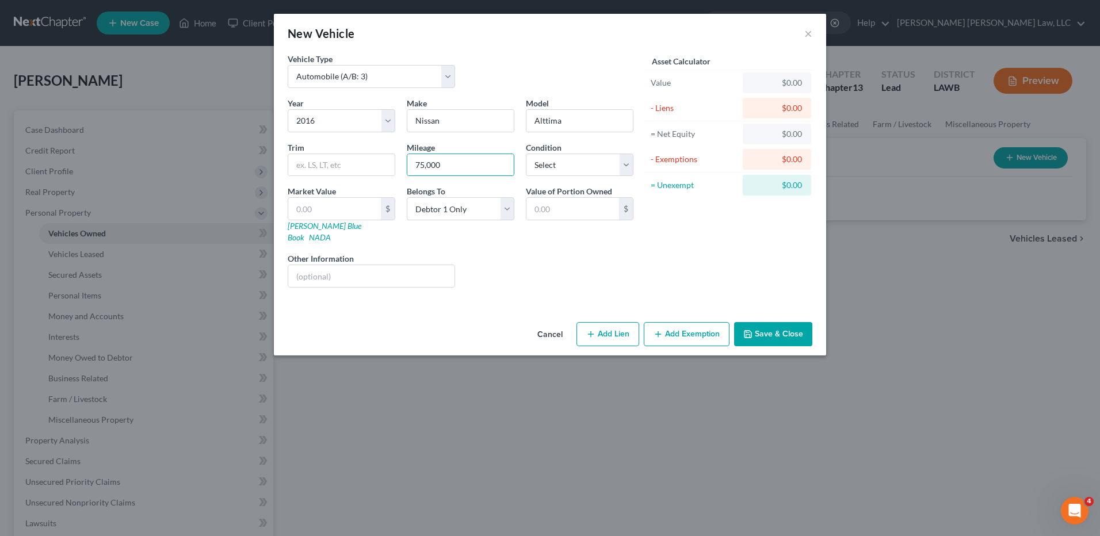
click at [757, 322] on button "Save & Close" at bounding box center [773, 334] width 78 height 24
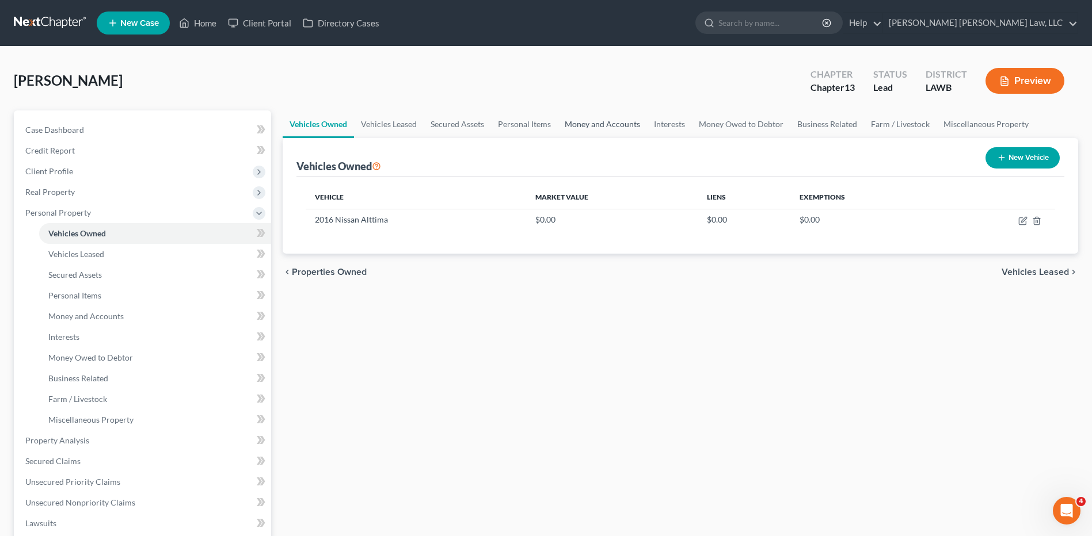
click at [588, 123] on link "Money and Accounts" at bounding box center [602, 124] width 89 height 28
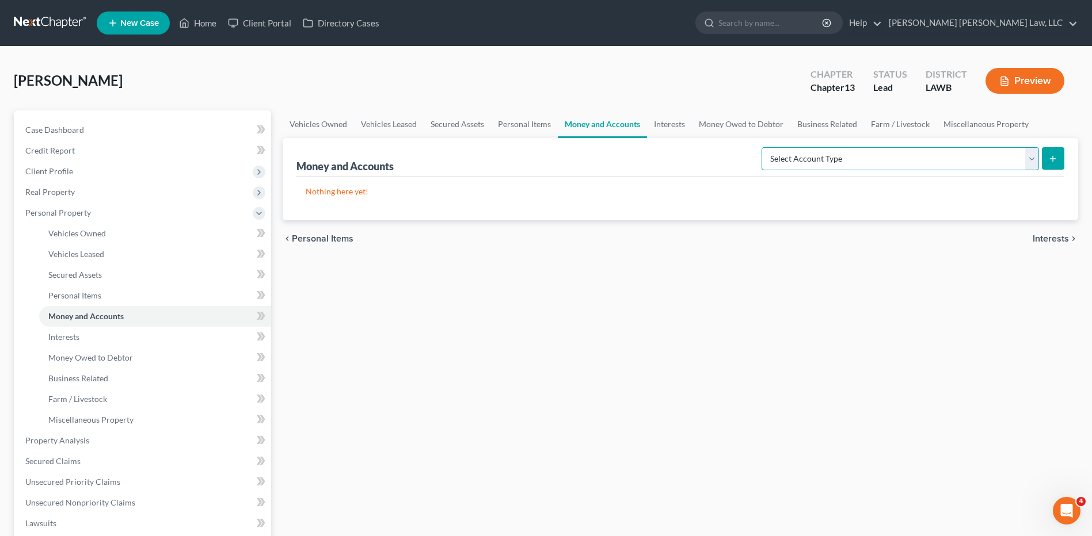
click at [813, 161] on select "Select Account Type Brokerage (A/B: 18, SOFA: 20) Cash on Hand (A/B: 16) Certif…" at bounding box center [899, 158] width 277 height 23
select select "checking"
click at [764, 147] on select "Select Account Type Brokerage (A/B: 18, SOFA: 20) Cash on Hand (A/B: 16) Certif…" at bounding box center [899, 158] width 277 height 23
click at [1056, 162] on icon "submit" at bounding box center [1052, 158] width 9 height 9
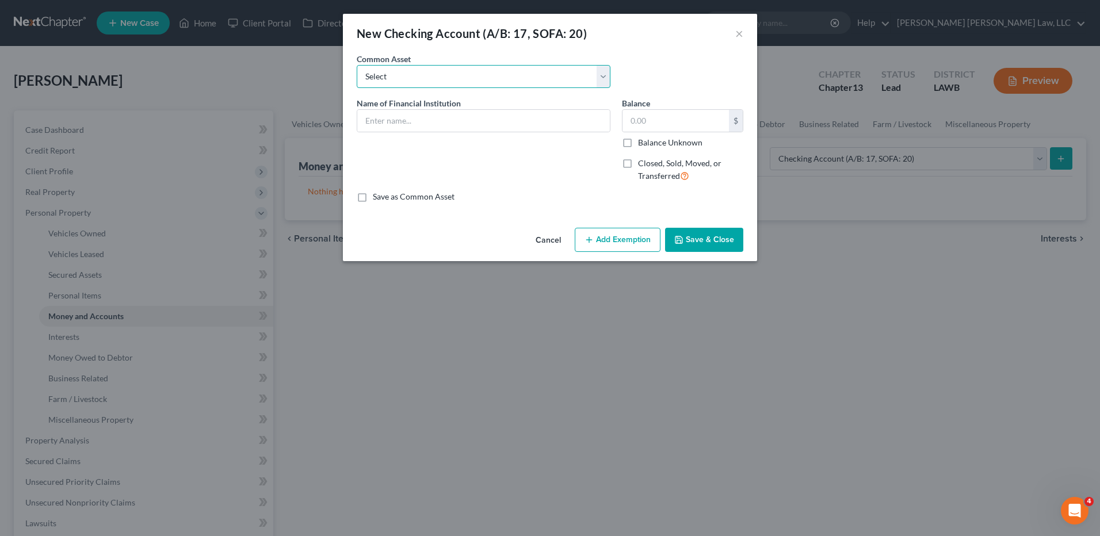
click at [420, 76] on select "Select Current Bank Sevenfold Credit Union Apple Cash First Horizon Bank Centri…" at bounding box center [484, 76] width 254 height 23
select select "15"
click at [357, 65] on select "Select Current Bank Sevenfold Credit Union Apple Cash First Horizon Bank Centri…" at bounding box center [484, 76] width 254 height 23
type input "Chase"
click at [640, 119] on input "text" at bounding box center [676, 121] width 106 height 22
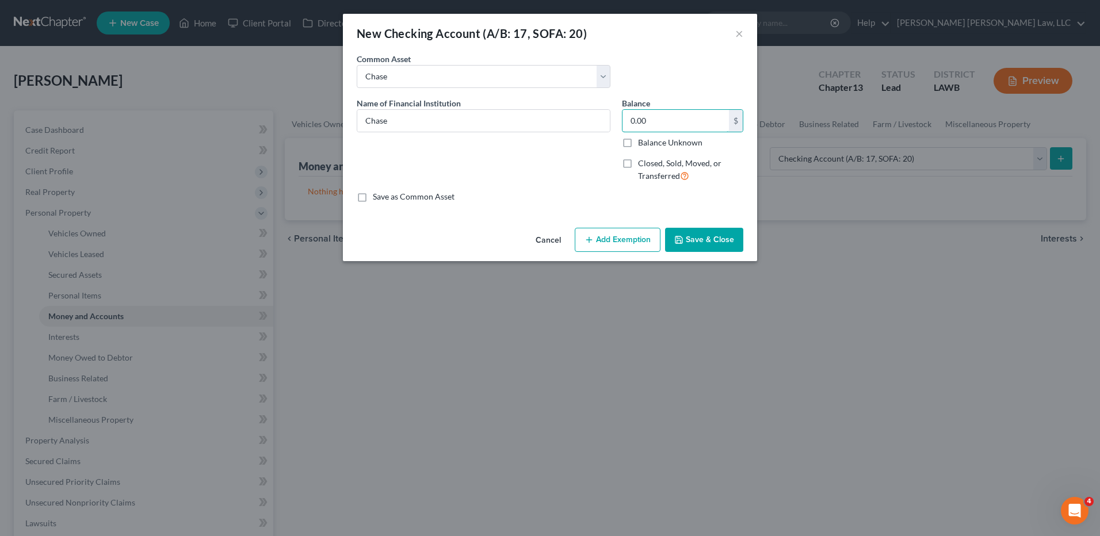
type input "0.00"
click at [703, 237] on button "Save & Close" at bounding box center [704, 240] width 78 height 24
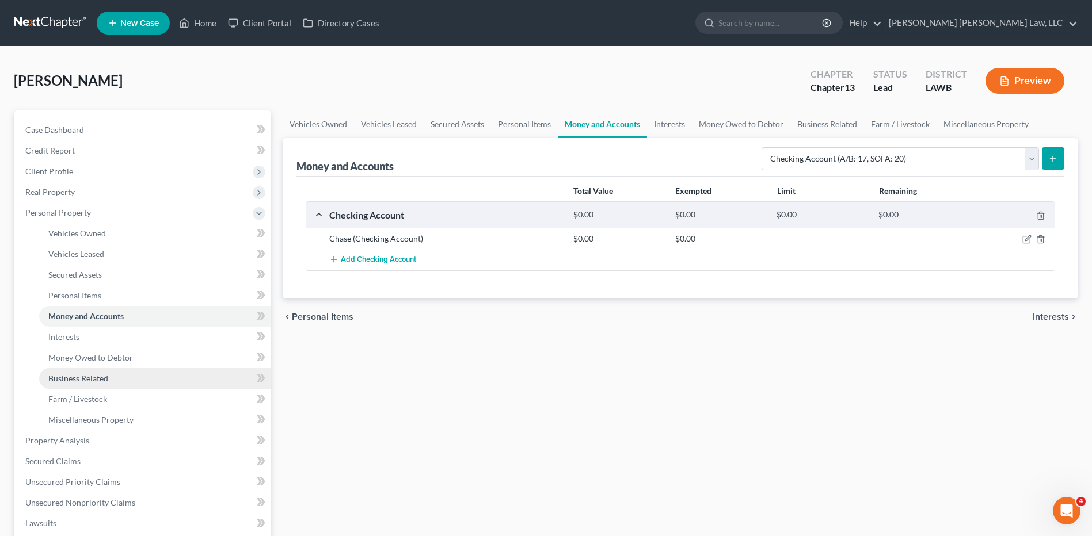
click at [92, 375] on span "Business Related" at bounding box center [78, 378] width 60 height 10
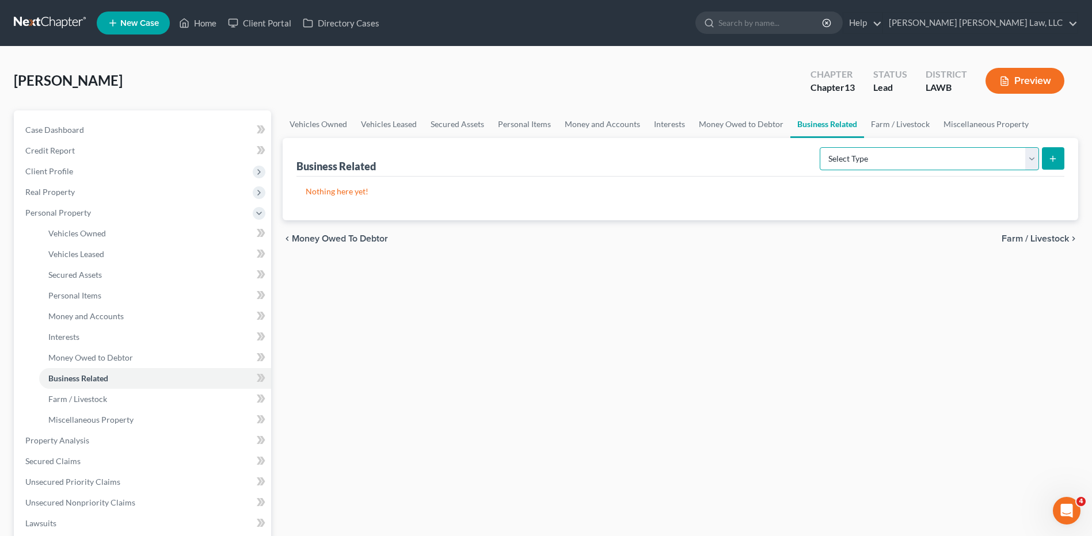
click at [875, 159] on select "Select Type Customer Lists (A/B: 43) Franchises (A/B: 27) Inventory (A/B: 41) L…" at bounding box center [928, 158] width 219 height 23
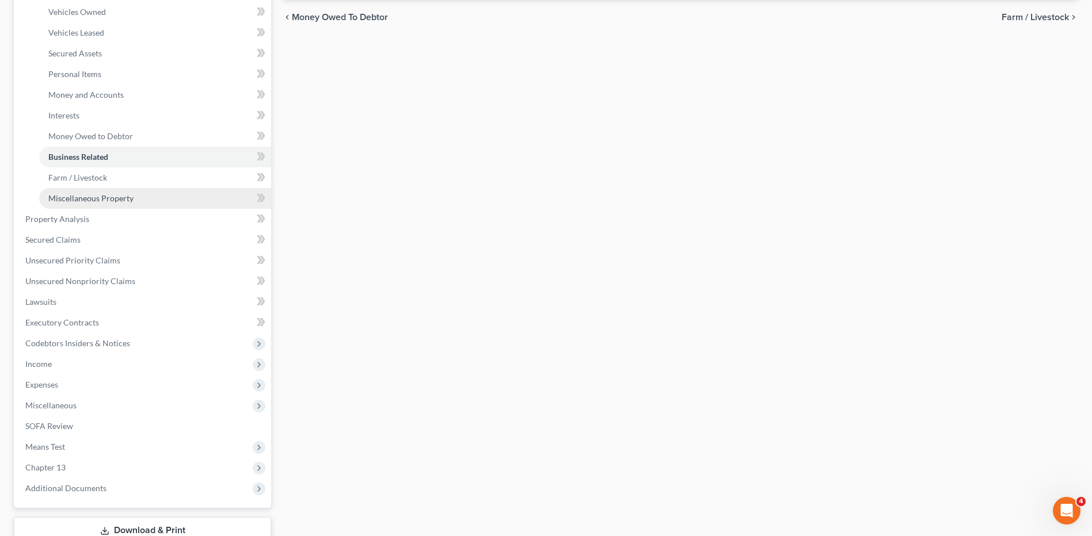
scroll to position [230, 0]
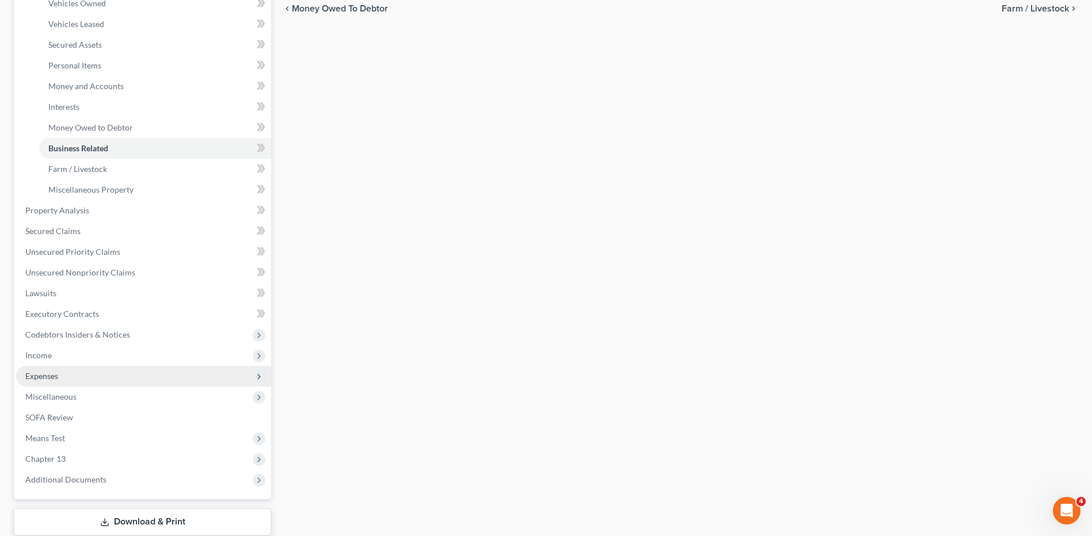
click at [29, 381] on span "Expenses" at bounding box center [143, 376] width 255 height 21
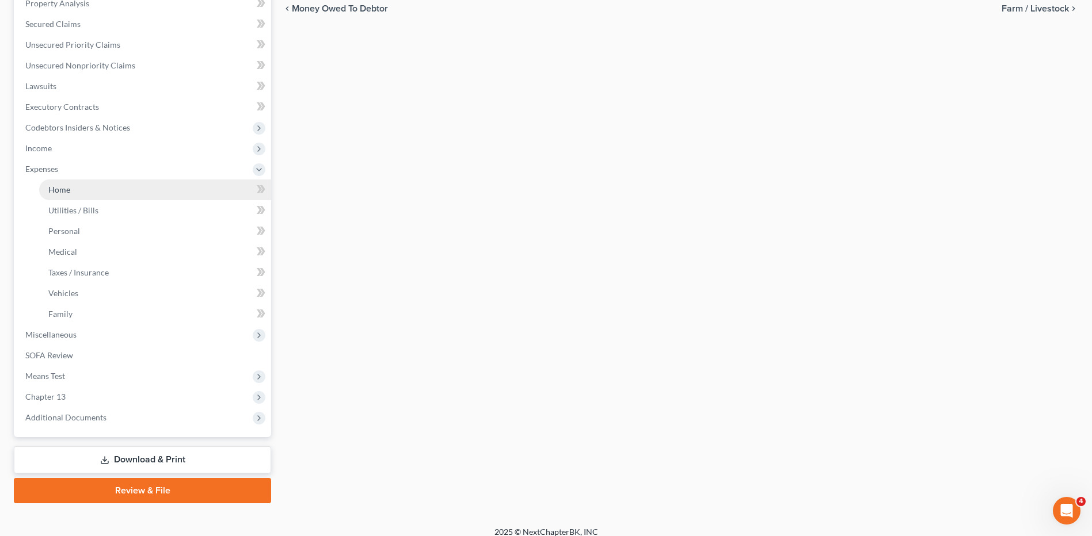
click at [63, 195] on link "Home" at bounding box center [155, 190] width 232 height 21
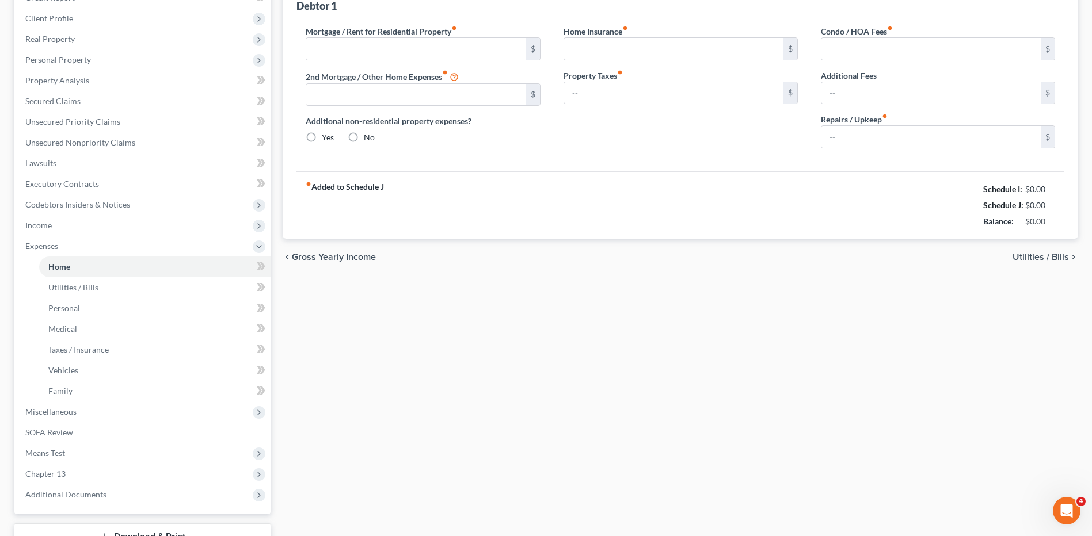
type input "760.00"
type input "0.00"
radio input "true"
type input "0.00"
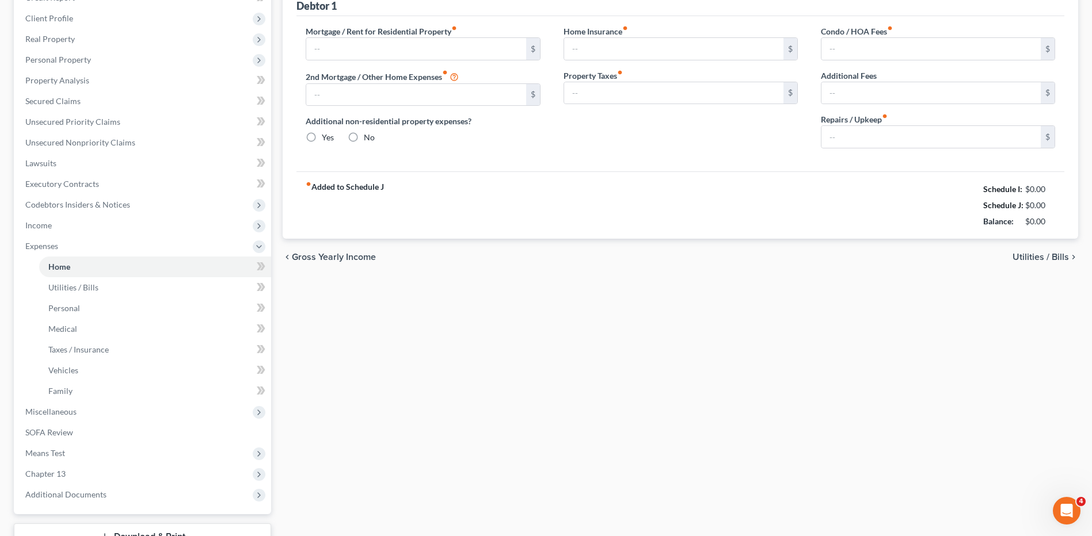
type input "0.00"
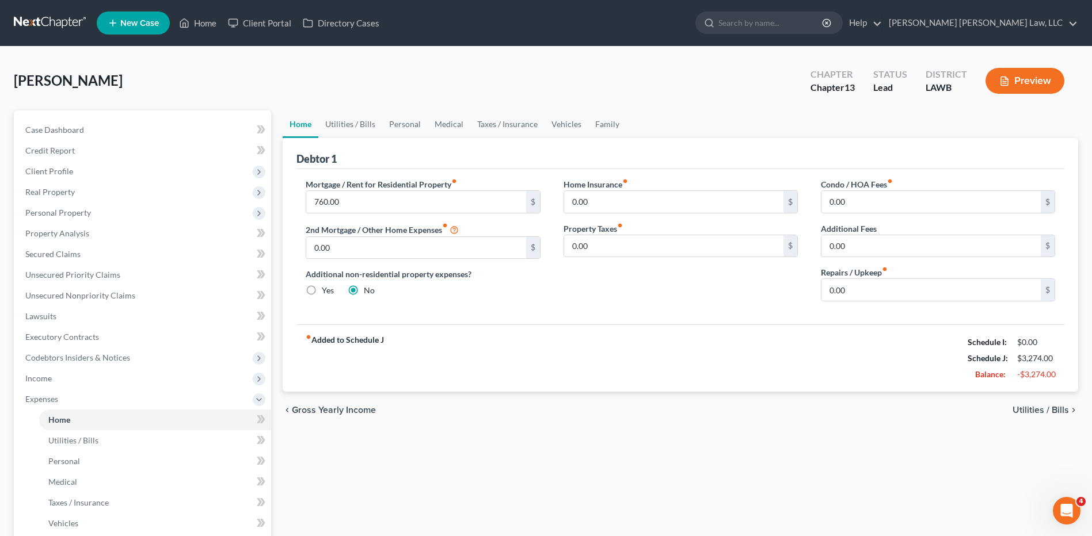
click at [45, 22] on link at bounding box center [51, 23] width 74 height 21
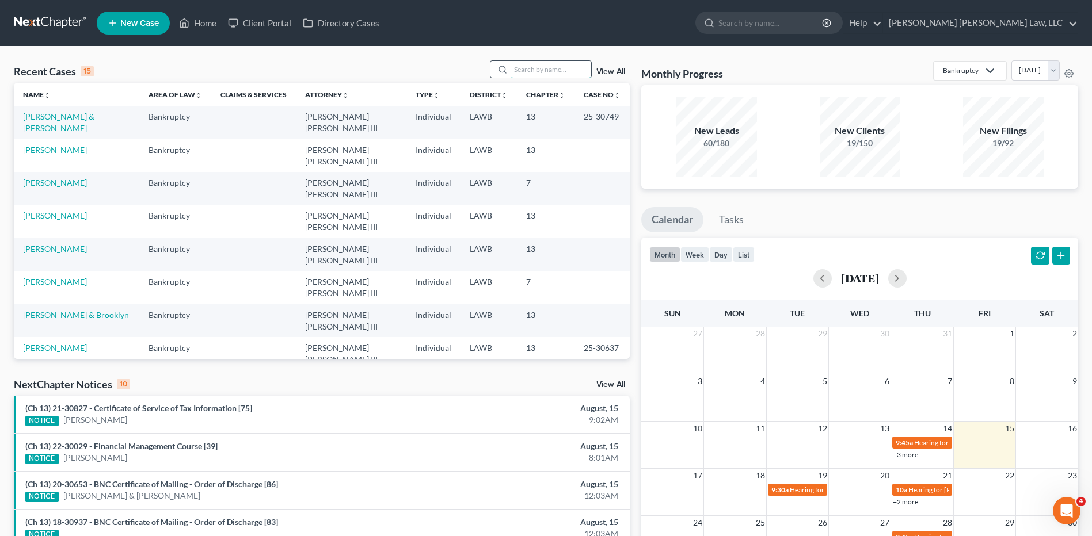
click at [552, 70] on input "search" at bounding box center [550, 69] width 81 height 17
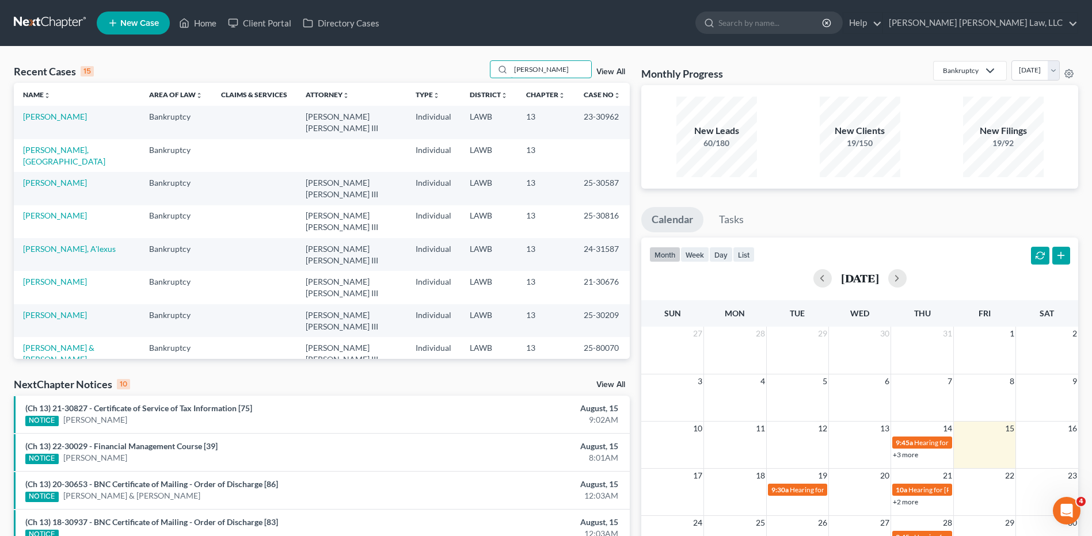
type input "[PERSON_NAME]"
click at [64, 145] on link "[PERSON_NAME], [GEOGRAPHIC_DATA]" at bounding box center [64, 155] width 82 height 21
